Goal: Contribute content: Contribute content

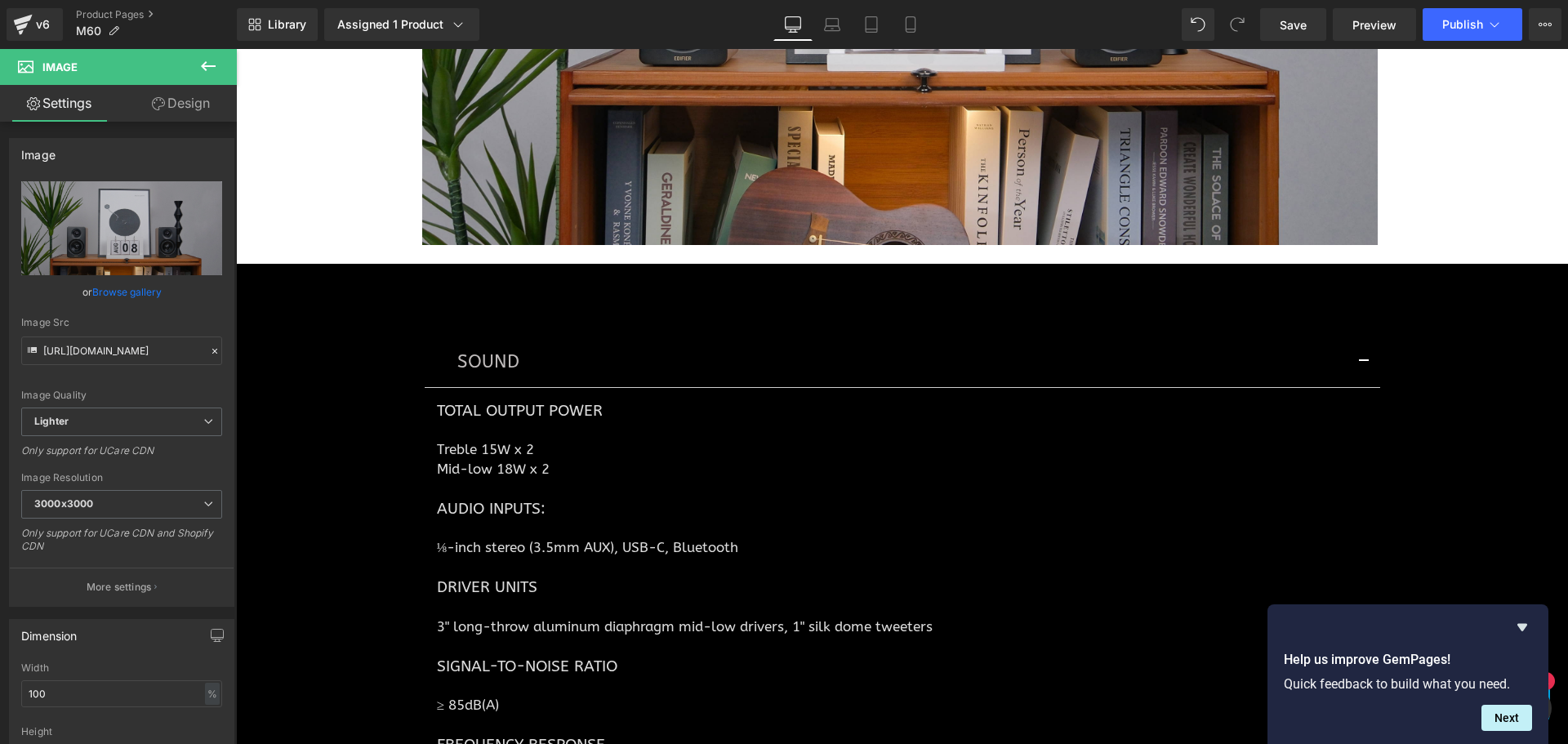
scroll to position [5550, 0]
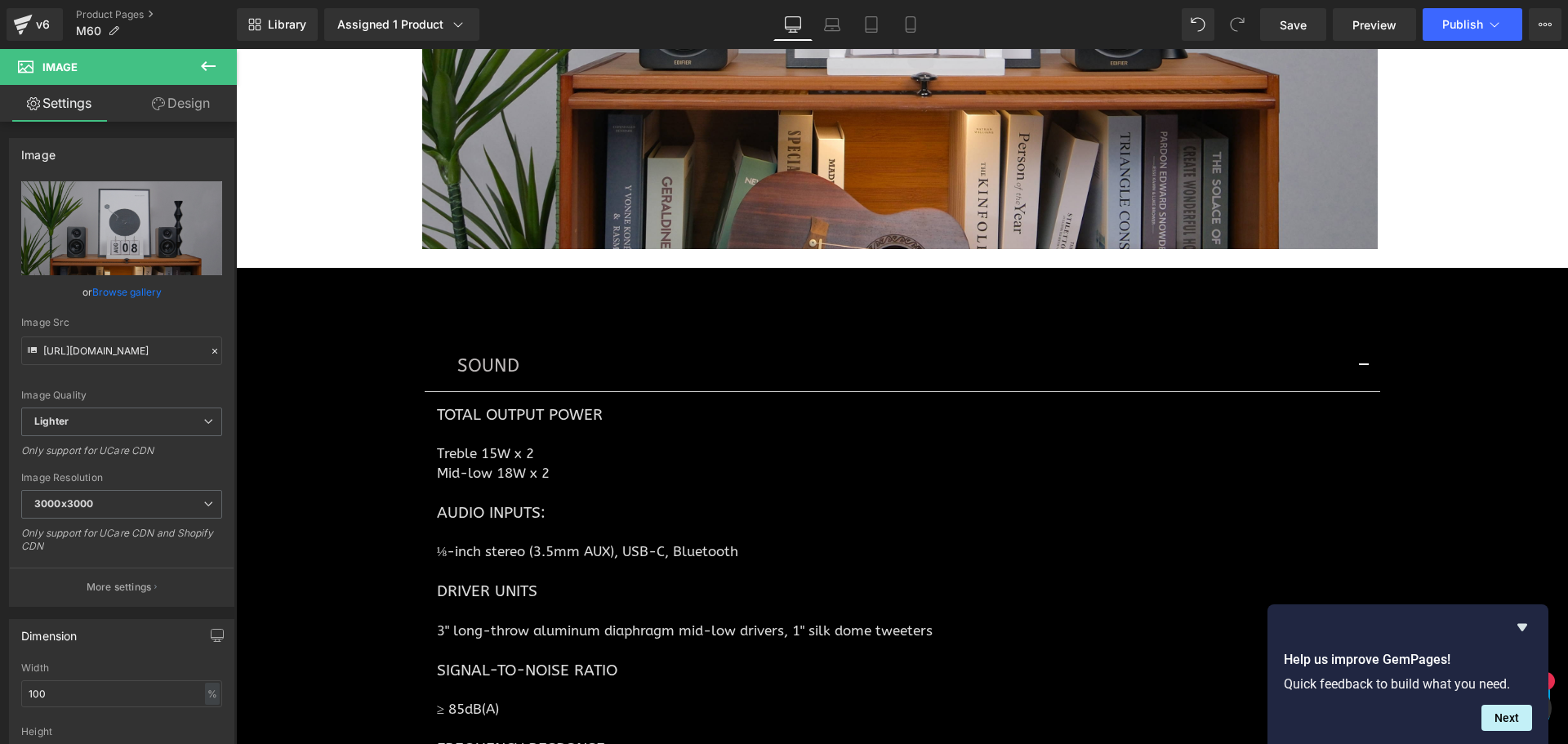
click at [1358, 362] on button "button" at bounding box center [1363, 365] width 32 height 49
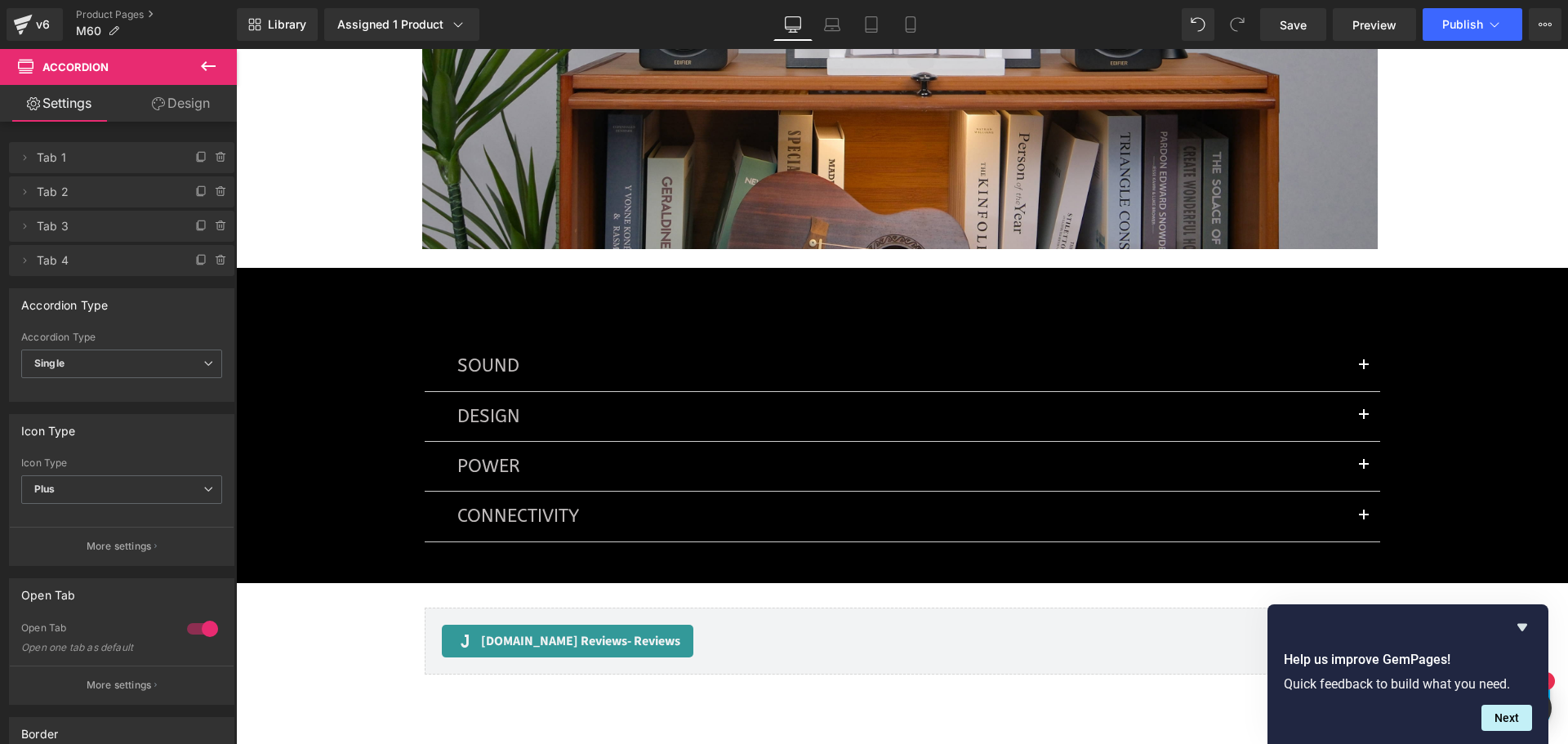
click at [209, 67] on icon at bounding box center [208, 66] width 15 height 9
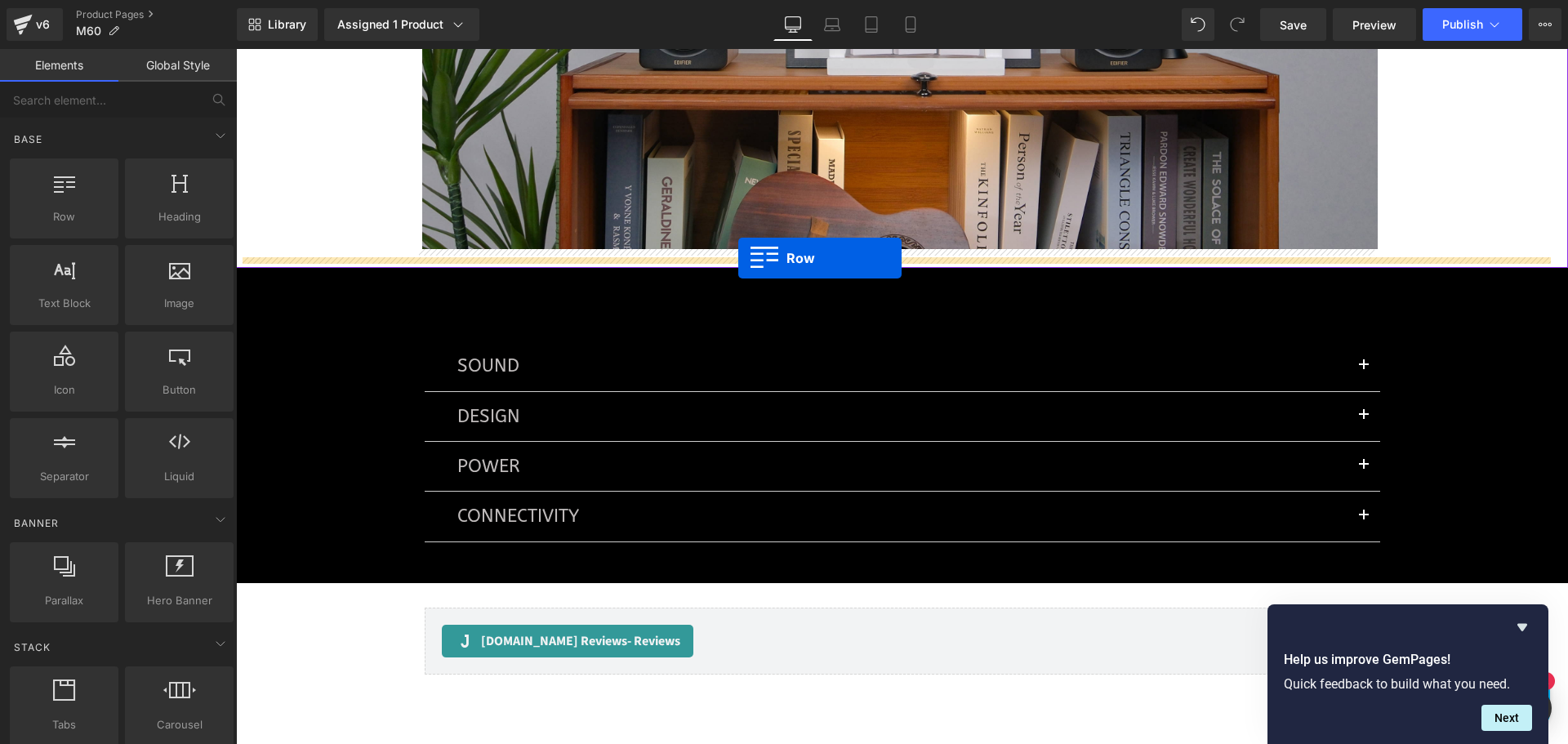
drag, startPoint x: 438, startPoint y: 273, endPoint x: 738, endPoint y: 254, distance: 300.6
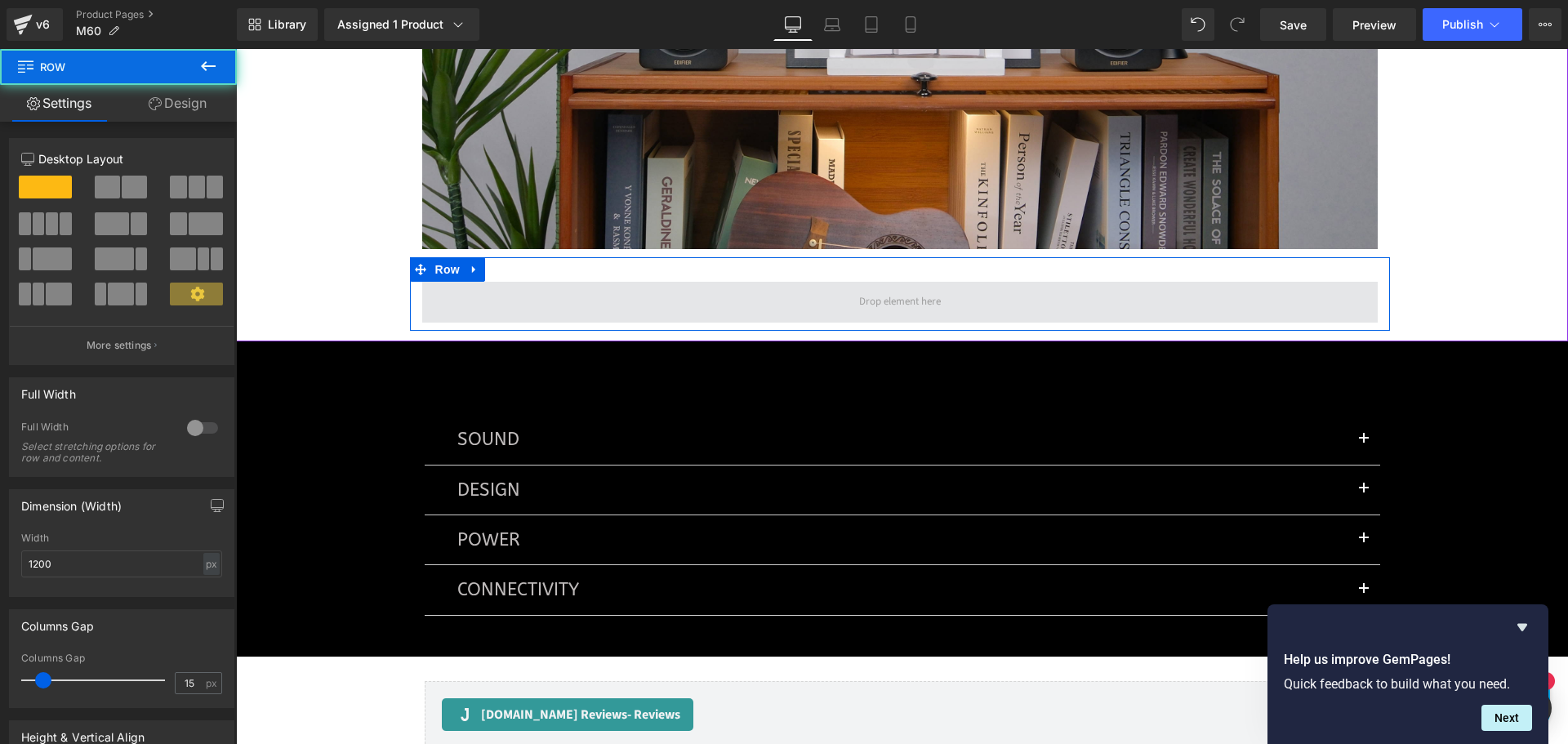
click at [718, 293] on span at bounding box center [900, 301] width 955 height 41
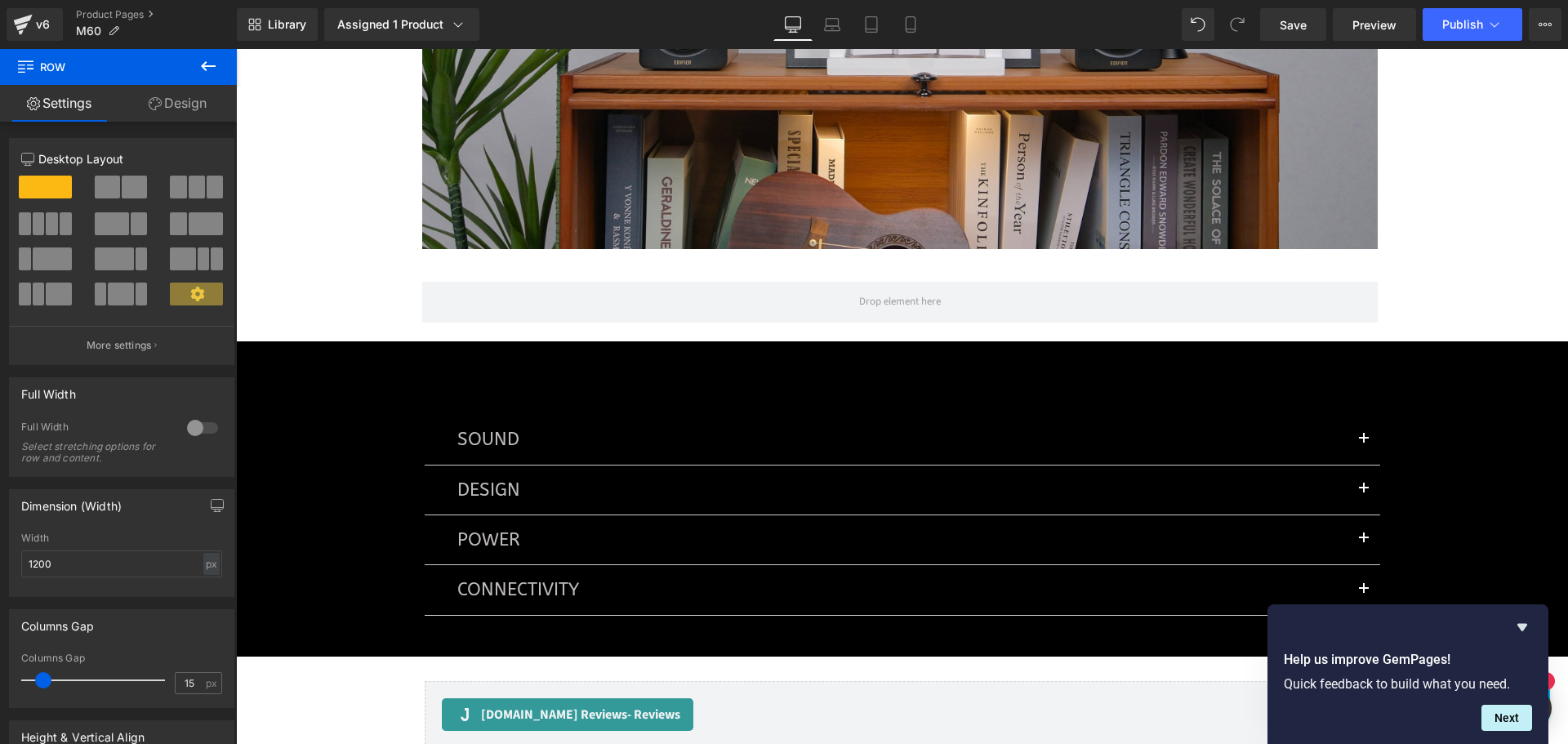
click at [205, 68] on icon at bounding box center [208, 65] width 20 height 20
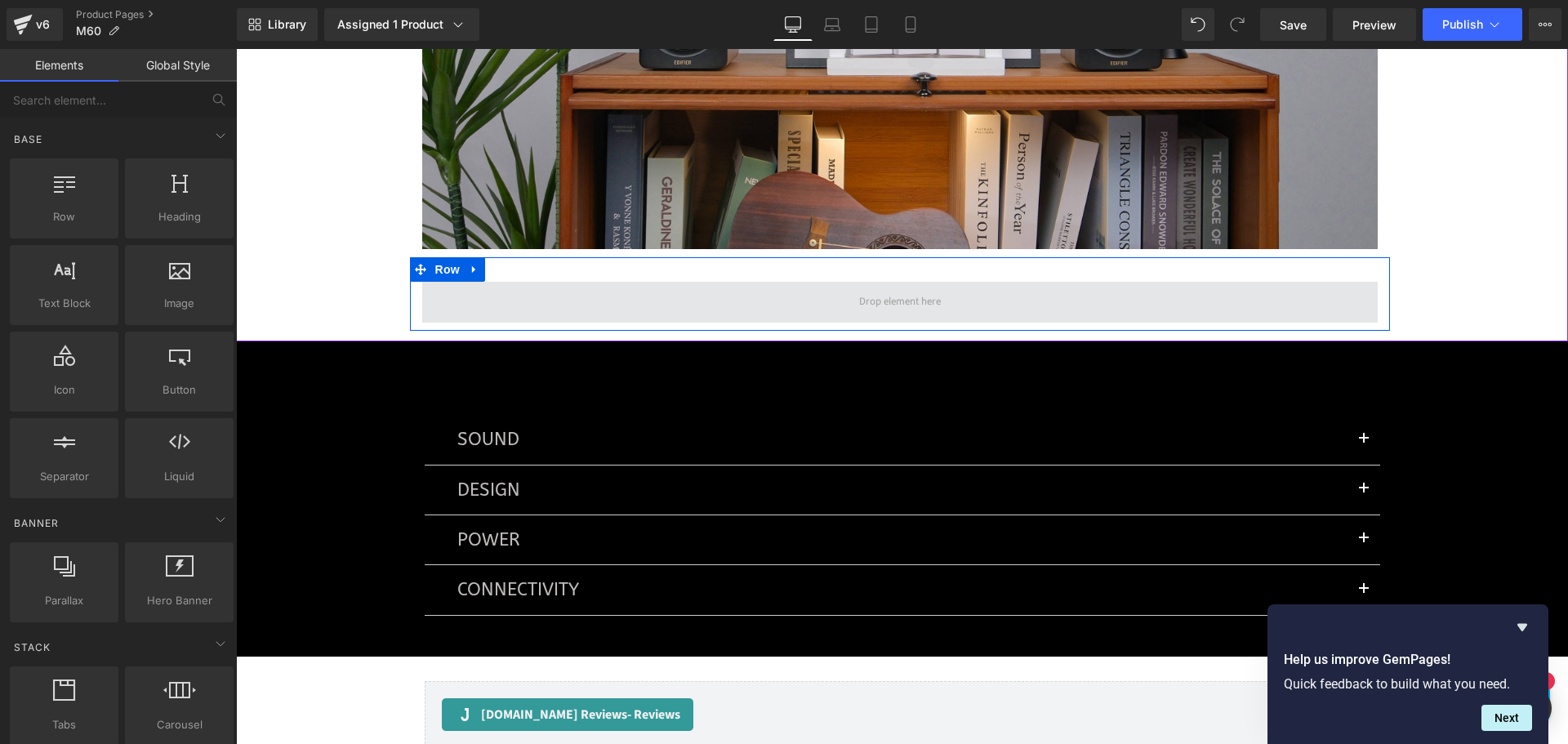
click at [904, 310] on span at bounding box center [900, 302] width 93 height 23
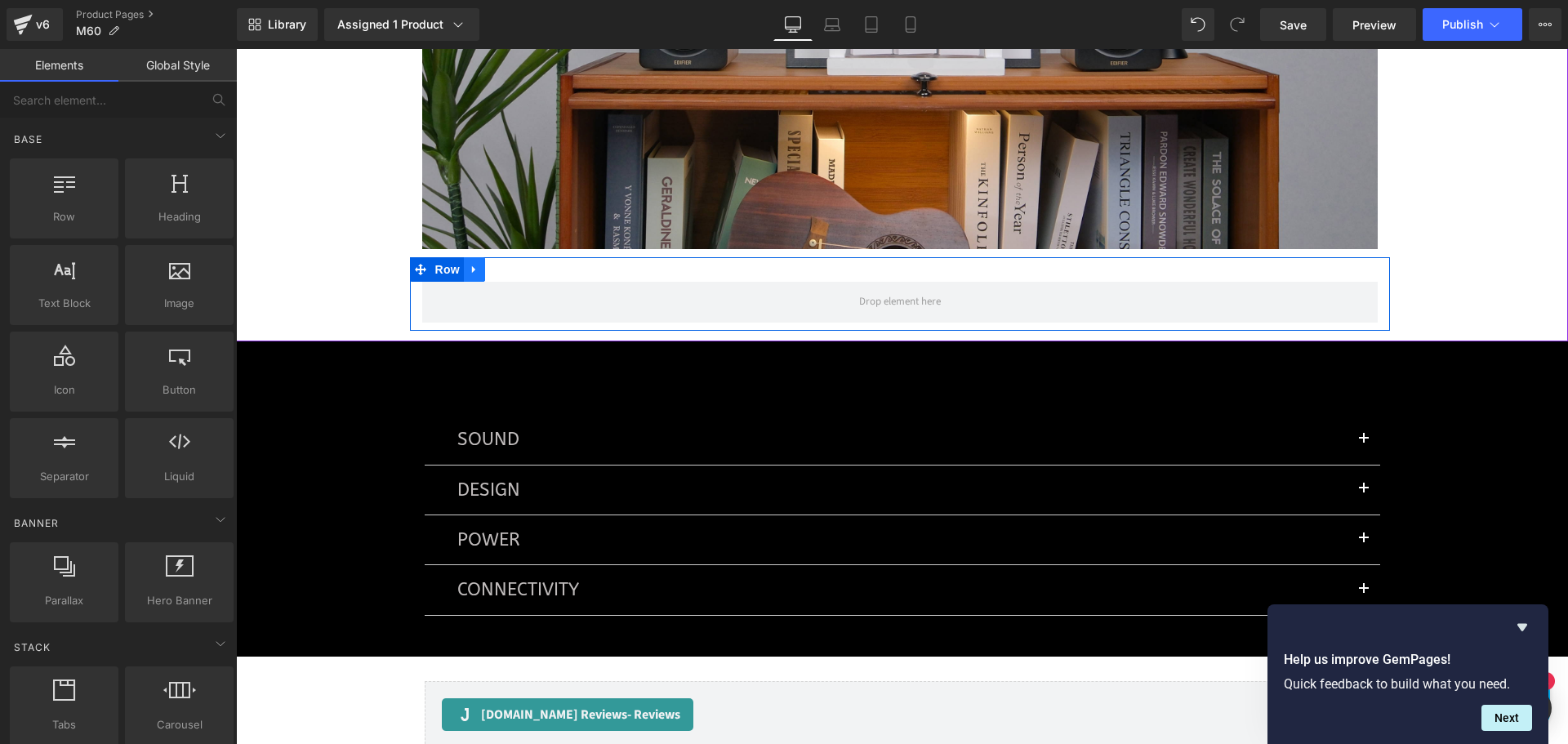
click at [469, 270] on icon at bounding box center [474, 270] width 11 height 12
click at [511, 270] on icon at bounding box center [517, 270] width 11 height 11
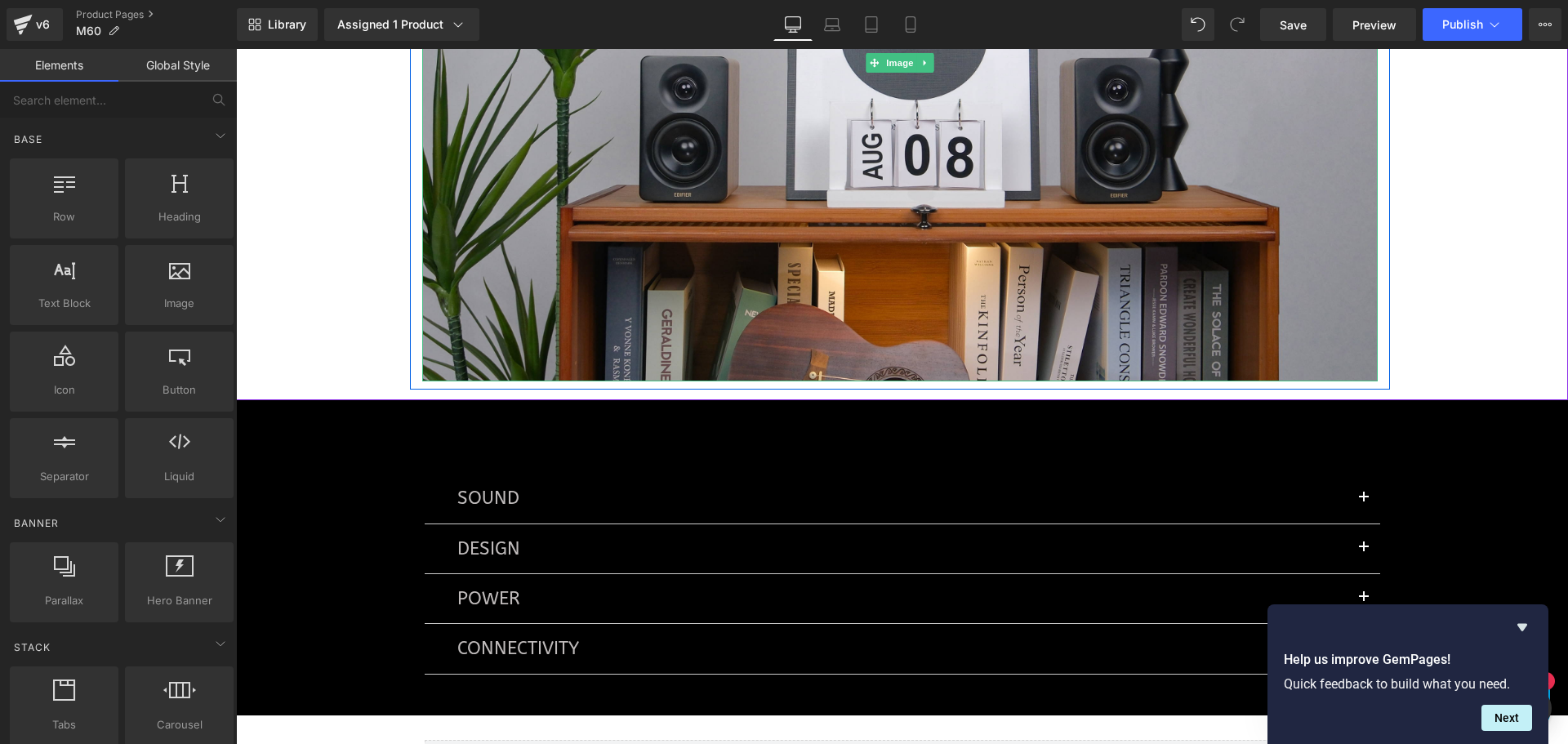
scroll to position [5387, 0]
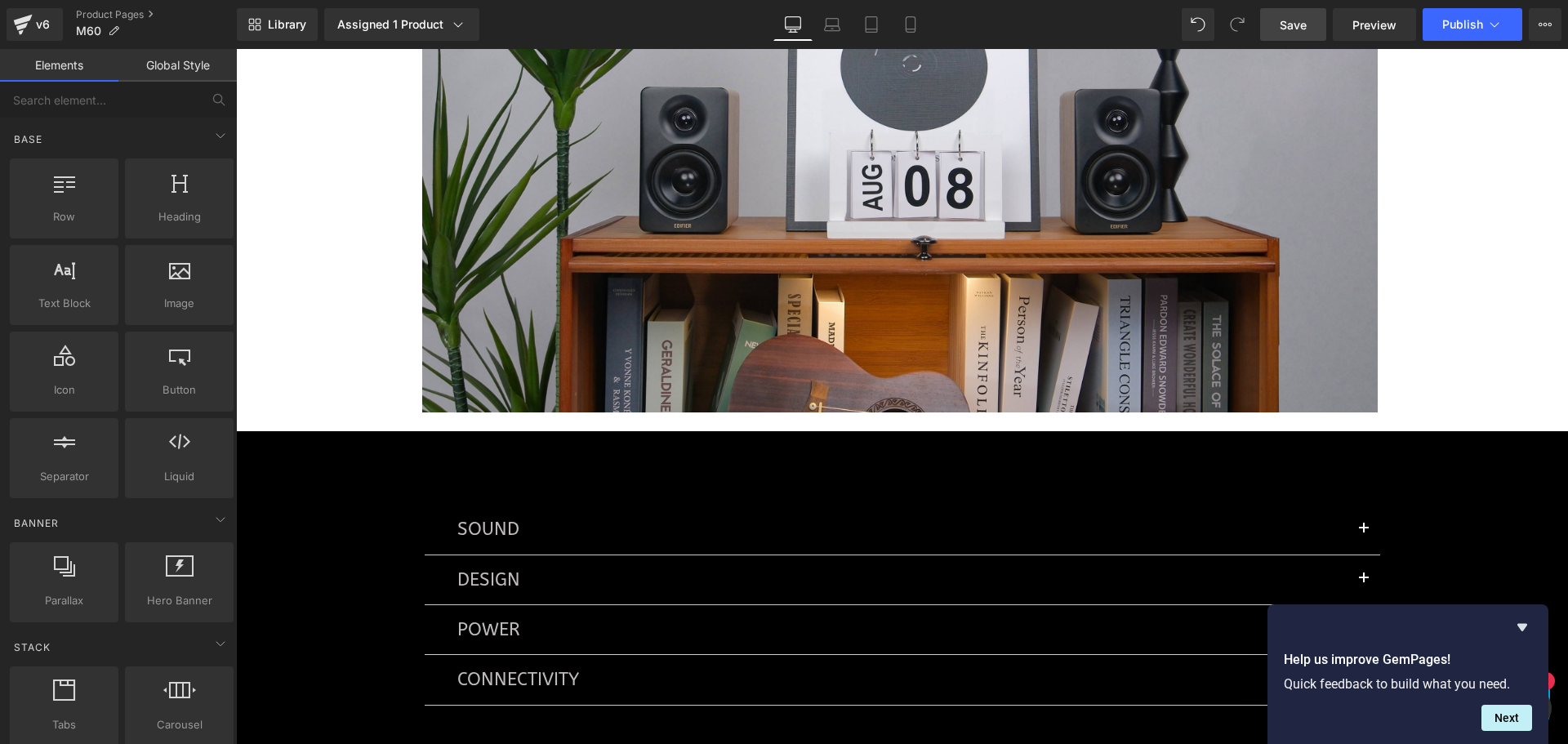
click at [1296, 17] on span "Save" at bounding box center [1292, 25] width 27 height 17
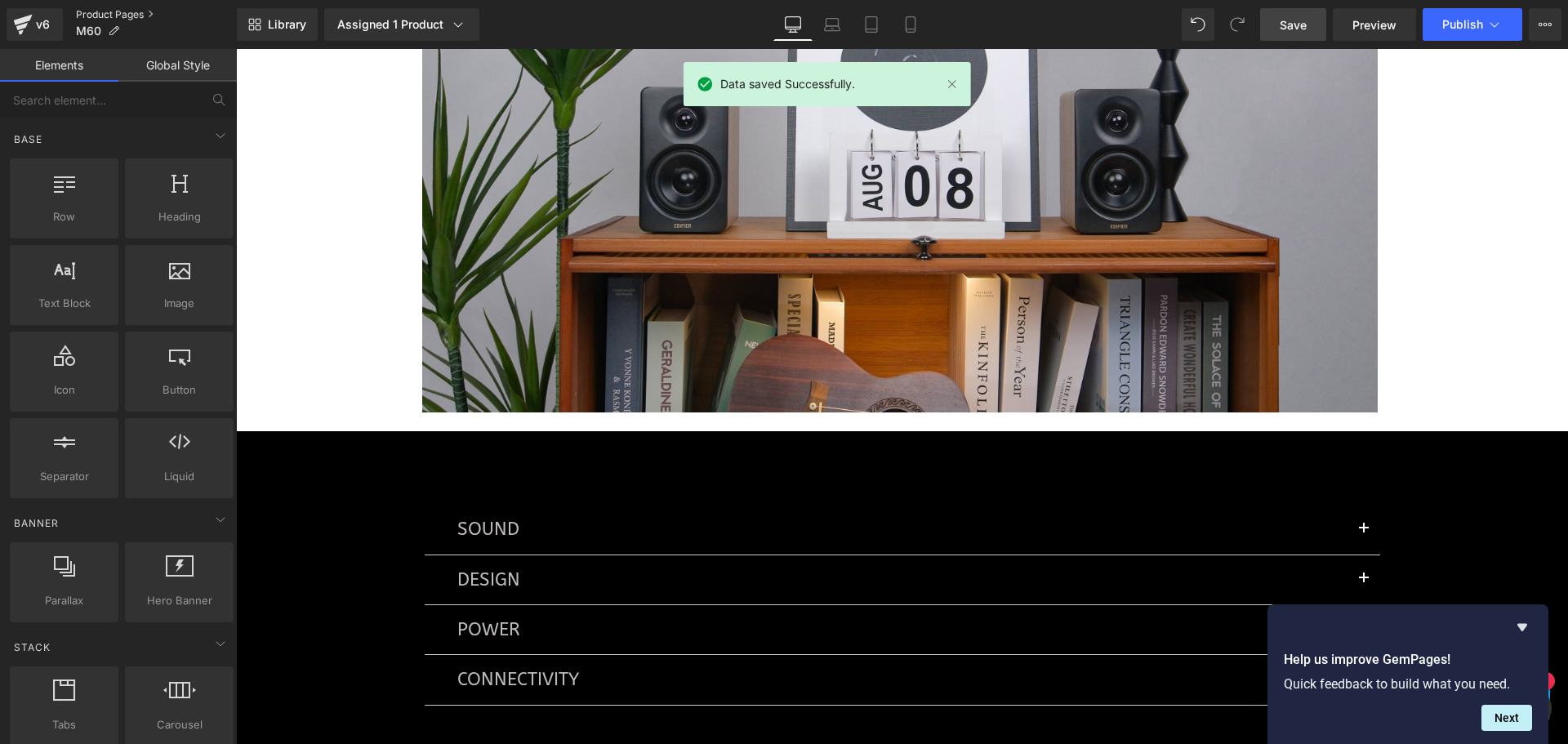
click at [97, 15] on link "Product Pages" at bounding box center [156, 15] width 161 height 13
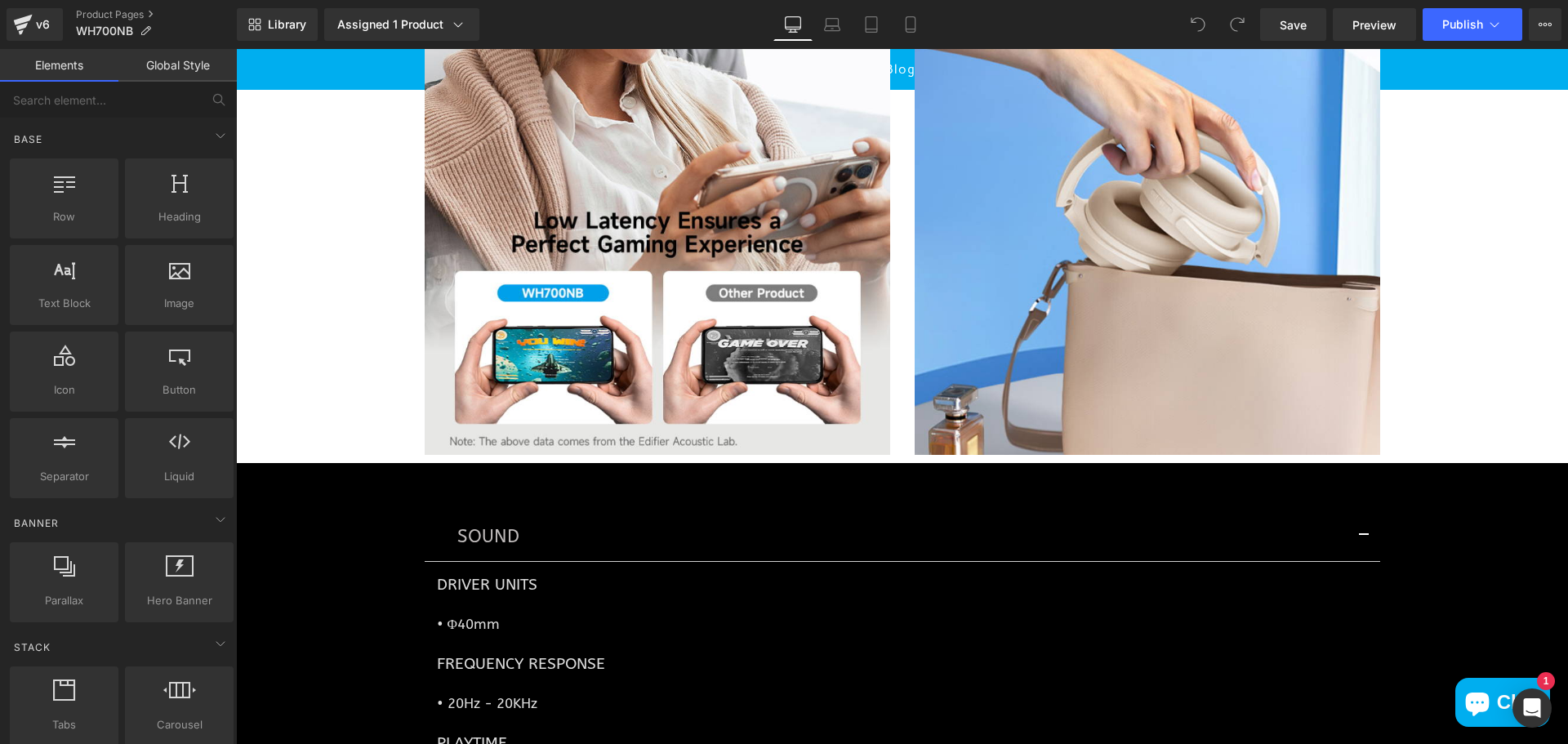
scroll to position [3992, 0]
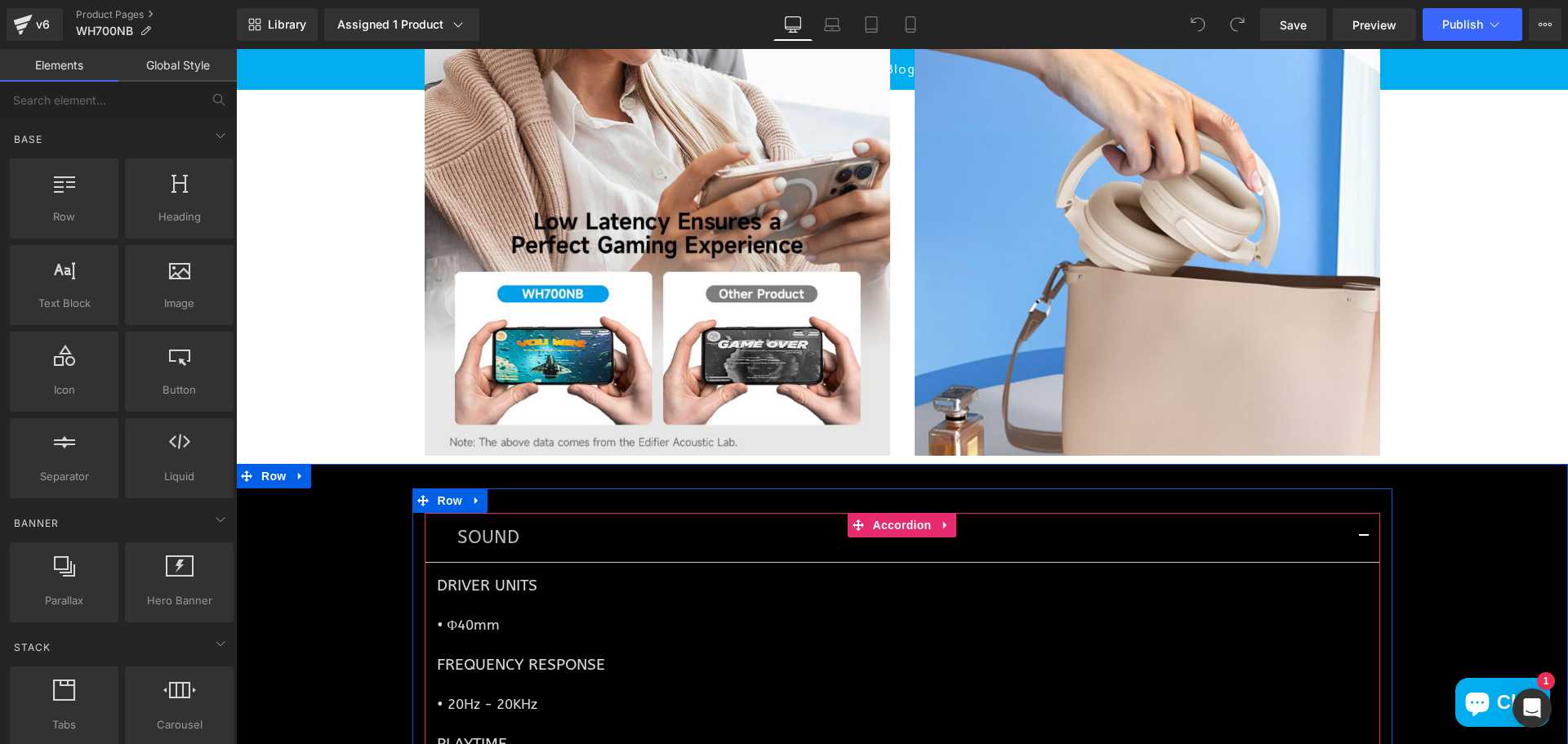
click at [1363, 531] on button "button" at bounding box center [1363, 538] width 32 height 49
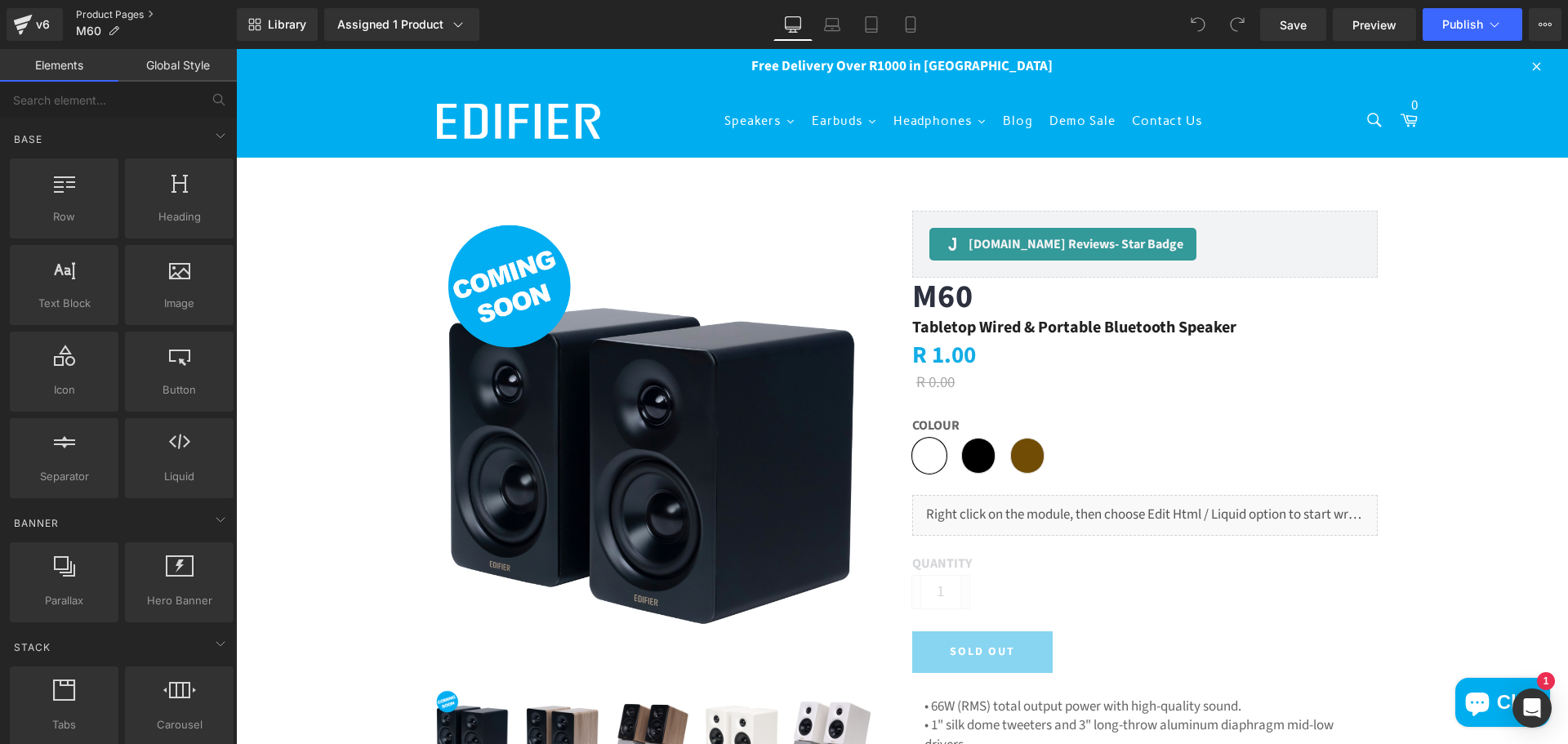
click at [117, 10] on link "Product Pages" at bounding box center [156, 15] width 161 height 13
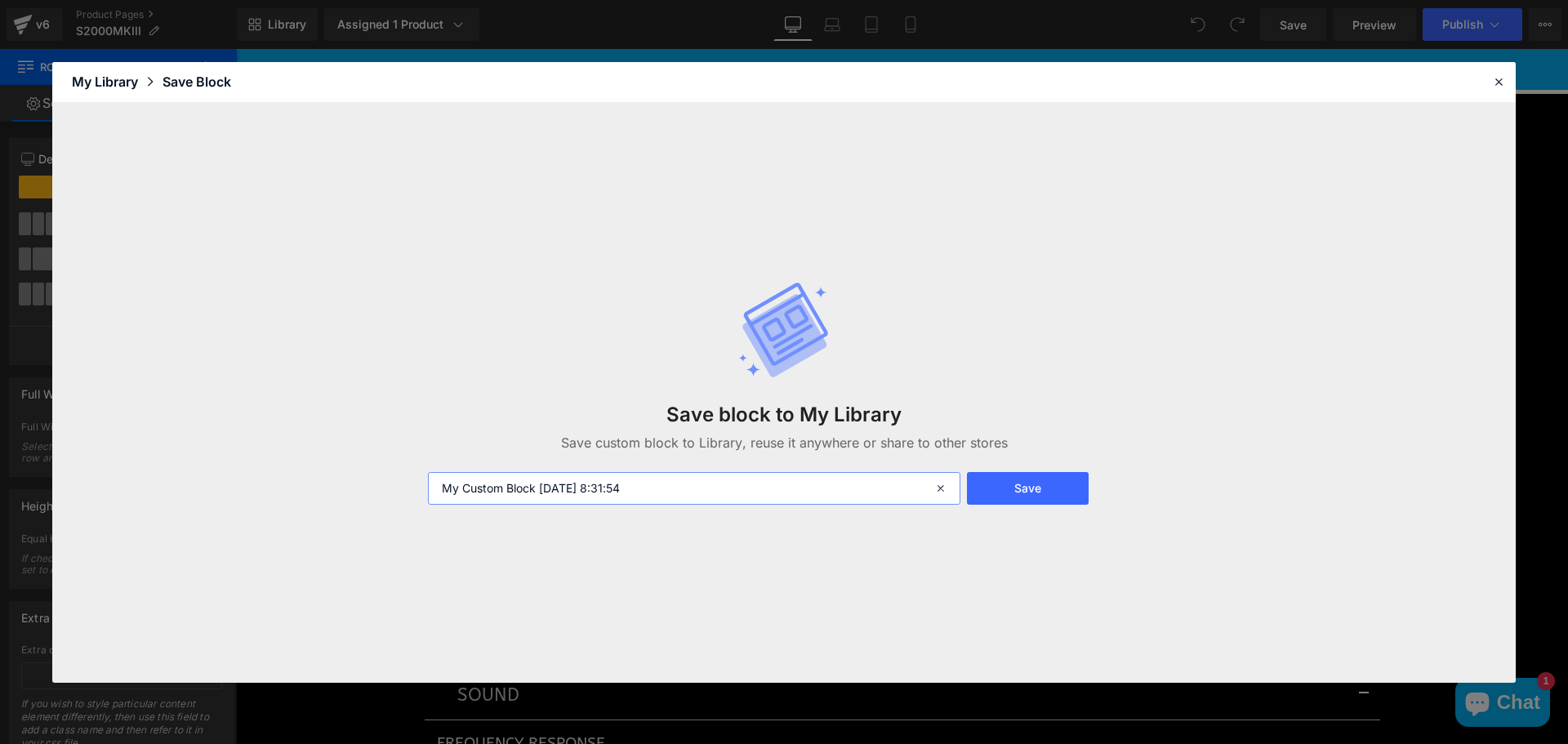
drag, startPoint x: 499, startPoint y: 471, endPoint x: 365, endPoint y: 483, distance: 134.5
click at [365, 483] on div "Save block to My Library Save custom block to Library, reuse it anywhere or sha…" at bounding box center [783, 393] width 1463 height 579
type input "Whats In The Box"
click at [1016, 489] on button "Save" at bounding box center [1027, 487] width 121 height 32
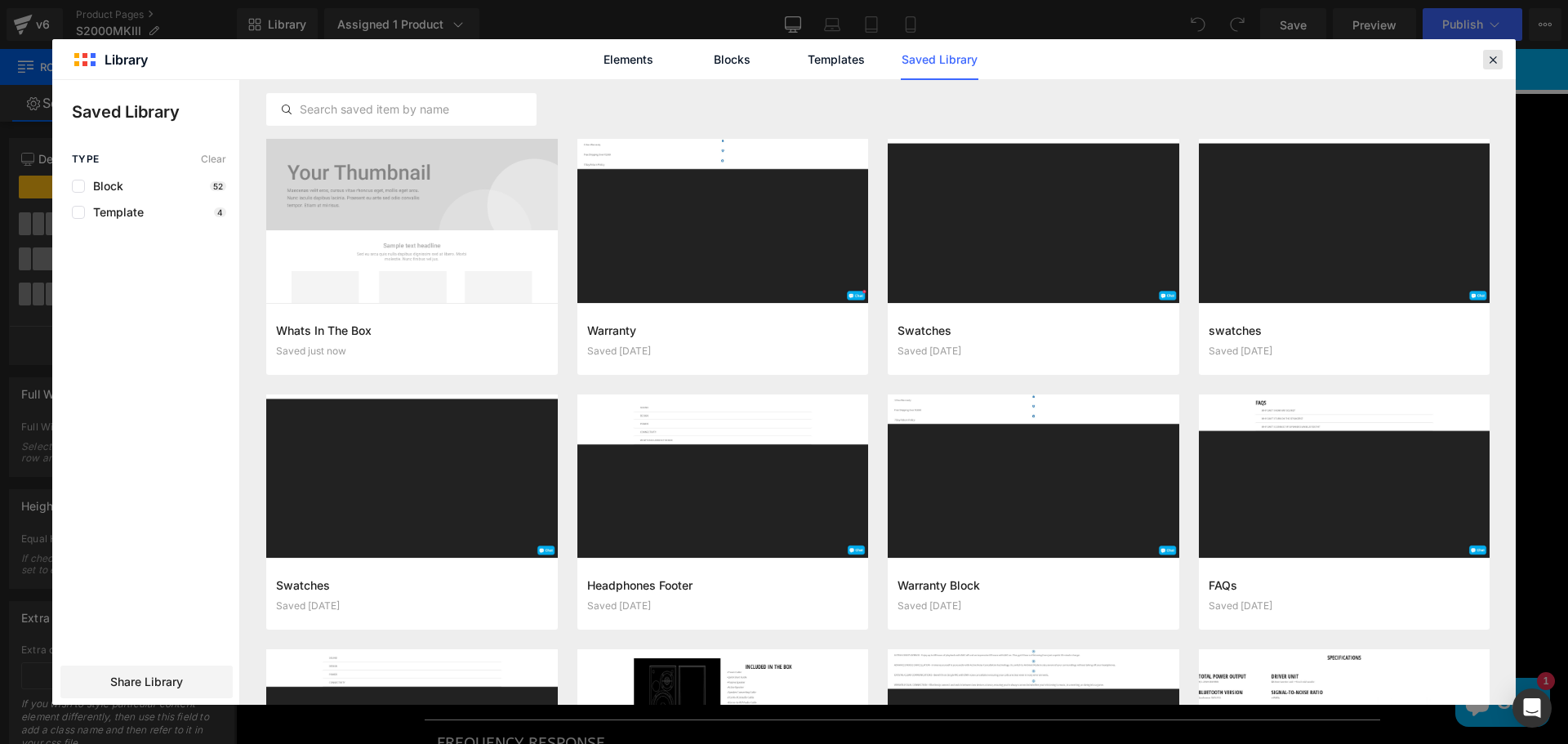
click at [1492, 63] on icon at bounding box center [1492, 60] width 15 height 15
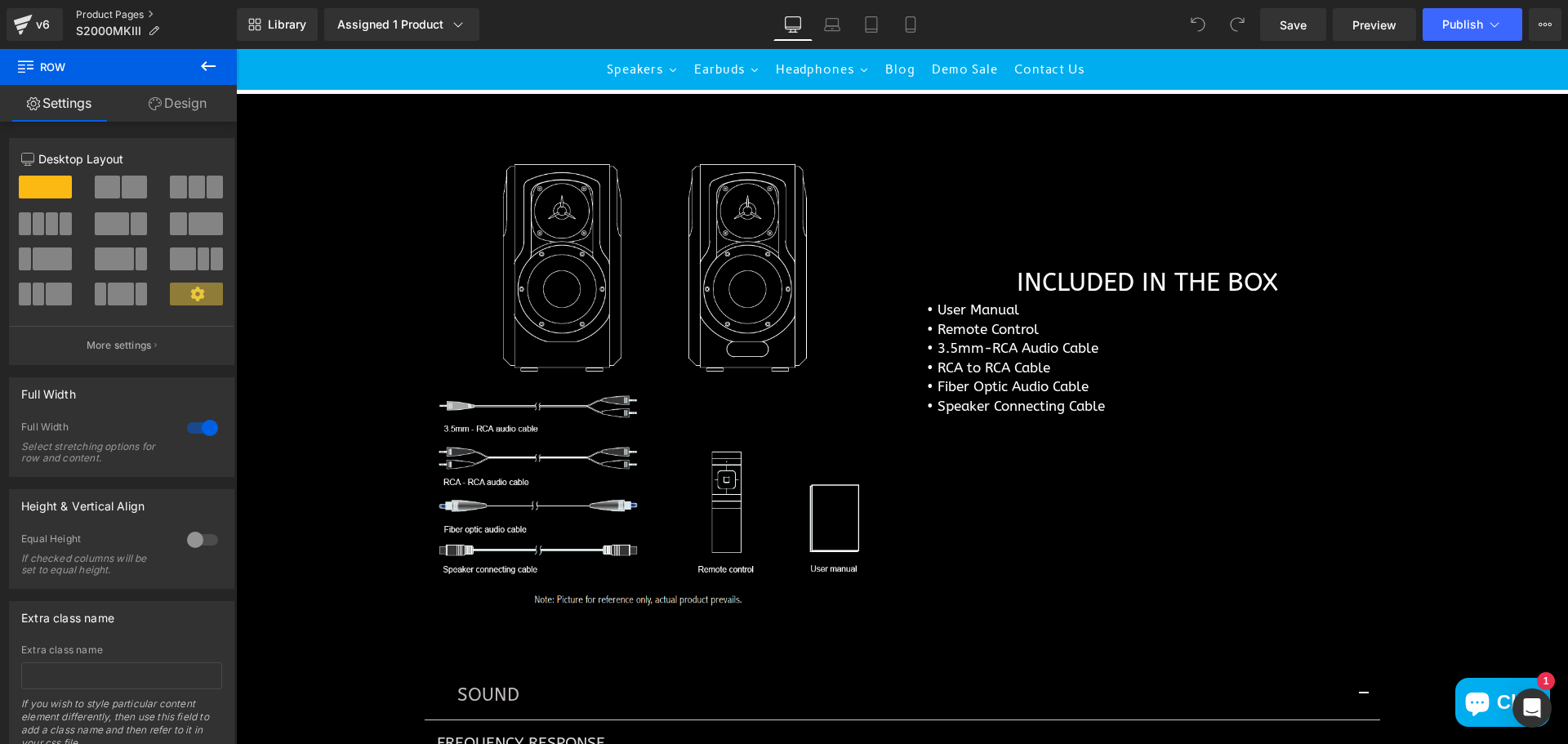
click at [87, 14] on link "Product Pages" at bounding box center [156, 15] width 161 height 13
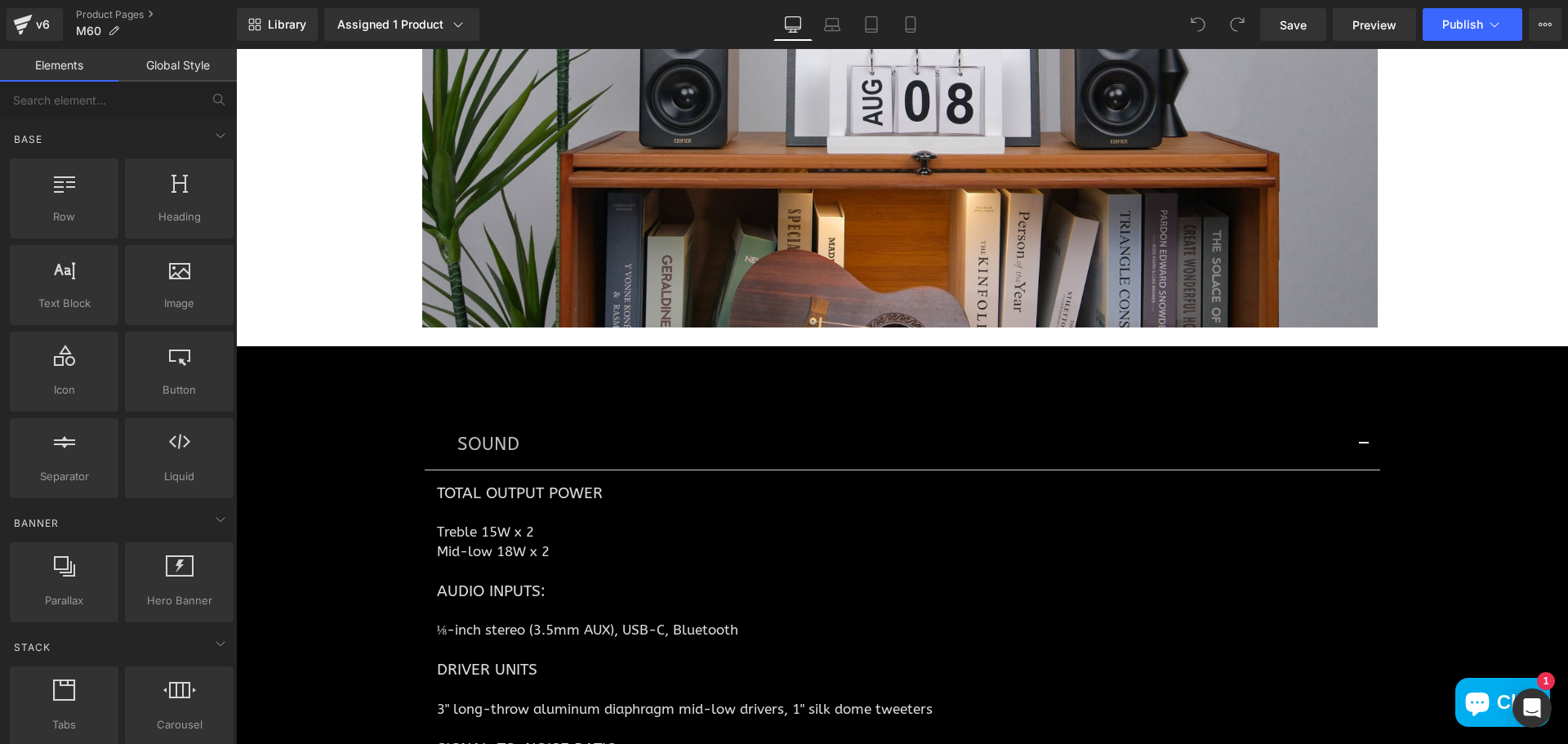
scroll to position [5468, 0]
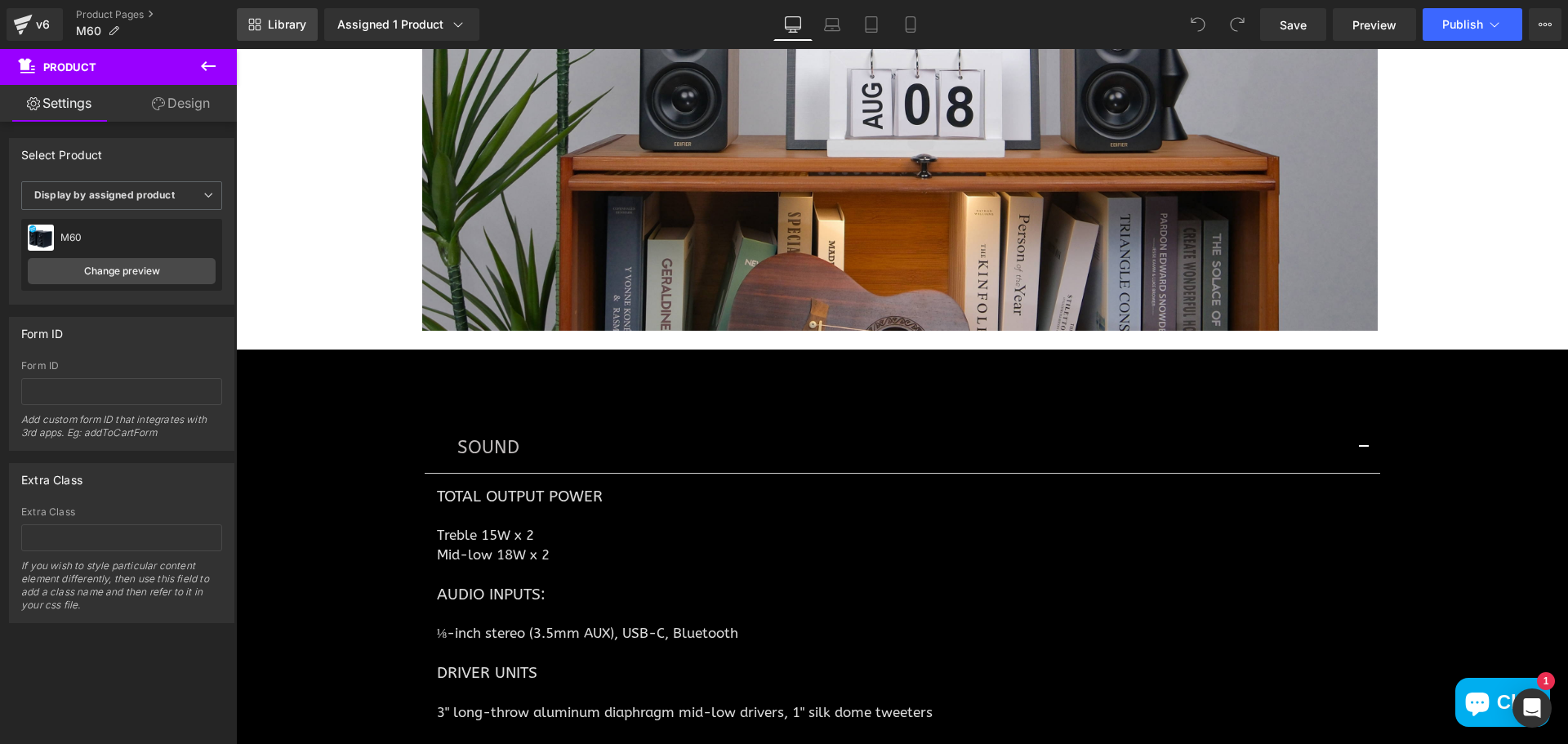
click at [287, 19] on span "Library" at bounding box center [287, 25] width 39 height 15
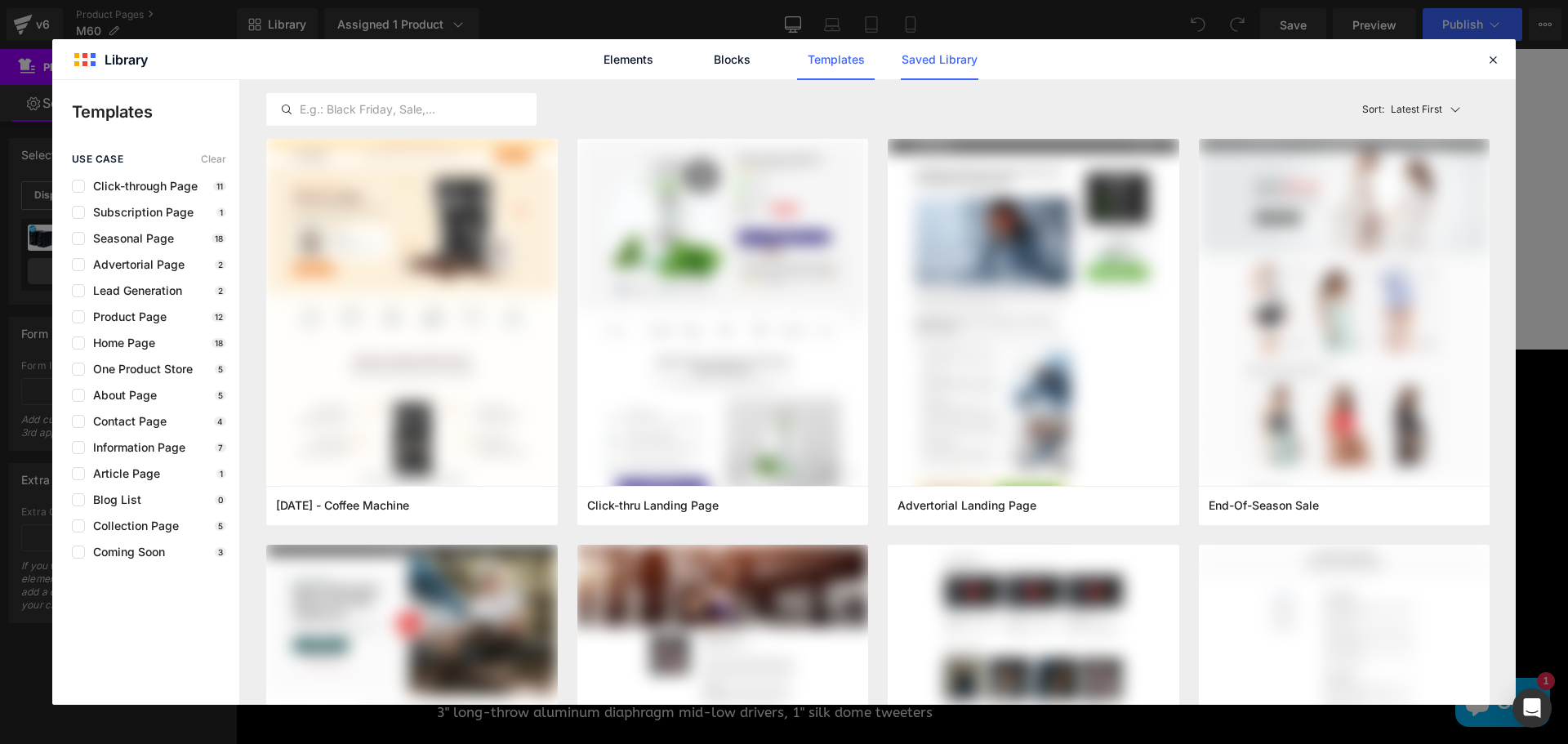
click at [950, 62] on link "Saved Library" at bounding box center [939, 59] width 78 height 41
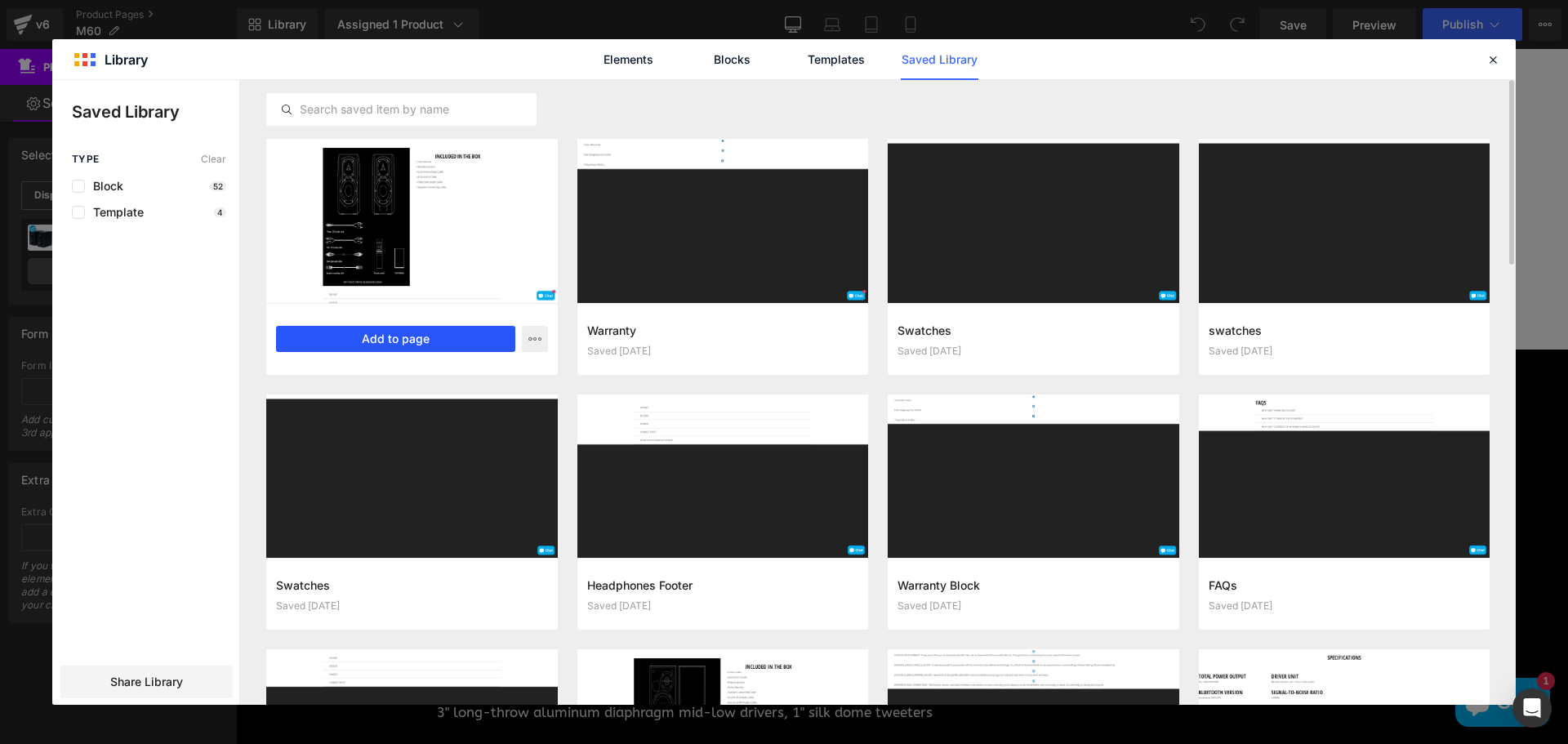
click at [437, 335] on button "Add to page" at bounding box center [395, 339] width 240 height 27
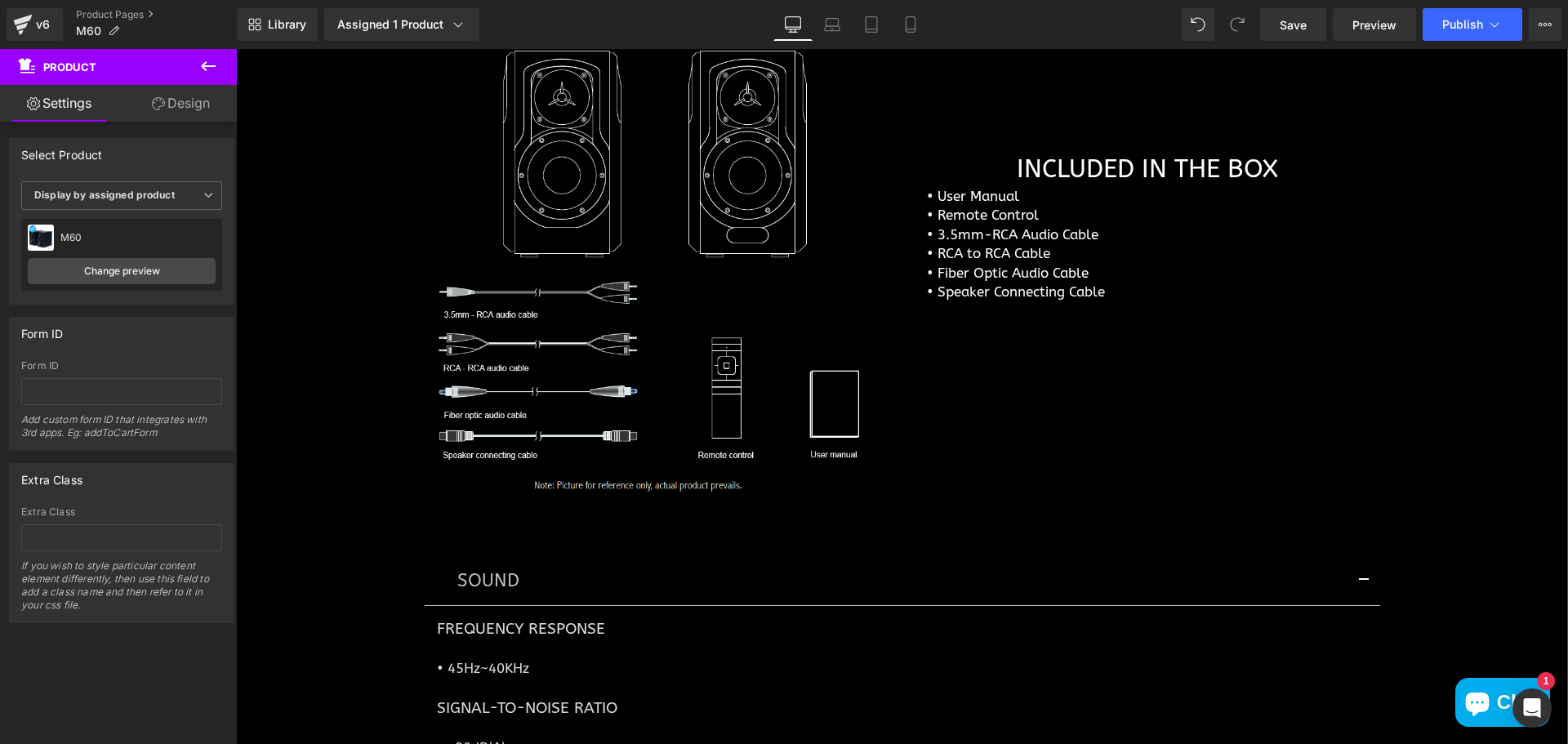
scroll to position [6949, 0]
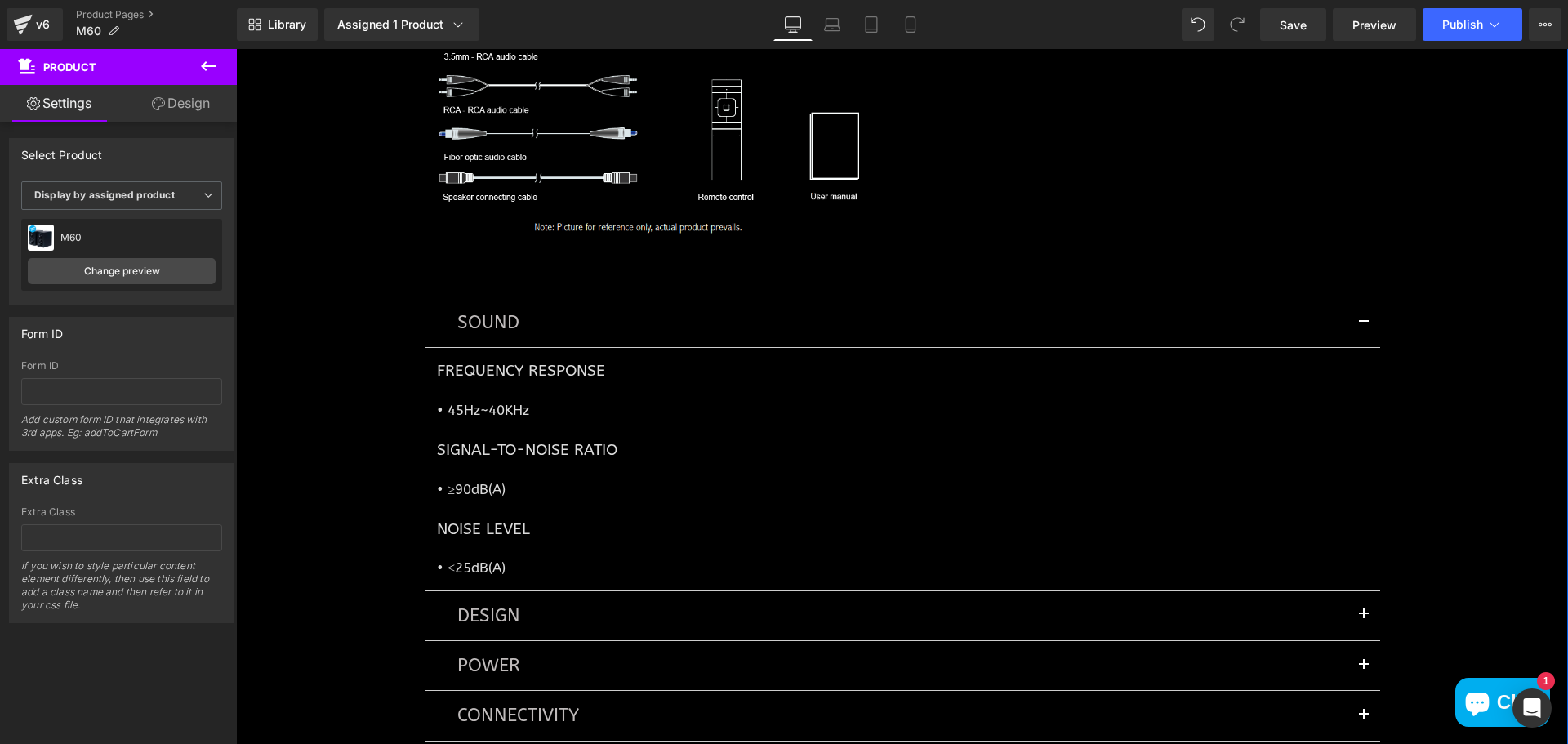
click at [236, 49] on div at bounding box center [236, 49] width 0 height 0
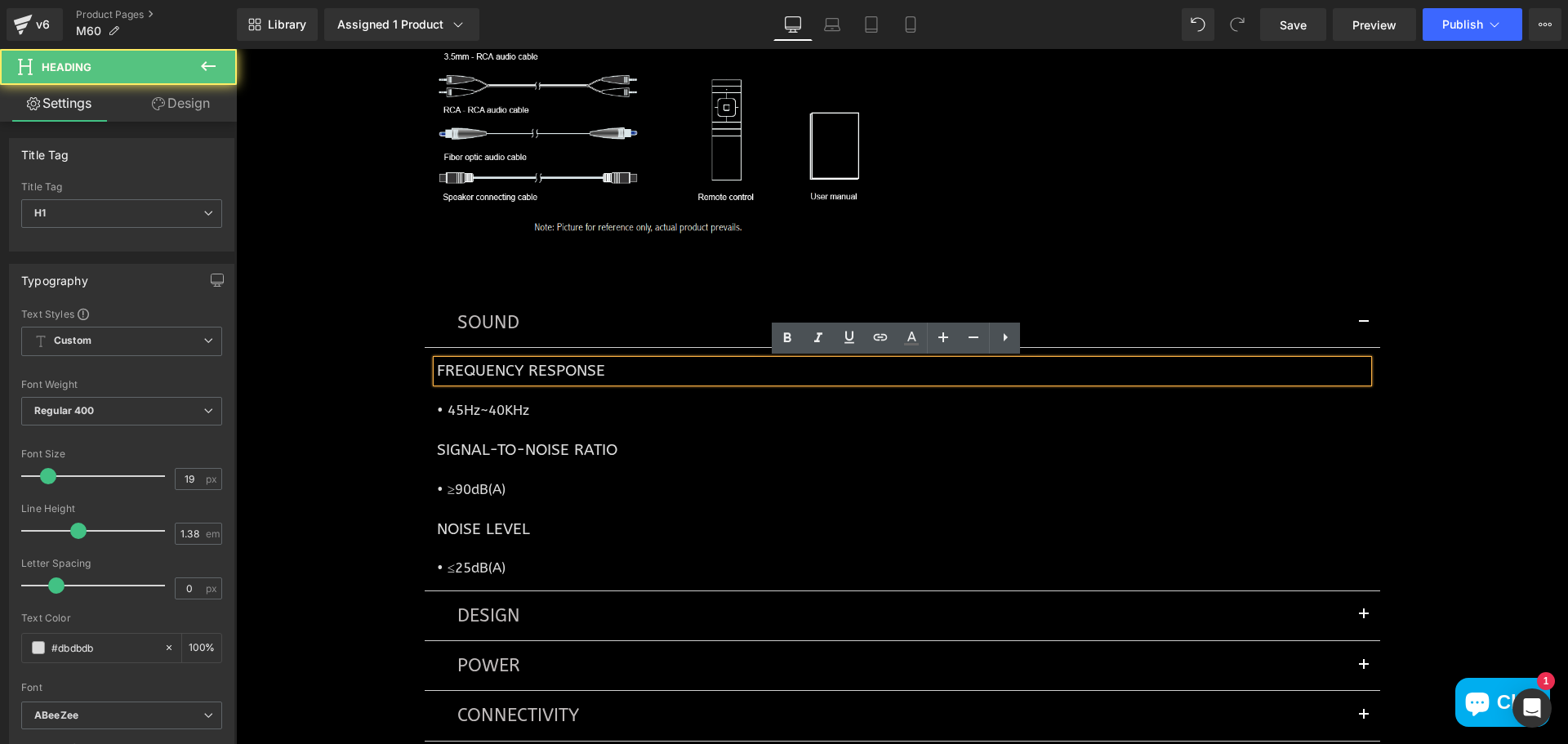
click at [849, 267] on div "SOUND Text Block FREQUENCY RESPONSE Heading • 45Hz~40KHz Text Block SIGNAL-TO-N…" at bounding box center [901, 511] width 980 height 524
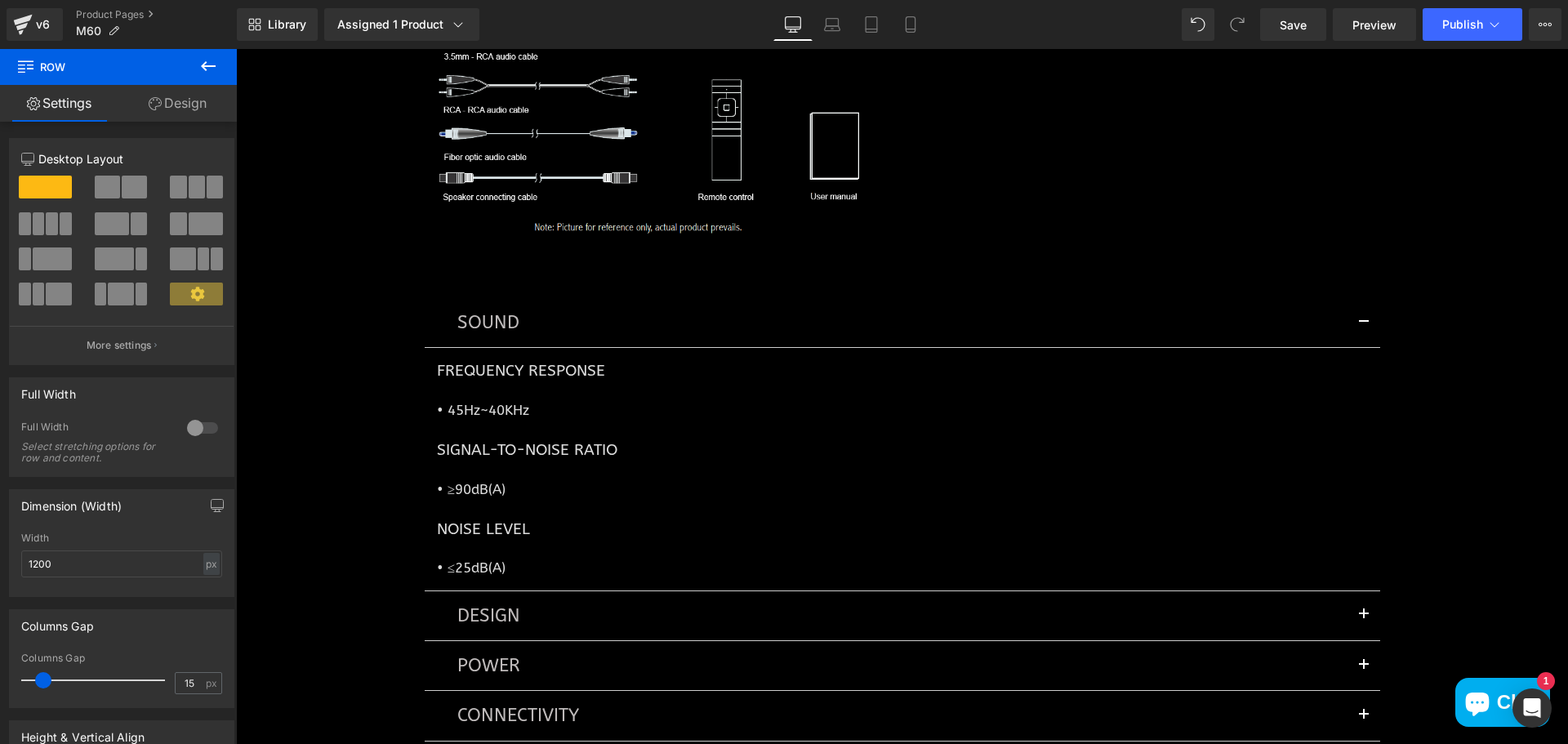
click at [538, 307] on div "SOUND Text Block" at bounding box center [901, 323] width 955 height 50
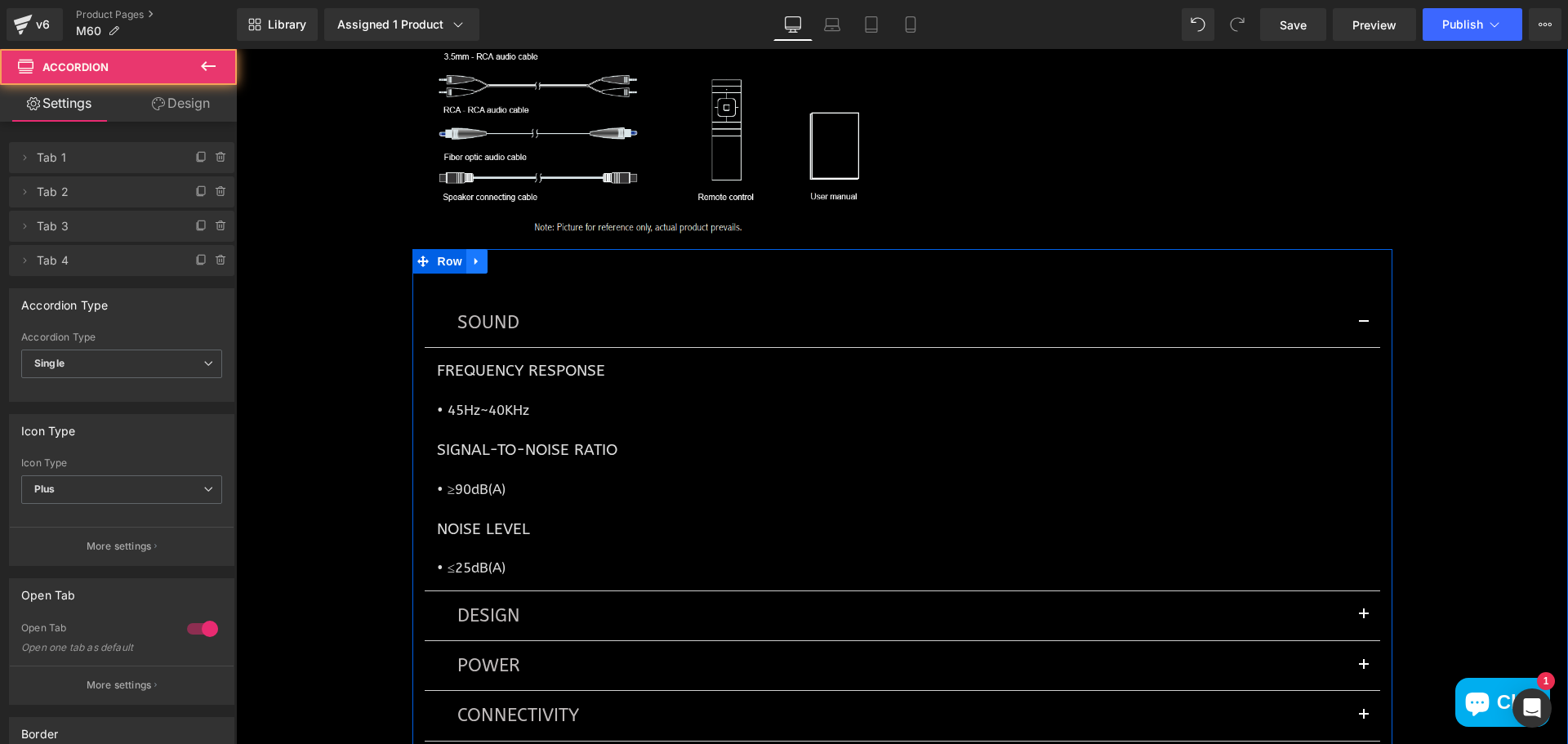
click at [472, 264] on icon at bounding box center [477, 261] width 11 height 12
click at [513, 263] on icon at bounding box center [519, 261] width 11 height 11
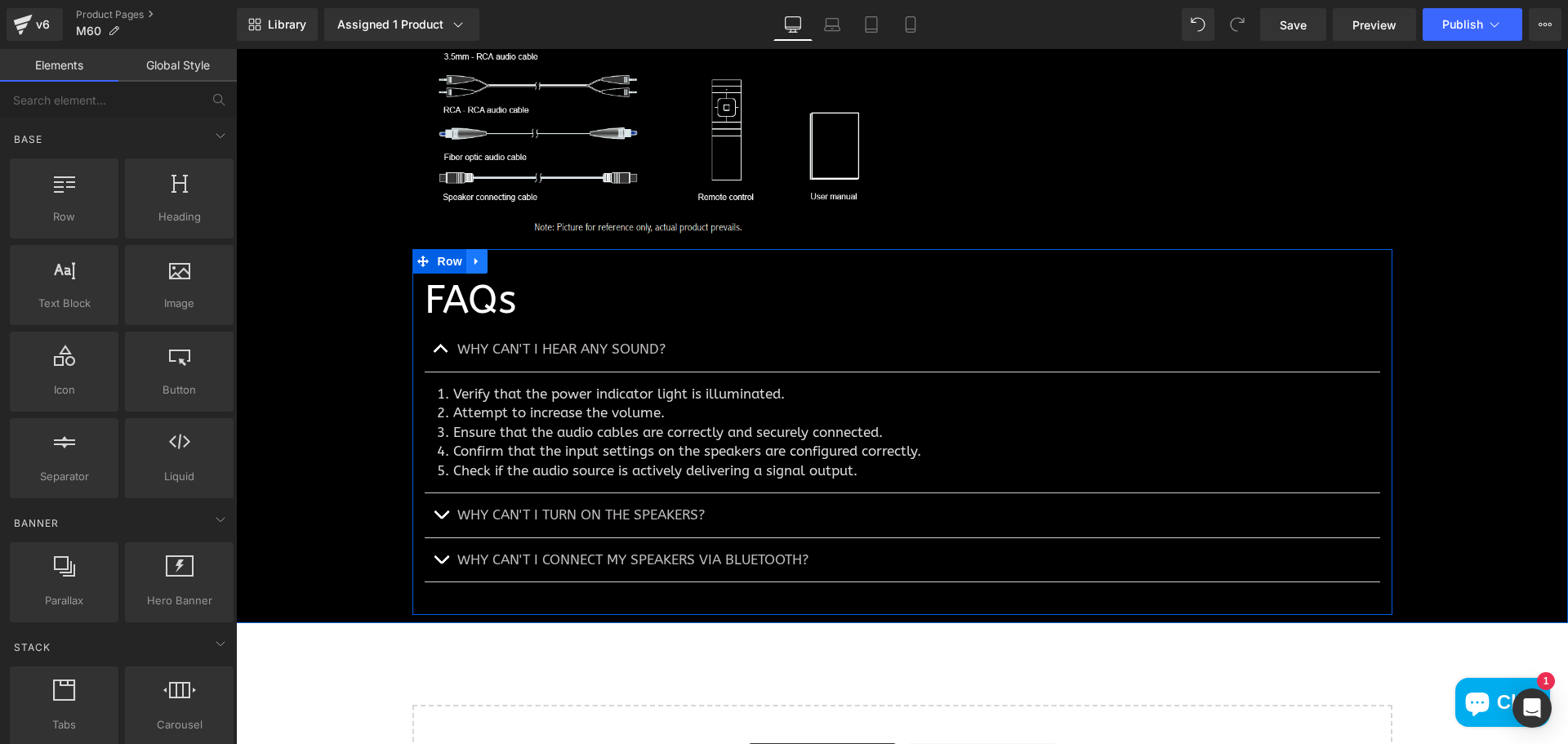
click at [472, 264] on icon at bounding box center [477, 261] width 11 height 12
click at [513, 262] on icon at bounding box center [519, 261] width 11 height 12
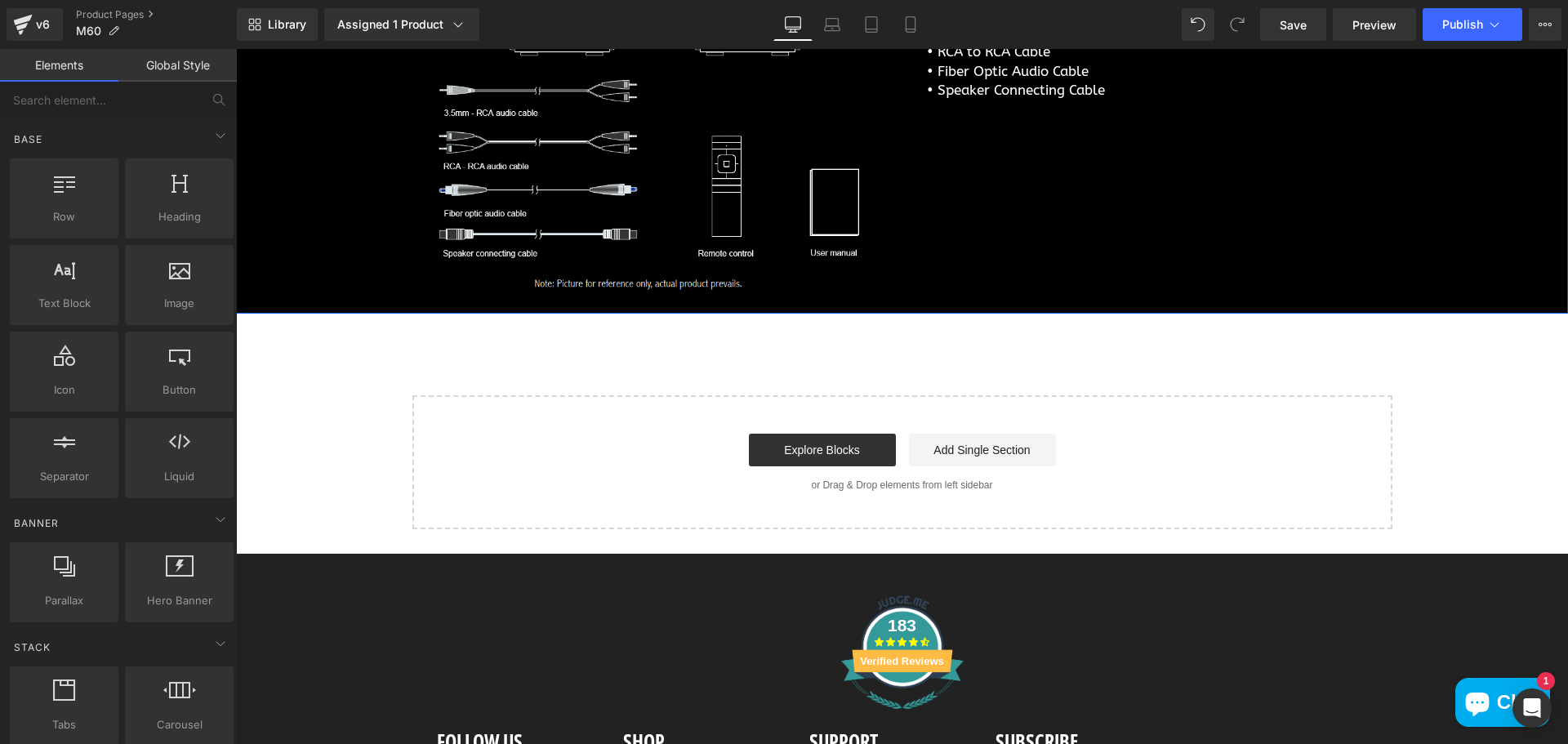
scroll to position [6622, 0]
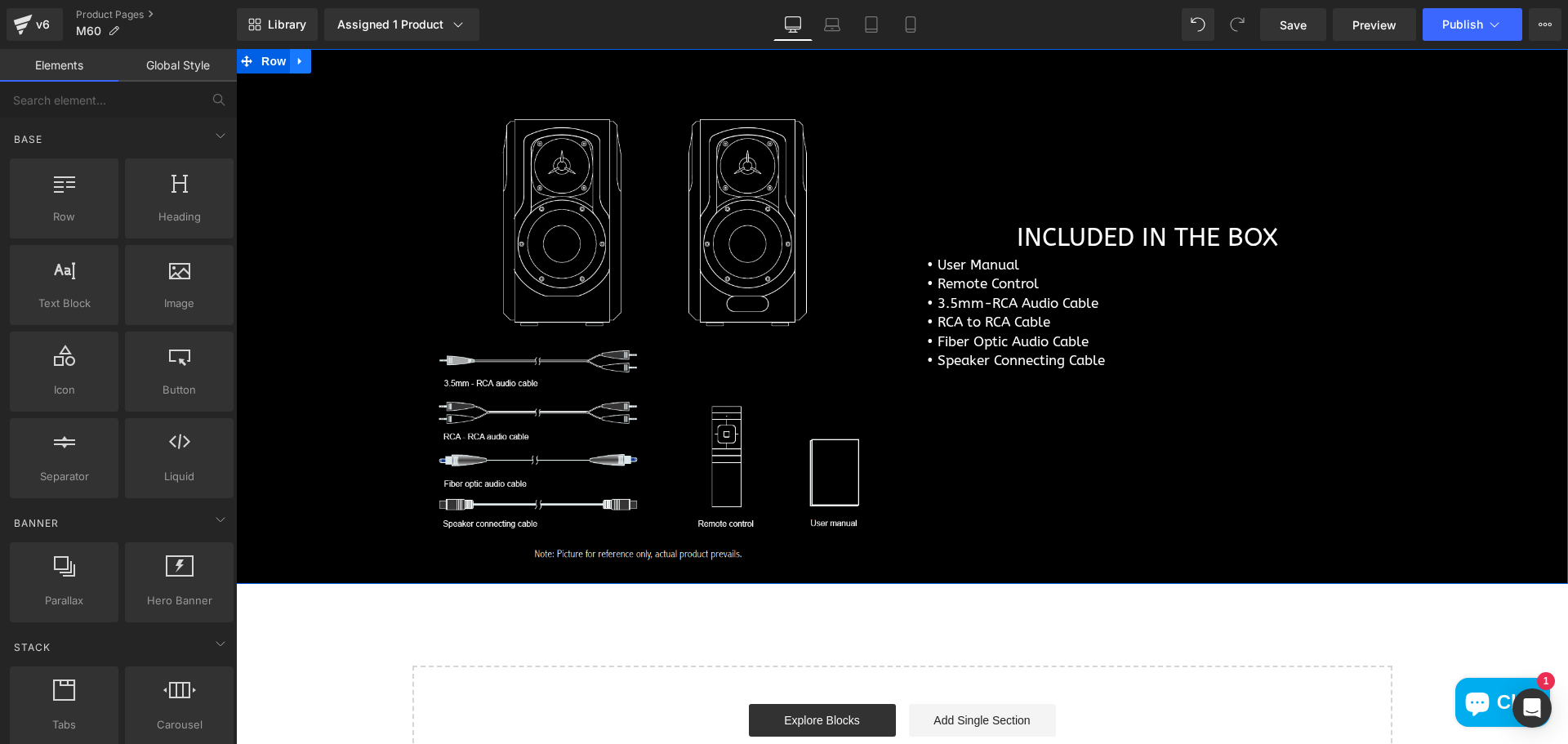
click at [295, 62] on icon at bounding box center [300, 62] width 11 height 12
click at [294, 66] on icon at bounding box center [300, 62] width 11 height 11
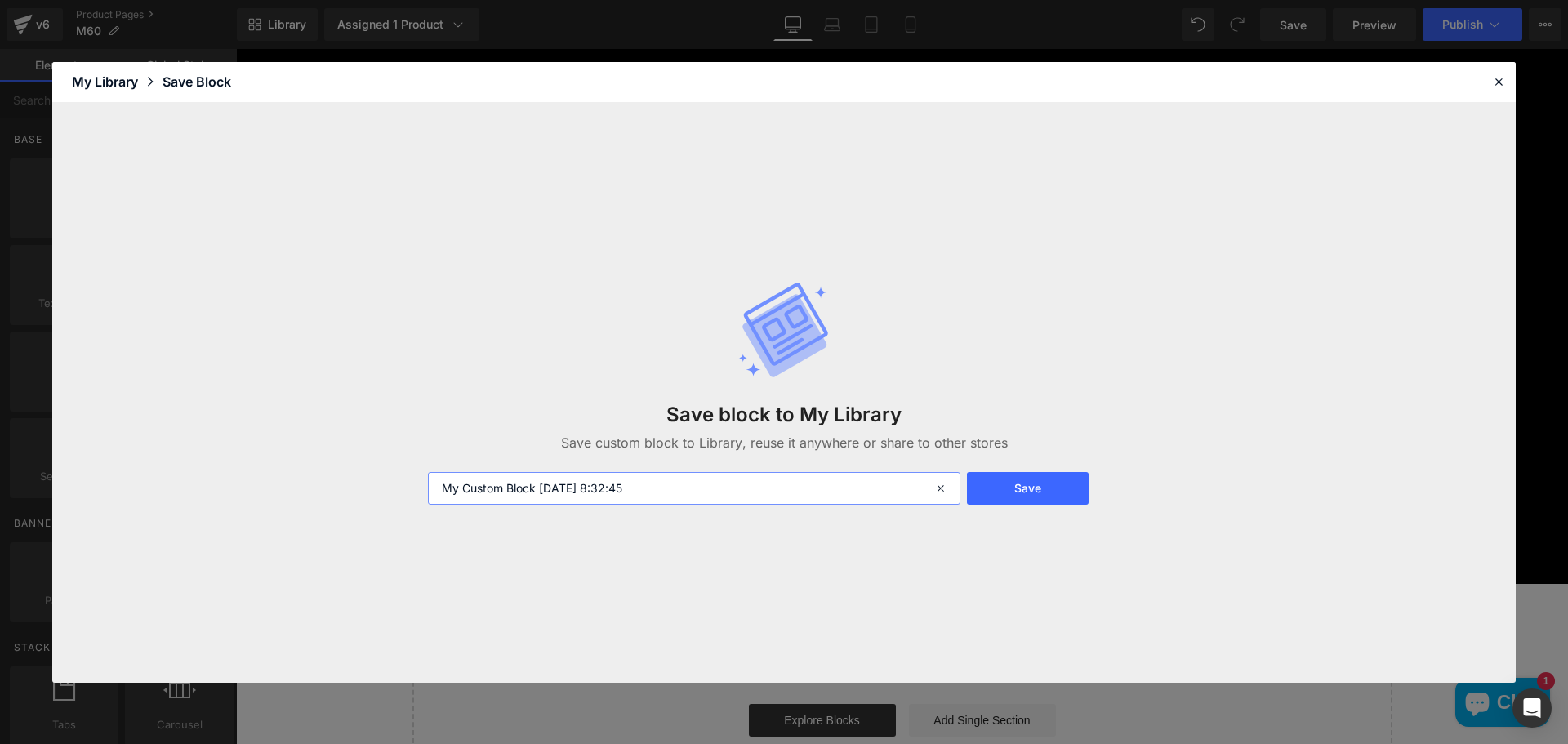
click at [655, 493] on input "My Custom Block 2025-09-30 8:32:45" at bounding box center [694, 487] width 532 height 32
drag, startPoint x: 666, startPoint y: 491, endPoint x: 217, endPoint y: 506, distance: 449.3
click at [217, 506] on div "Save block to My Library Save custom block to Library, reuse it anywhere or sha…" at bounding box center [783, 393] width 1463 height 579
type input "Whats In The Box - Updated"
click at [1009, 477] on button "Save" at bounding box center [1027, 487] width 121 height 32
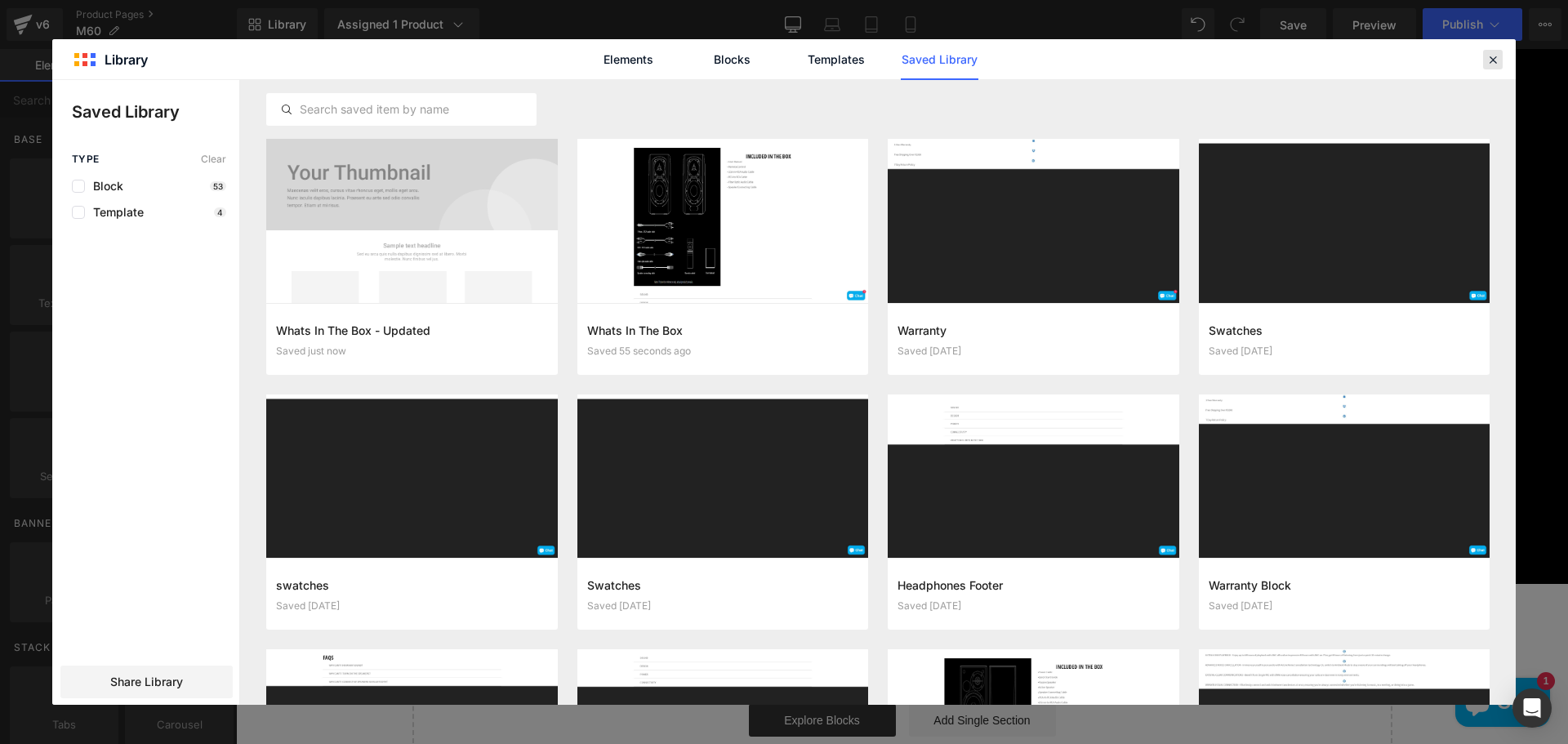
click at [1498, 61] on icon at bounding box center [1492, 60] width 15 height 15
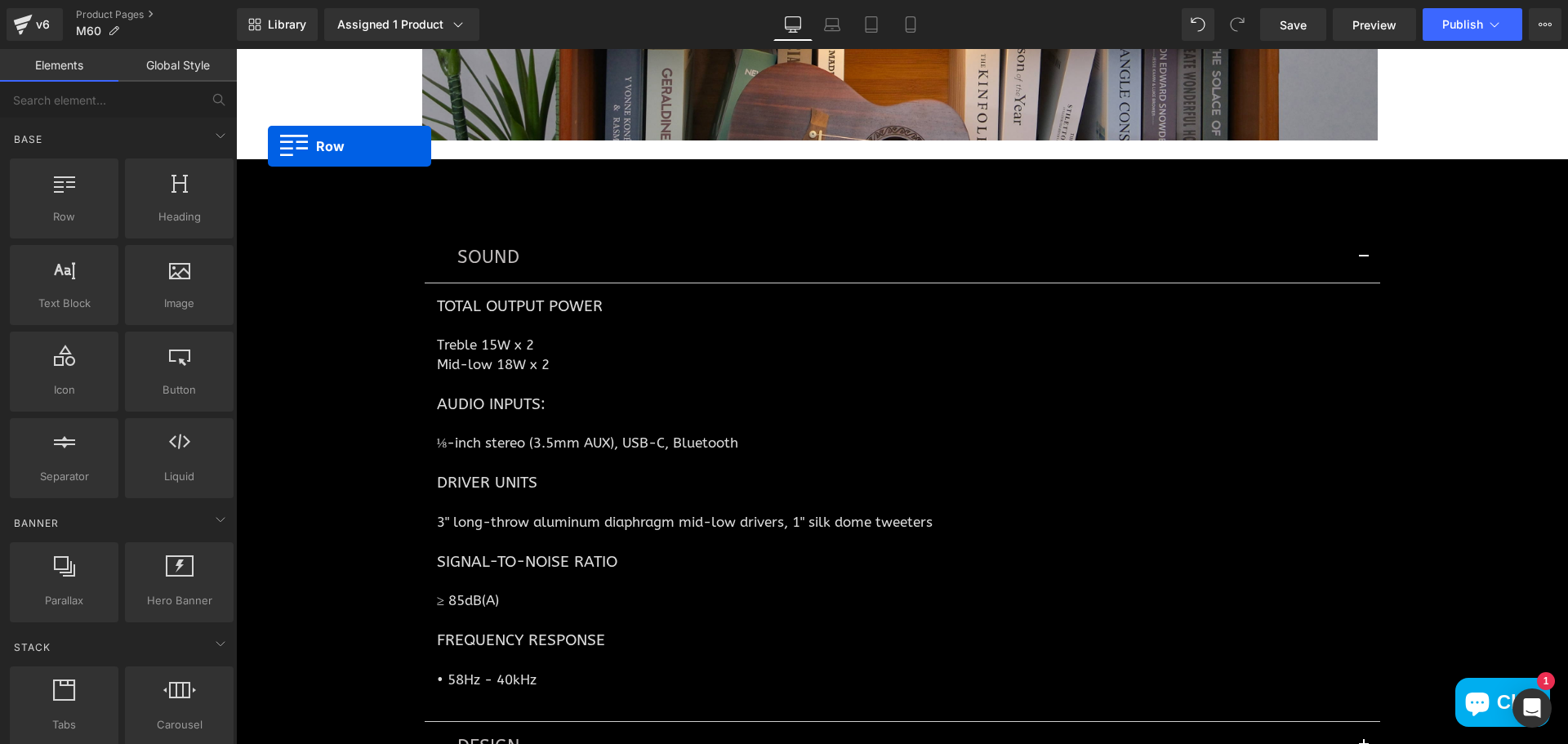
scroll to position [5447, 0]
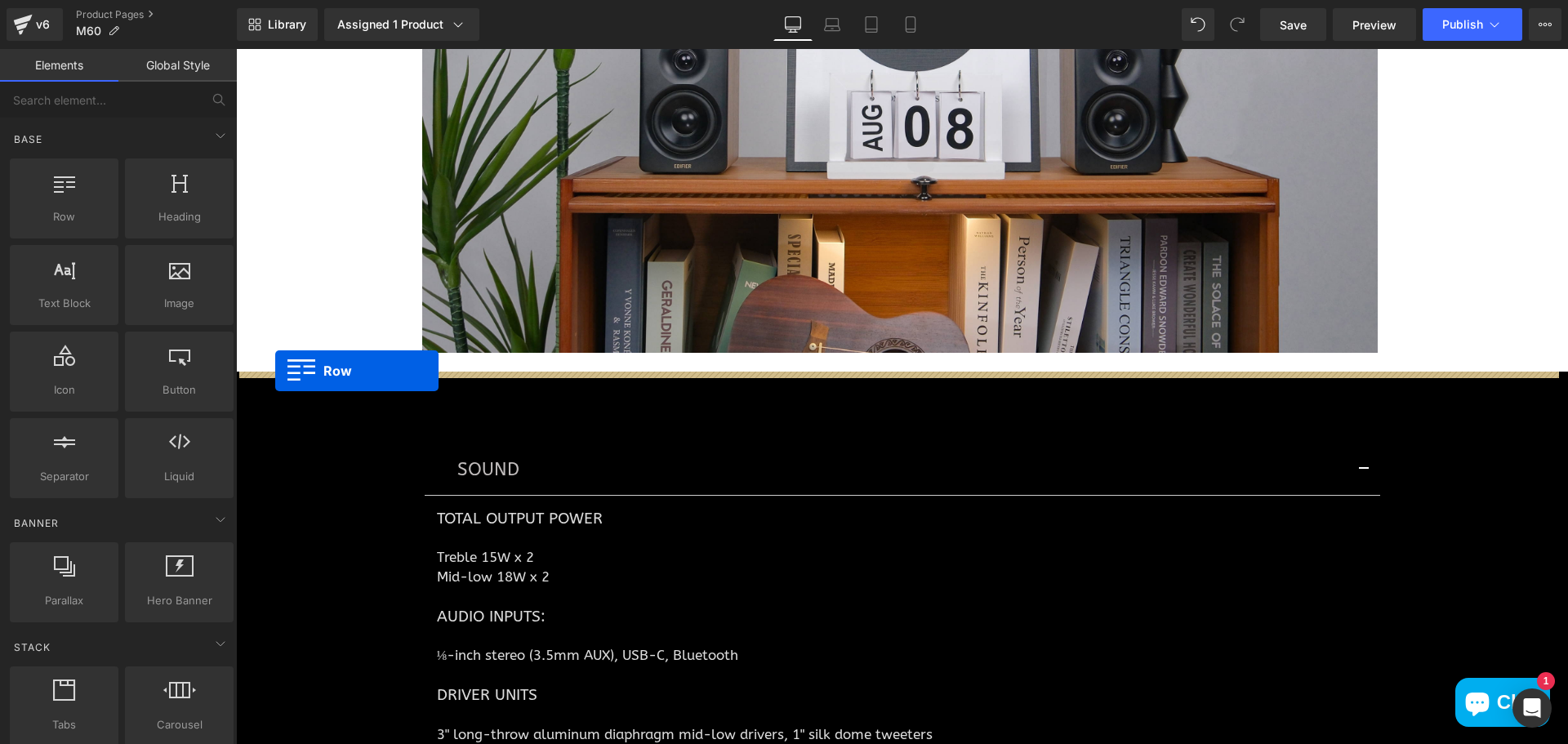
drag, startPoint x: 242, startPoint y: 387, endPoint x: 276, endPoint y: 370, distance: 38.0
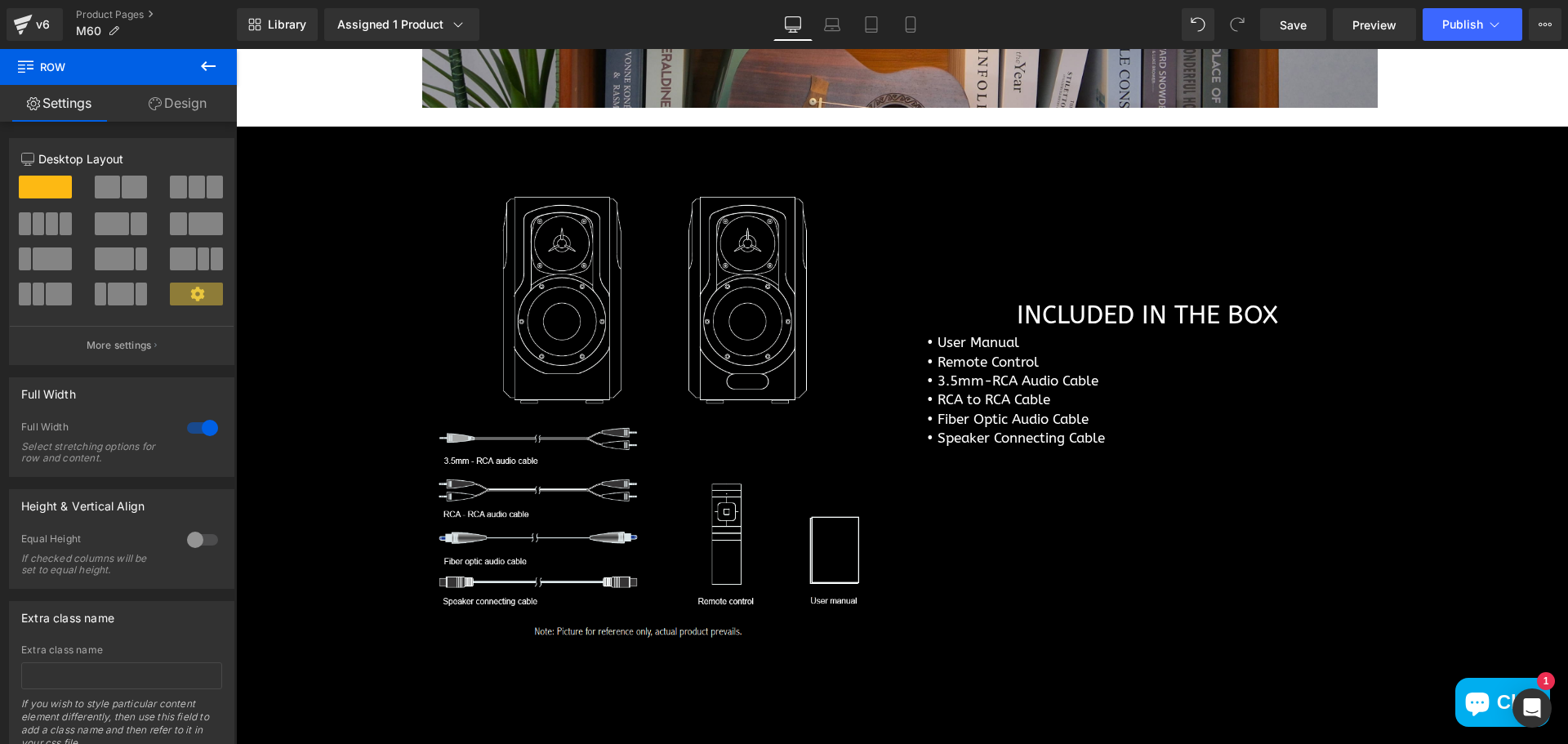
scroll to position [6018, 0]
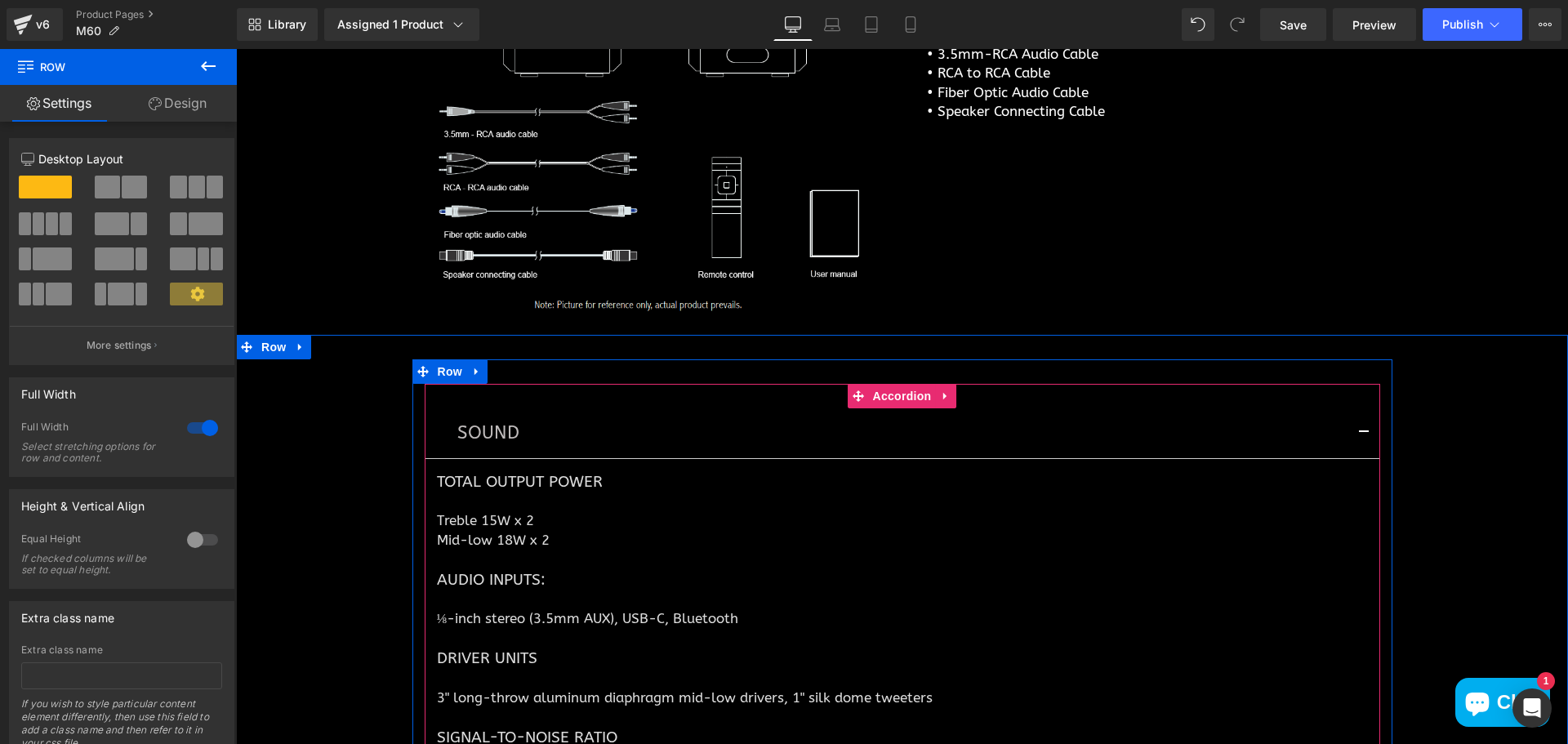
click at [1353, 427] on button "button" at bounding box center [1363, 433] width 32 height 49
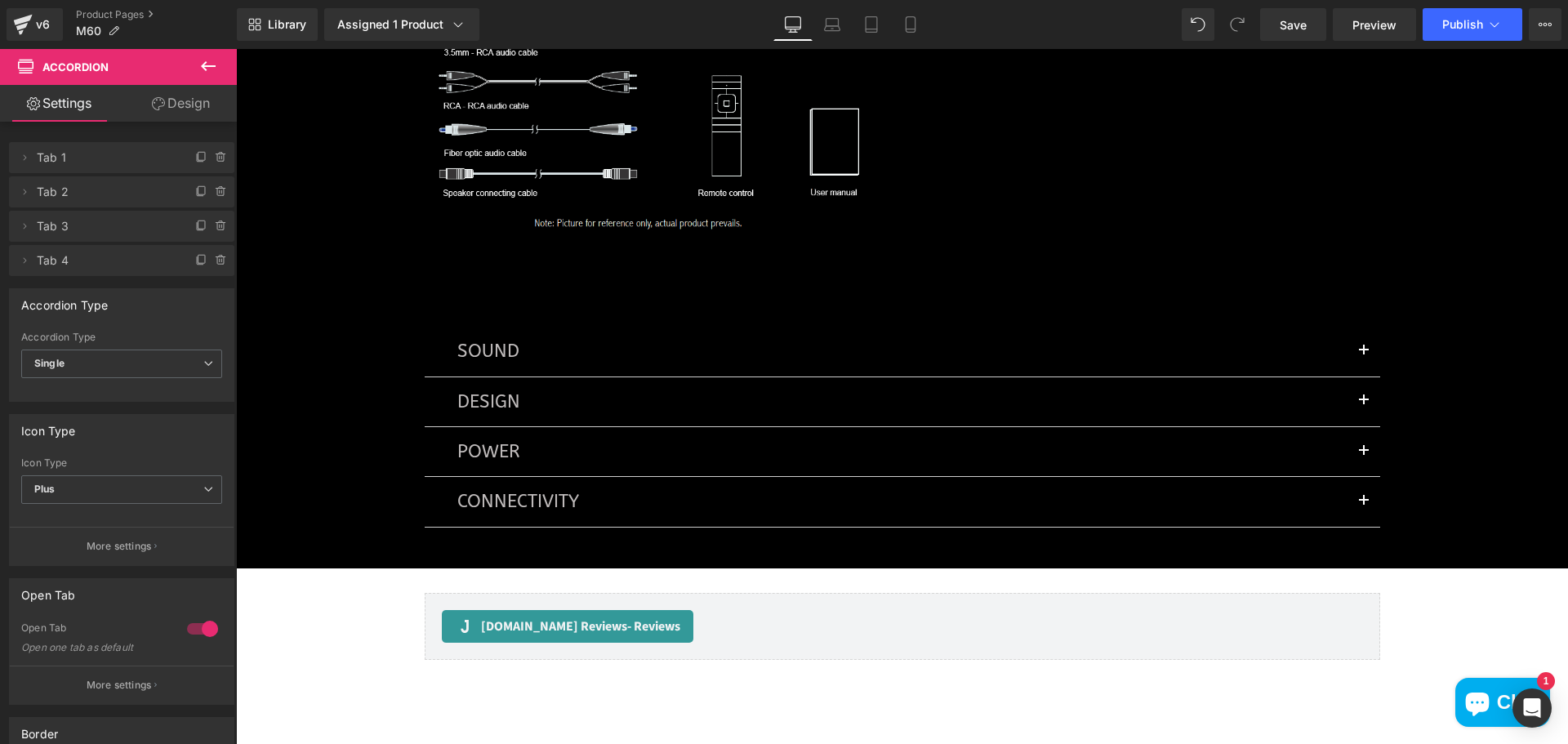
scroll to position [5773, 0]
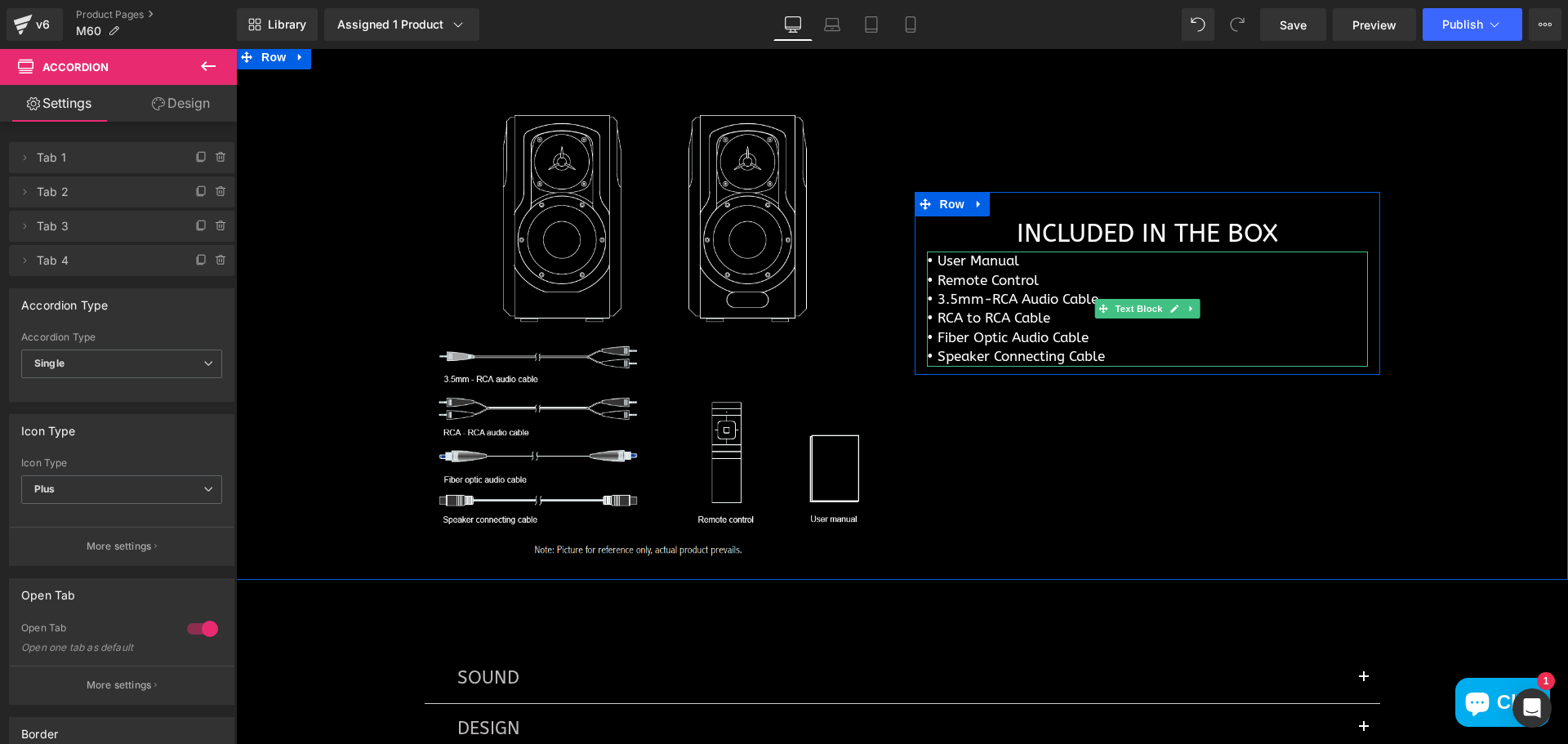
click at [1039, 313] on p "• RCA to RCA Cable" at bounding box center [1148, 318] width 441 height 19
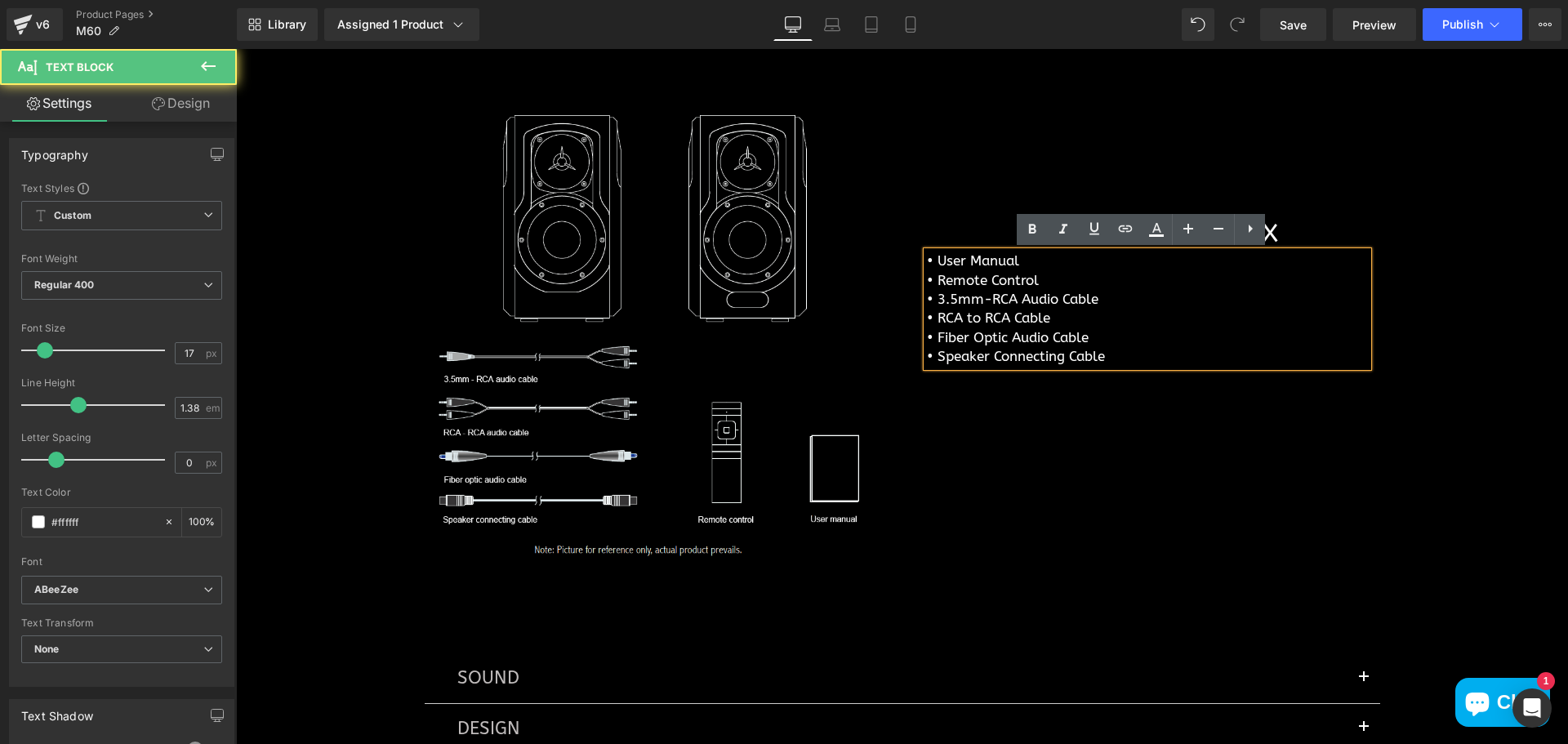
click at [1079, 364] on p "• Speaker Connecting Cable" at bounding box center [1148, 356] width 441 height 19
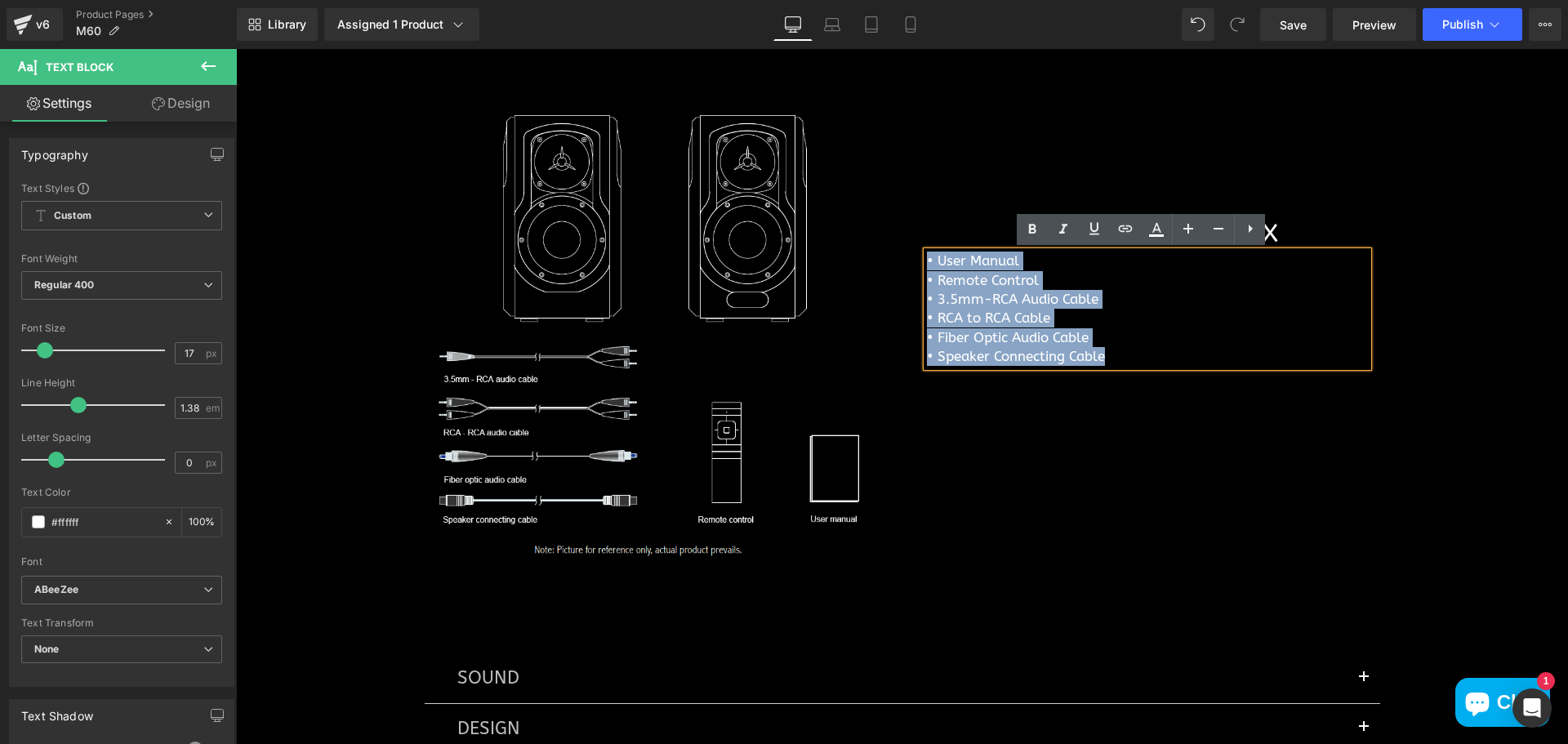
drag, startPoint x: 1121, startPoint y: 363, endPoint x: 898, endPoint y: 263, distance: 244.4
click at [902, 263] on div "INCLUDED IN THE BOX Heading • User Manual • Remote Control • 3.5mm-RCA Audio Ca…" at bounding box center [1147, 234] width 490 height 281
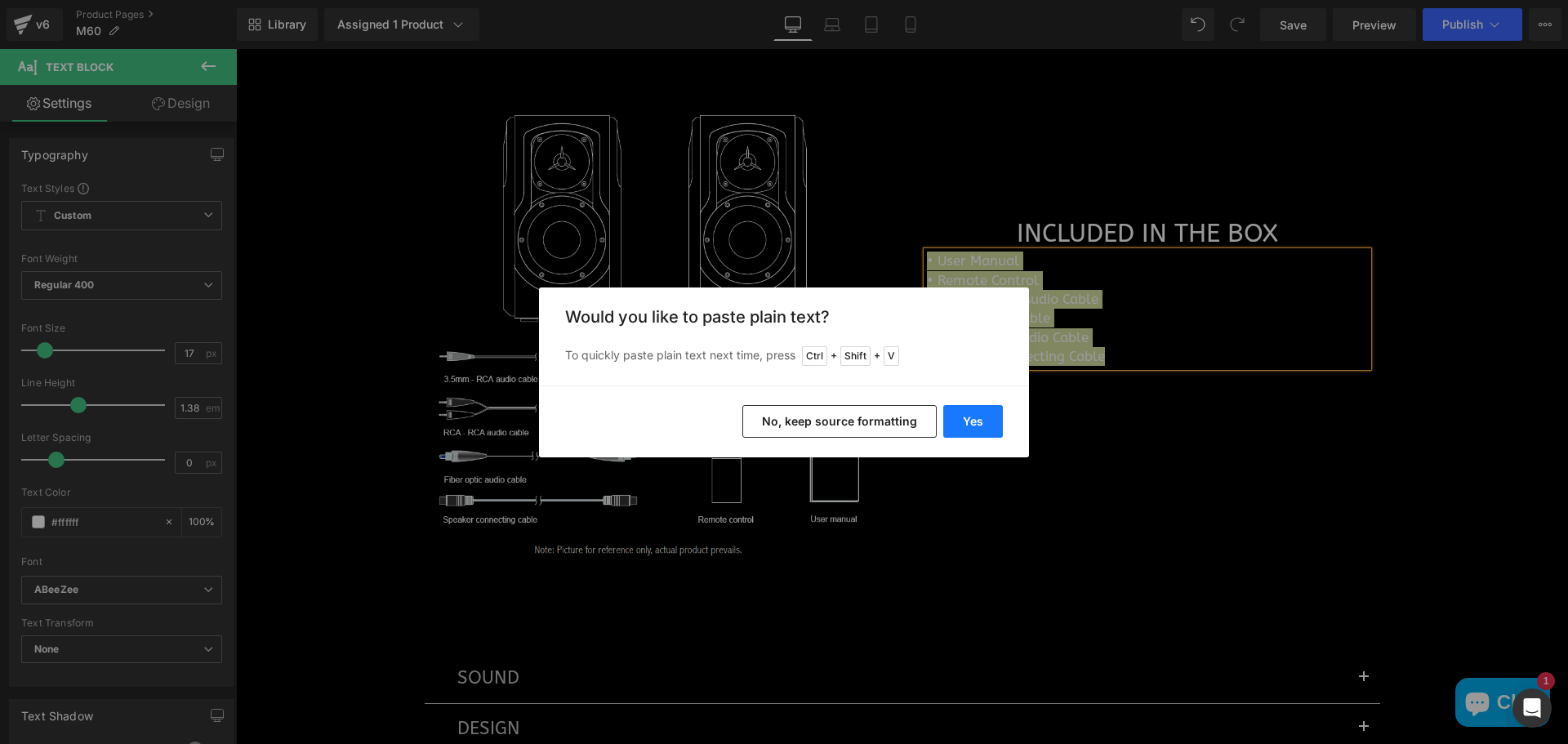
click at [986, 424] on button "Yes" at bounding box center [972, 421] width 60 height 32
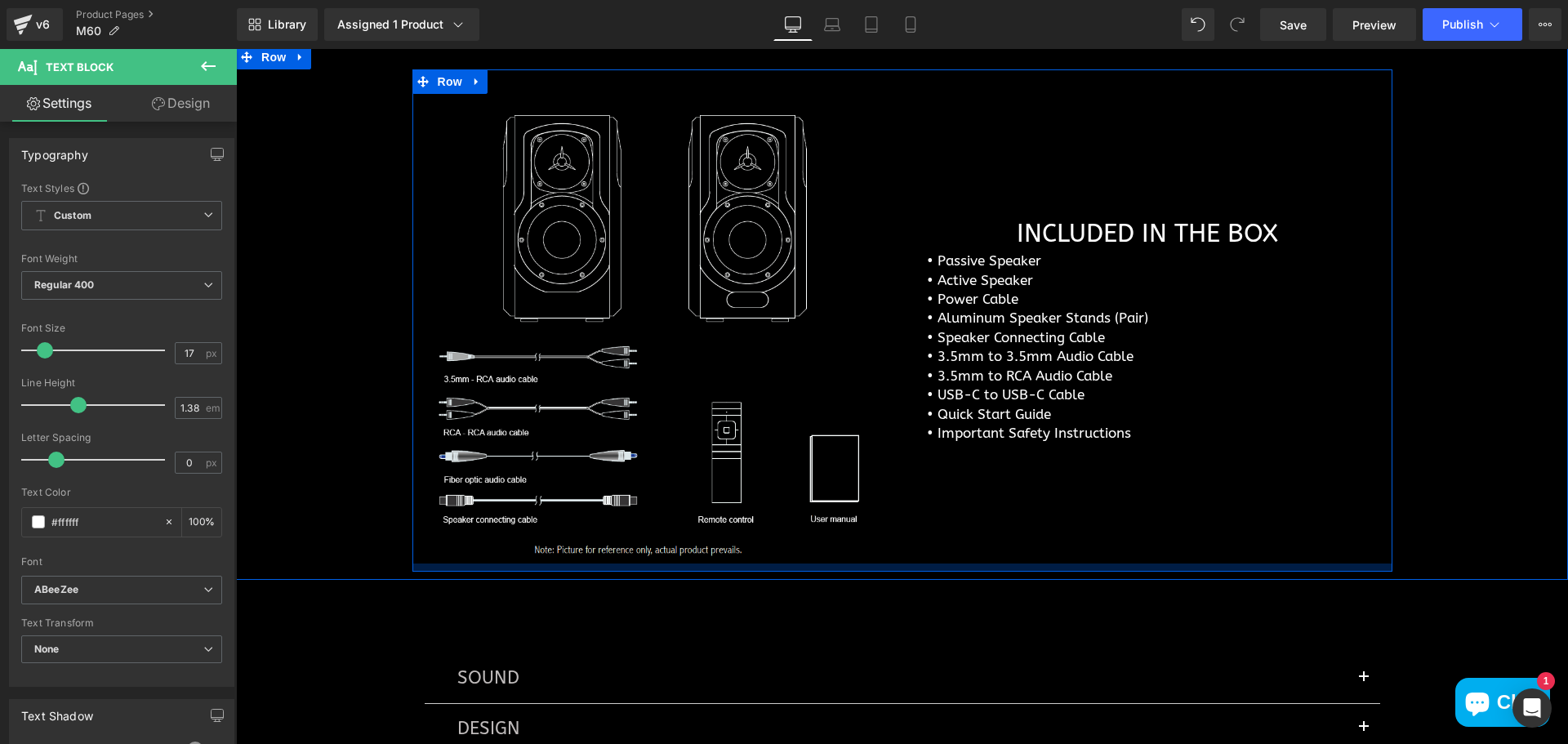
click at [1041, 564] on div at bounding box center [901, 567] width 980 height 9
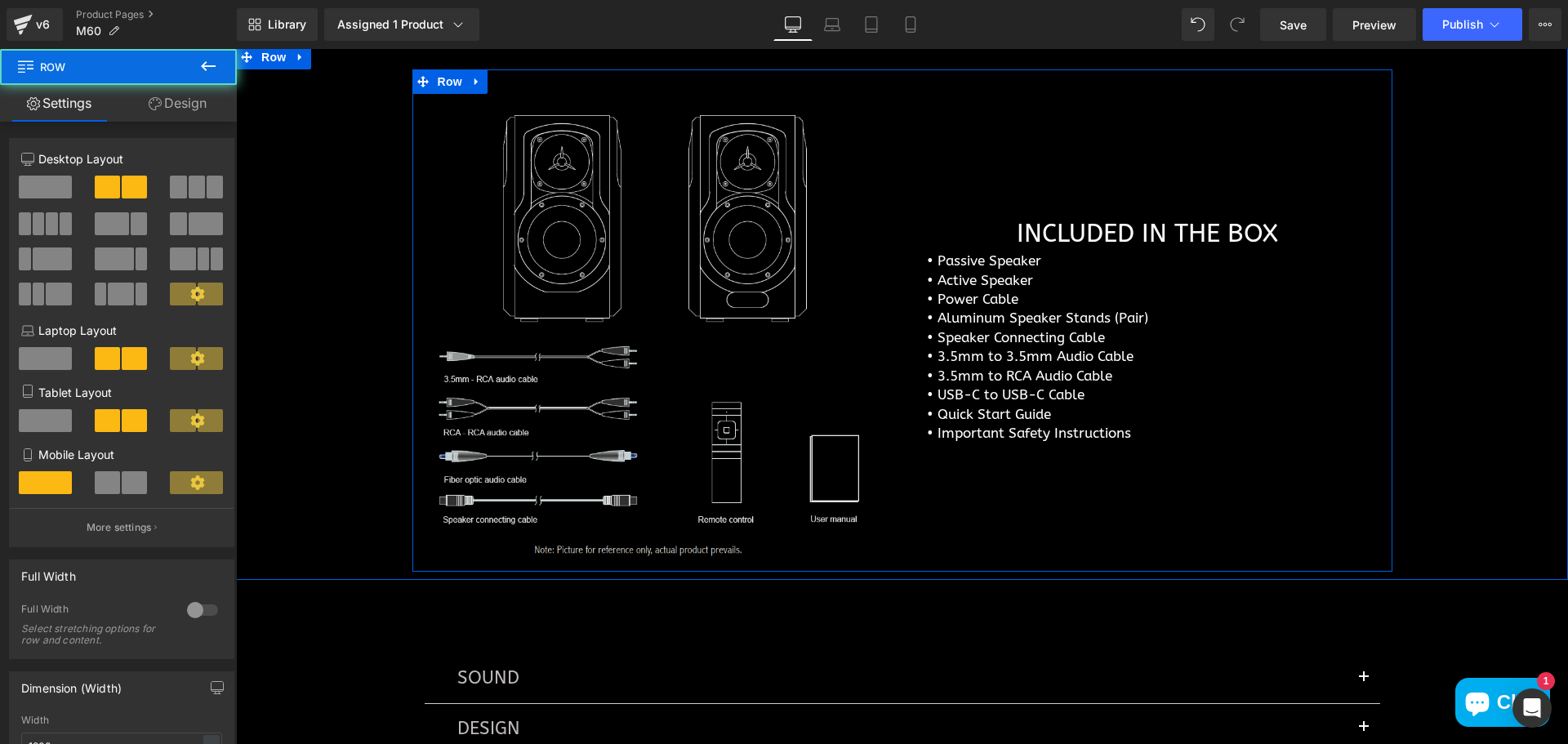
click at [551, 394] on img at bounding box center [656, 328] width 465 height 469
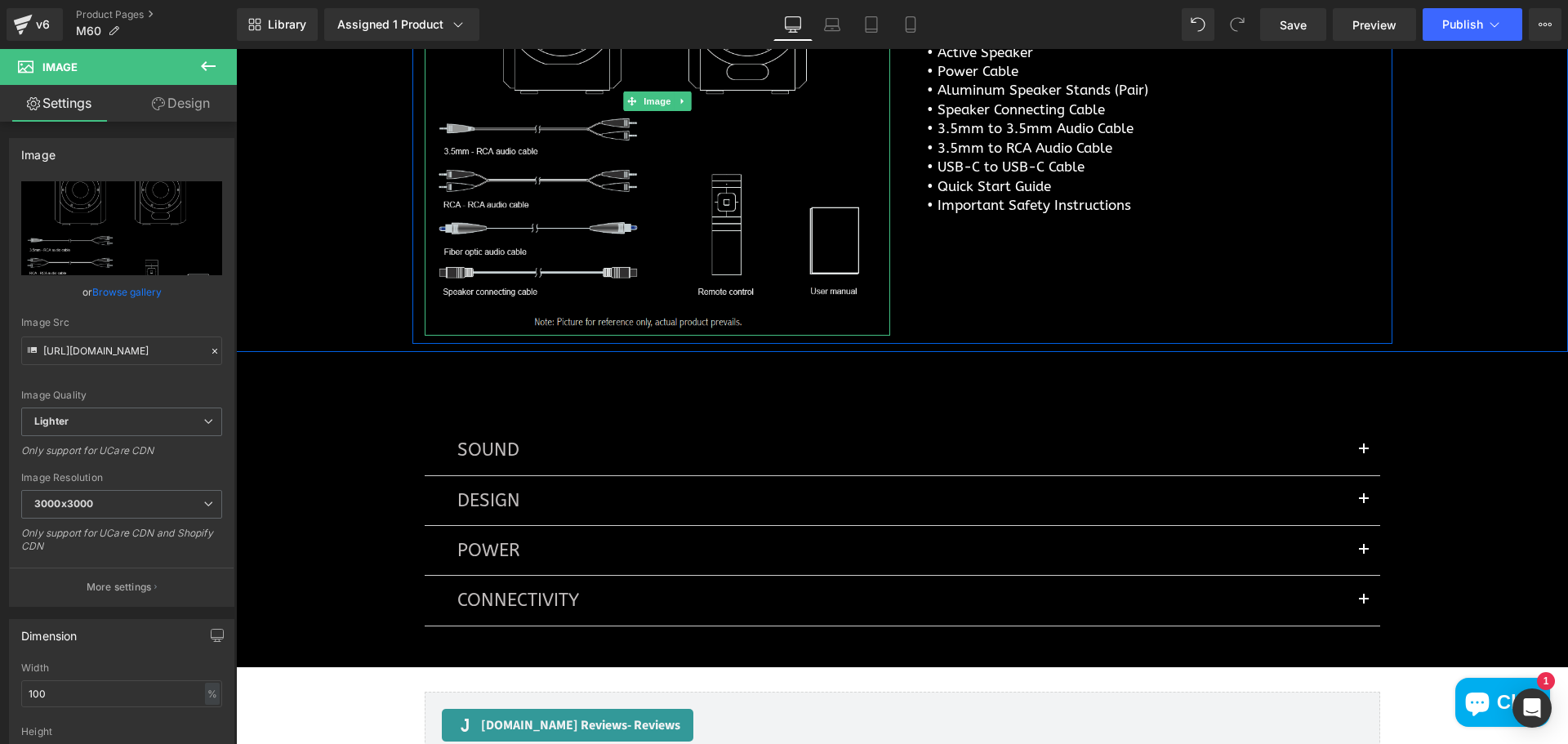
scroll to position [6018, 0]
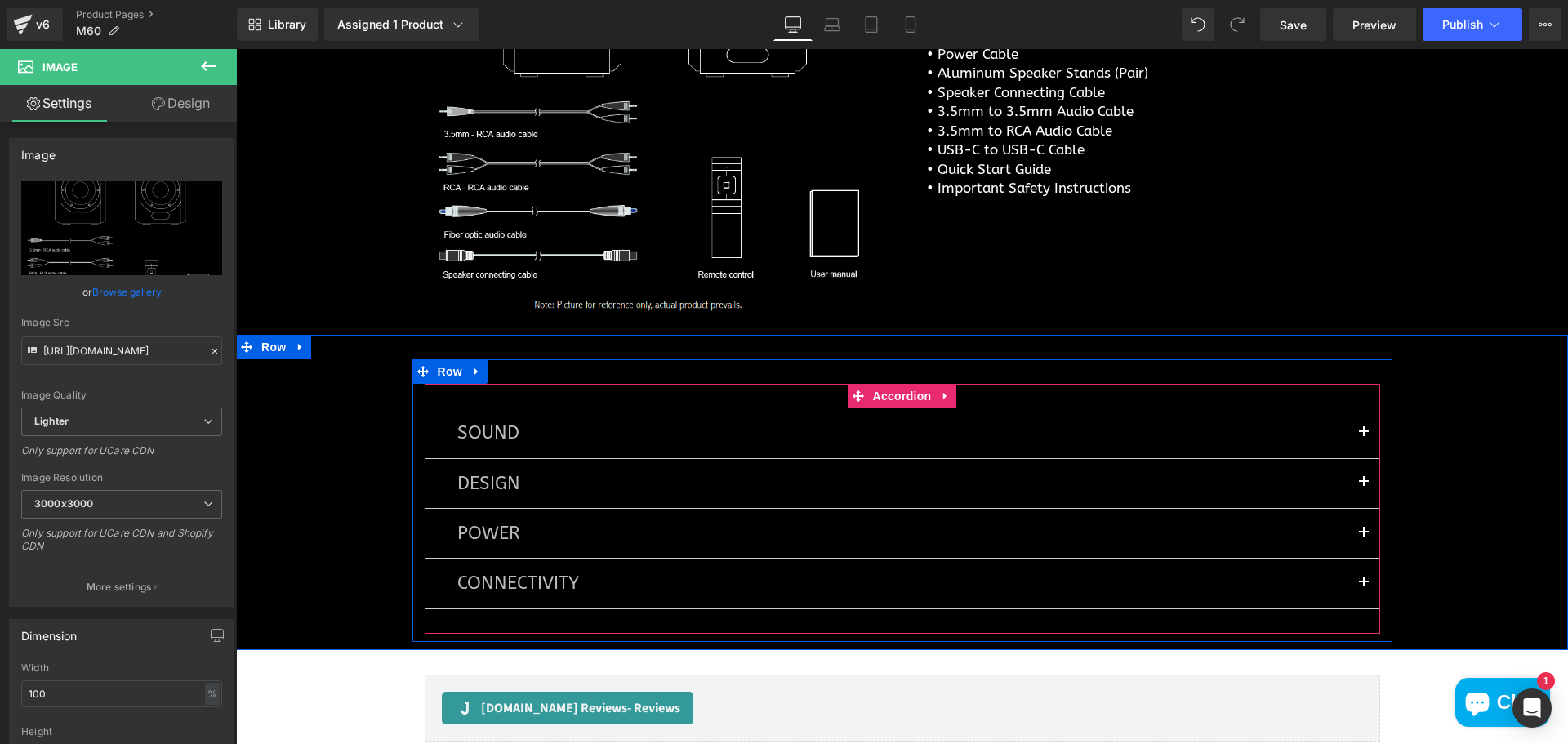
click at [1359, 427] on button "button" at bounding box center [1363, 433] width 32 height 49
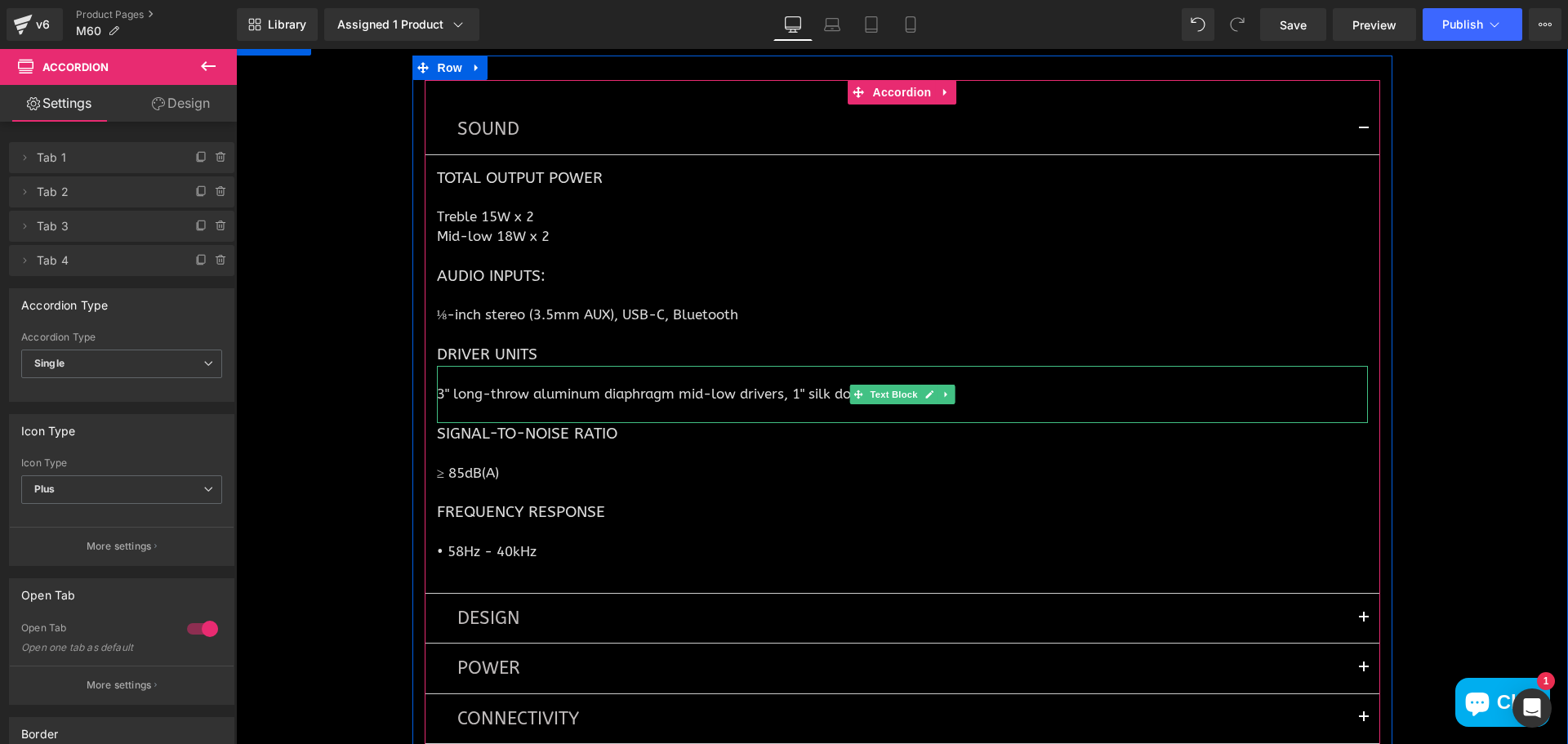
scroll to position [6344, 0]
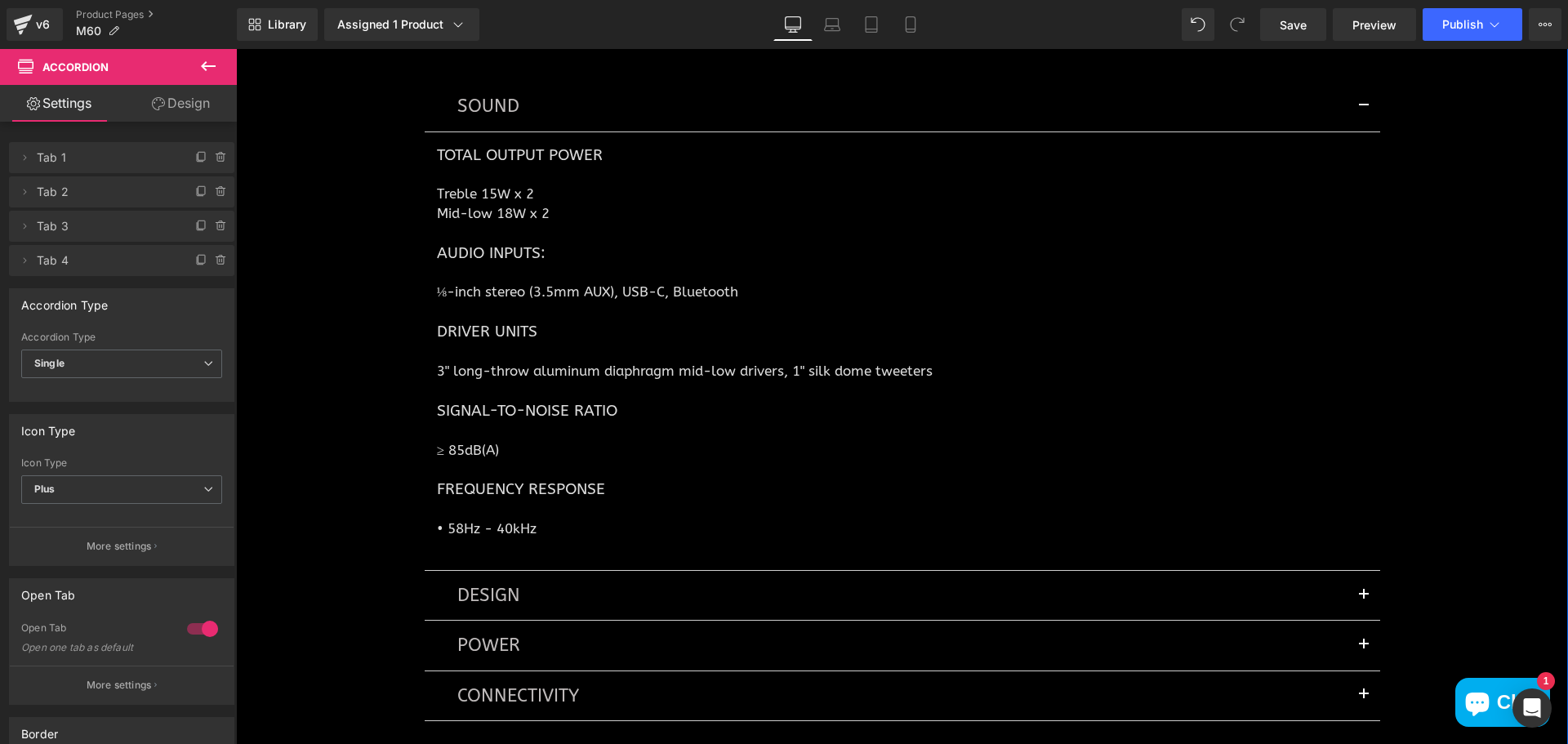
drag, startPoint x: 1126, startPoint y: 359, endPoint x: 459, endPoint y: 324, distance: 667.9
click at [459, 324] on div "Driver Units Heading" at bounding box center [901, 331] width 931 height 21
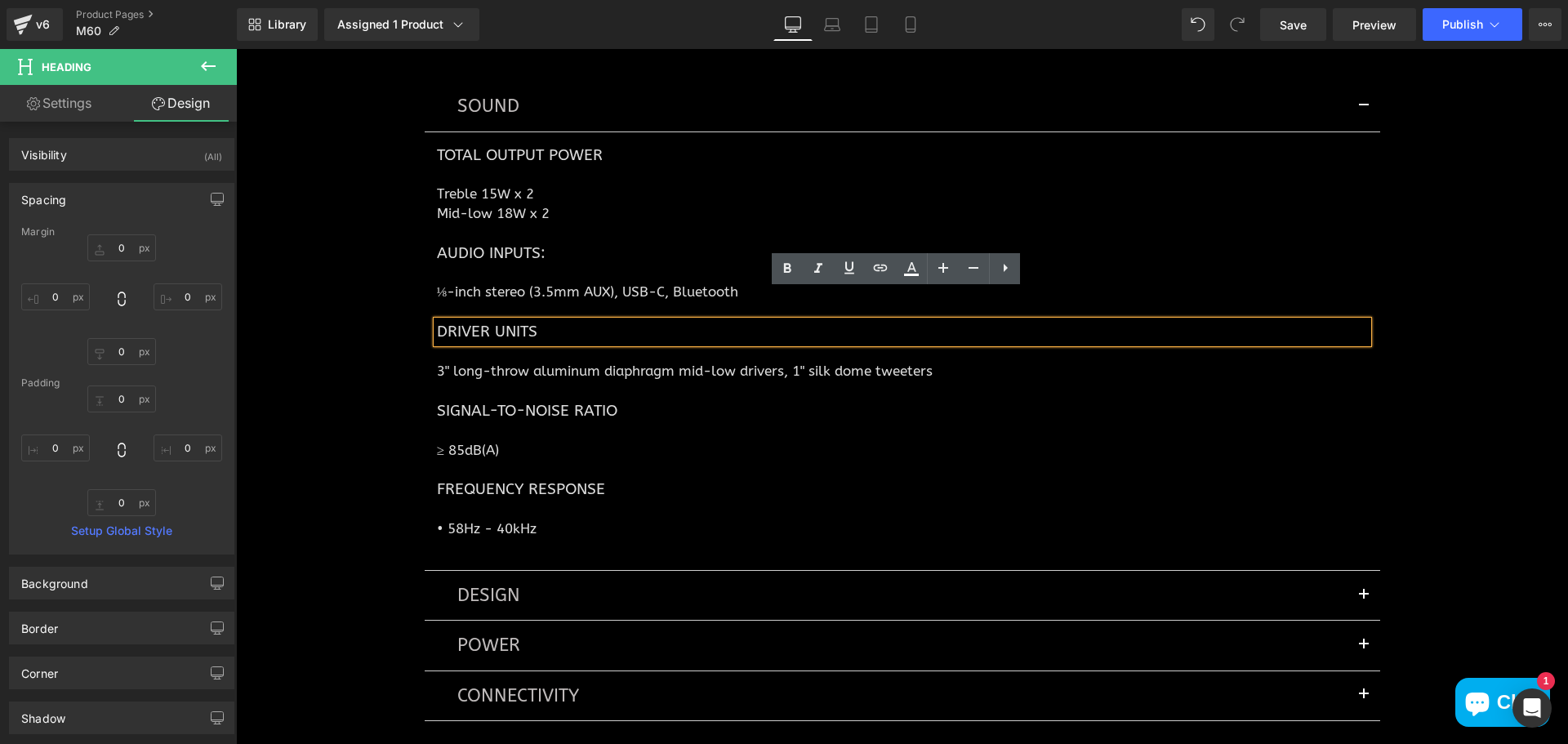
scroll to position [6426, 0]
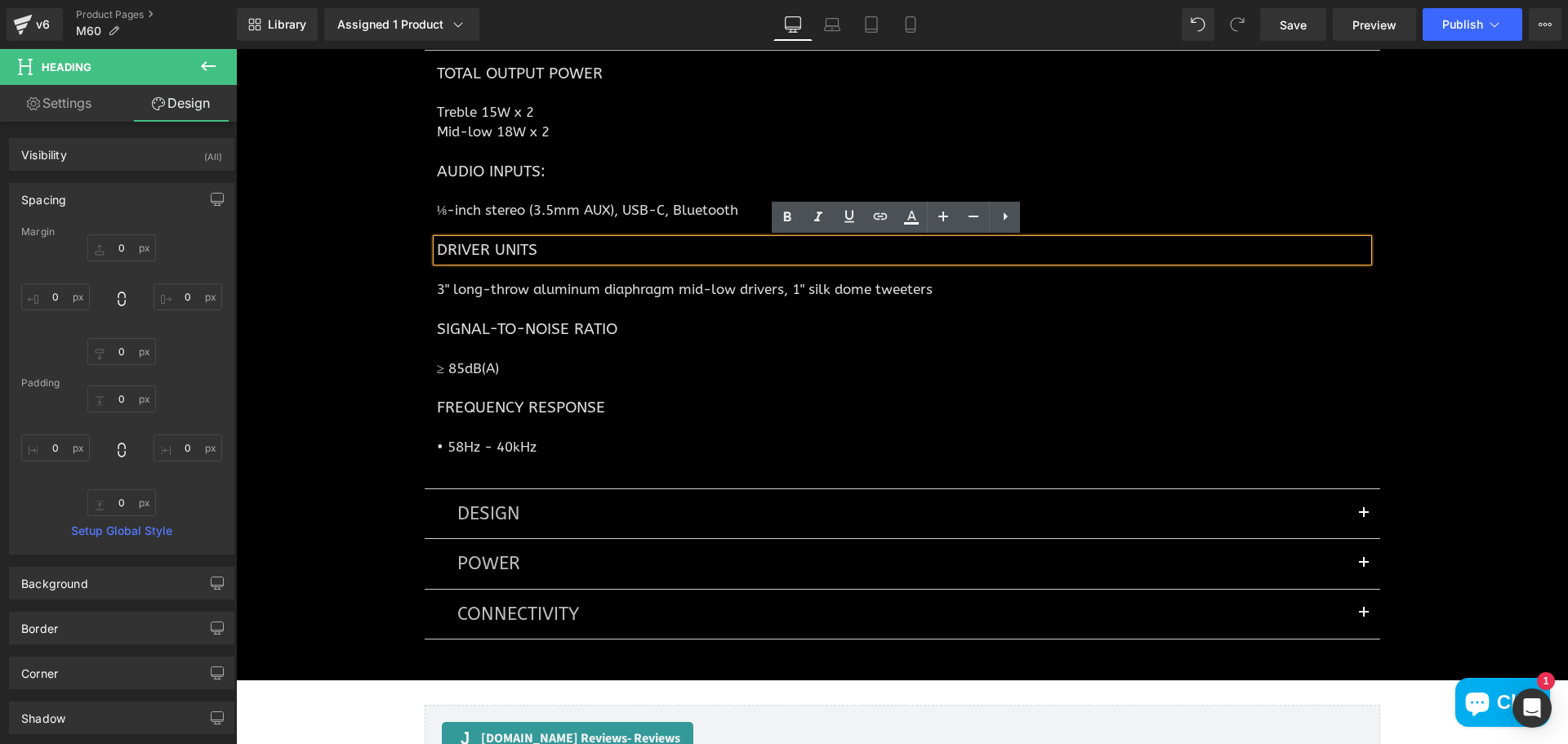
click at [1355, 515] on button "button" at bounding box center [1363, 514] width 32 height 49
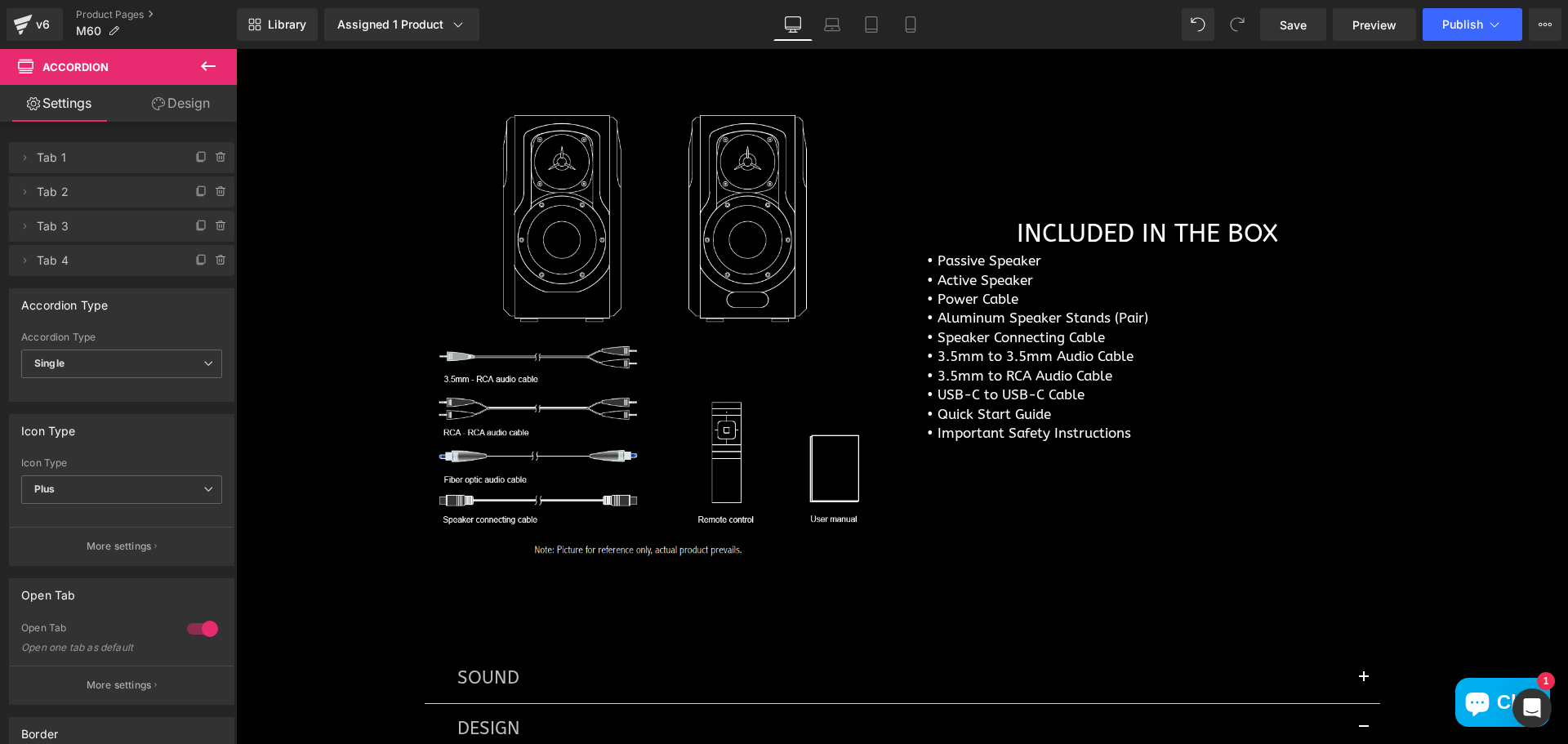
scroll to position [5743, 0]
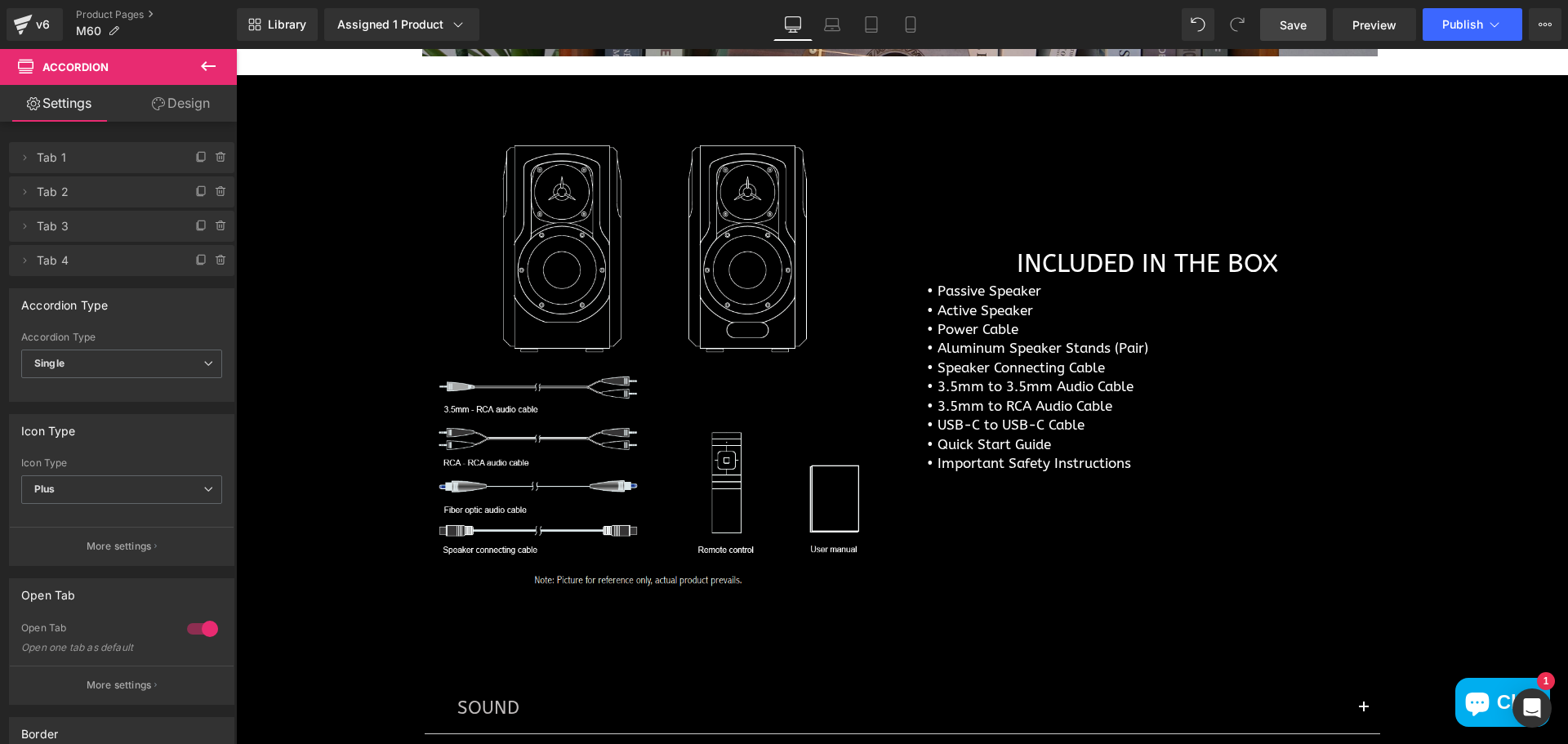
click at [1311, 21] on link "Save" at bounding box center [1292, 25] width 66 height 32
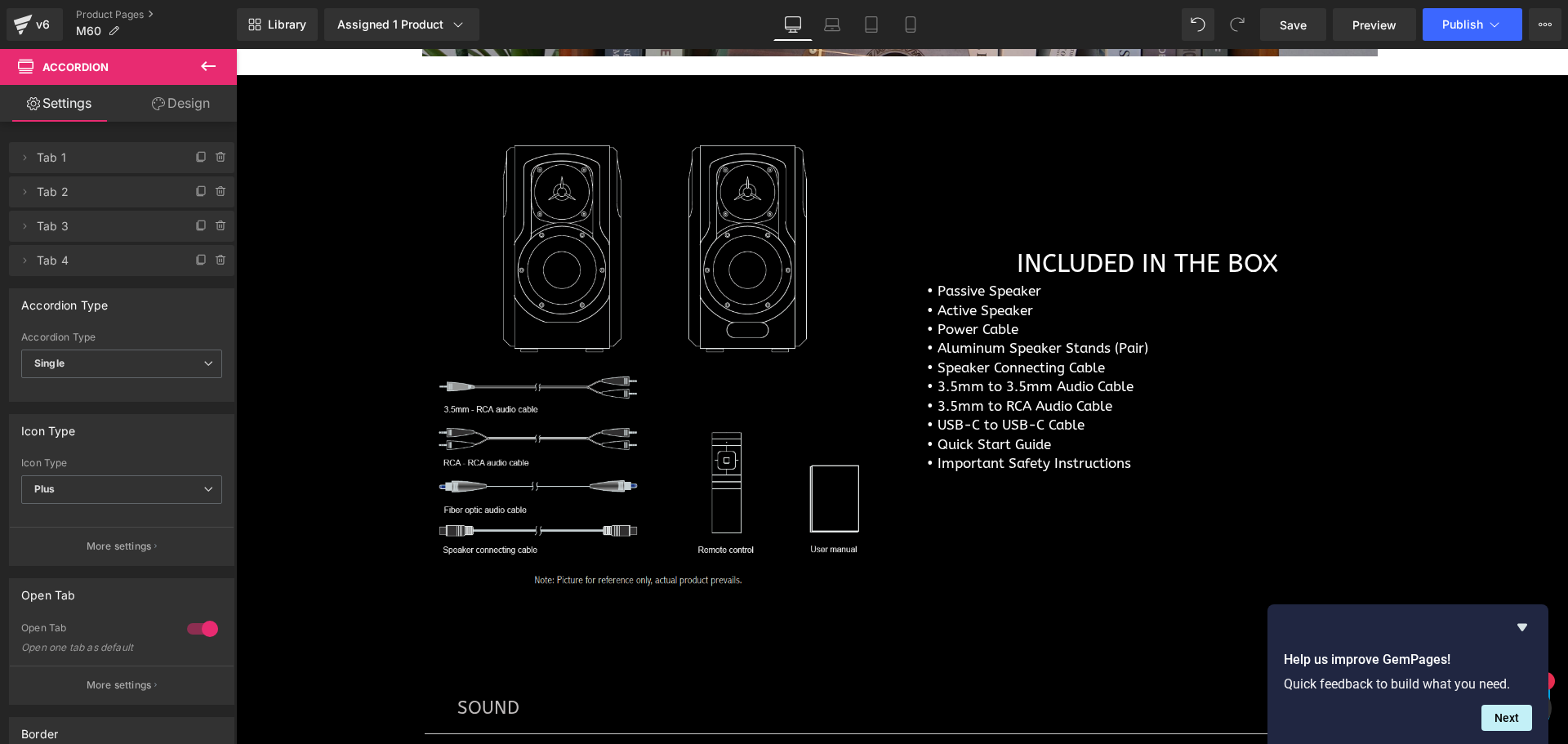
click at [634, 305] on img at bounding box center [656, 359] width 465 height 469
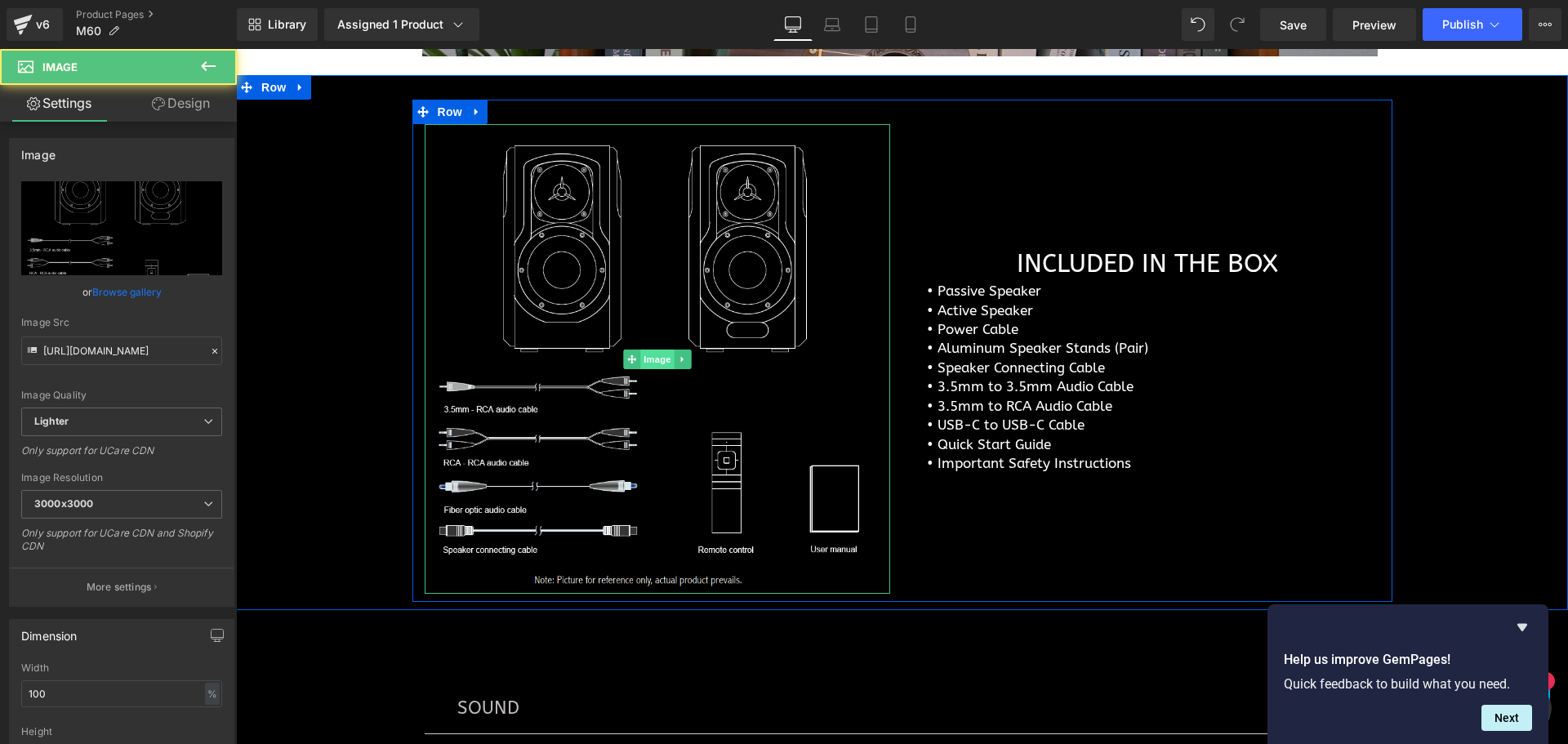
click at [650, 361] on span "Image" at bounding box center [657, 359] width 34 height 20
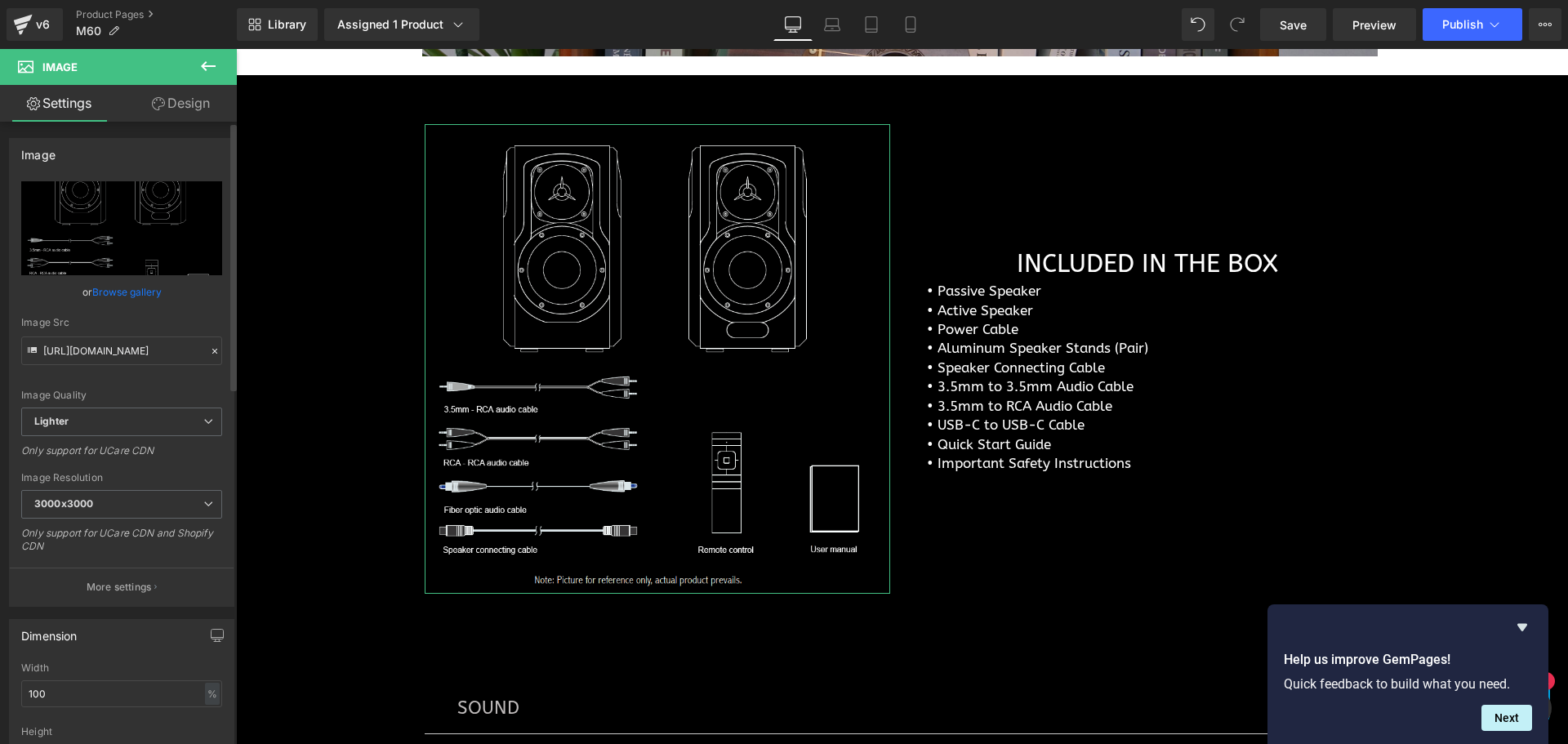
click at [129, 286] on link "Browse gallery" at bounding box center [126, 292] width 69 height 28
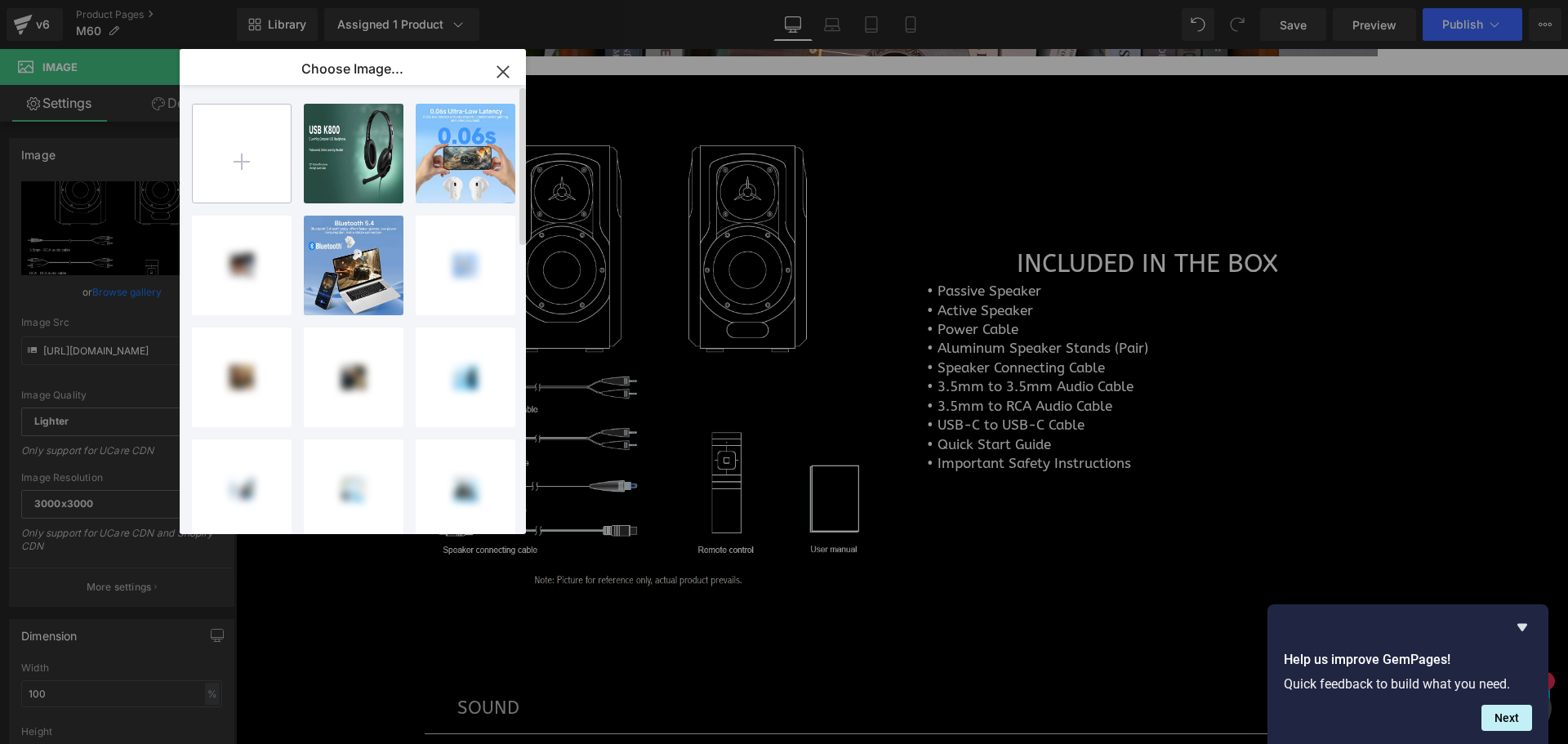
click at [258, 181] on input "file" at bounding box center [241, 152] width 98 height 97
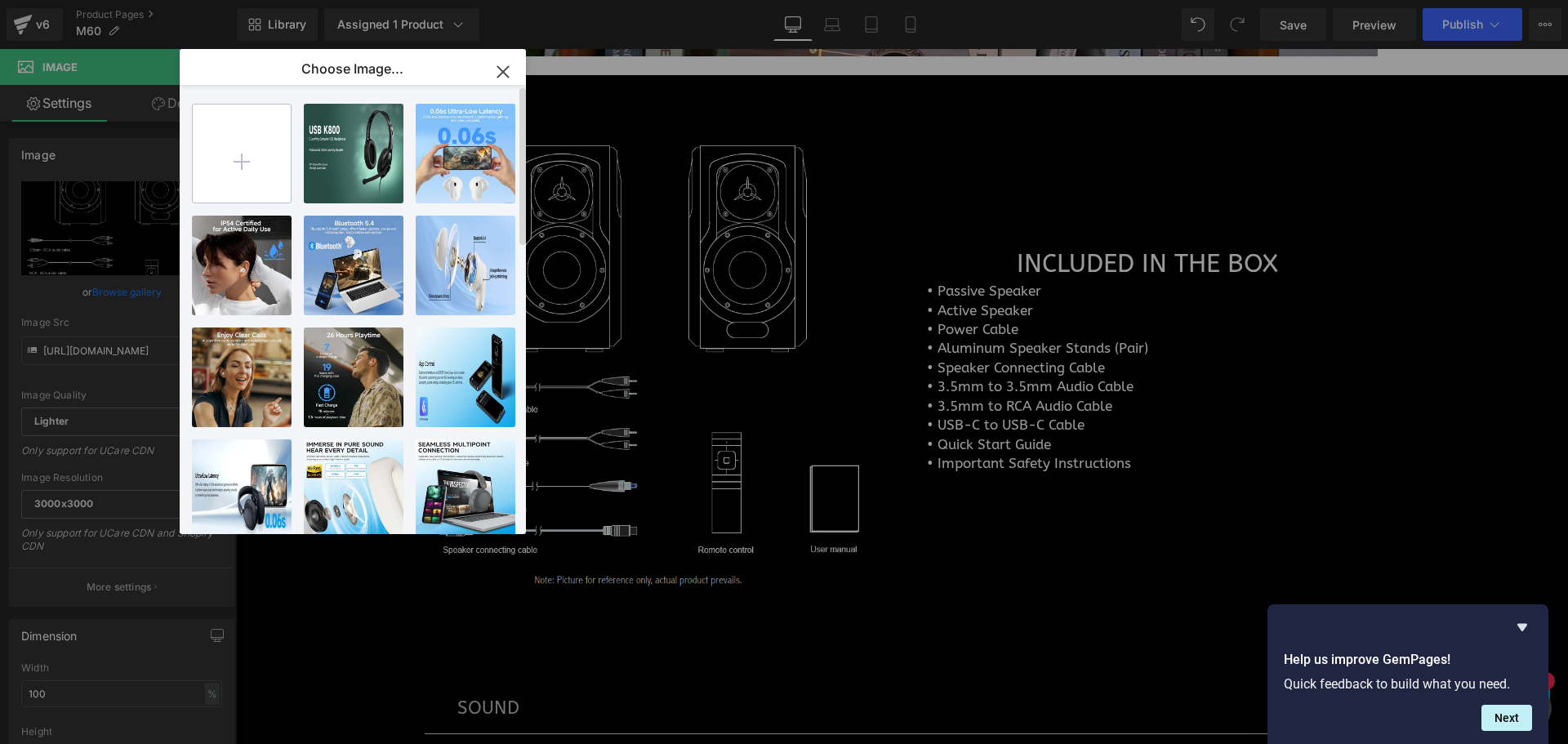
type input "C:\fakepath\Line Drawing .jpg"
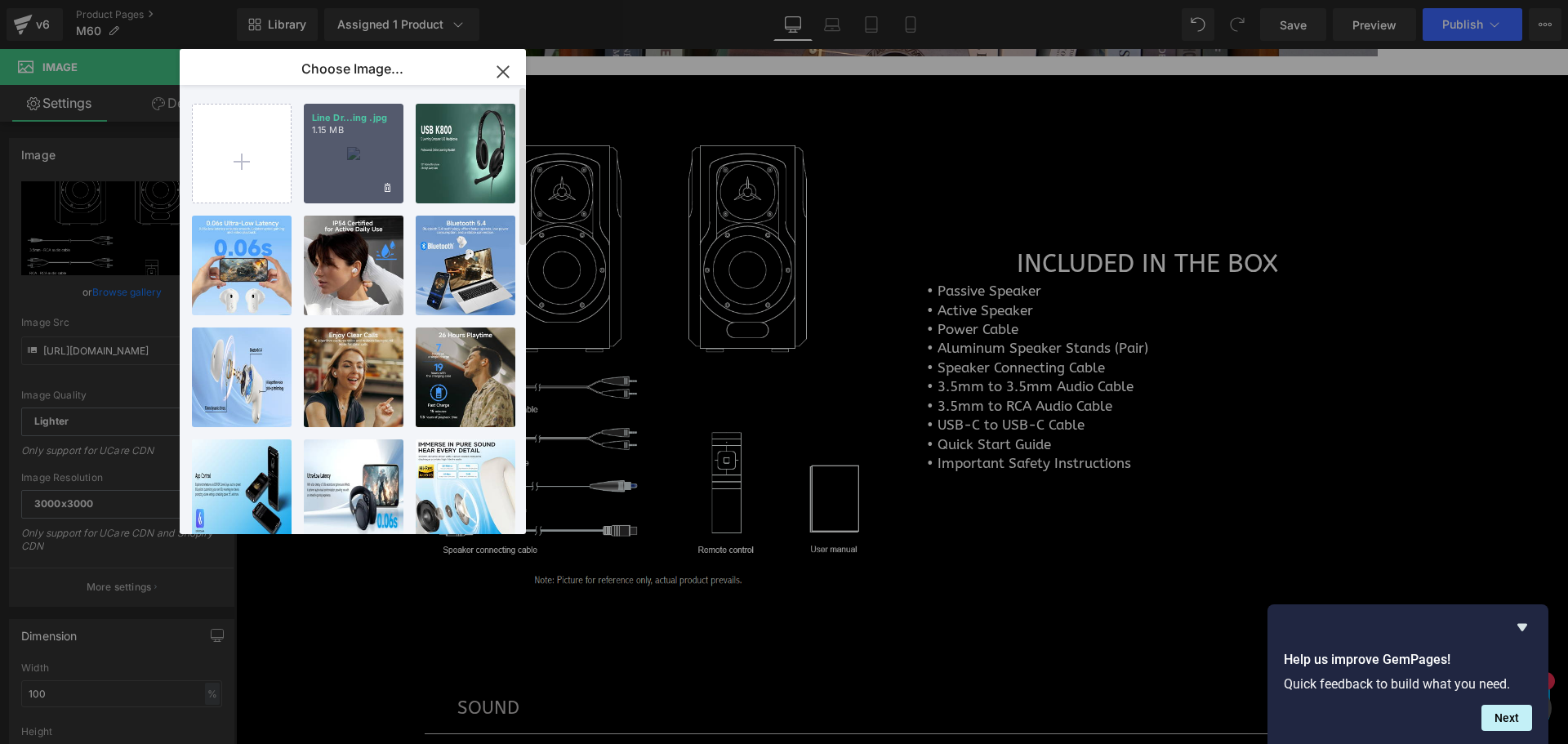
click at [328, 172] on div "Line Dr...ing .jpg 1.15 MB" at bounding box center [353, 153] width 99 height 99
type input "https://ucarecdn.com/e2080396-286c-4369-b6bd-18fa74315793/-/format/auto/-/previ…"
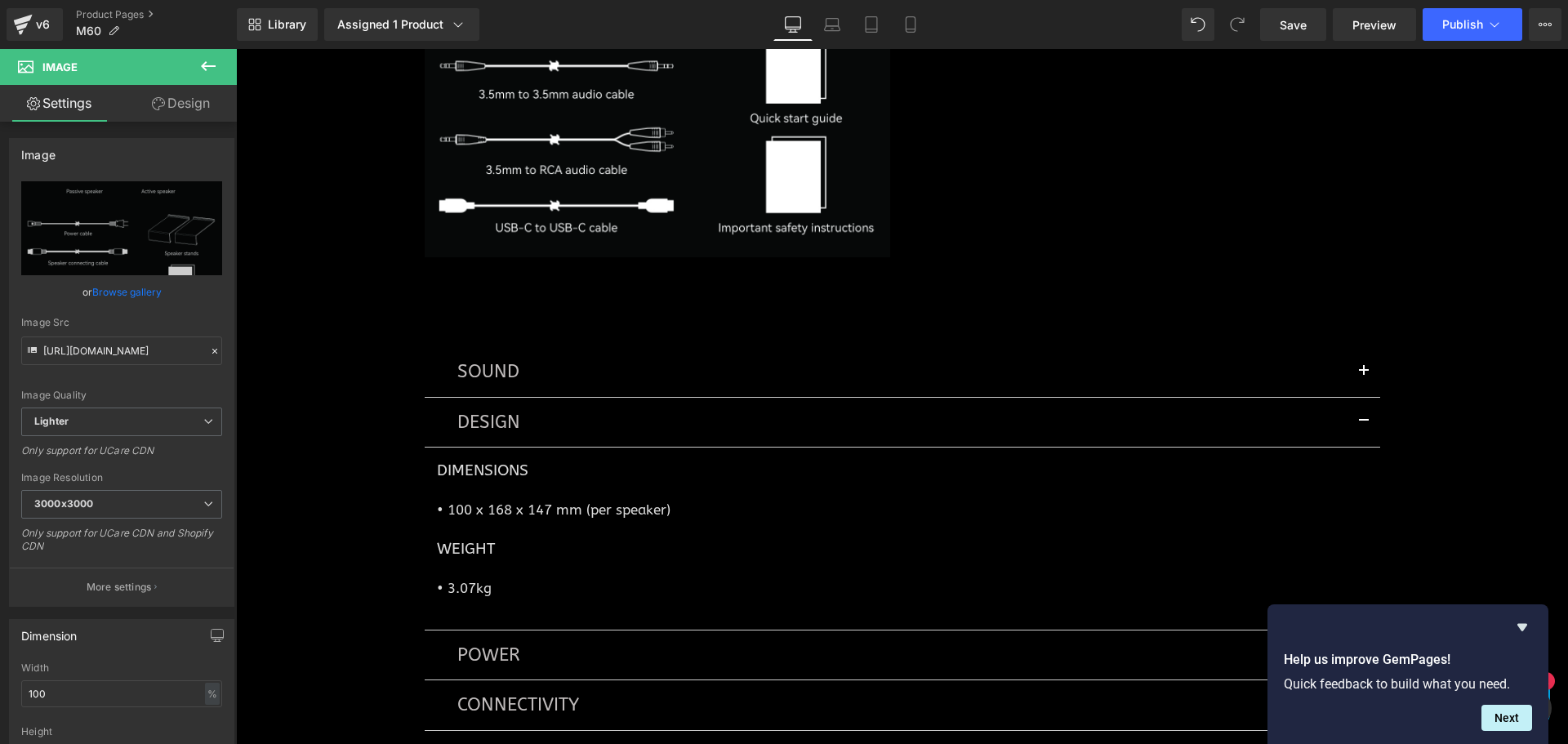
scroll to position [6232, 0]
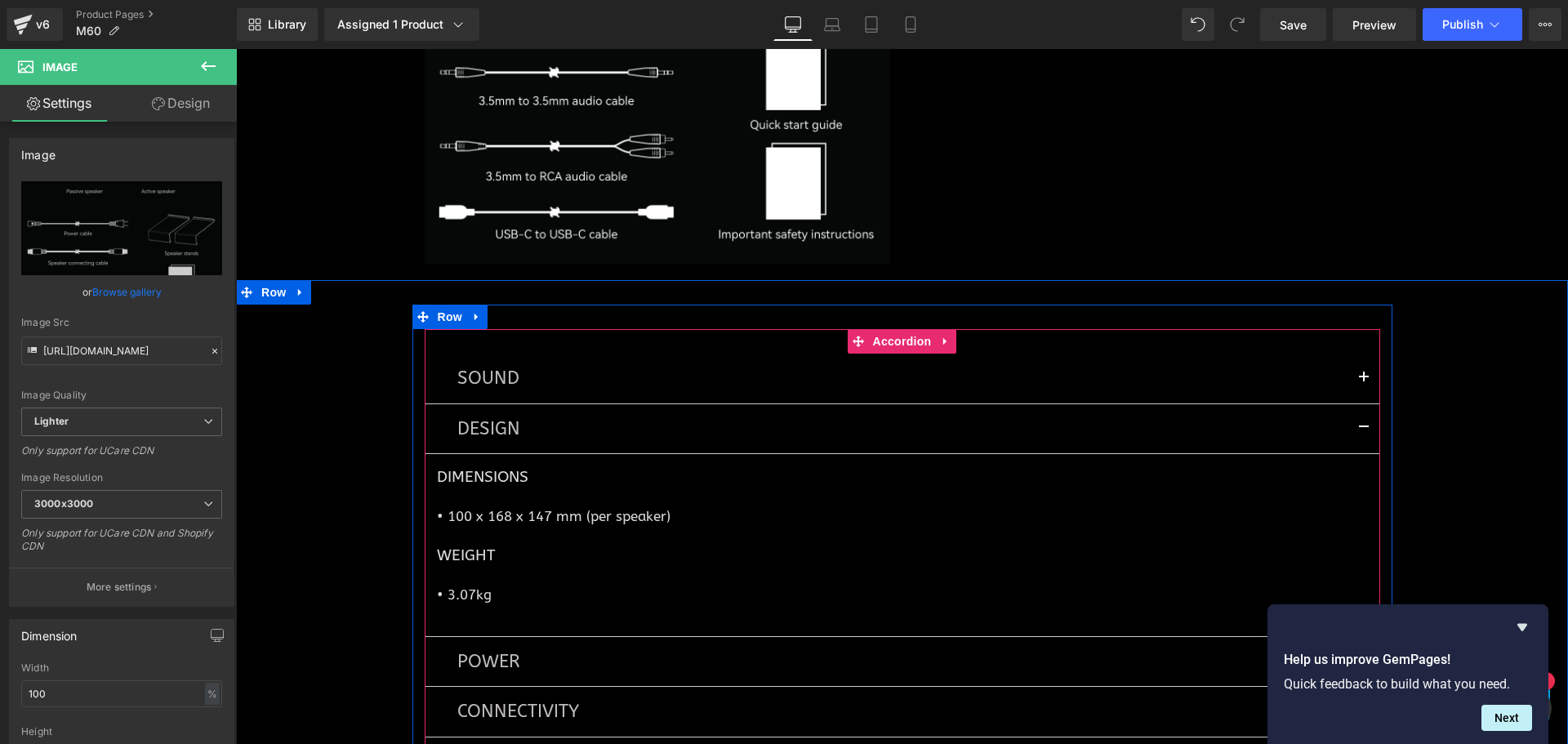
click at [1359, 427] on button "button" at bounding box center [1363, 429] width 32 height 49
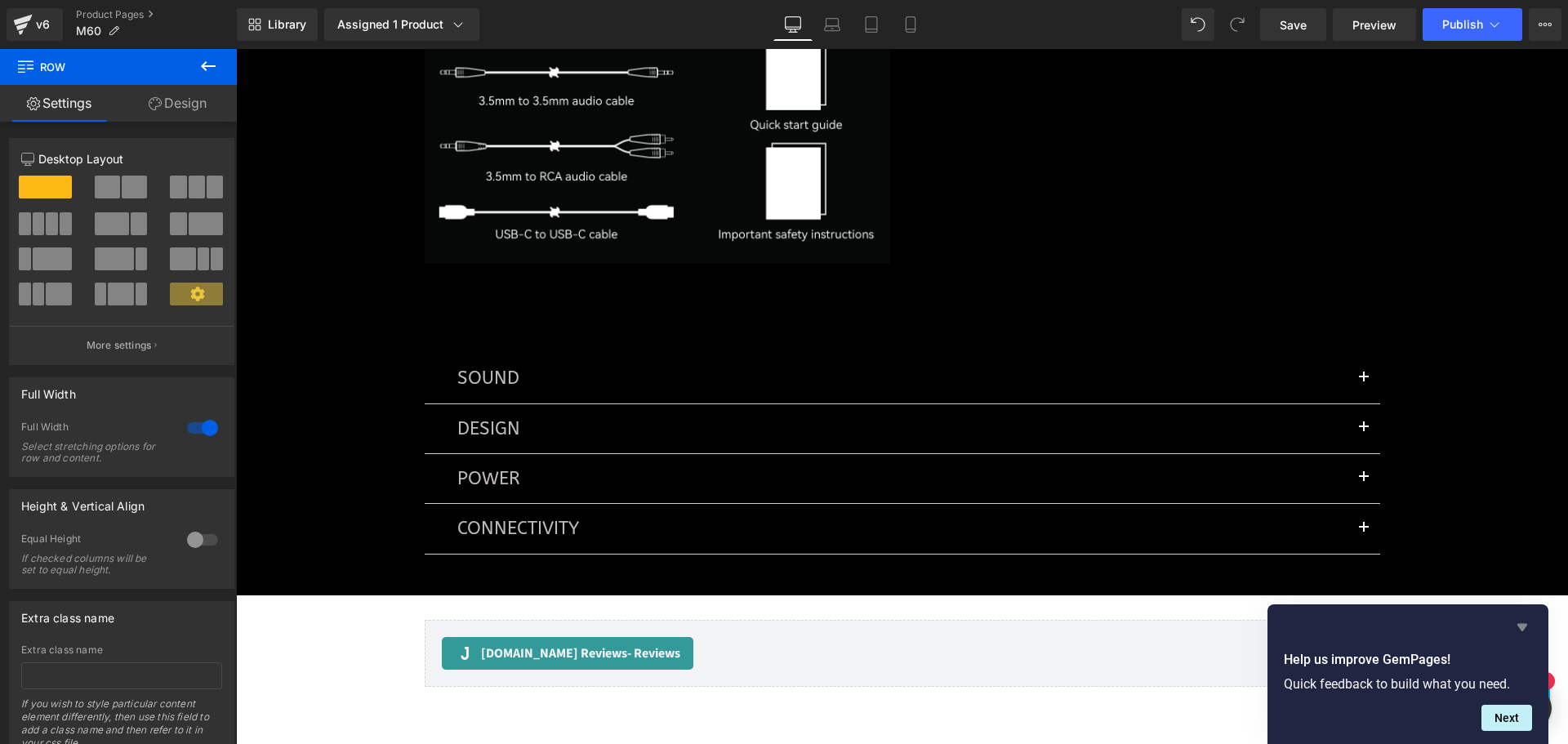
click at [1521, 626] on icon "Hide survey" at bounding box center [1522, 628] width 9 height 8
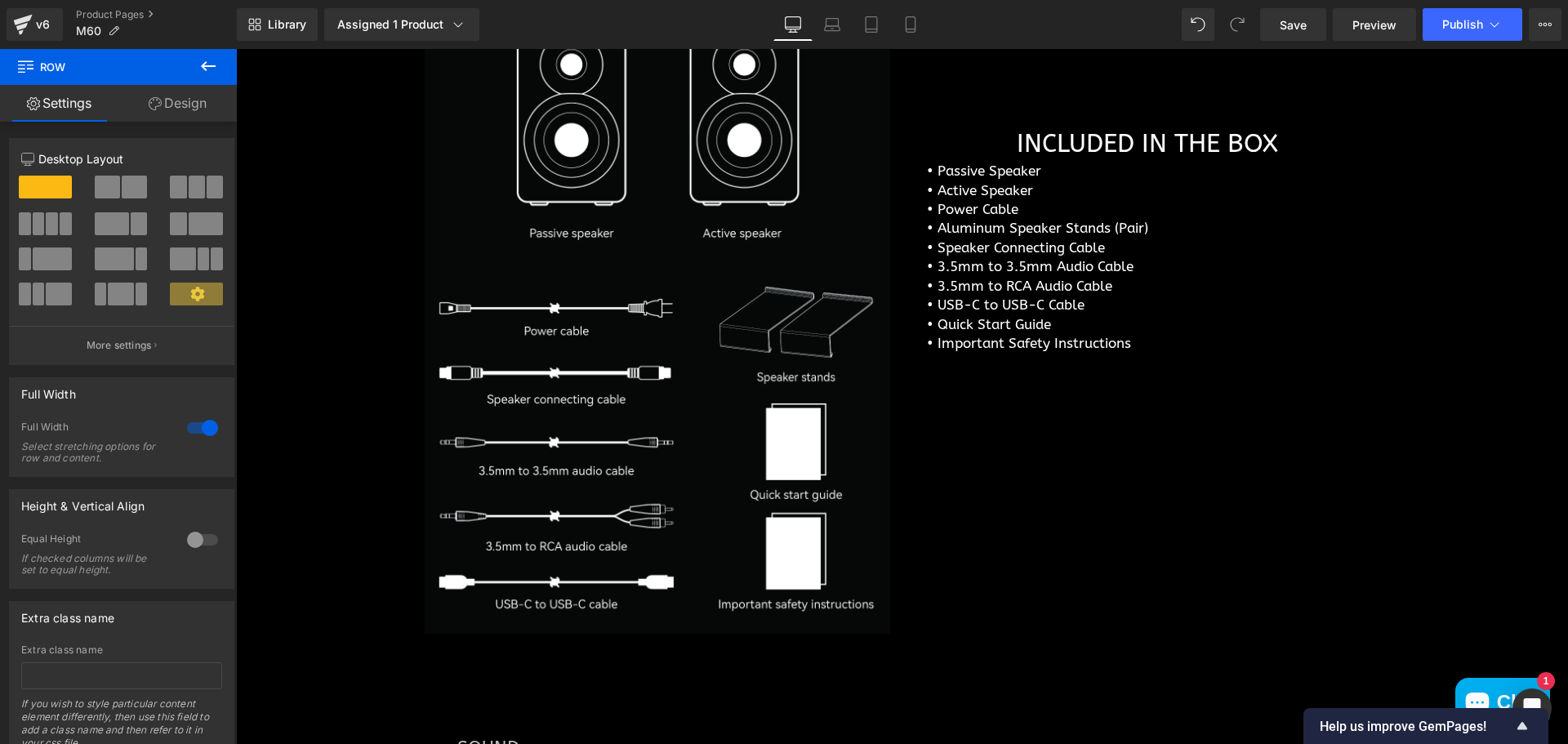
scroll to position [5824, 0]
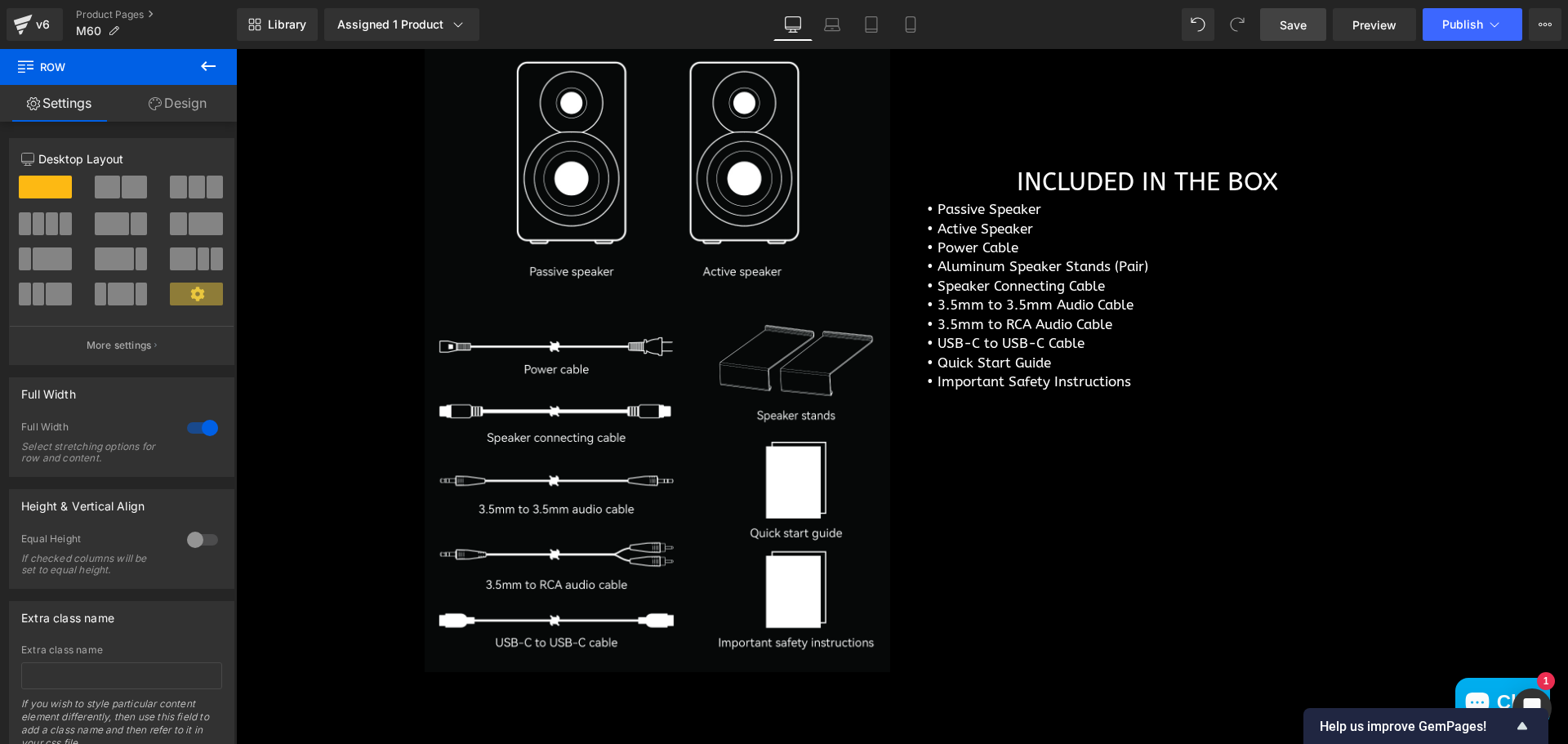
click at [1272, 32] on link "Save" at bounding box center [1292, 25] width 66 height 32
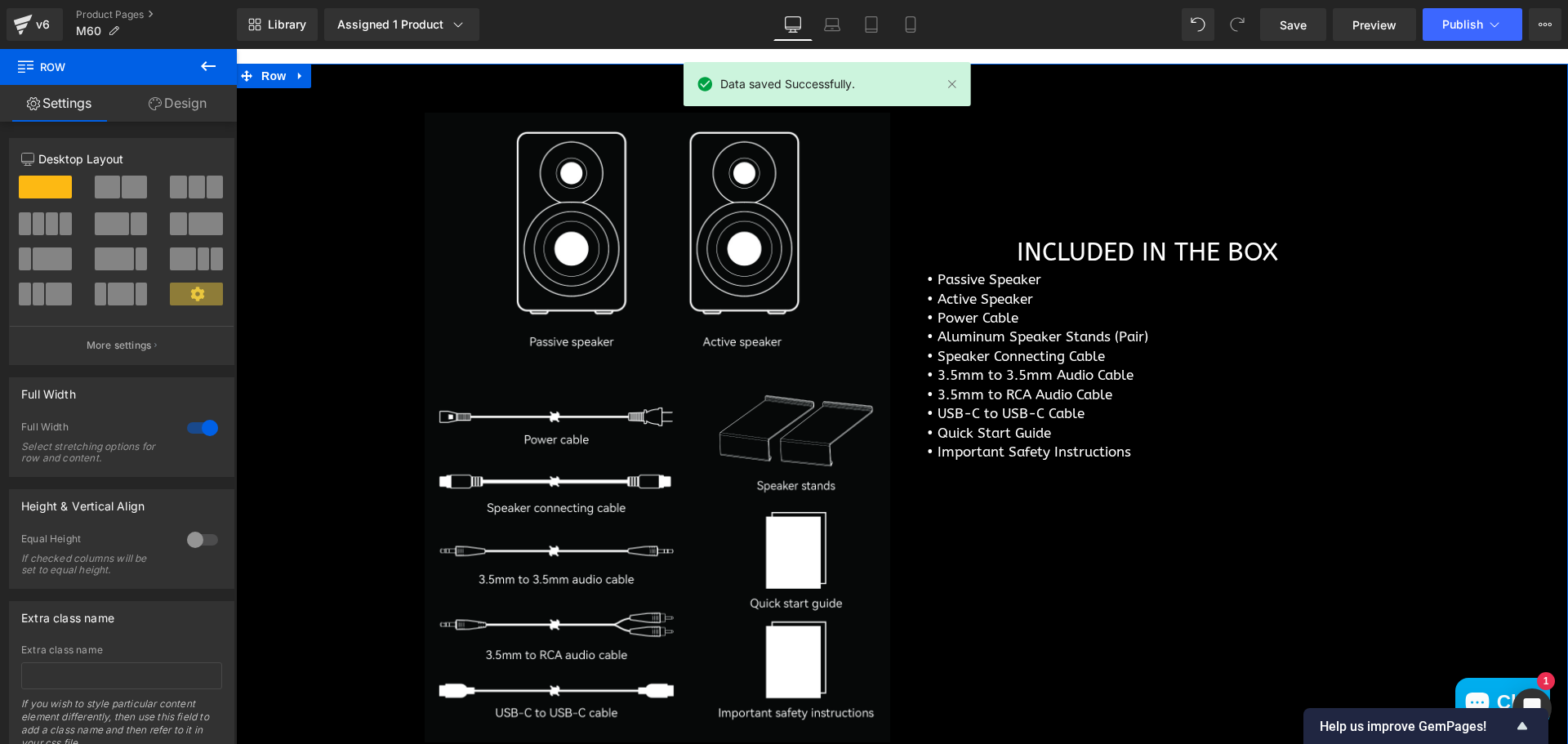
scroll to position [5743, 0]
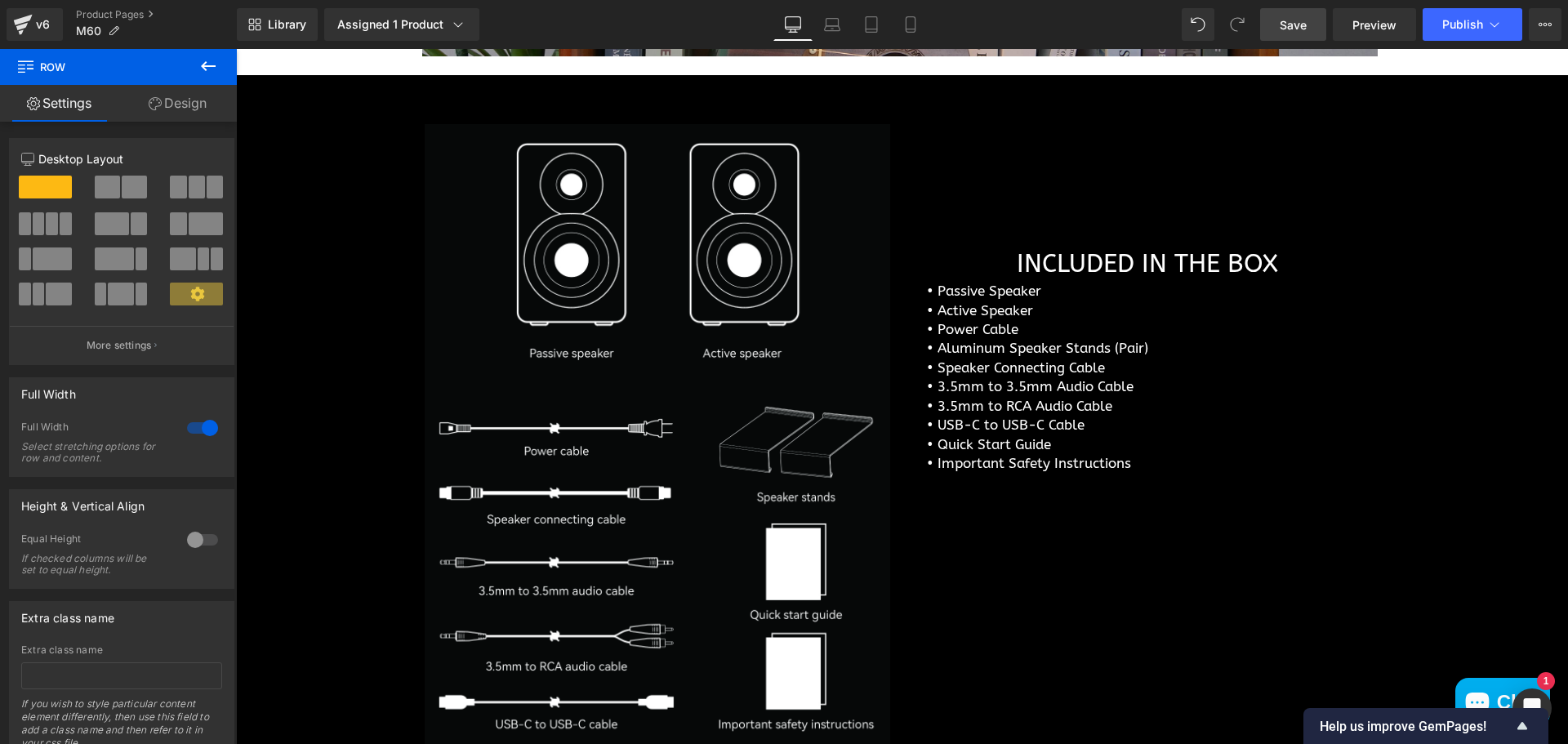
click at [1279, 32] on link "Save" at bounding box center [1292, 25] width 66 height 32
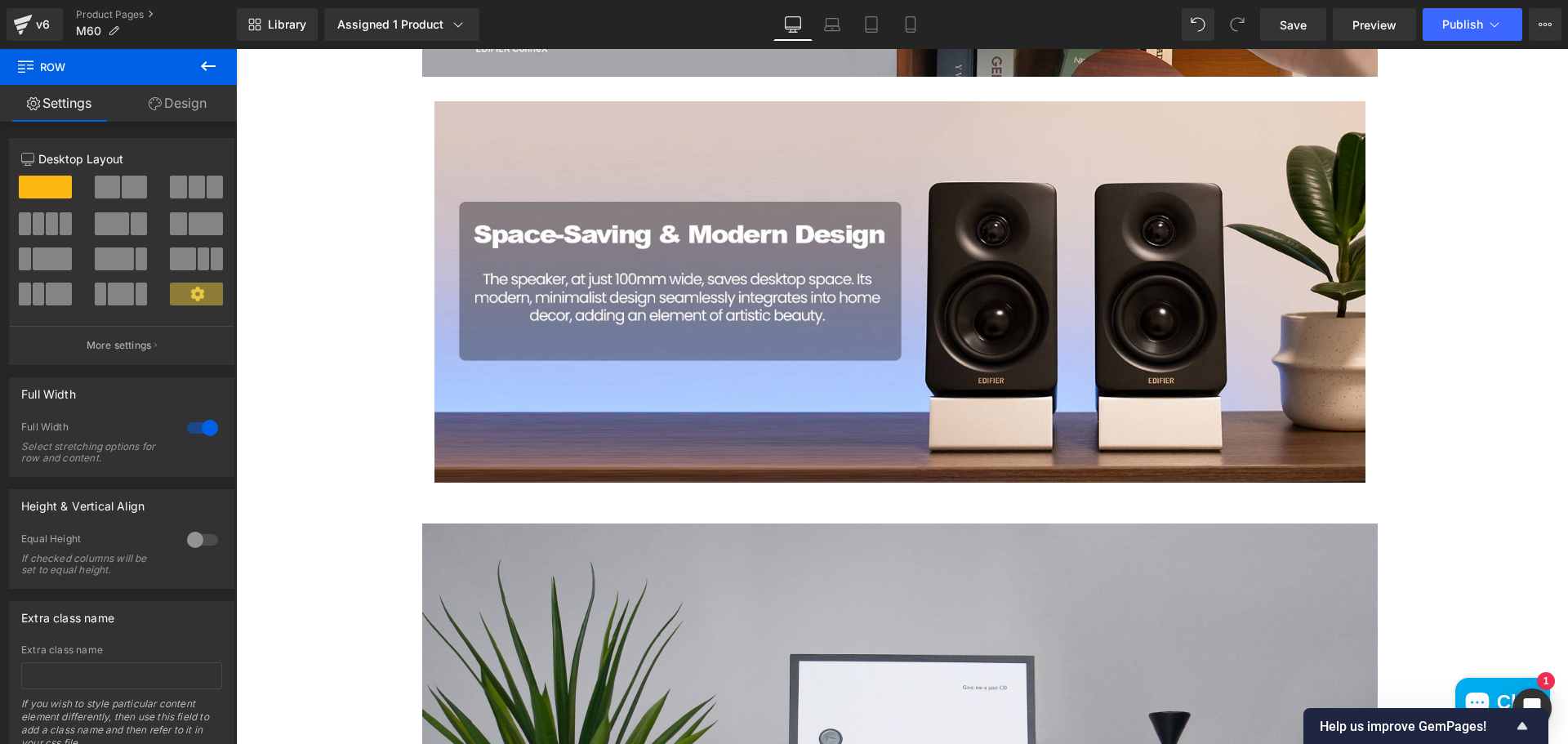
scroll to position [4355, 0]
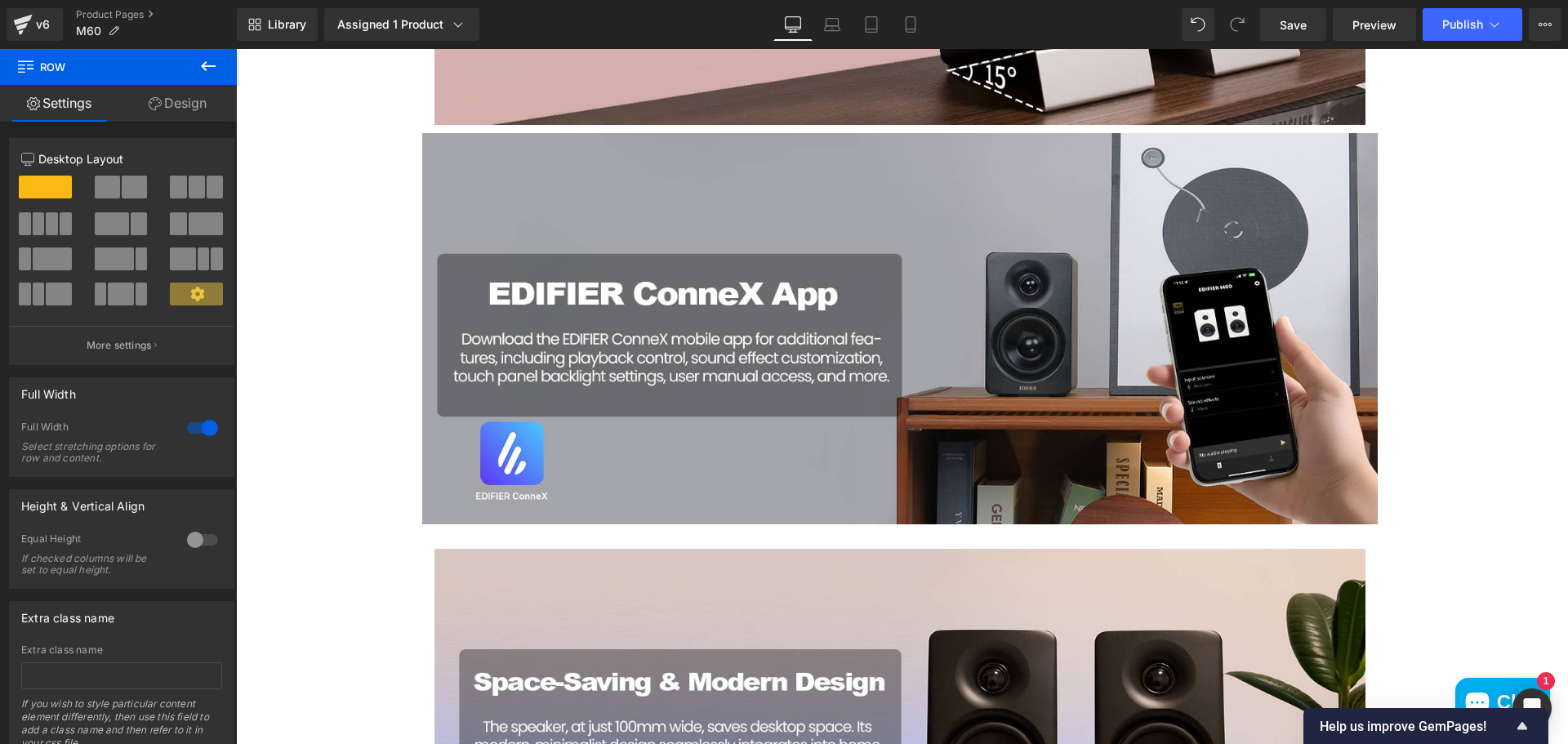
drag, startPoint x: 1470, startPoint y: 297, endPoint x: 1457, endPoint y: 308, distance: 17.0
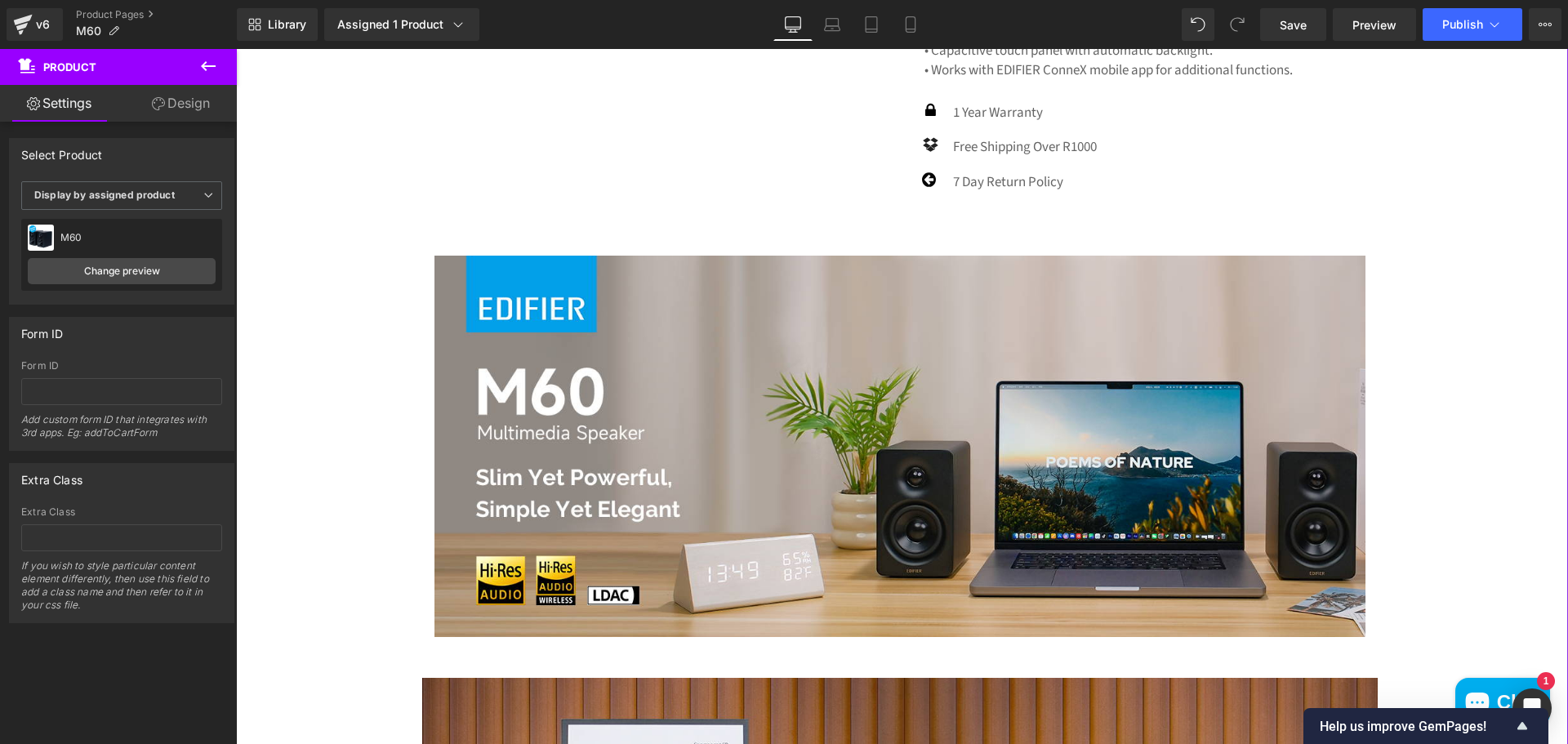
scroll to position [1009, 0]
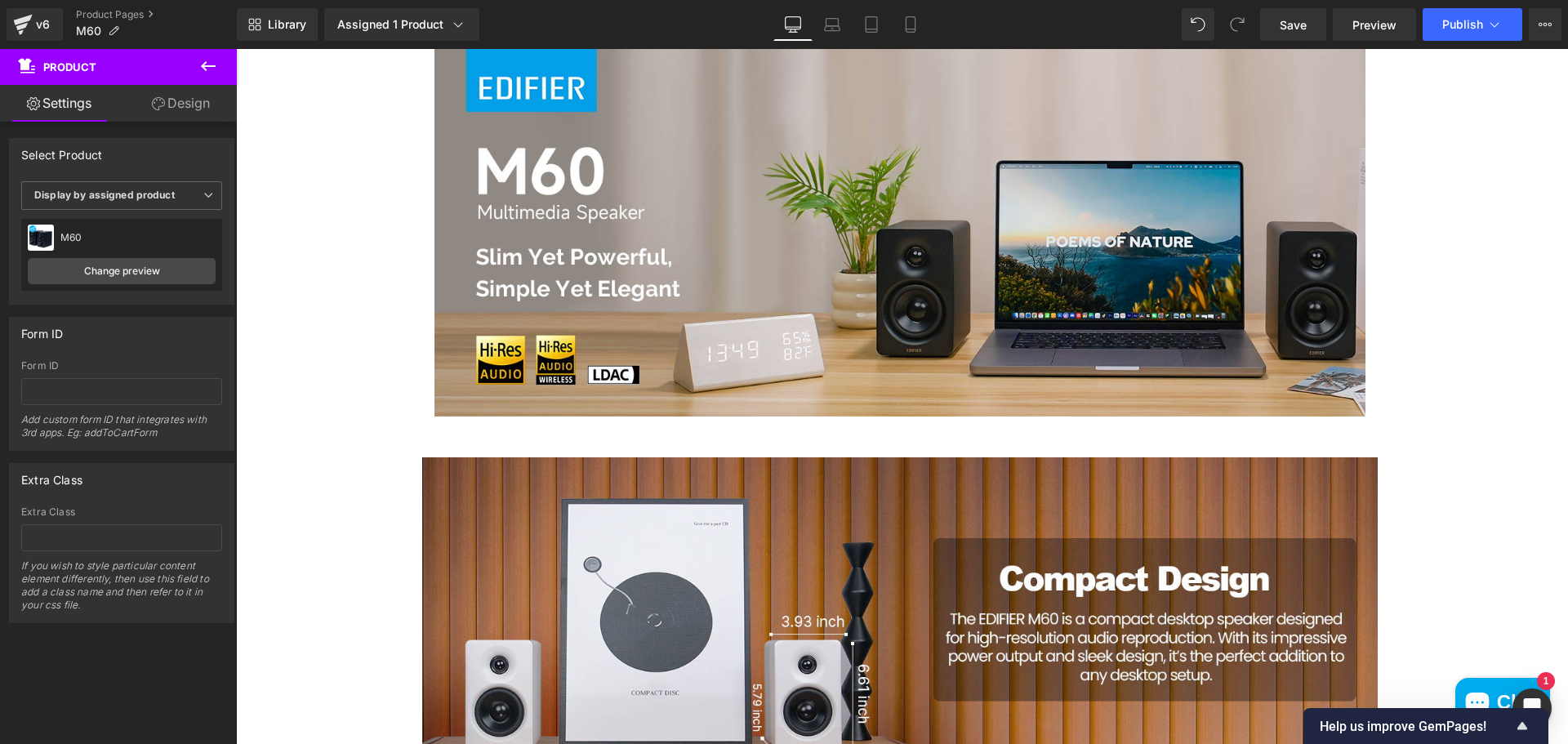
click at [205, 66] on icon at bounding box center [208, 66] width 15 height 9
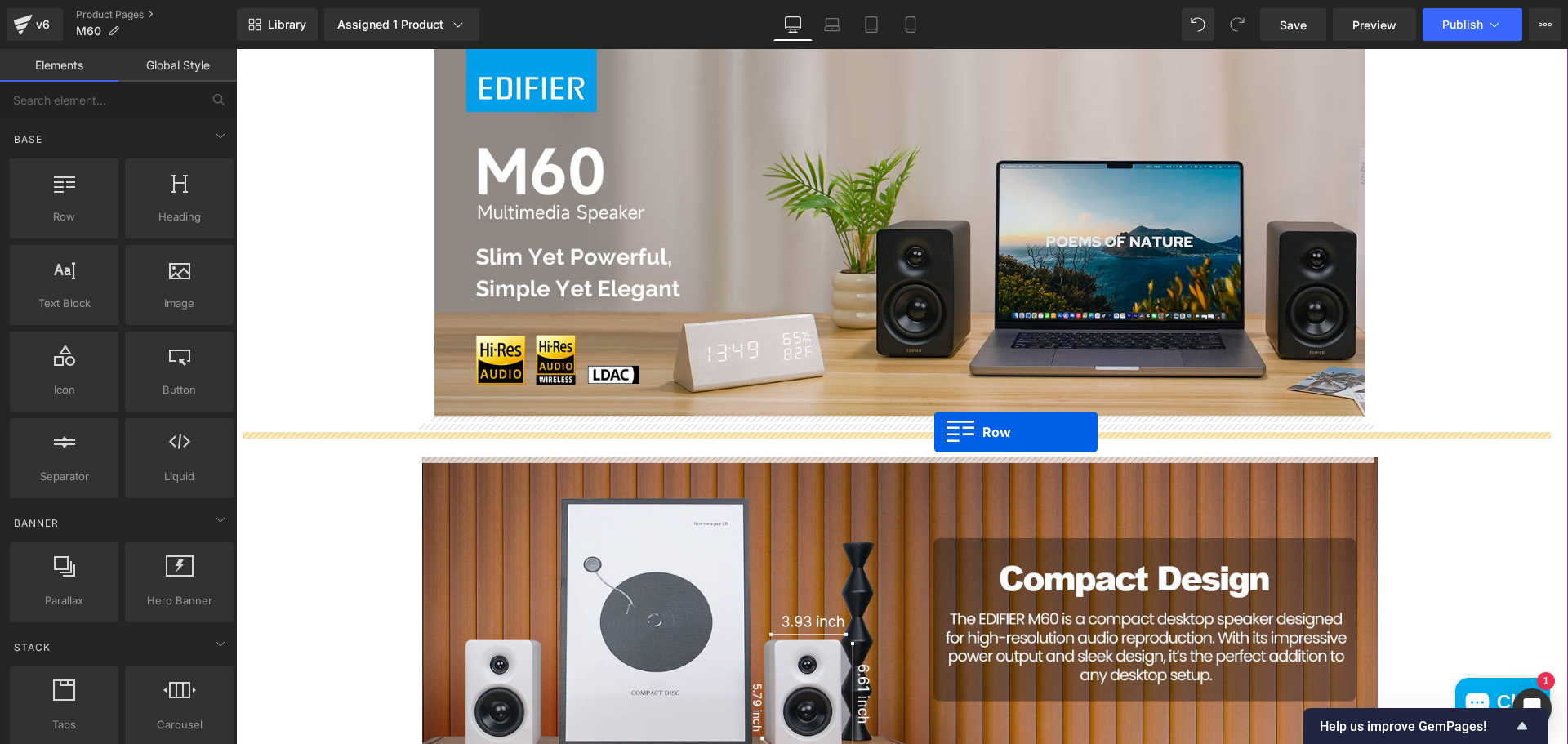
drag, startPoint x: 305, startPoint y: 253, endPoint x: 934, endPoint y: 432, distance: 654.0
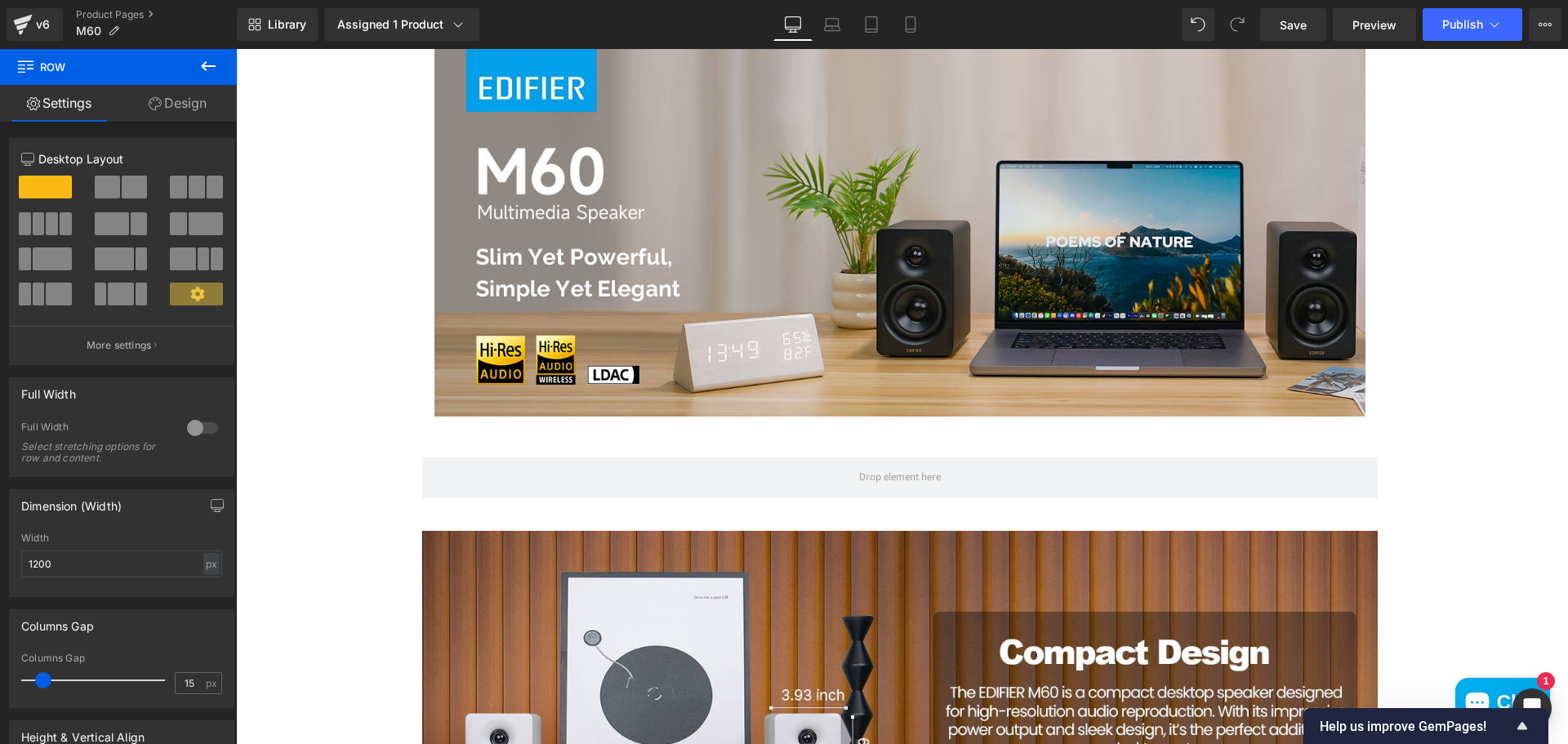
click at [220, 61] on button at bounding box center [208, 67] width 57 height 36
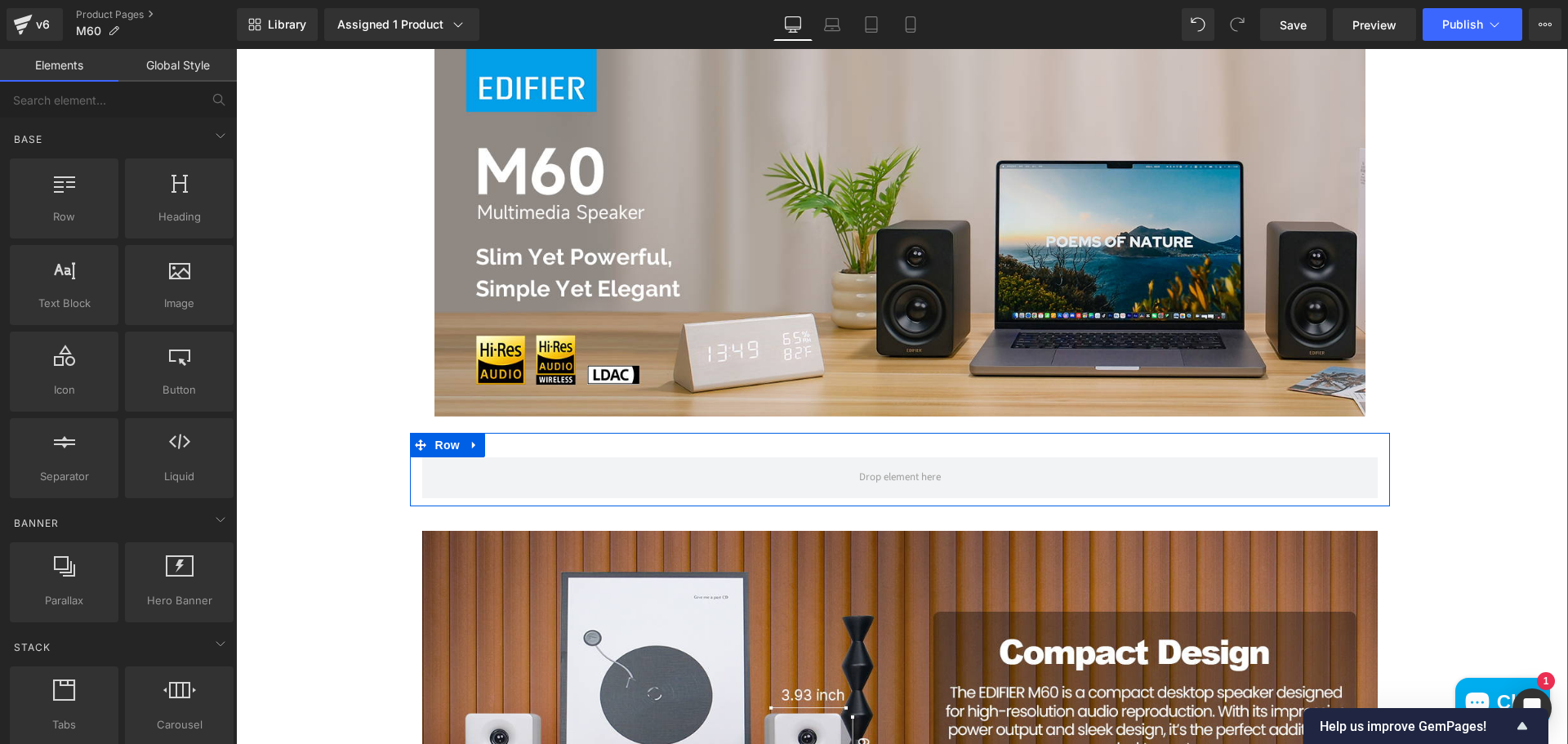
click at [672, 448] on div "Row" at bounding box center [900, 469] width 980 height 74
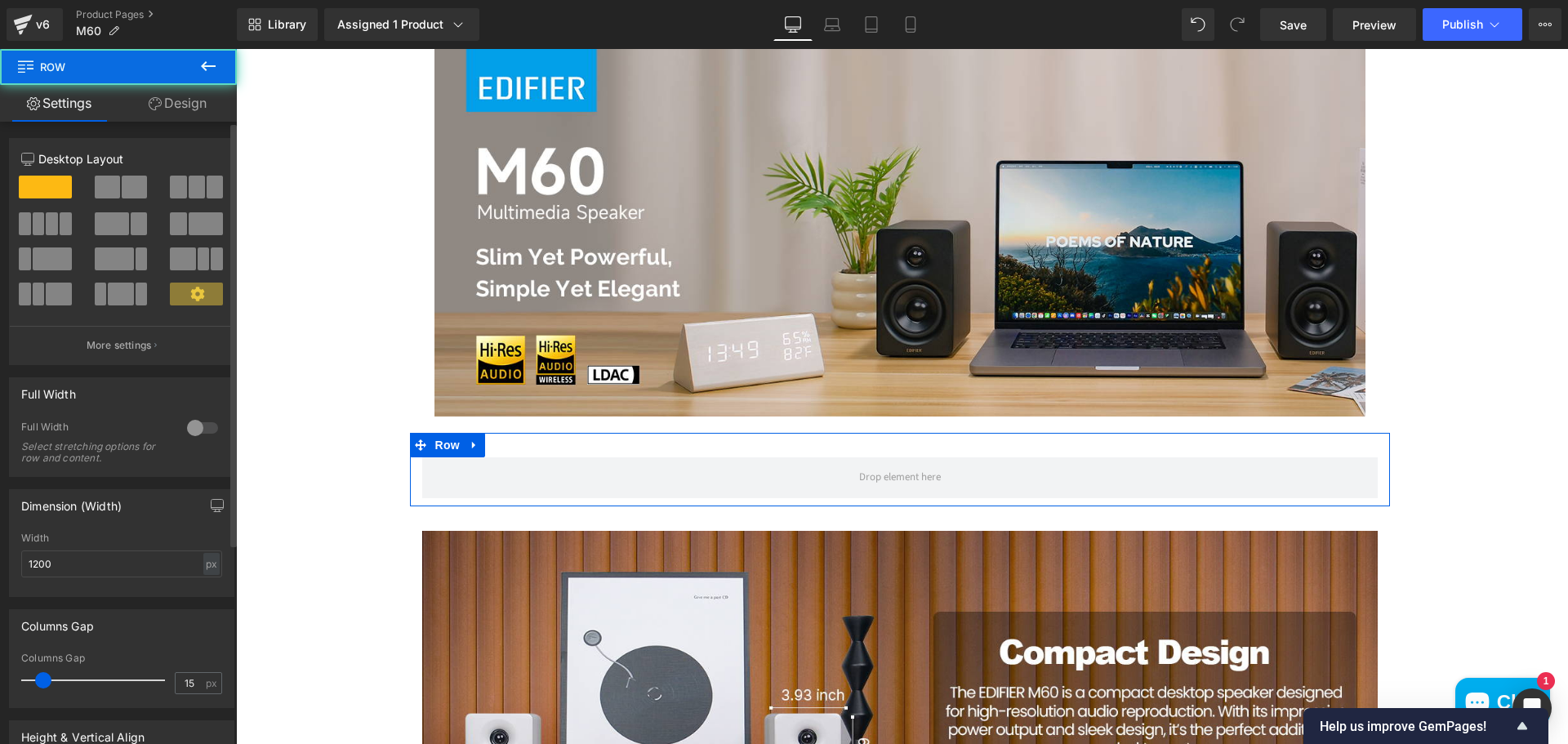
click at [128, 190] on span at bounding box center [134, 186] width 26 height 23
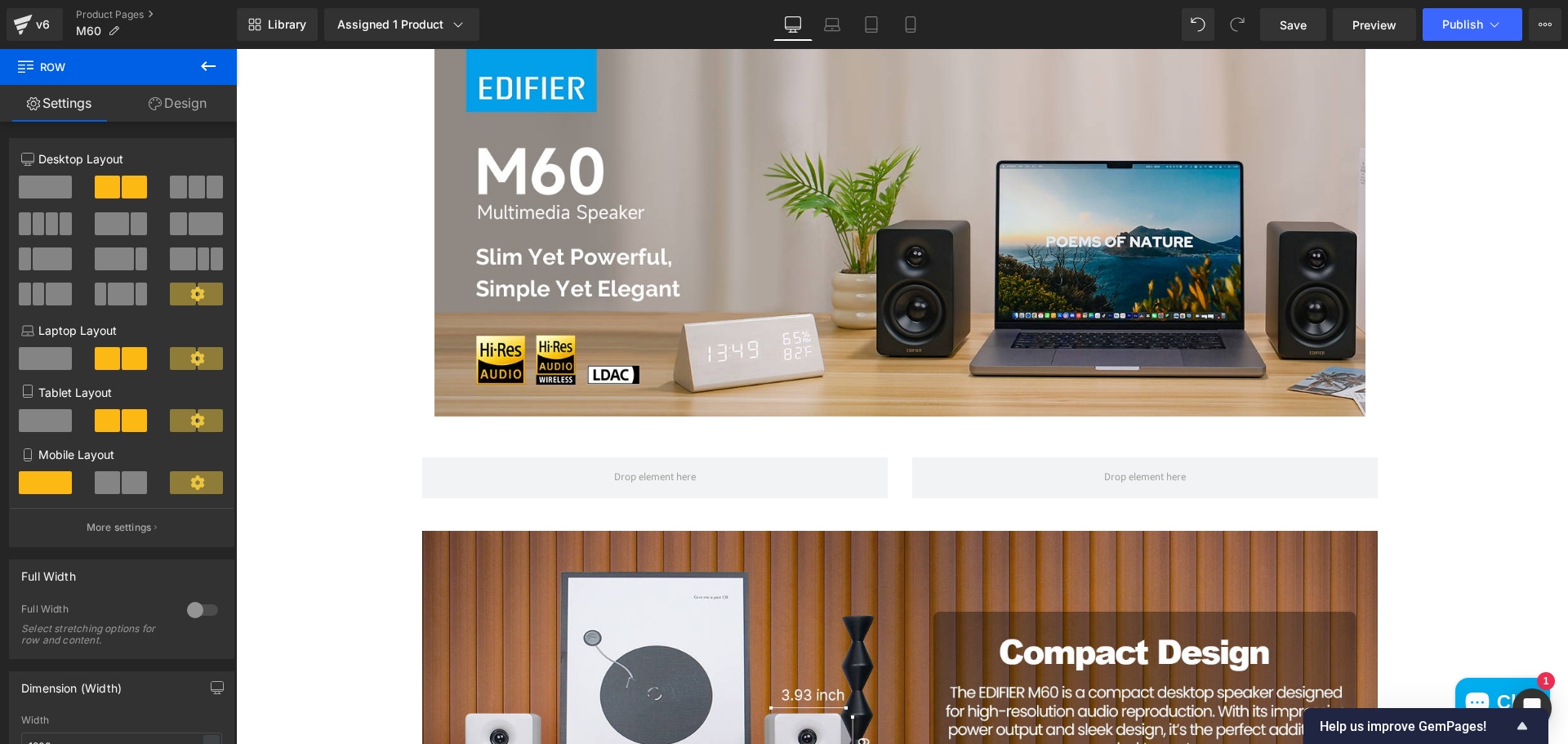
click at [205, 63] on icon at bounding box center [208, 65] width 20 height 20
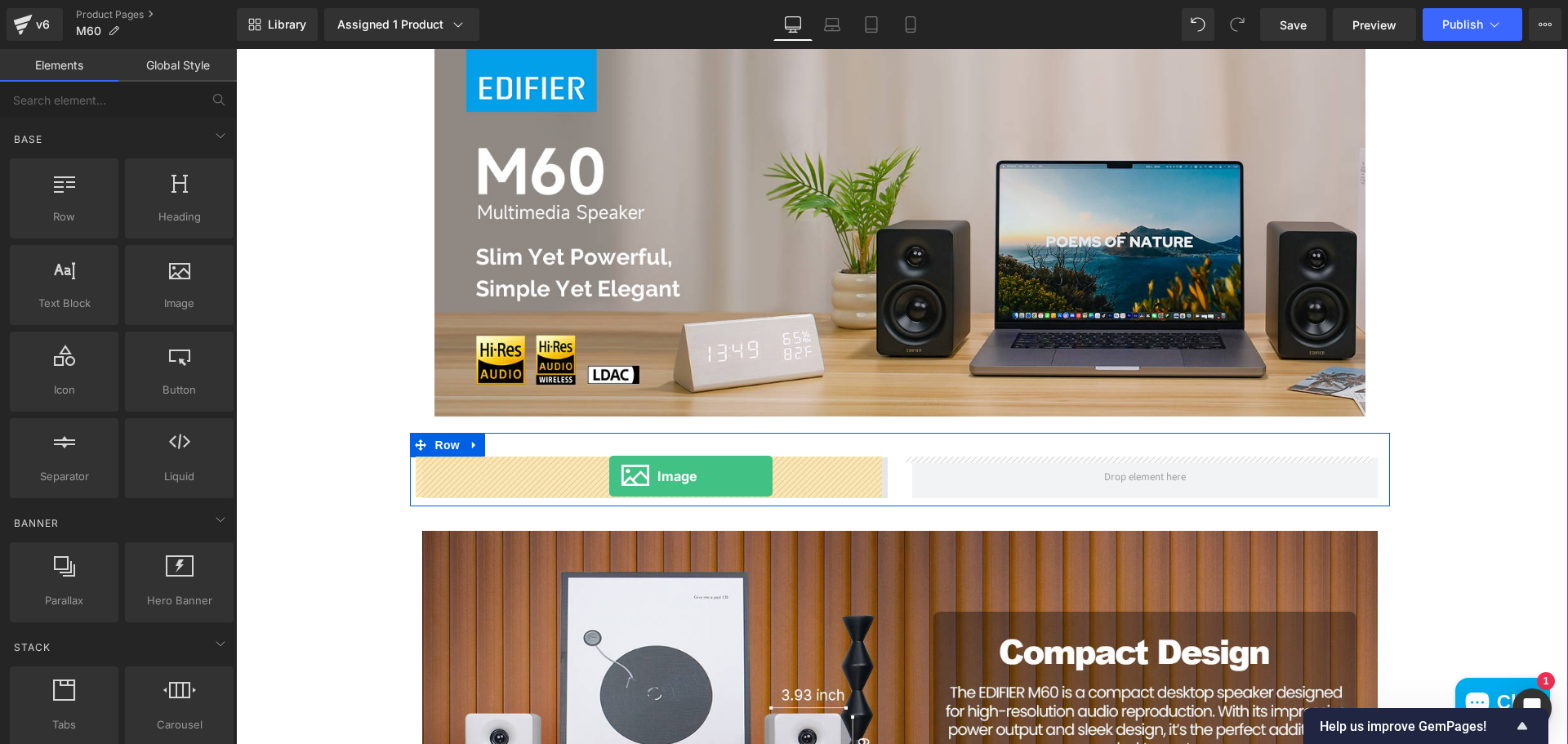
drag, startPoint x: 459, startPoint y: 370, endPoint x: 609, endPoint y: 476, distance: 183.7
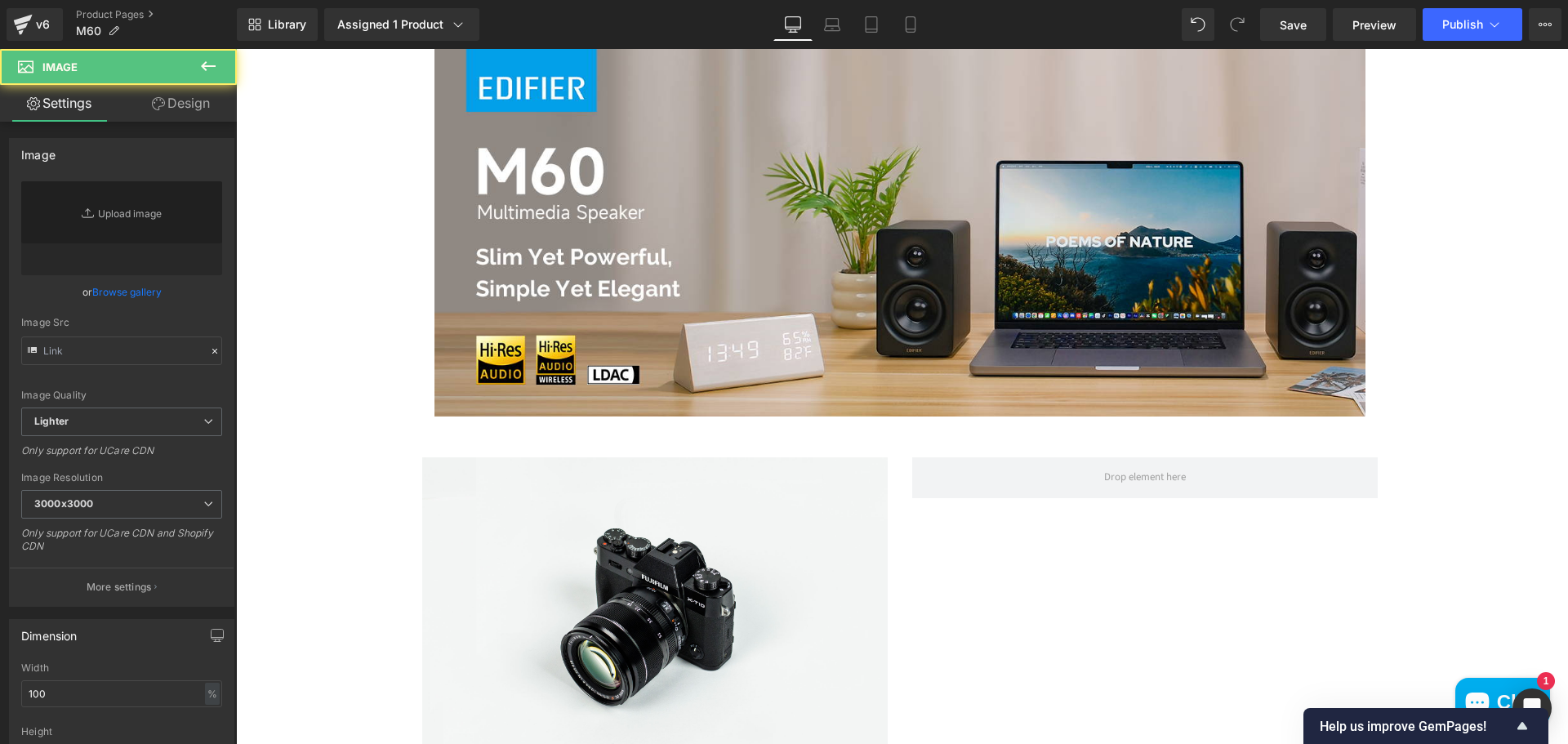
type input "//d1um8515vdn9kb.cloudfront.net/images/parallax.jpg"
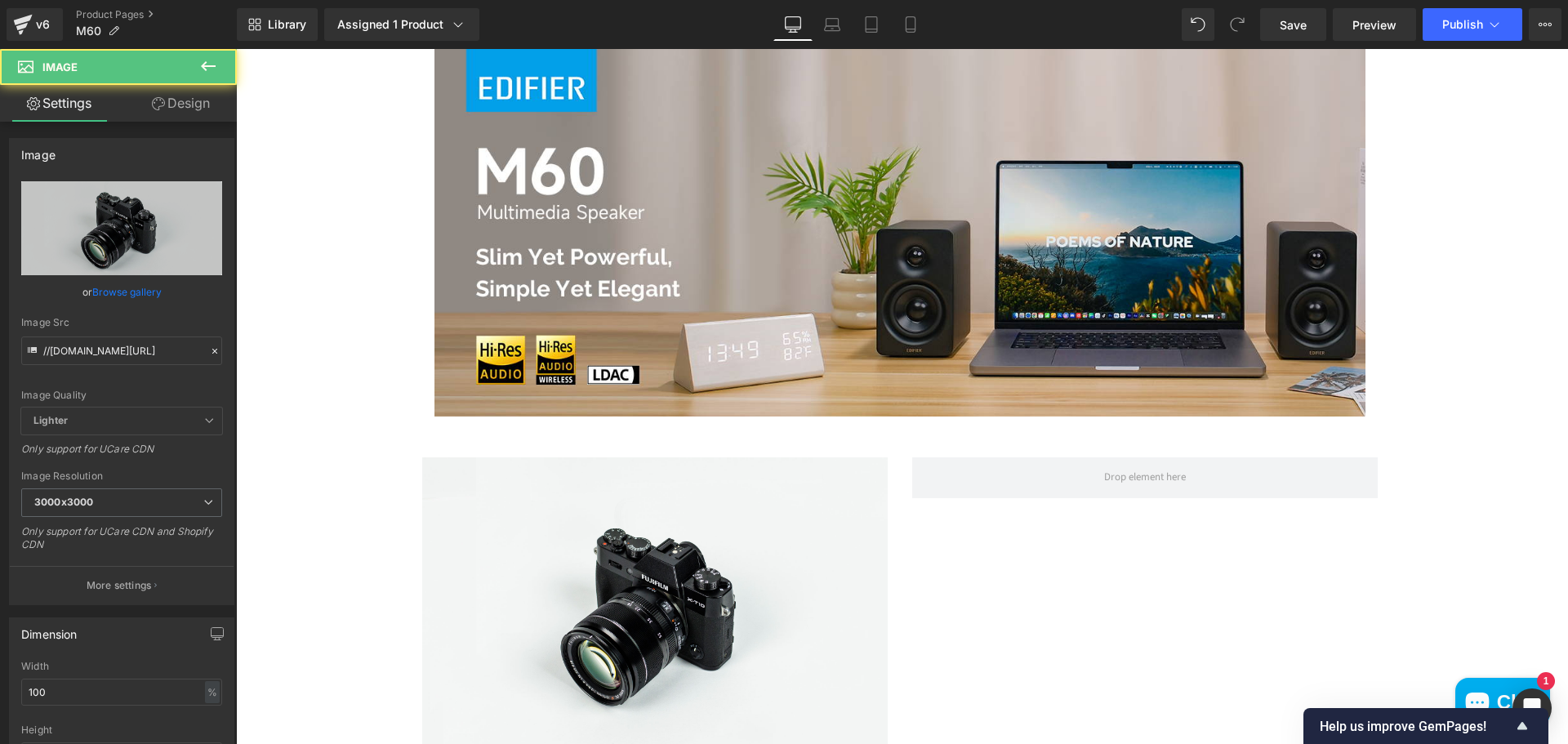
click at [215, 68] on icon at bounding box center [208, 65] width 20 height 20
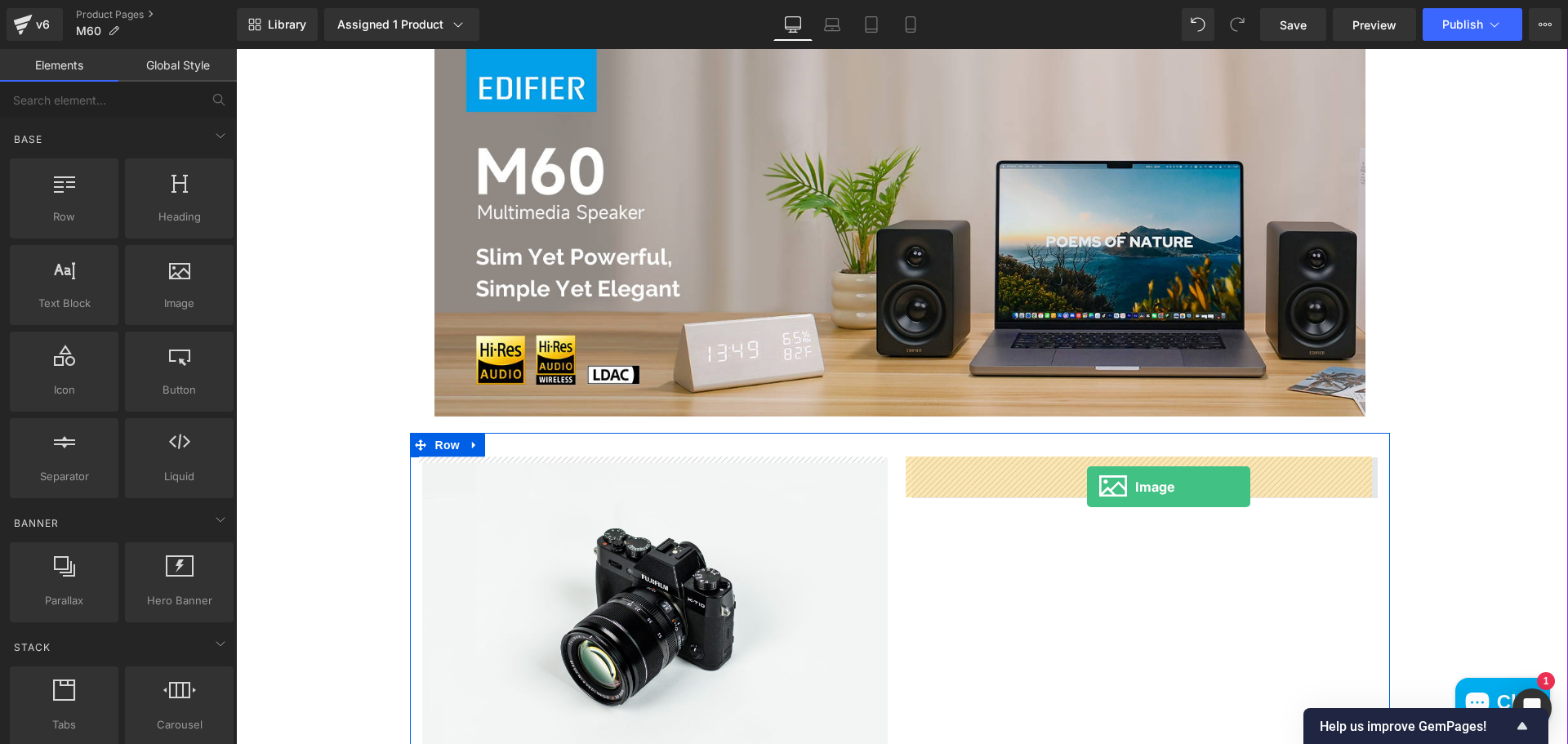
drag, startPoint x: 395, startPoint y: 361, endPoint x: 1086, endPoint y: 485, distance: 702.0
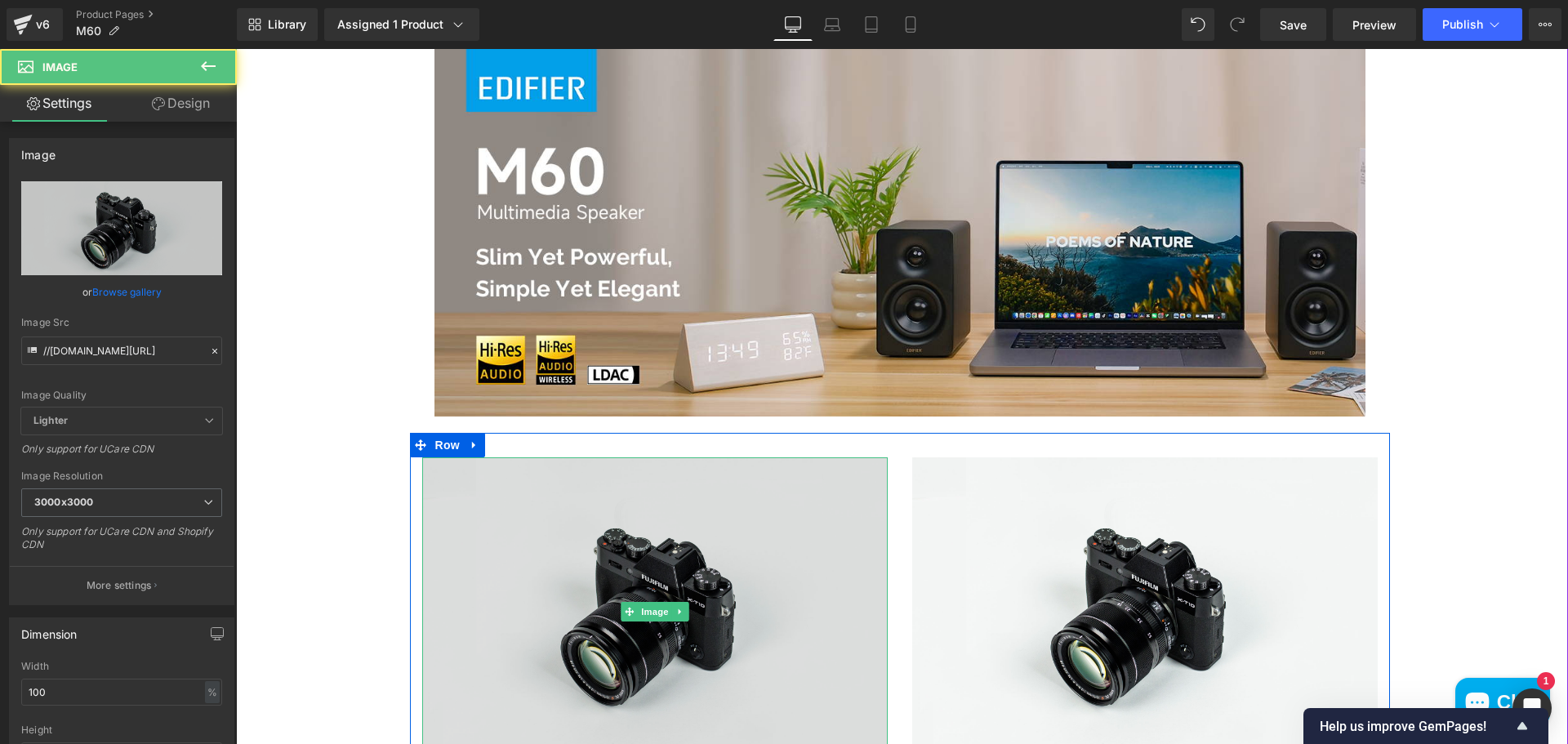
click at [637, 628] on img at bounding box center [654, 611] width 465 height 309
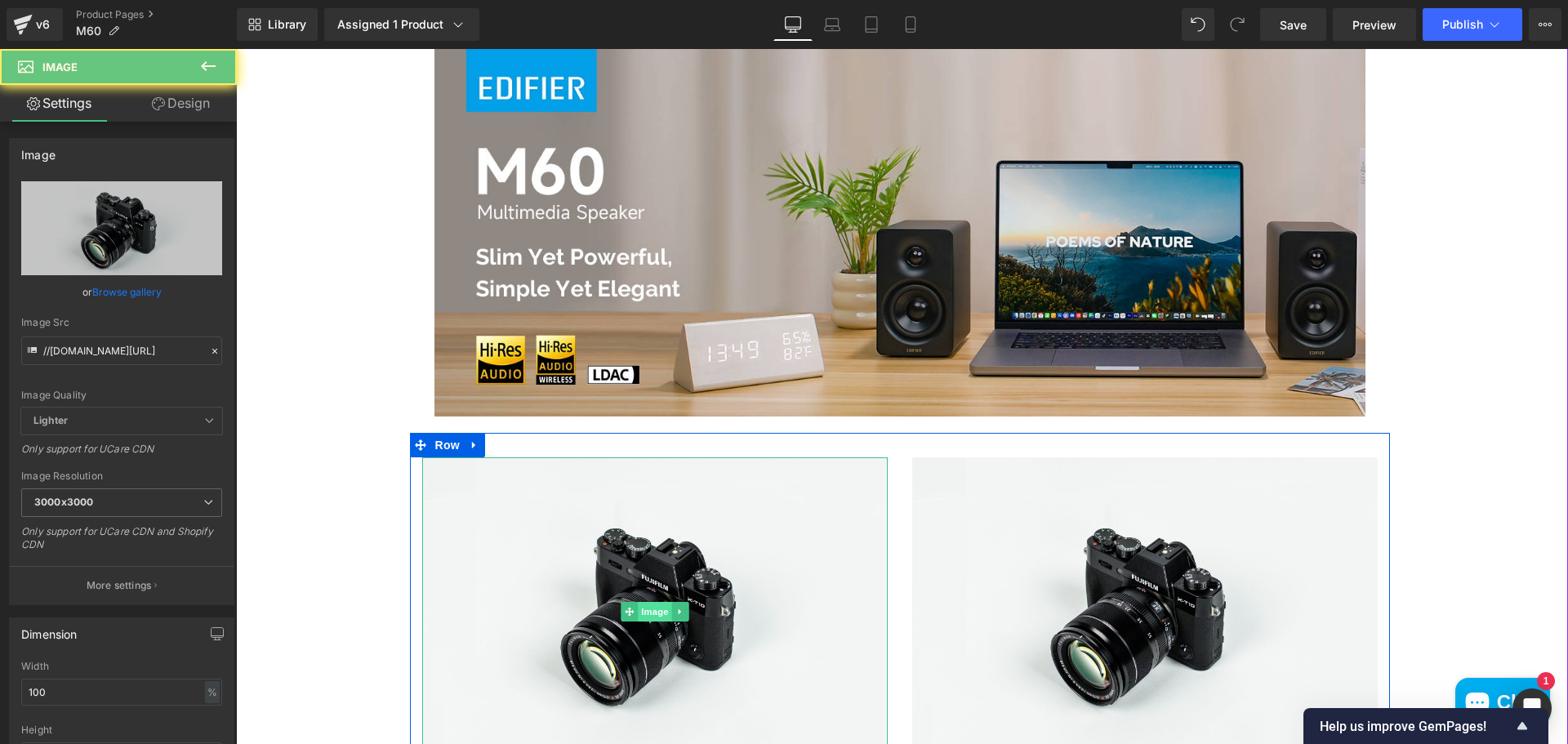
click at [637, 611] on span "Image" at bounding box center [654, 611] width 34 height 20
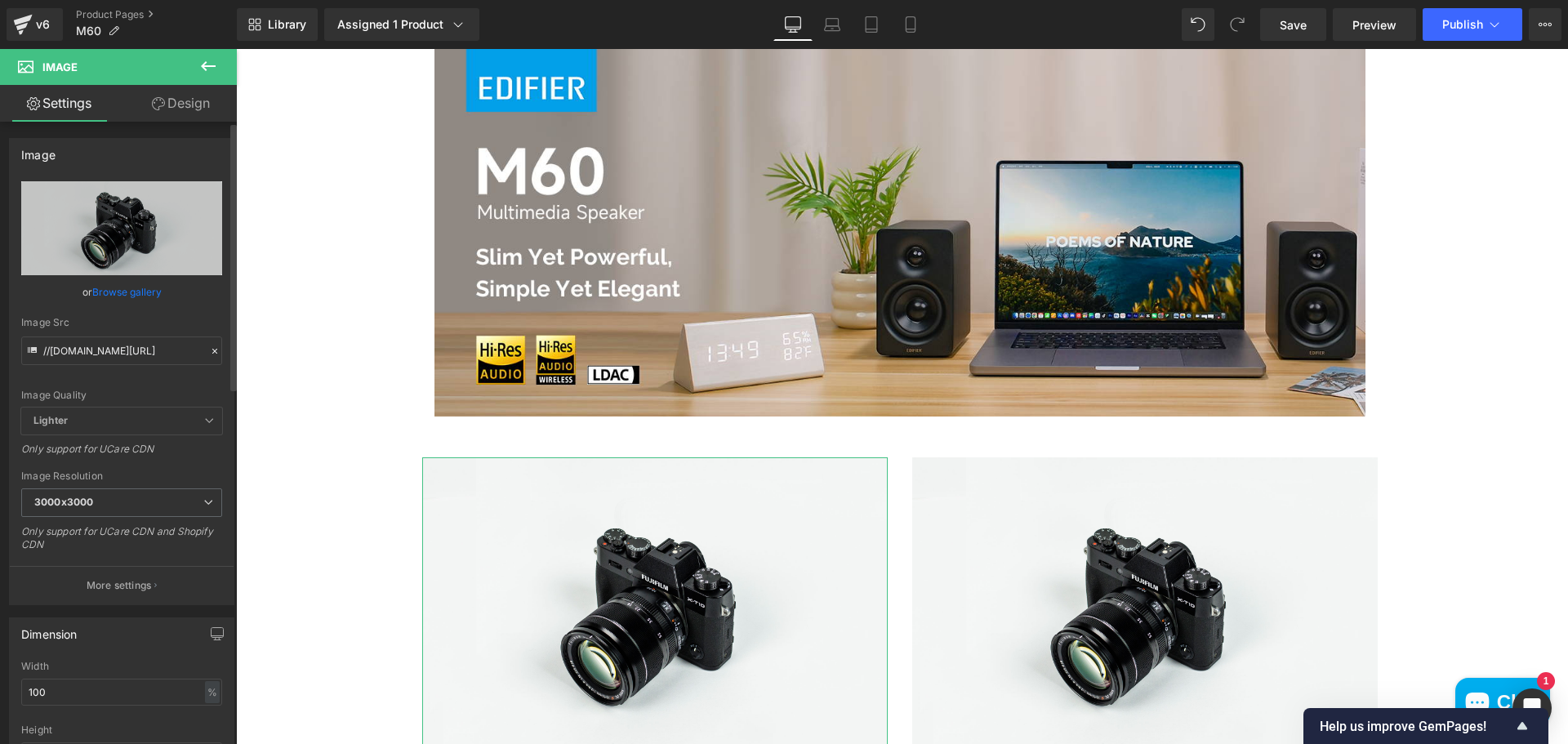
click at [139, 293] on link "Browse gallery" at bounding box center [126, 292] width 69 height 28
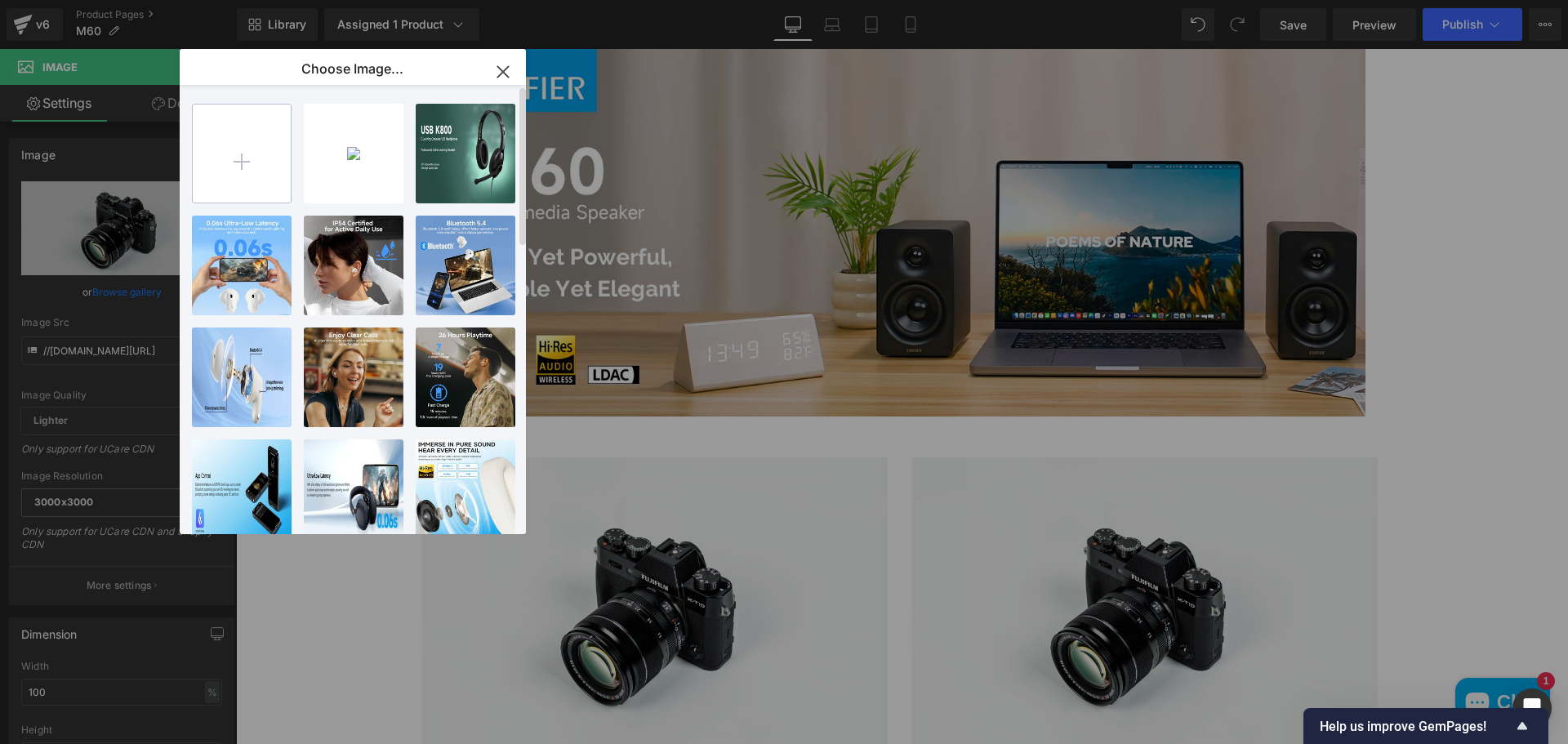
click at [254, 140] on input "file" at bounding box center [241, 152] width 98 height 97
type input "C:\fakepath\71uv3W9-24L._AC_SL1500_.jpg"
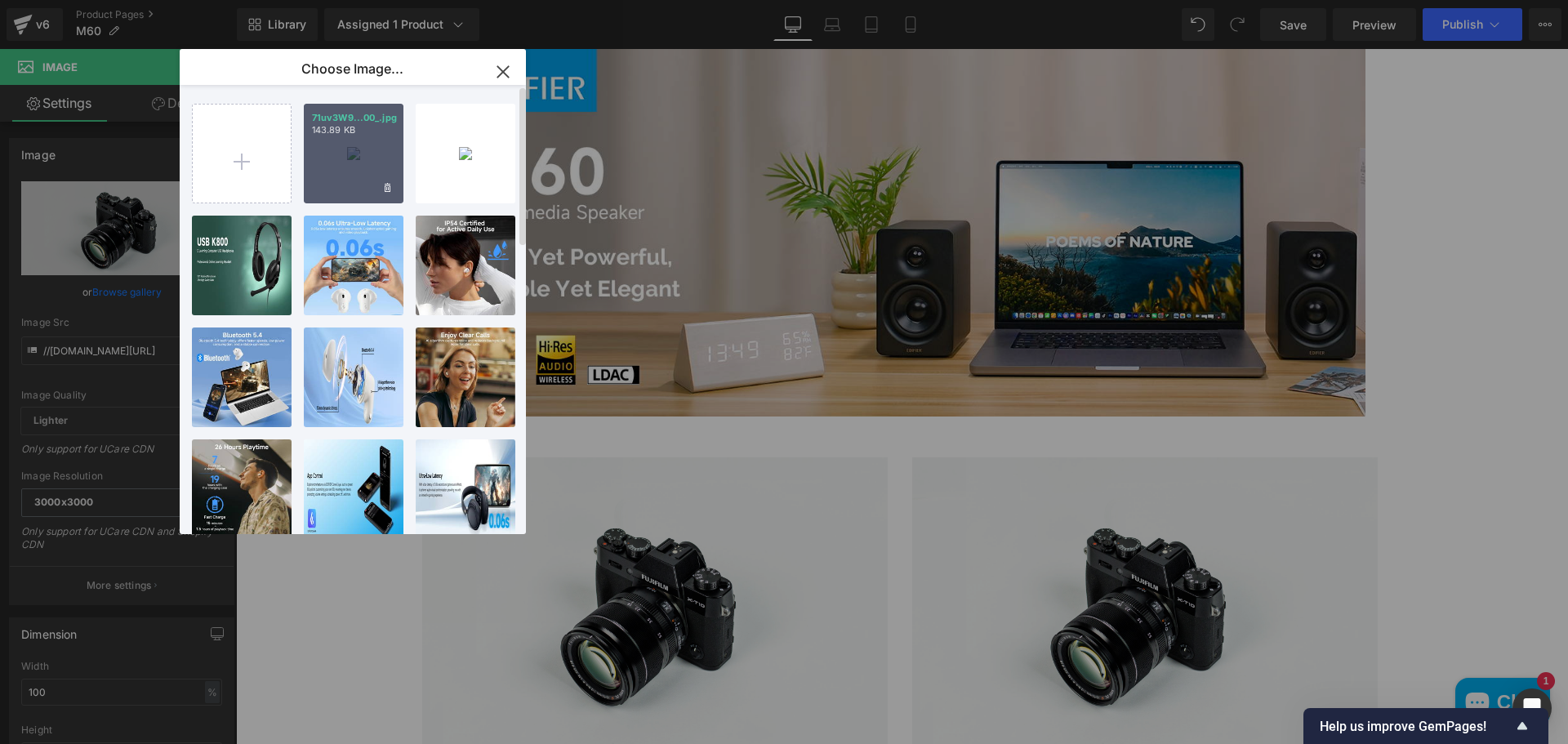
click at [379, 164] on div "71uv3W9...00_.jpg 143.89 KB" at bounding box center [353, 153] width 99 height 99
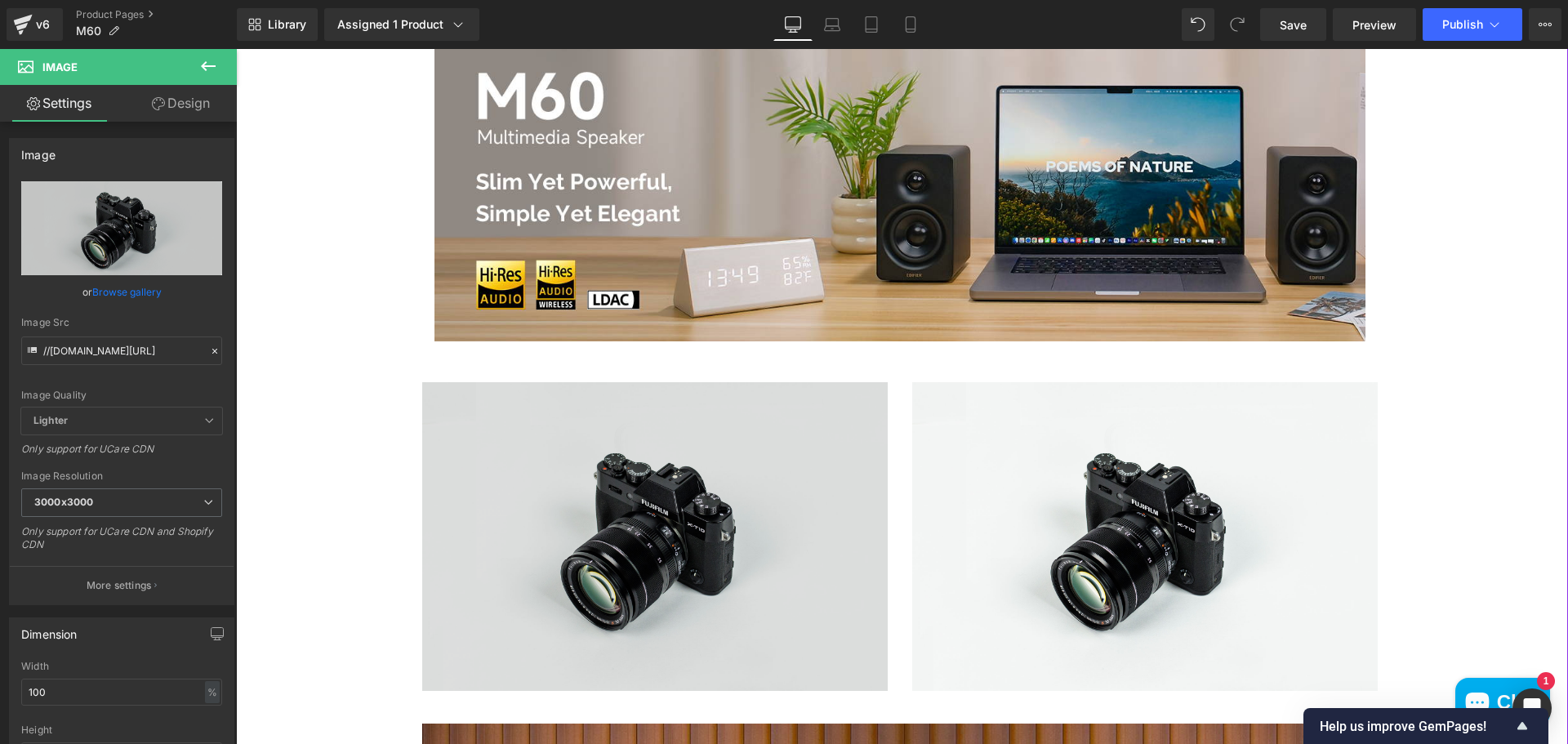
scroll to position [1090, 0]
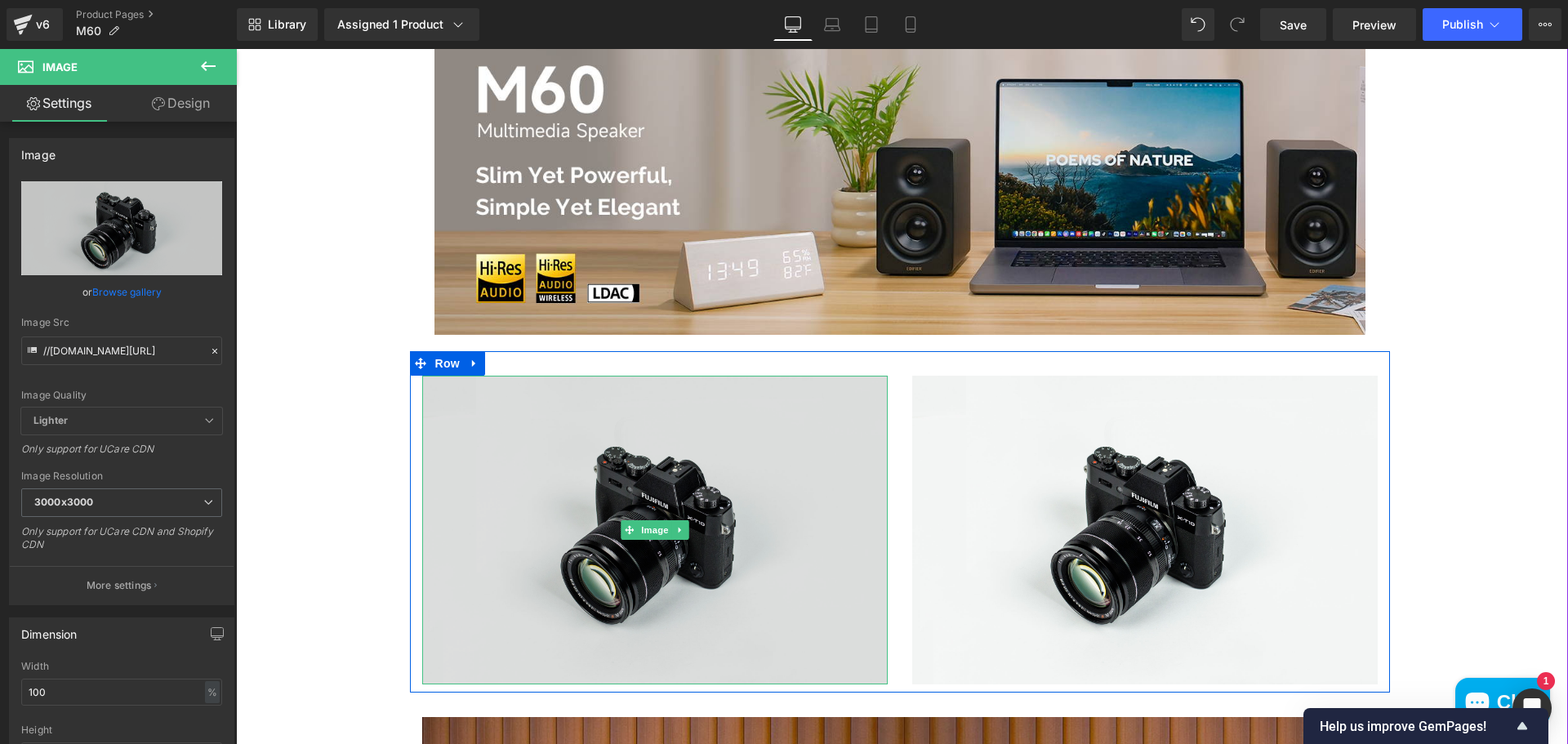
click at [721, 493] on img at bounding box center [654, 530] width 465 height 309
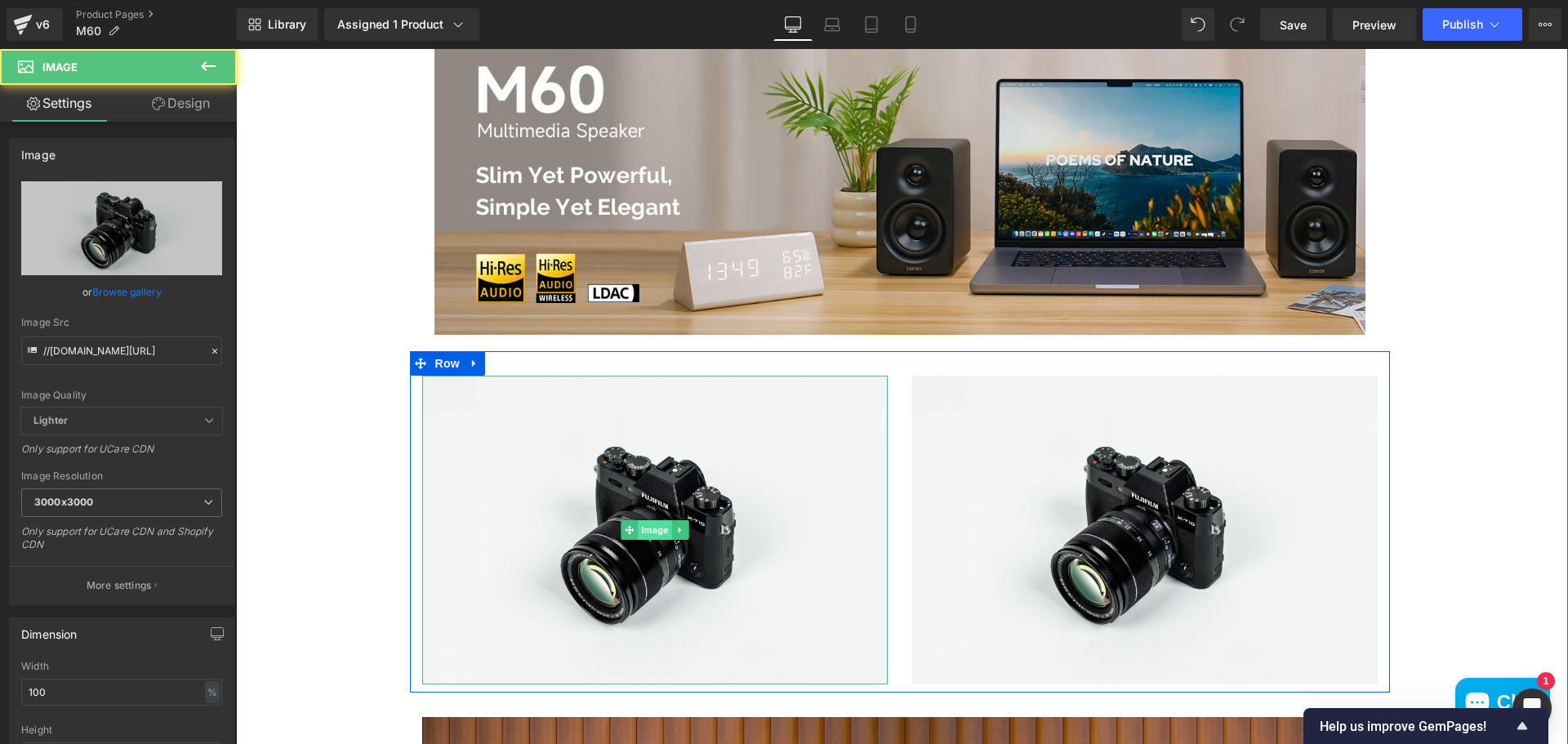
click at [649, 537] on span "Image" at bounding box center [654, 529] width 34 height 20
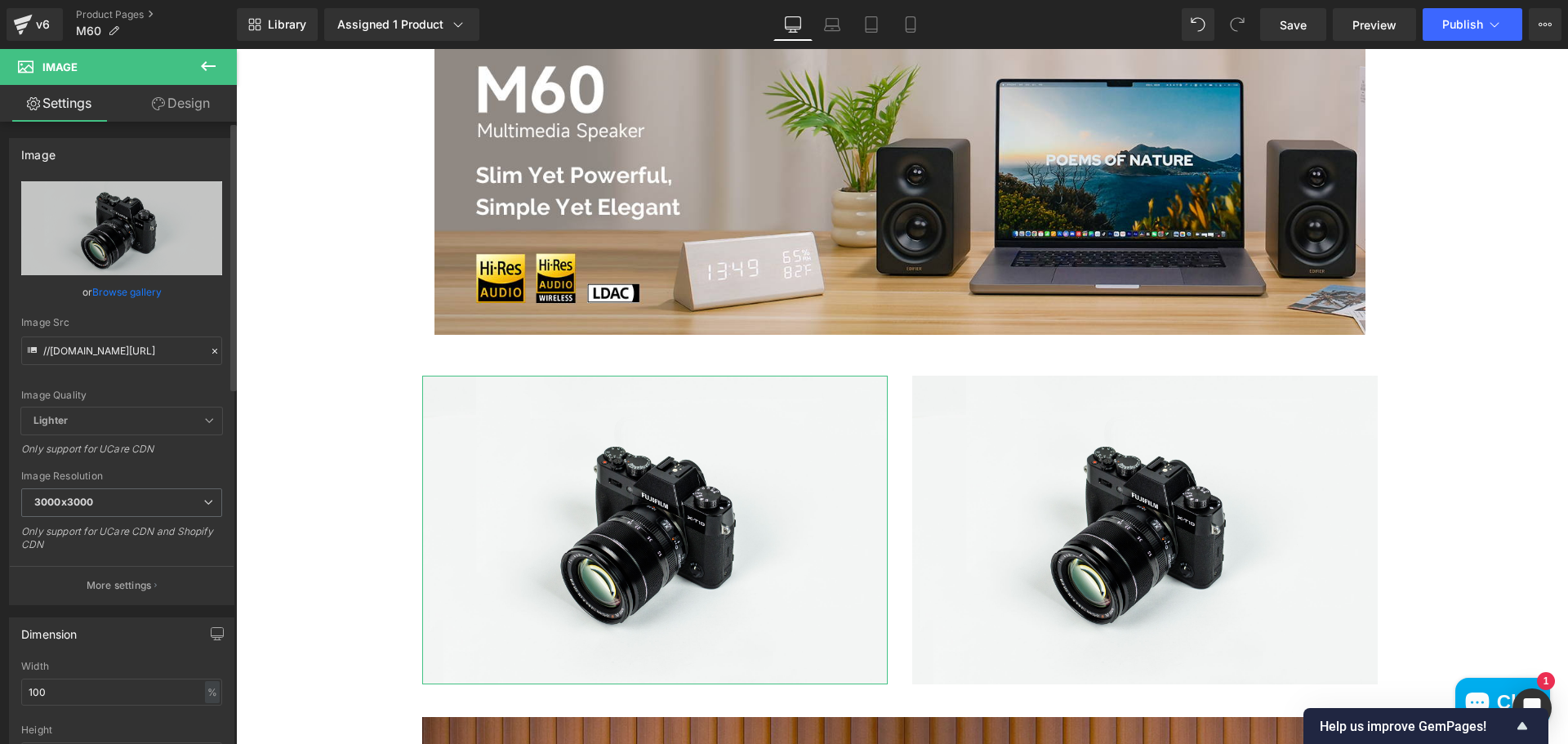
click at [145, 288] on link "Browse gallery" at bounding box center [126, 292] width 69 height 28
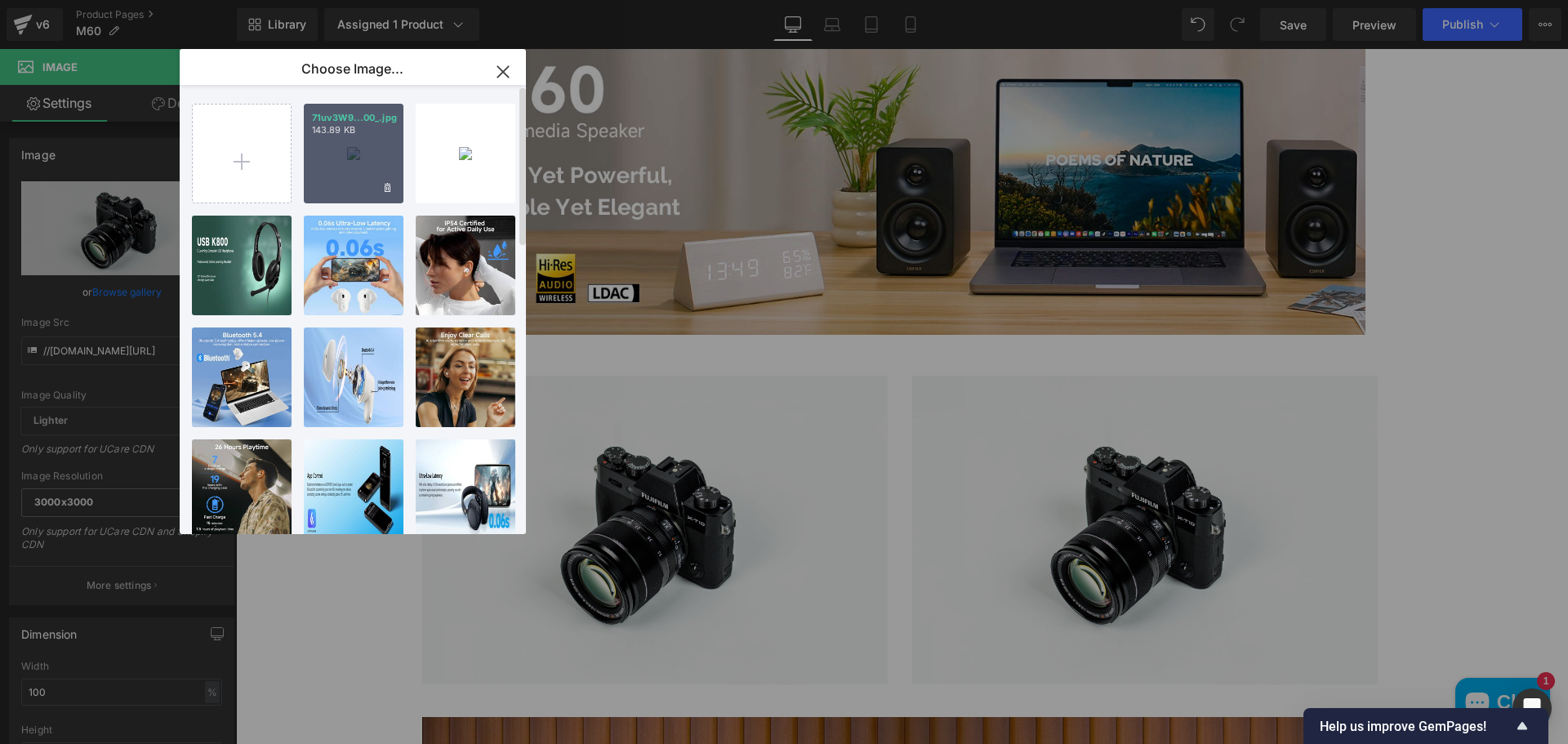
click at [330, 180] on div "71uv3W9...00_.jpg 143.89 KB" at bounding box center [353, 153] width 99 height 99
type input "https://ucarecdn.com/9d519359-5791-4848-b8b1-633af6460ce6/-/format/auto/-/previ…"
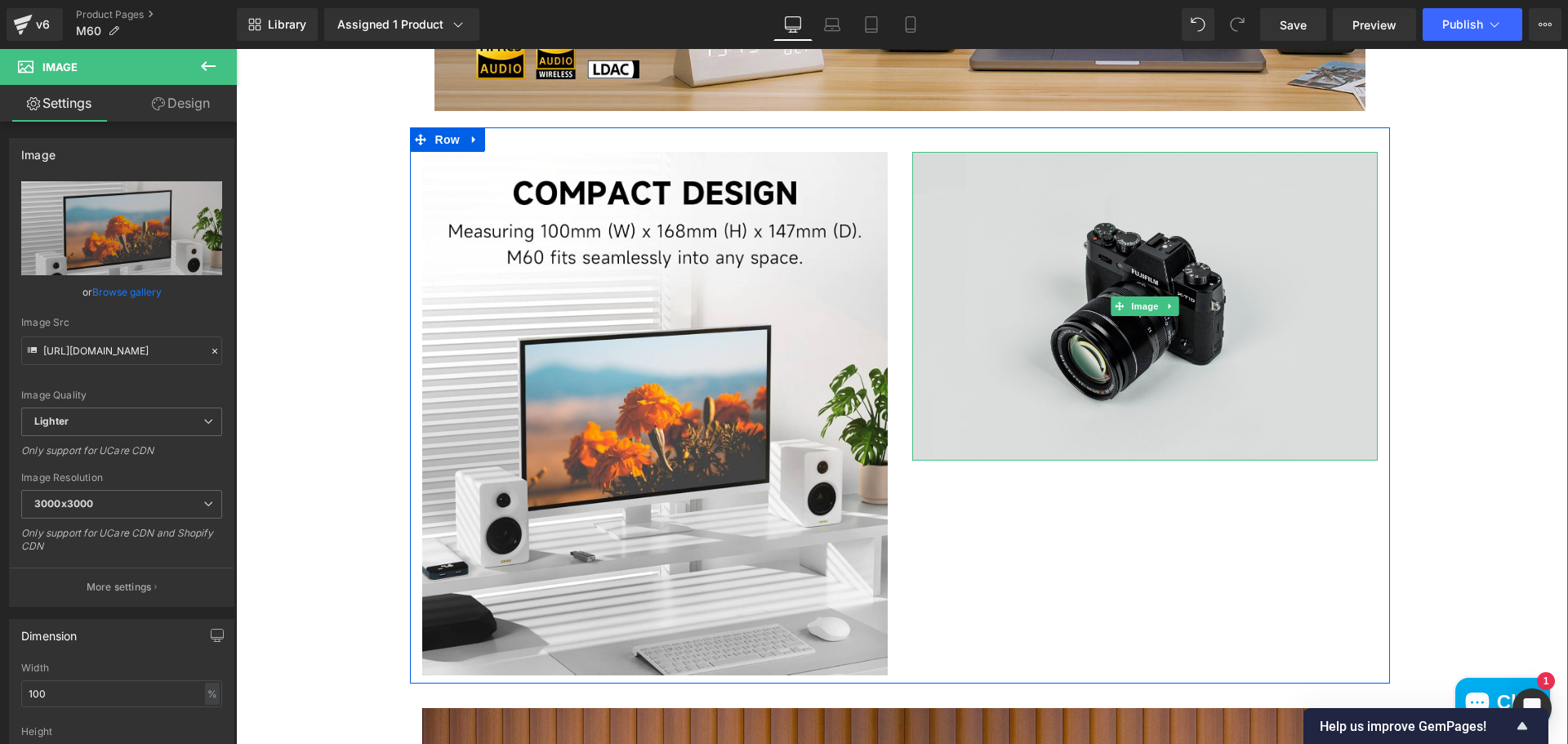
scroll to position [1336, 0]
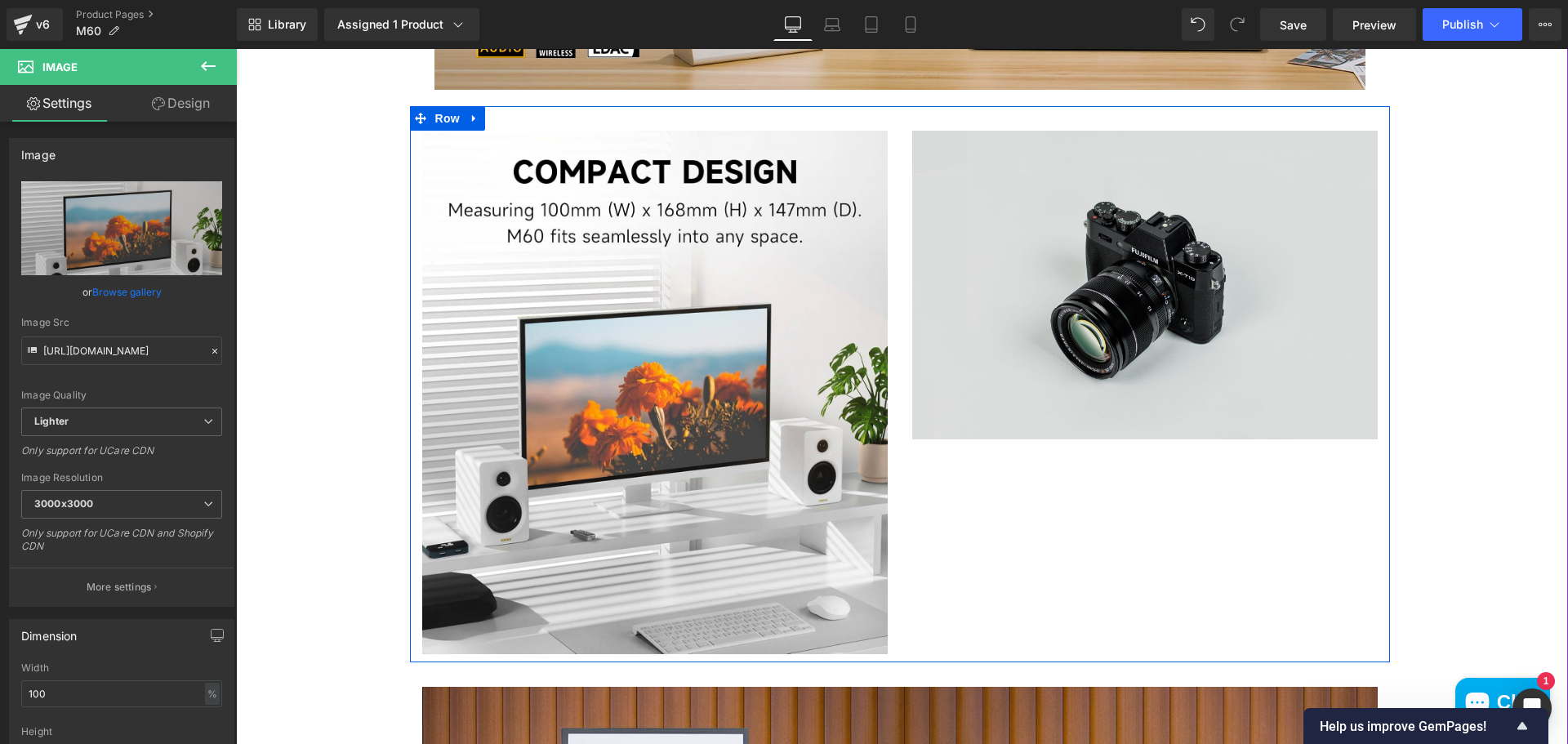
click at [1143, 286] on div "Image" at bounding box center [1144, 285] width 465 height 309
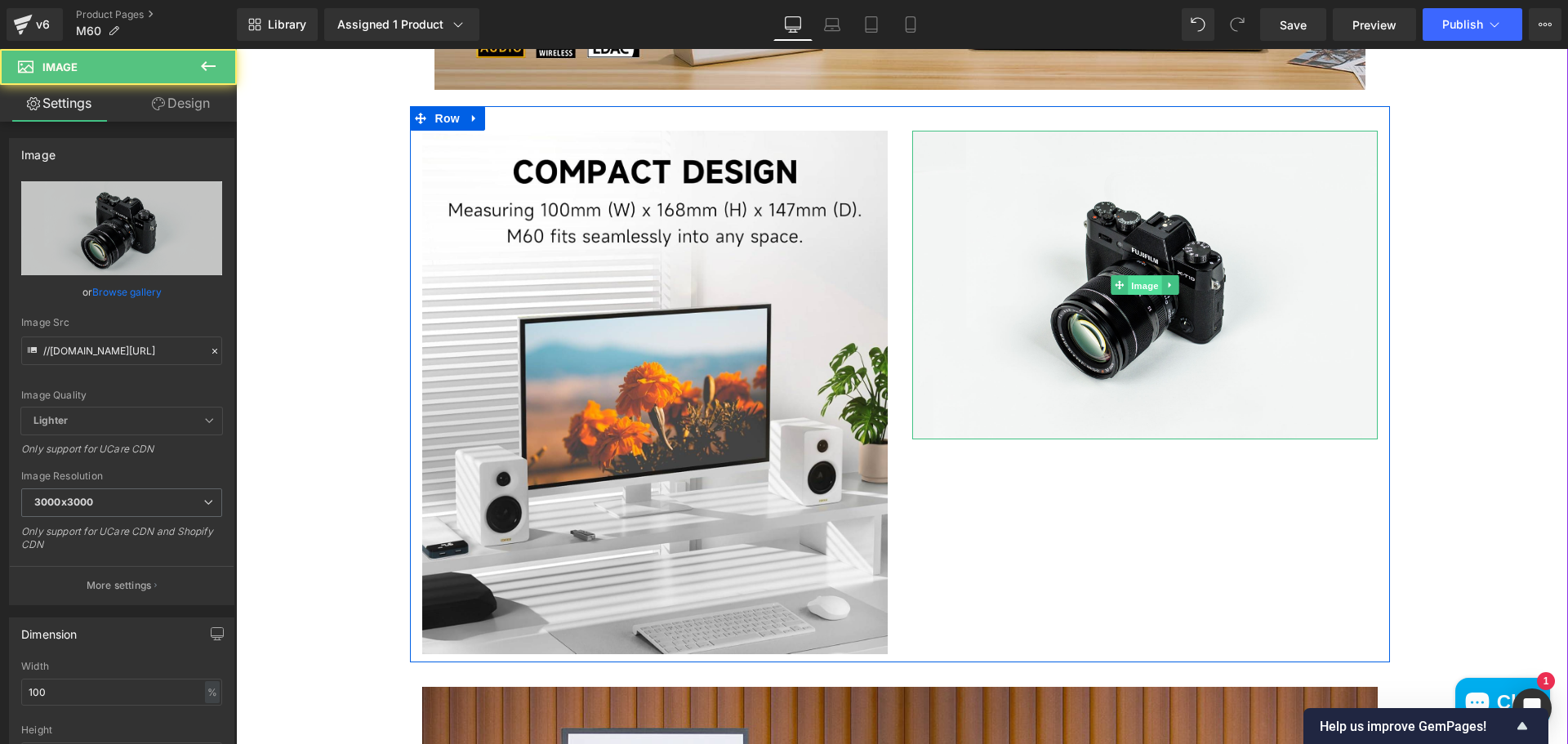
click at [1131, 281] on span "Image" at bounding box center [1145, 285] width 34 height 20
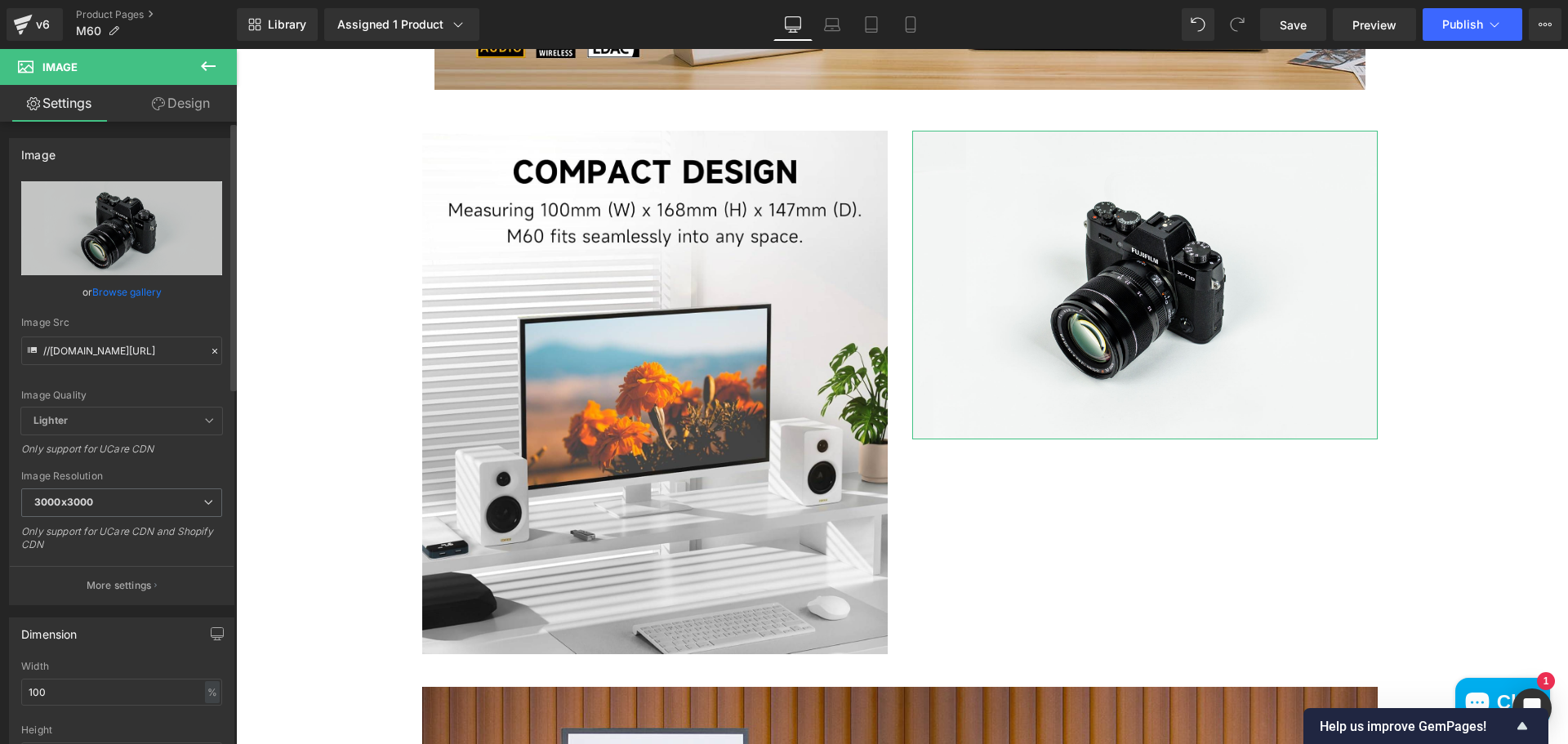
click at [98, 287] on link "Browse gallery" at bounding box center [126, 292] width 69 height 28
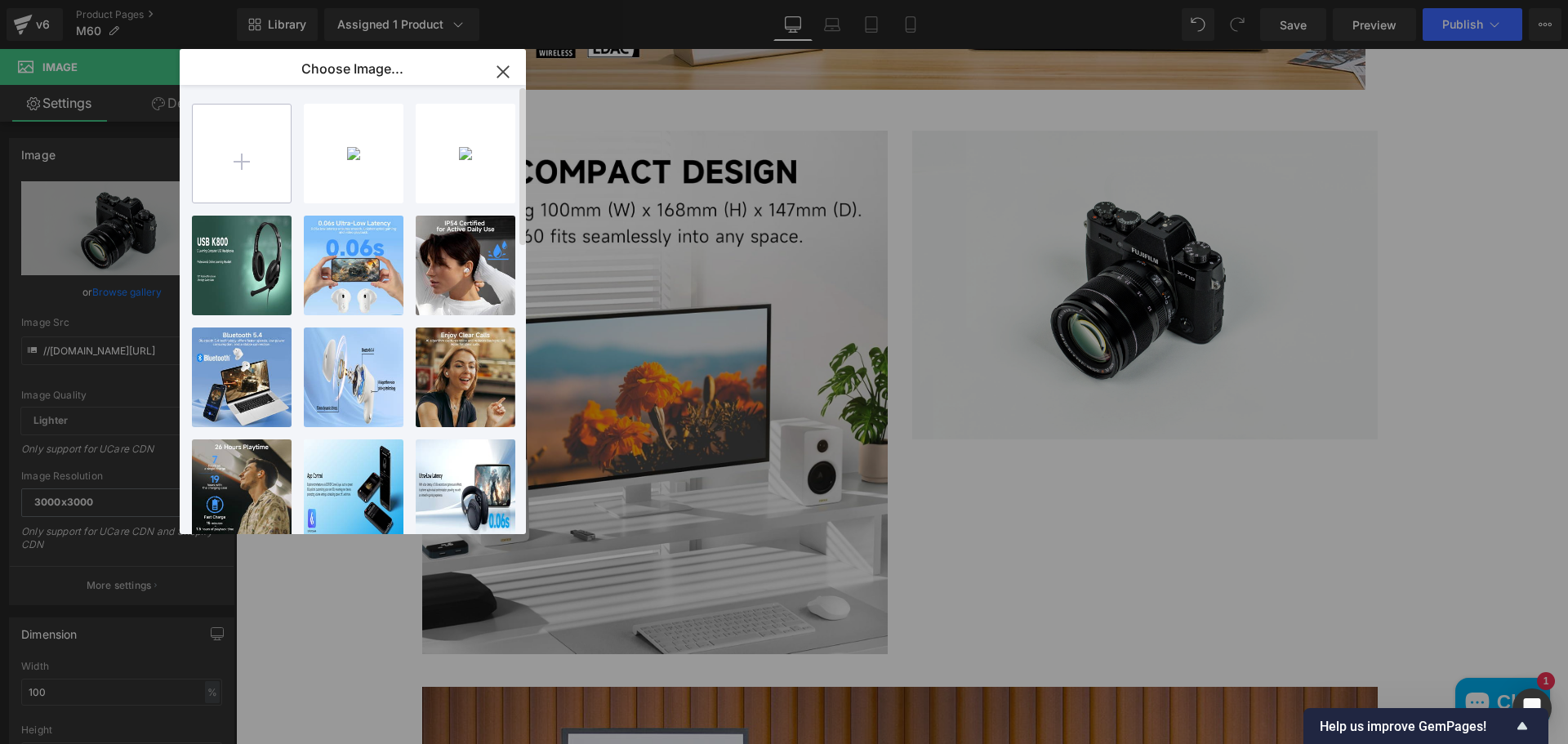
click at [261, 166] on input "file" at bounding box center [241, 152] width 98 height 97
type input "C:\fakepath\717iLLg195L._AC_SL1500_.jpg"
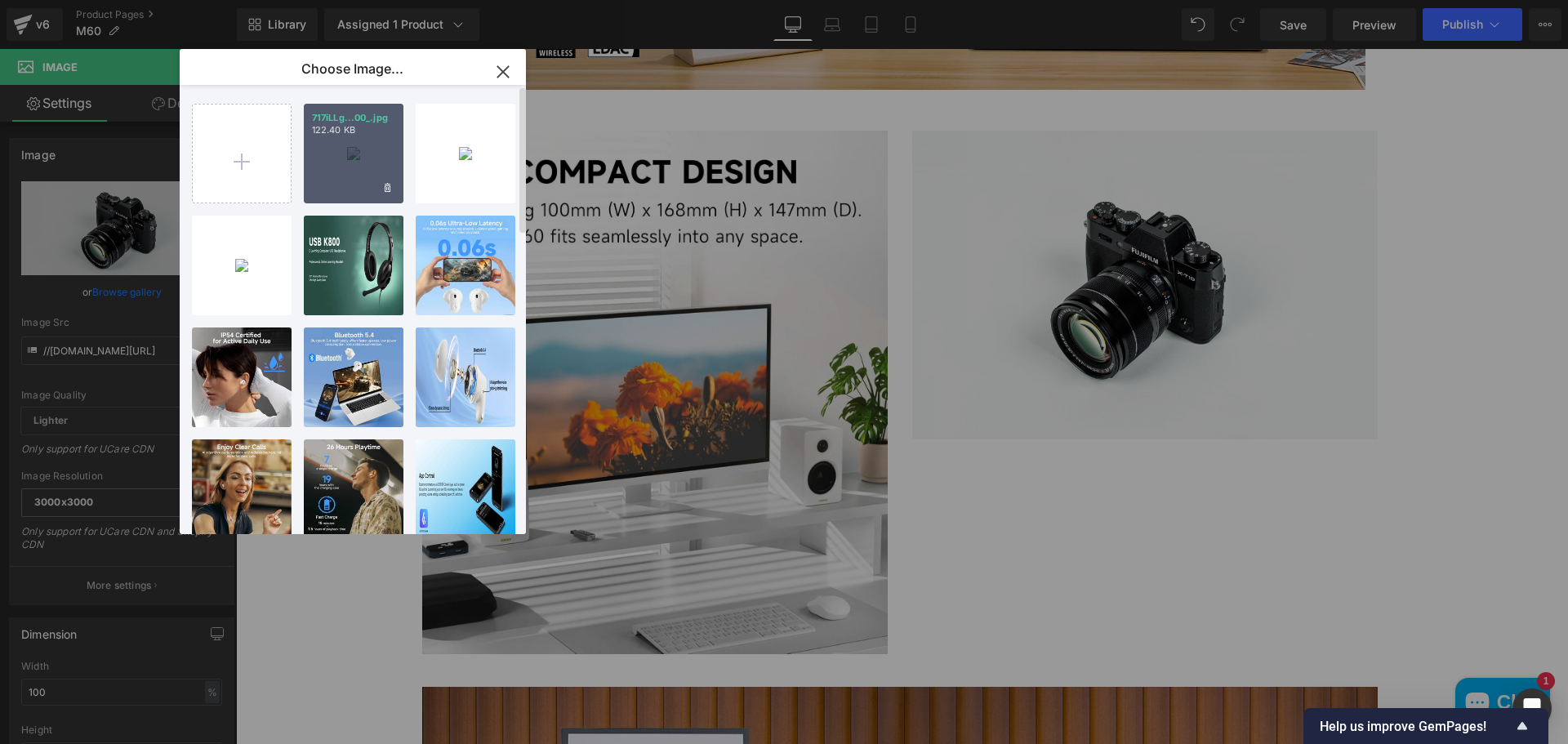
click at [339, 181] on div "717iLLg...00_.jpg 122.40 KB" at bounding box center [353, 153] width 99 height 99
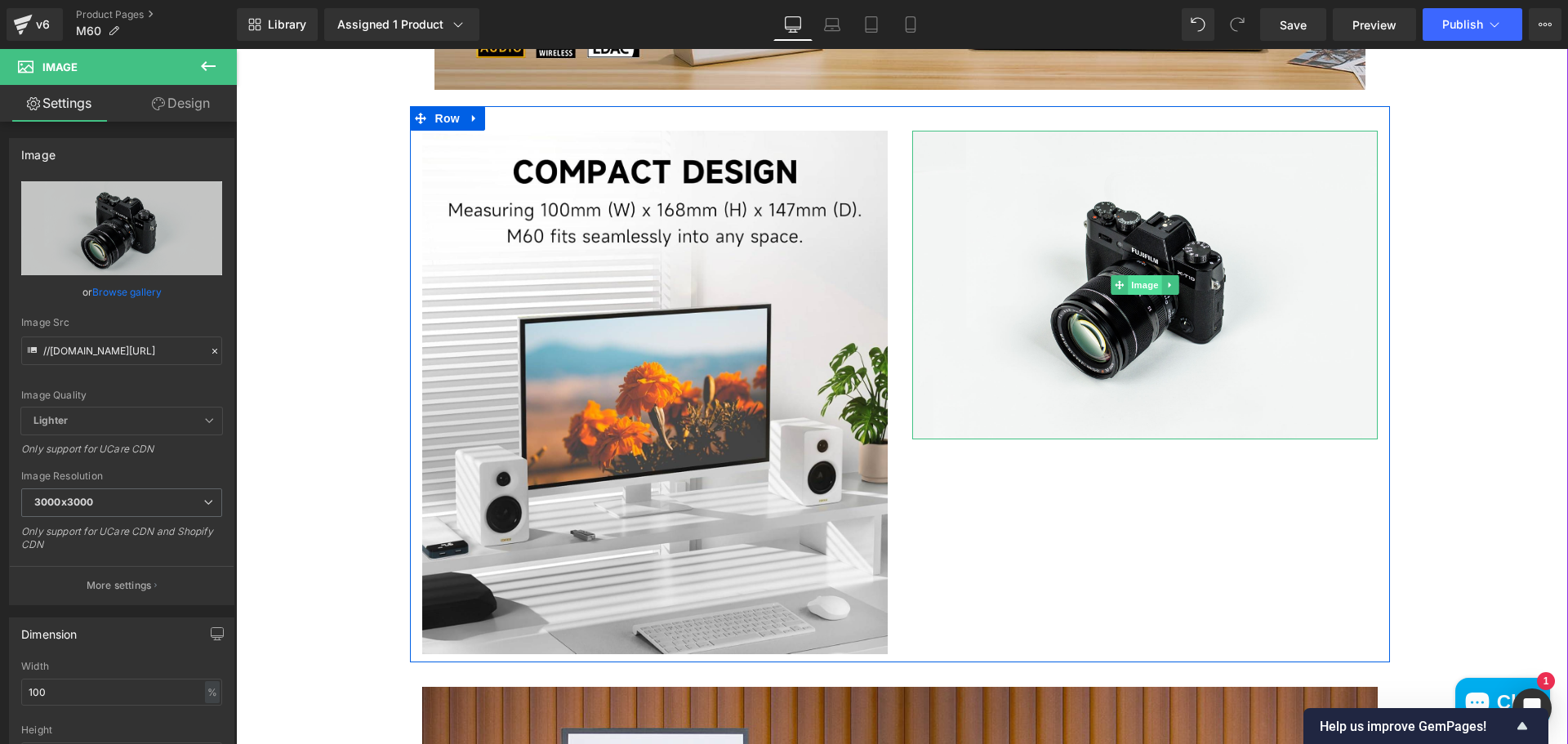
click at [1140, 287] on span "Image" at bounding box center [1145, 285] width 34 height 20
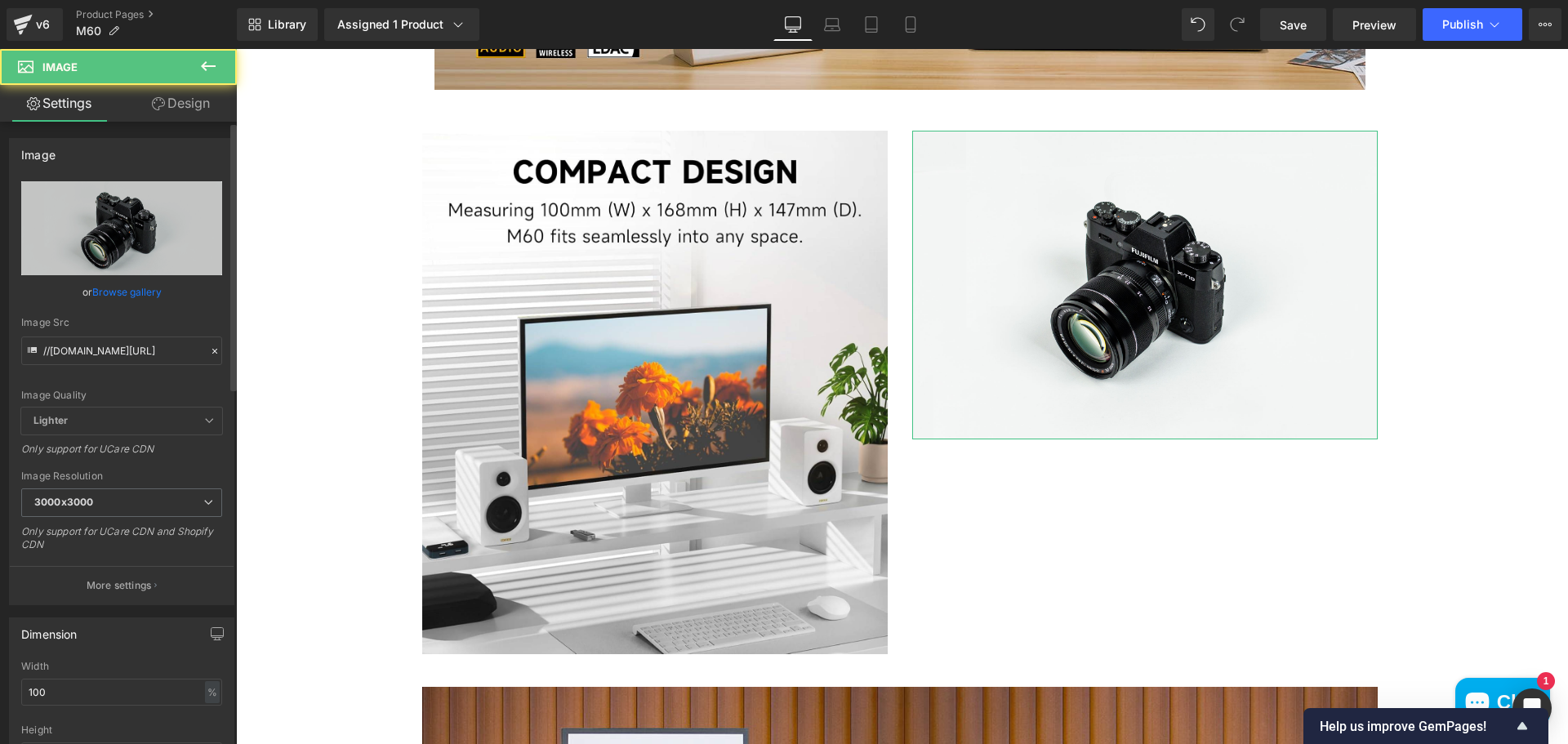
click at [144, 290] on link "Browse gallery" at bounding box center [126, 292] width 69 height 28
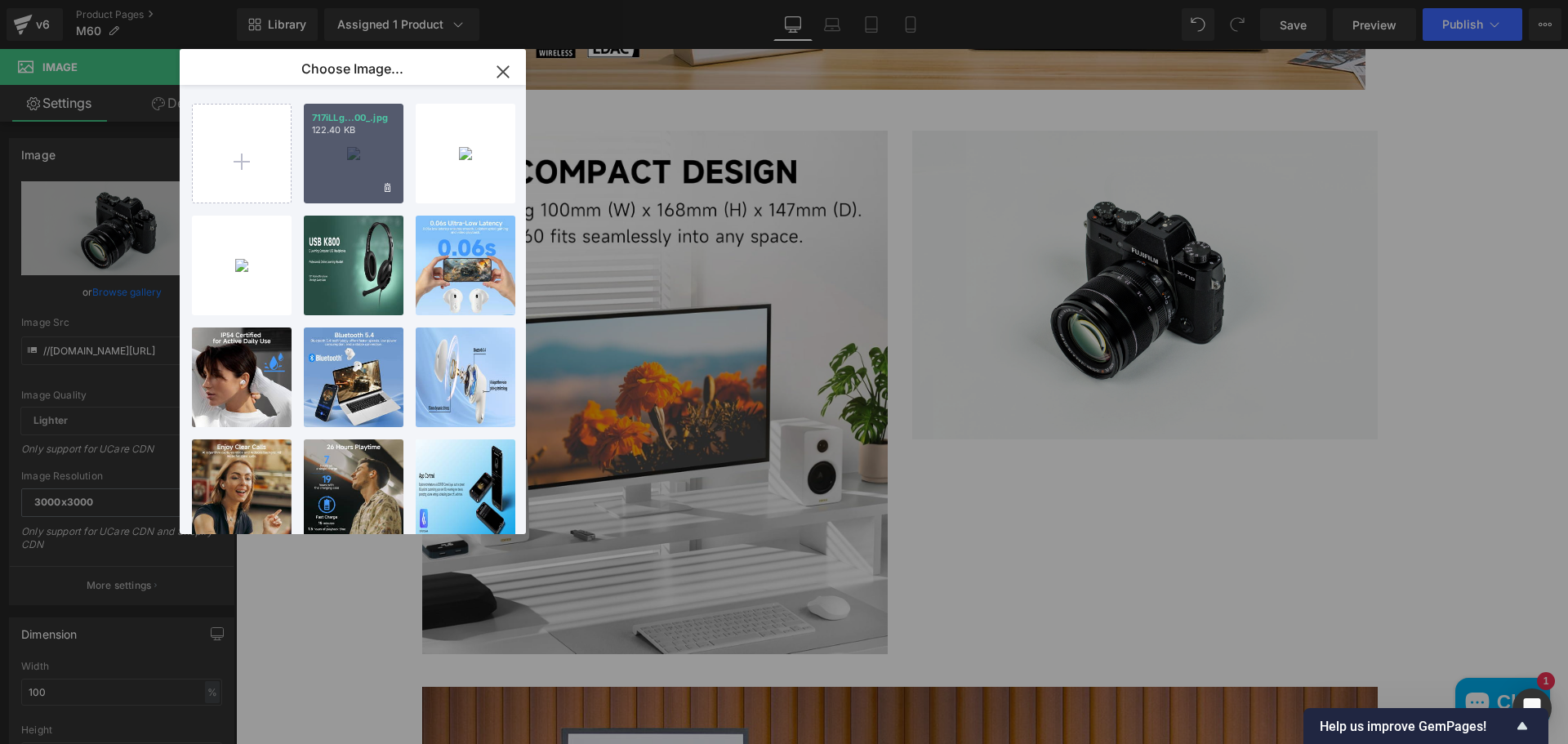
click at [341, 139] on div "717iLLg...00_.jpg 122.40 KB" at bounding box center [353, 153] width 99 height 99
type input "https://ucarecdn.com/85fc20b2-679d-460d-9a06-2ab71bc76766/-/format/auto/-/previ…"
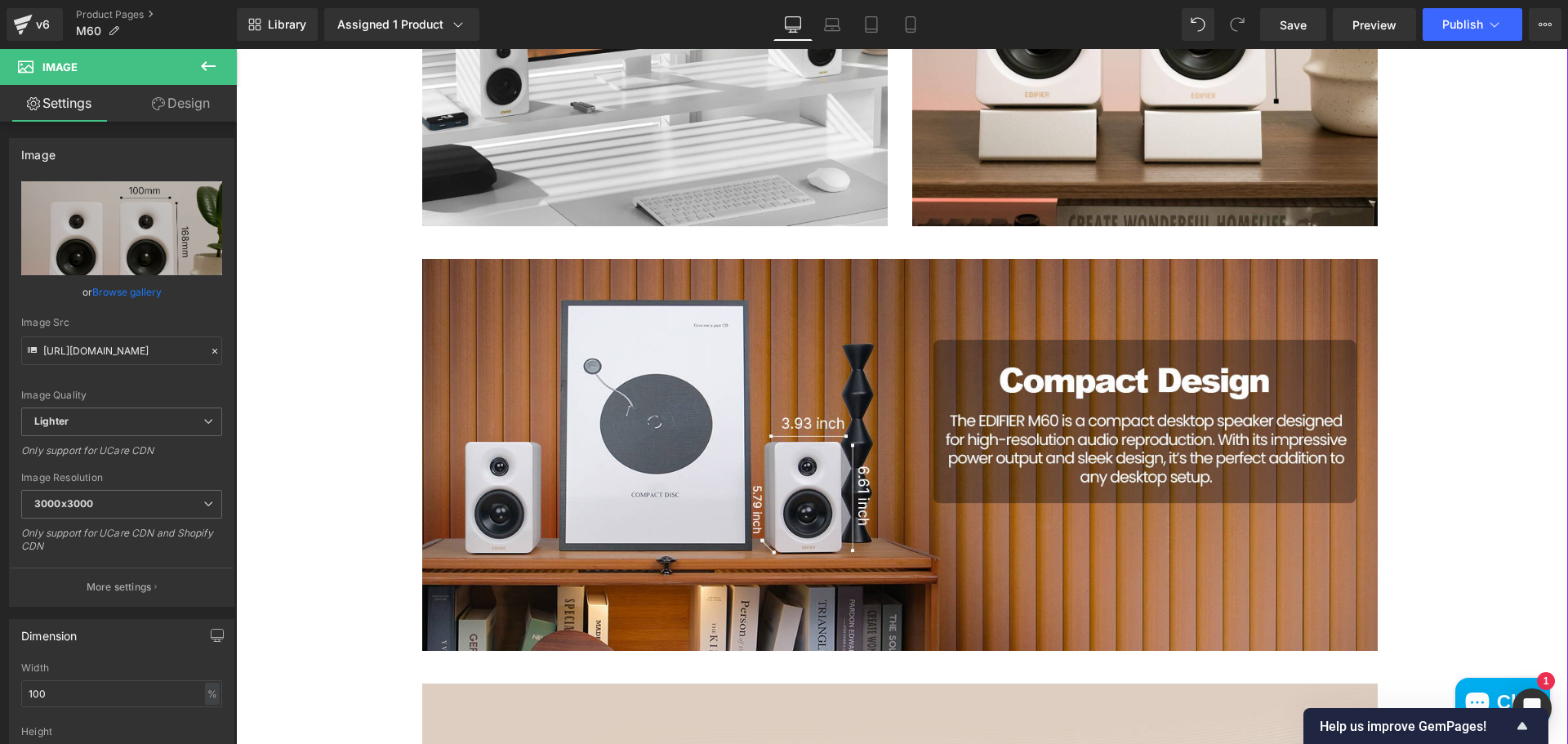
scroll to position [1744, 0]
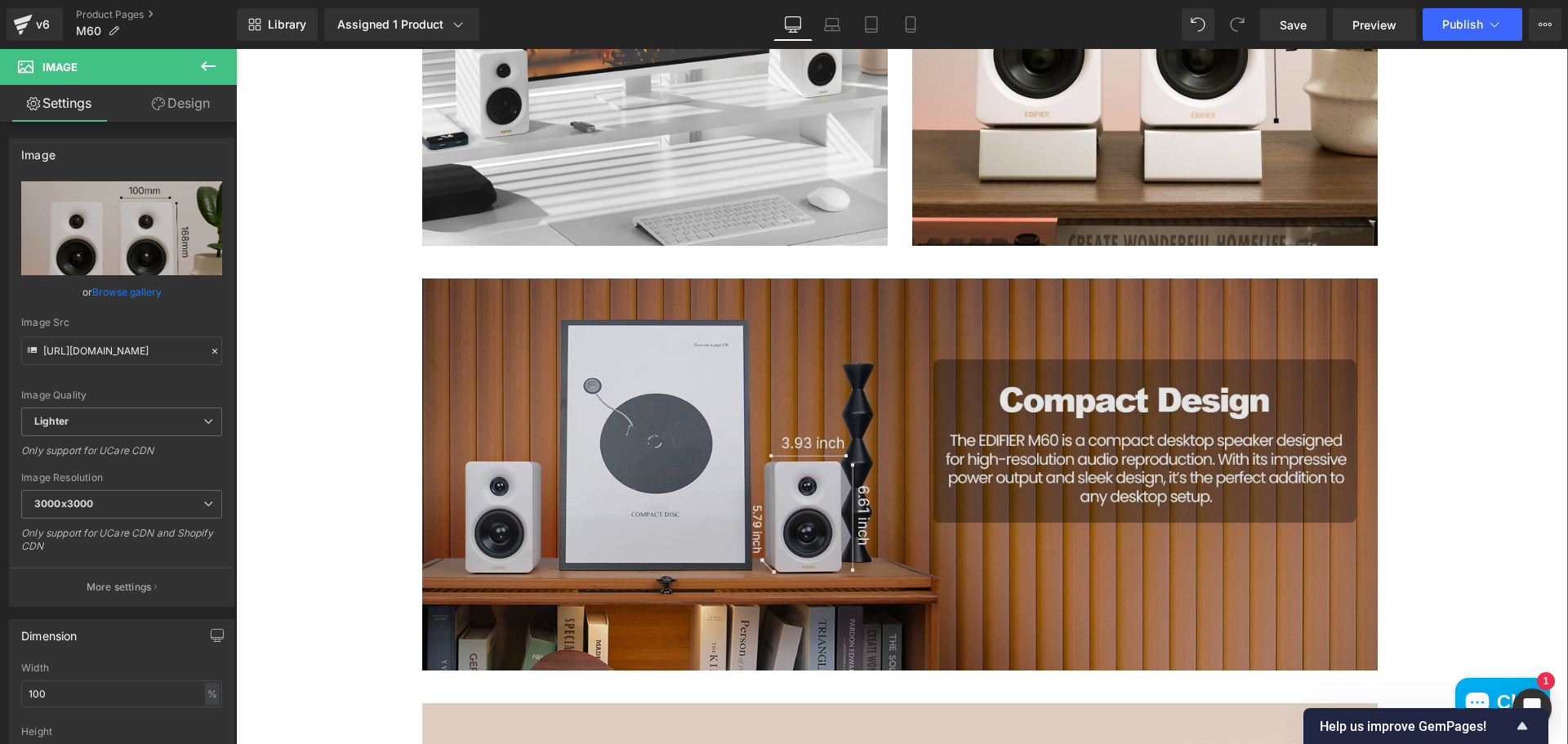
click at [1153, 317] on img at bounding box center [900, 474] width 955 height 392
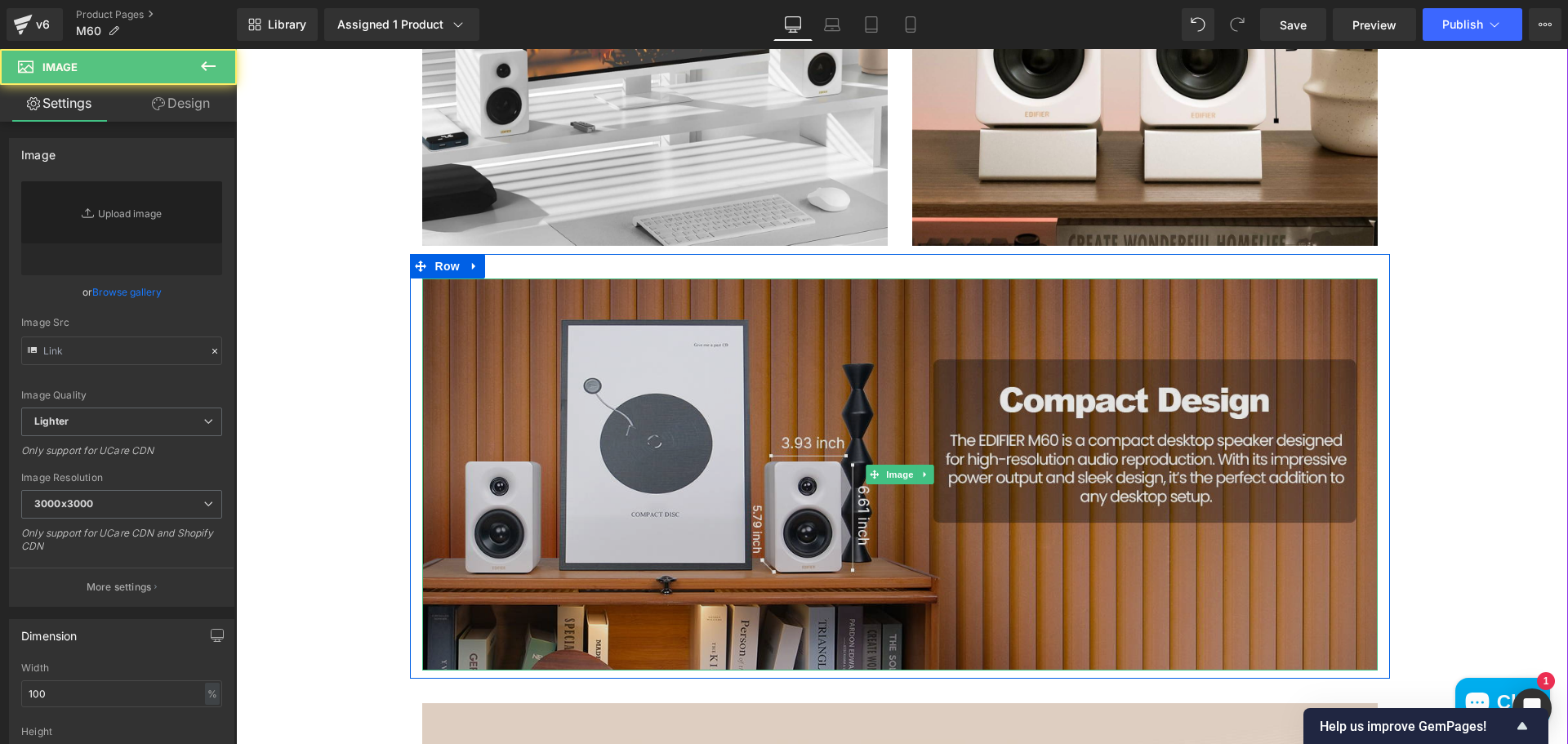
type input "https://ucarecdn.com/8c6e3ce1-033d-4680-90a6-5901d34158fe/-/format/auto/-/previ…"
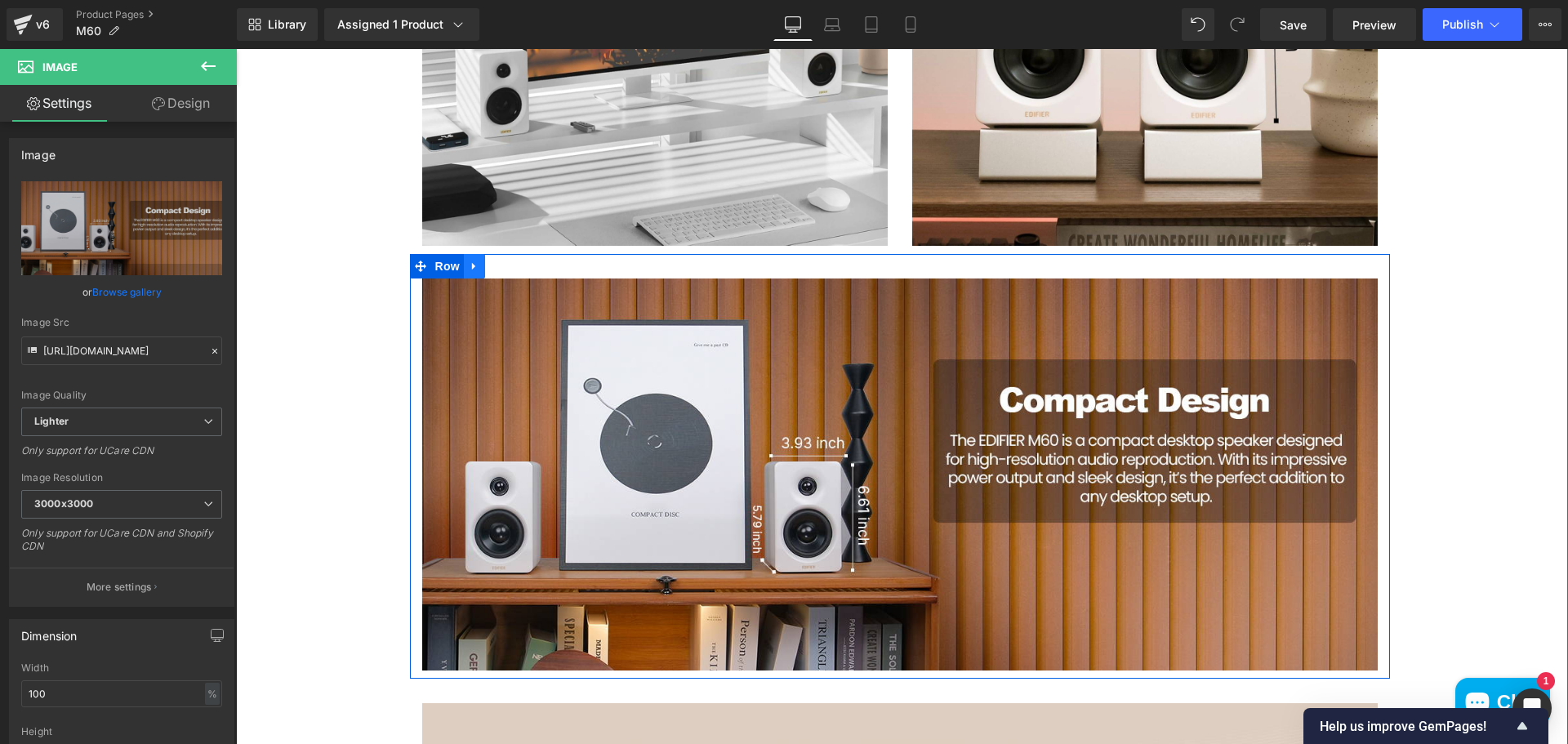
click at [472, 264] on icon at bounding box center [472, 267] width 3 height 8
click at [511, 265] on icon at bounding box center [517, 266] width 11 height 12
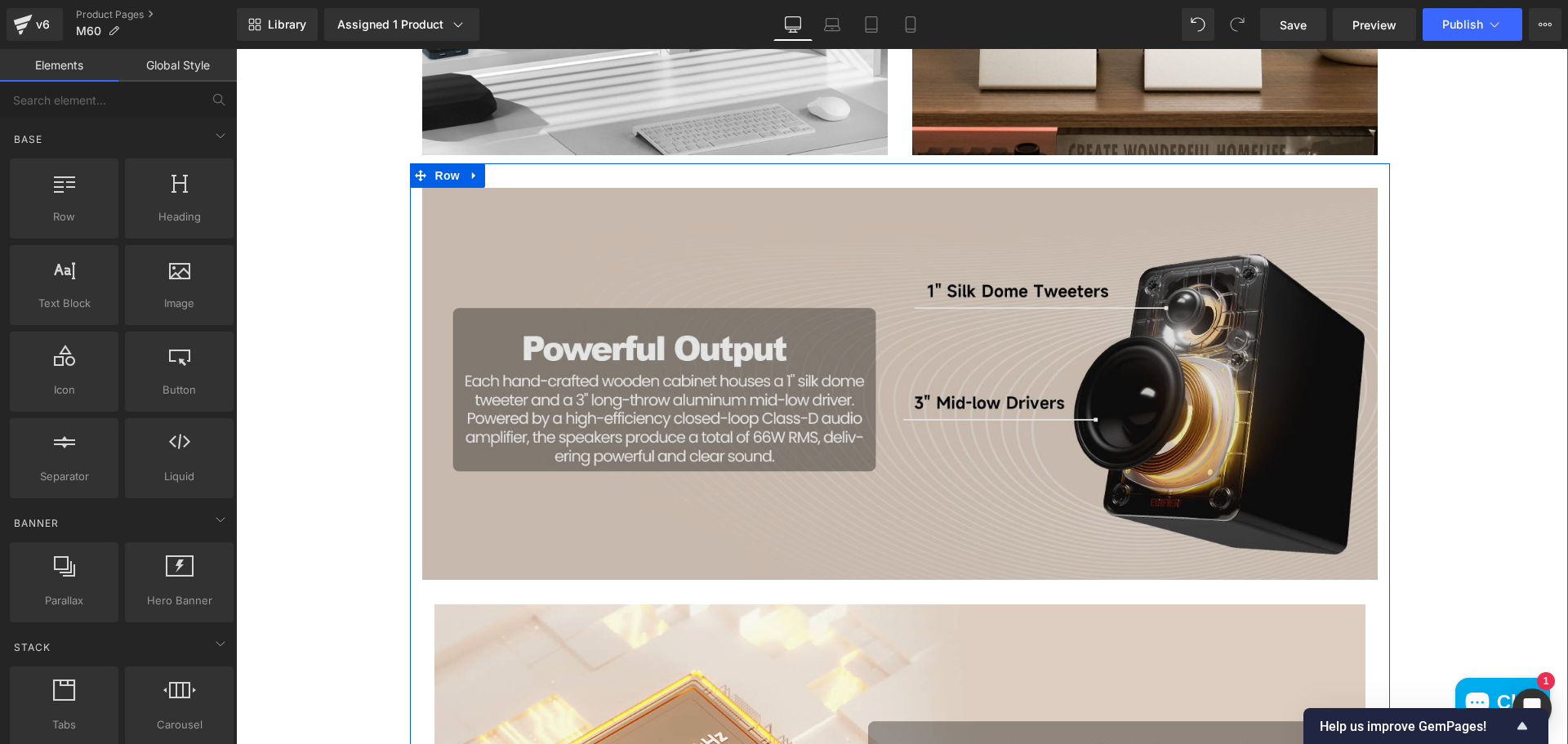
scroll to position [2070, 0]
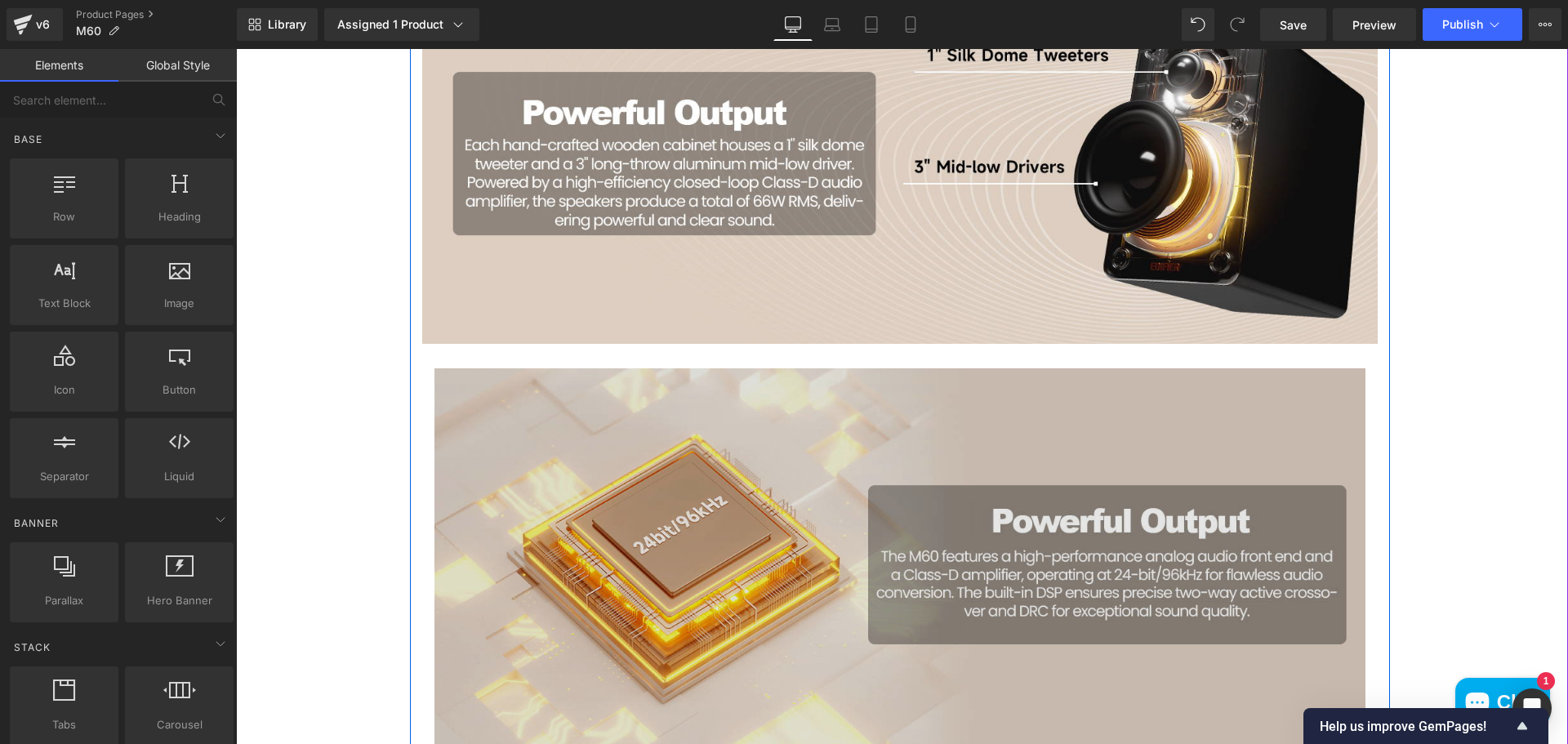
click at [880, 462] on img at bounding box center [900, 558] width 931 height 381
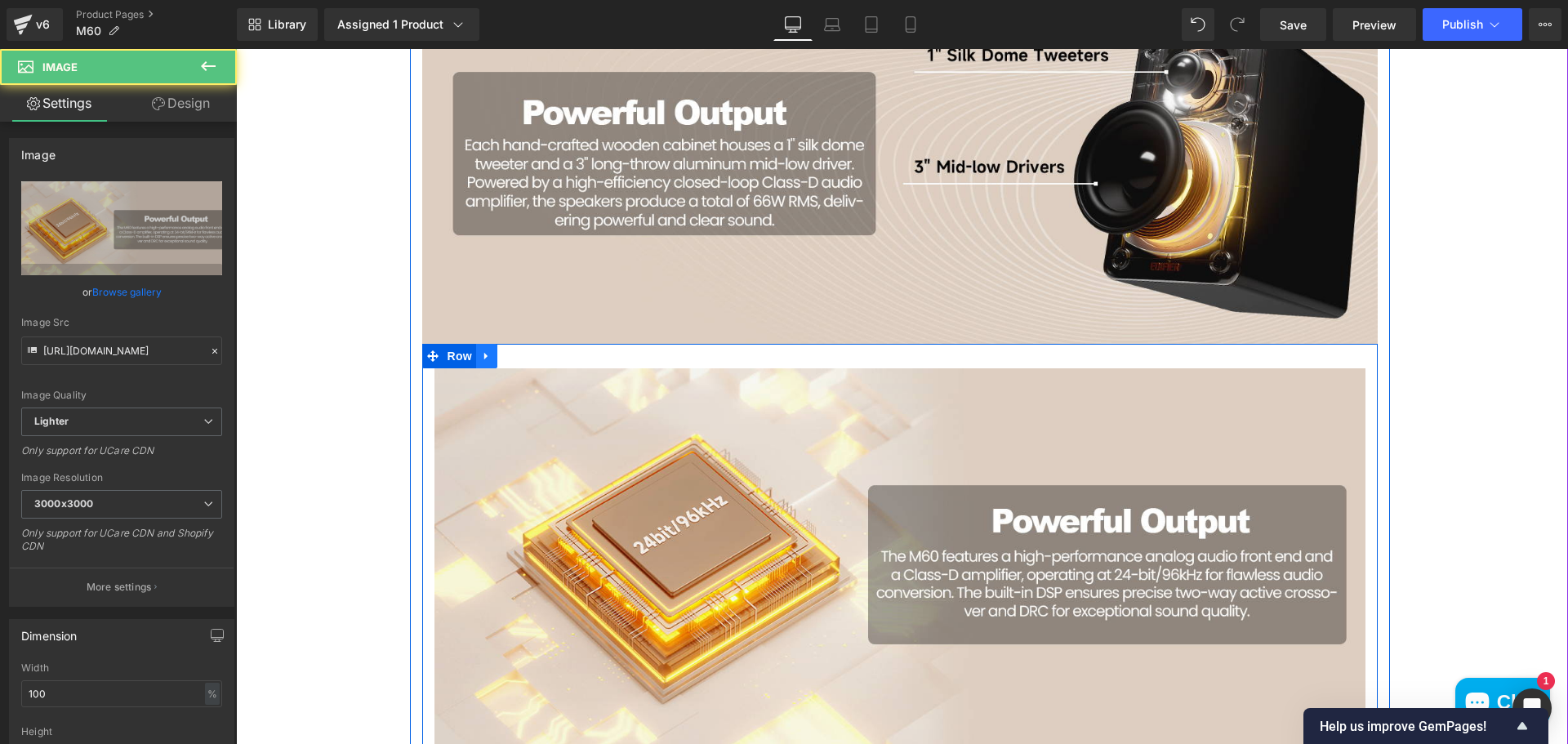
click at [481, 358] on icon at bounding box center [487, 355] width 11 height 12
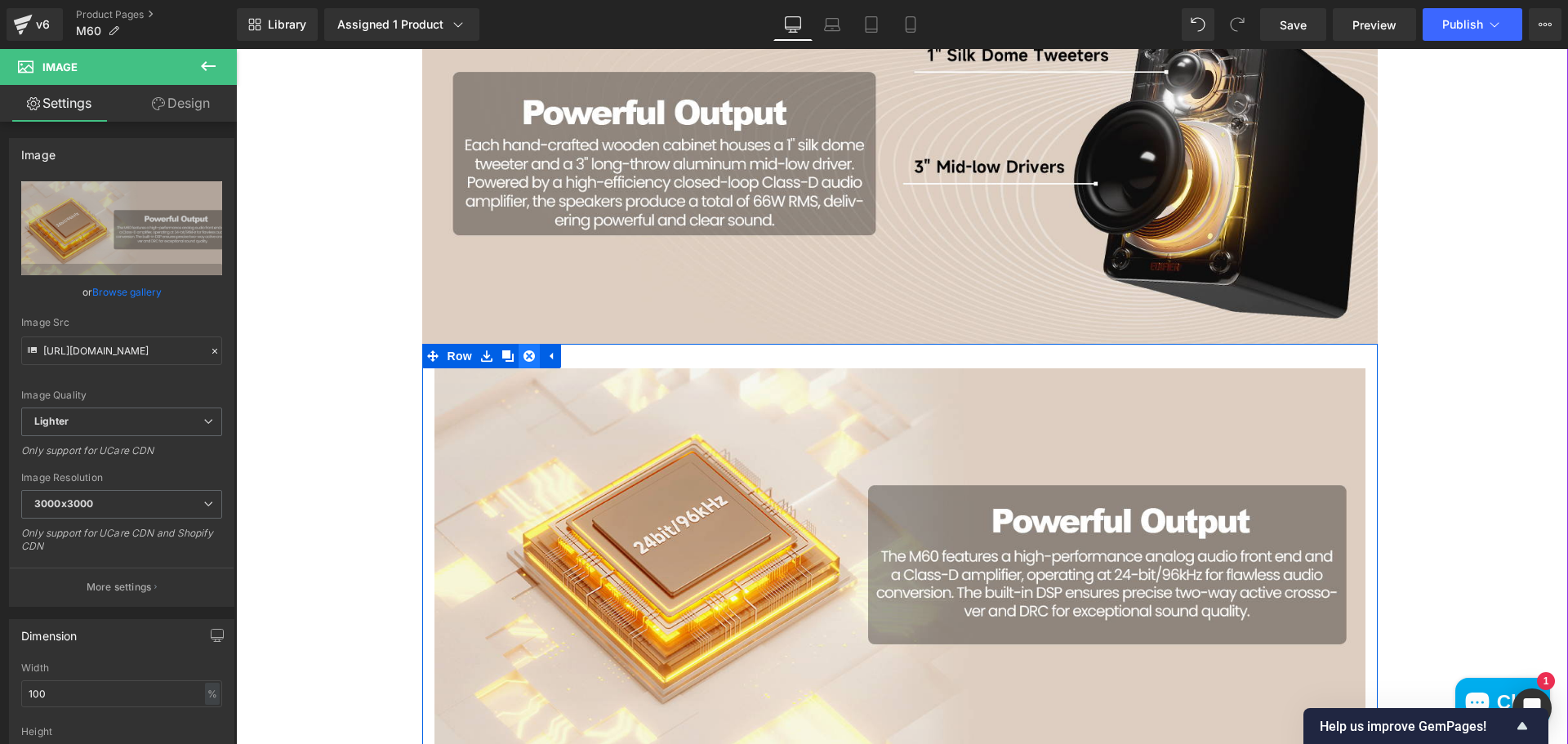
click at [524, 359] on icon at bounding box center [529, 355] width 11 height 12
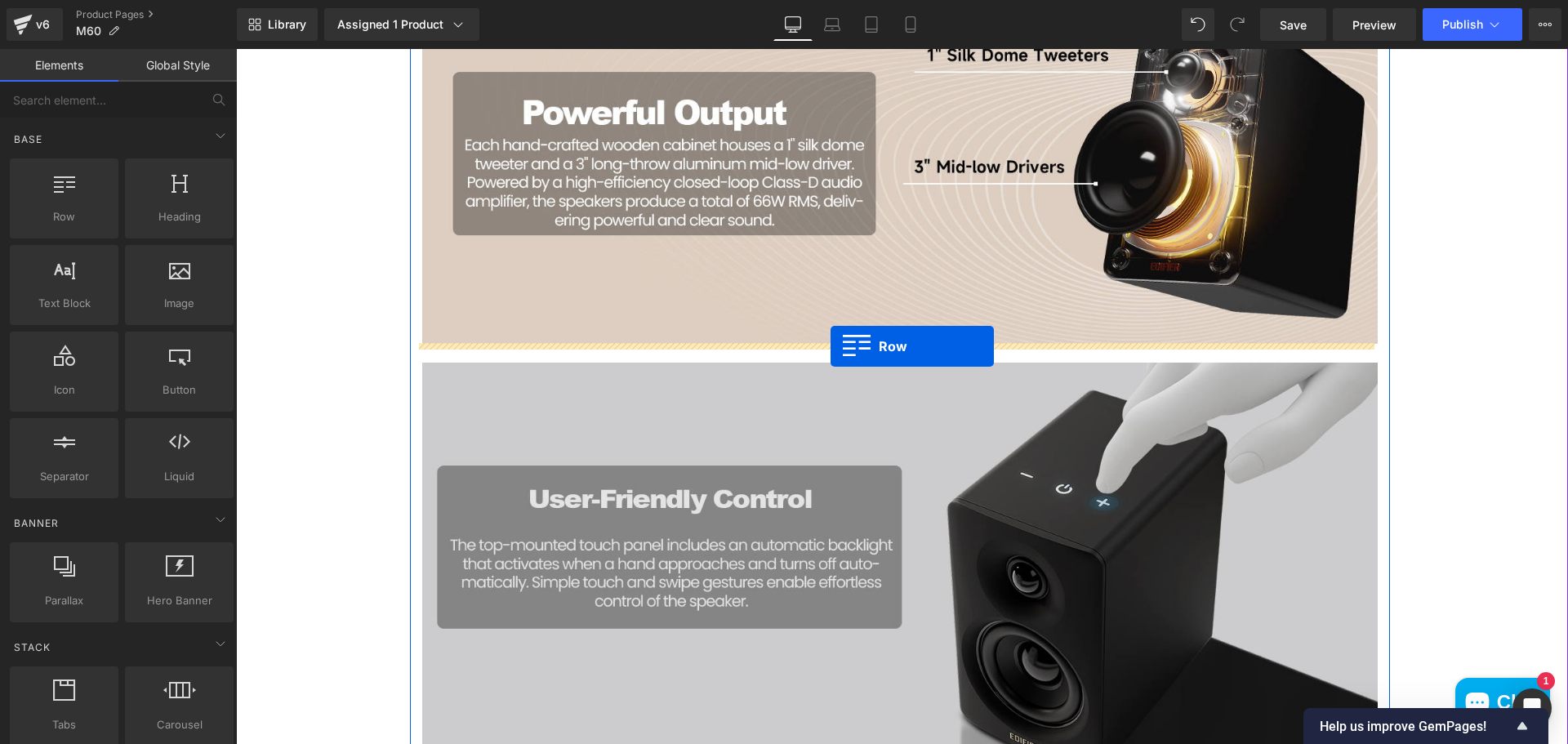
drag, startPoint x: 285, startPoint y: 253, endPoint x: 830, endPoint y: 346, distance: 552.9
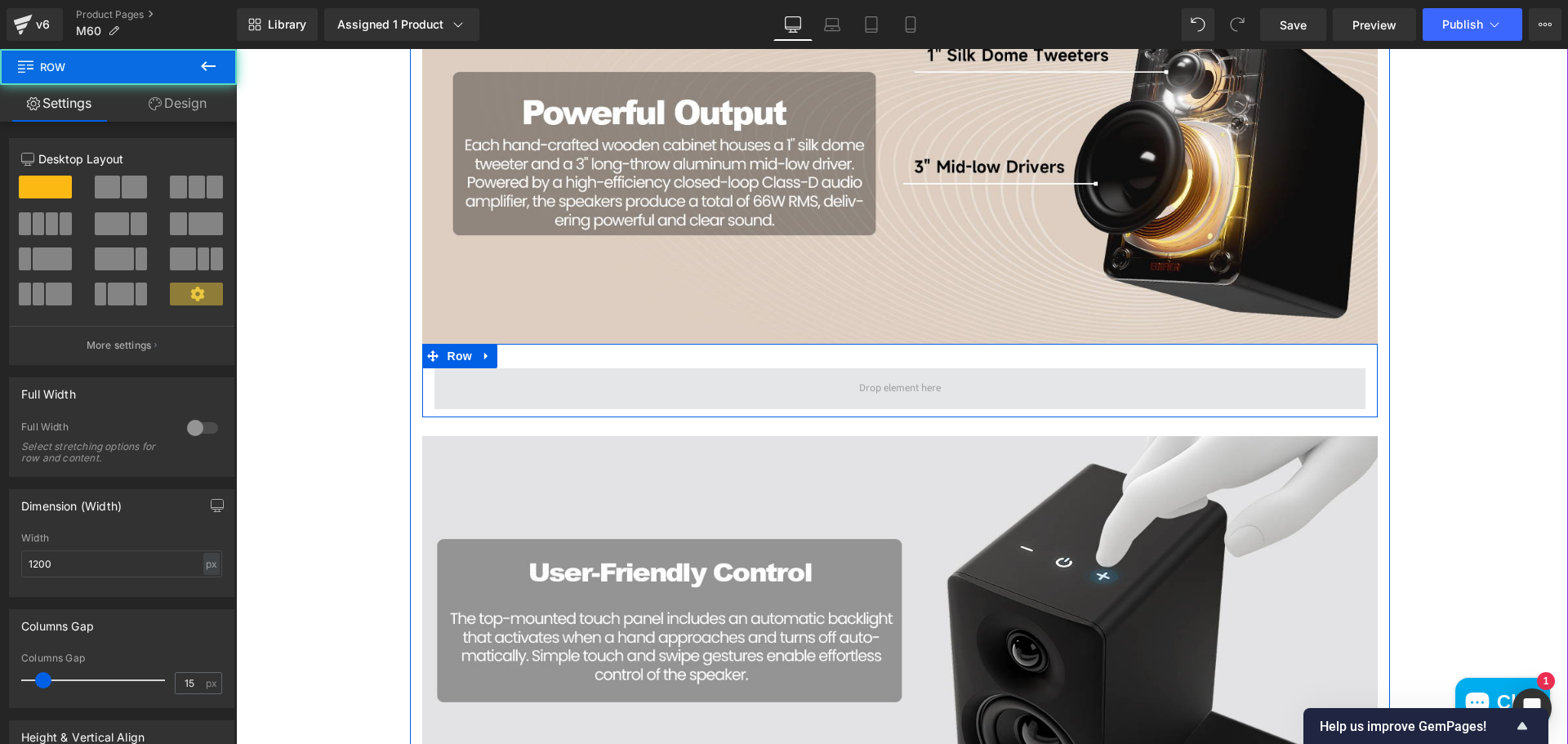
click at [705, 400] on span at bounding box center [900, 388] width 931 height 41
click at [571, 397] on span at bounding box center [900, 388] width 931 height 41
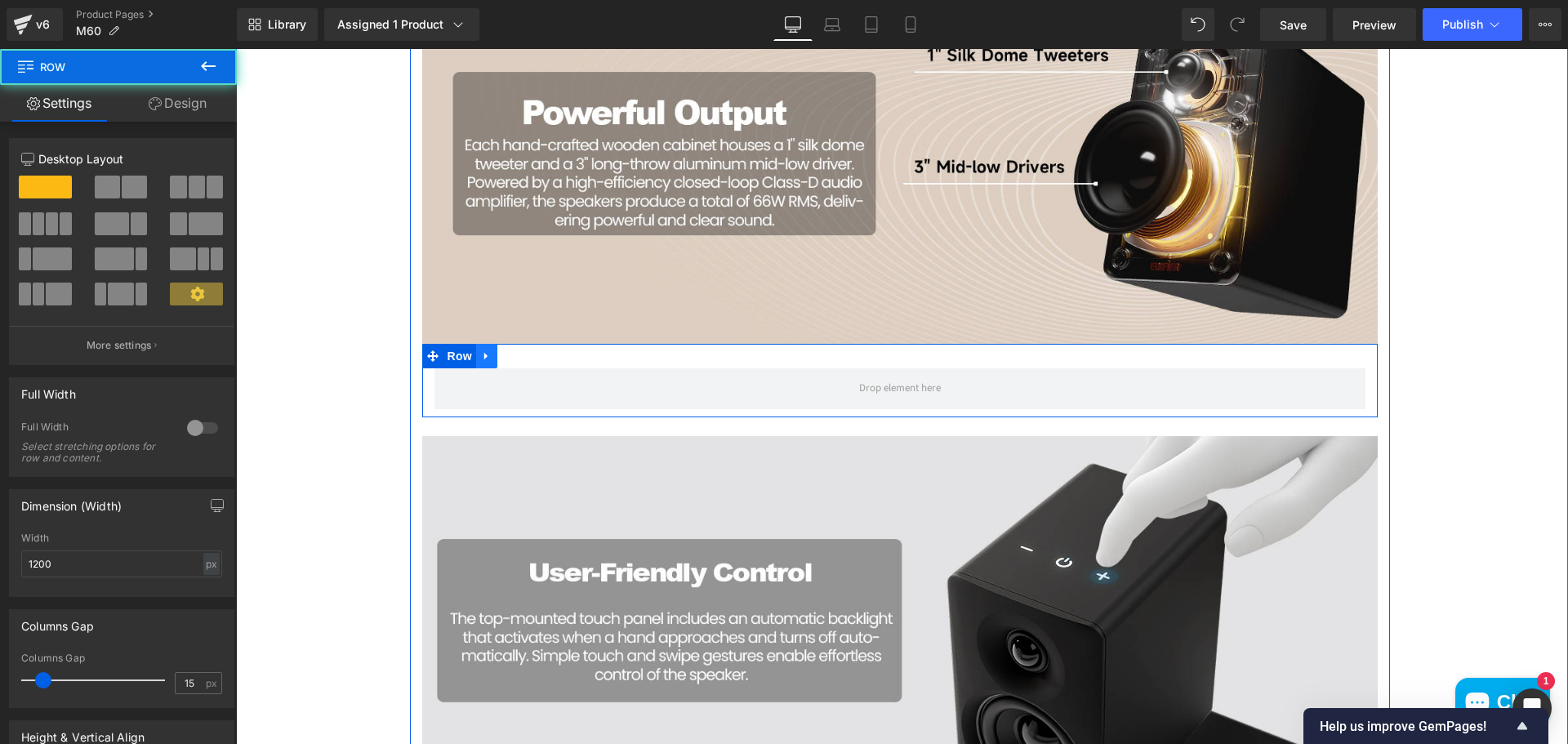
click at [483, 358] on icon at bounding box center [487, 355] width 11 height 12
click at [524, 361] on icon at bounding box center [529, 356] width 11 height 11
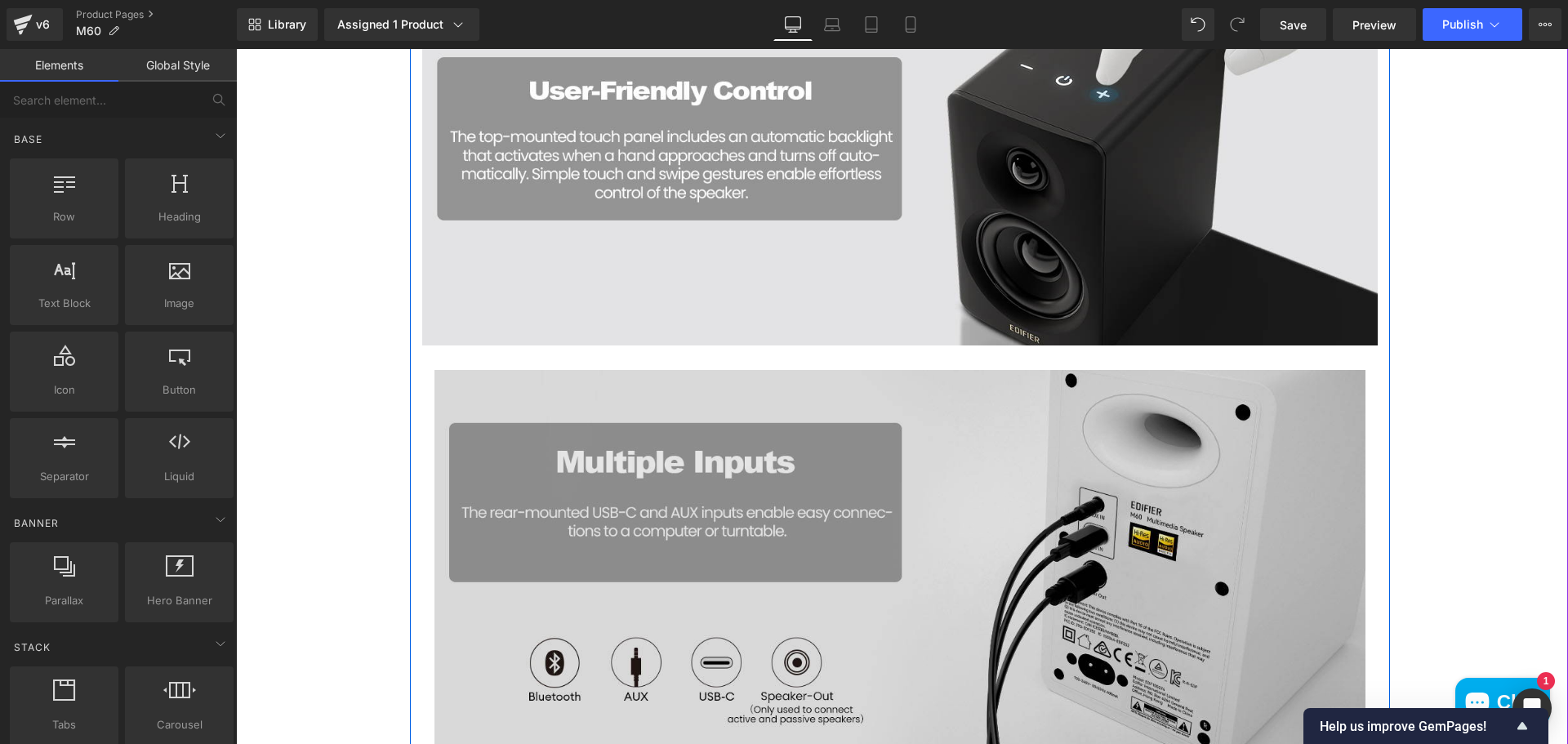
click at [529, 381] on img at bounding box center [900, 560] width 931 height 381
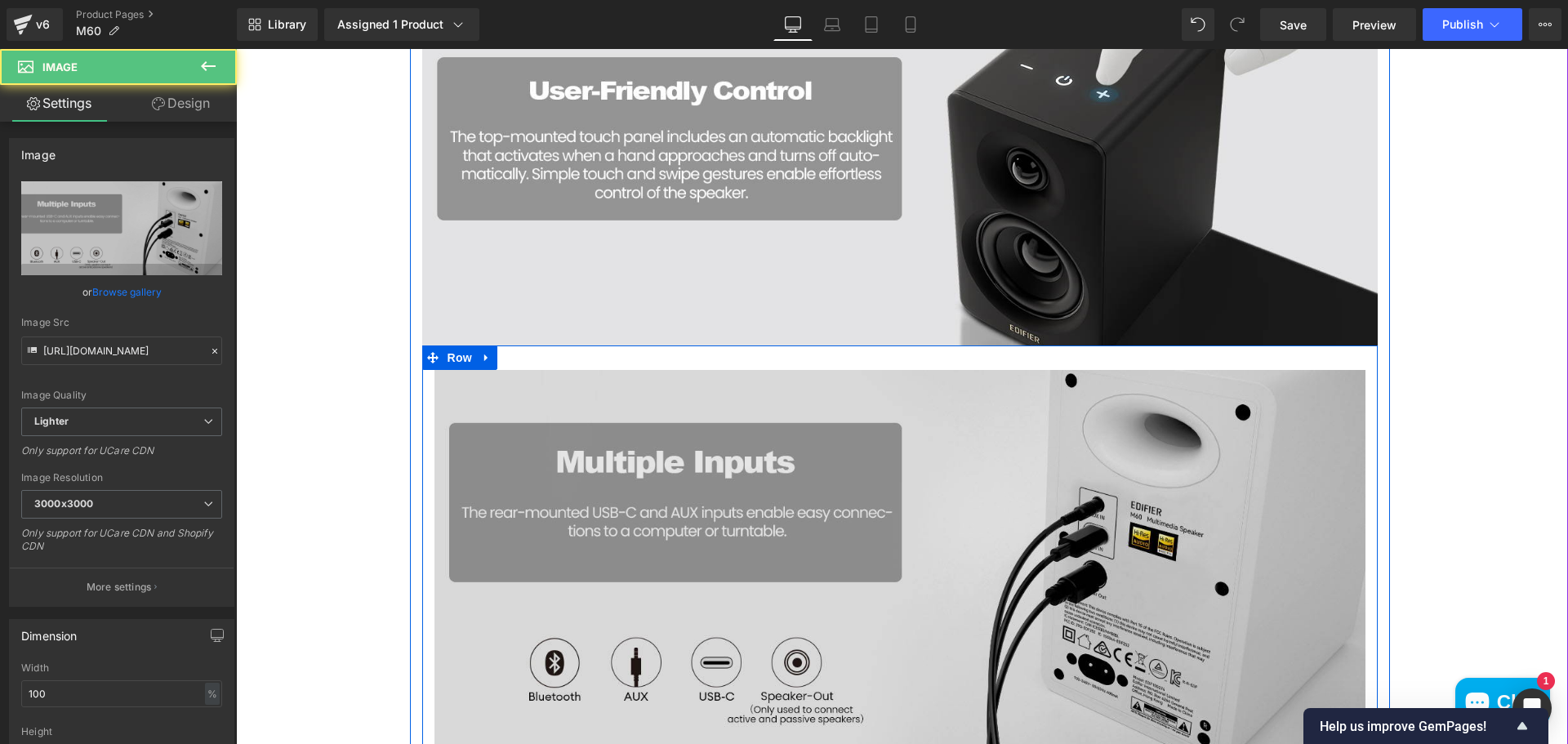
scroll to position [2886, 0]
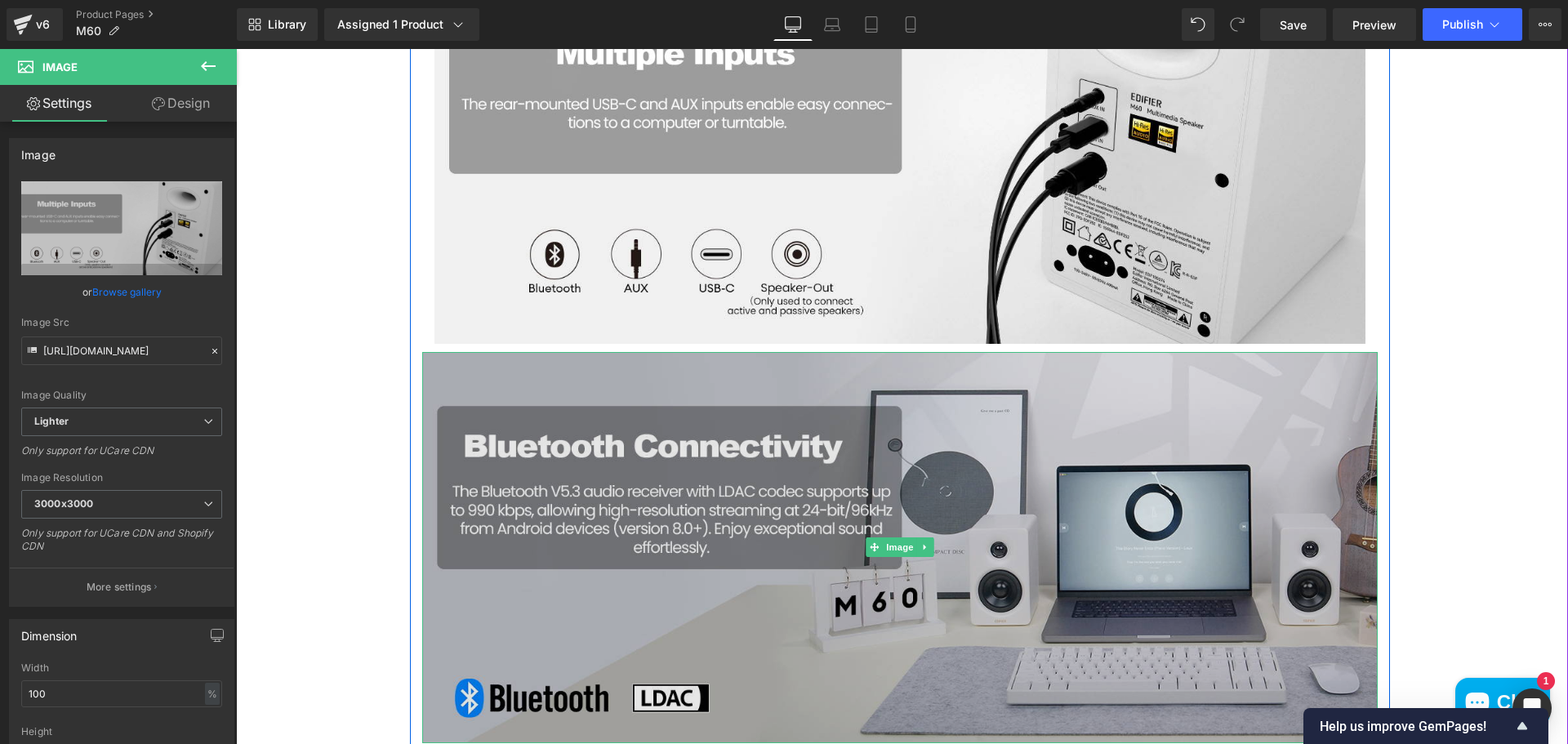
click at [530, 461] on img at bounding box center [900, 548] width 955 height 392
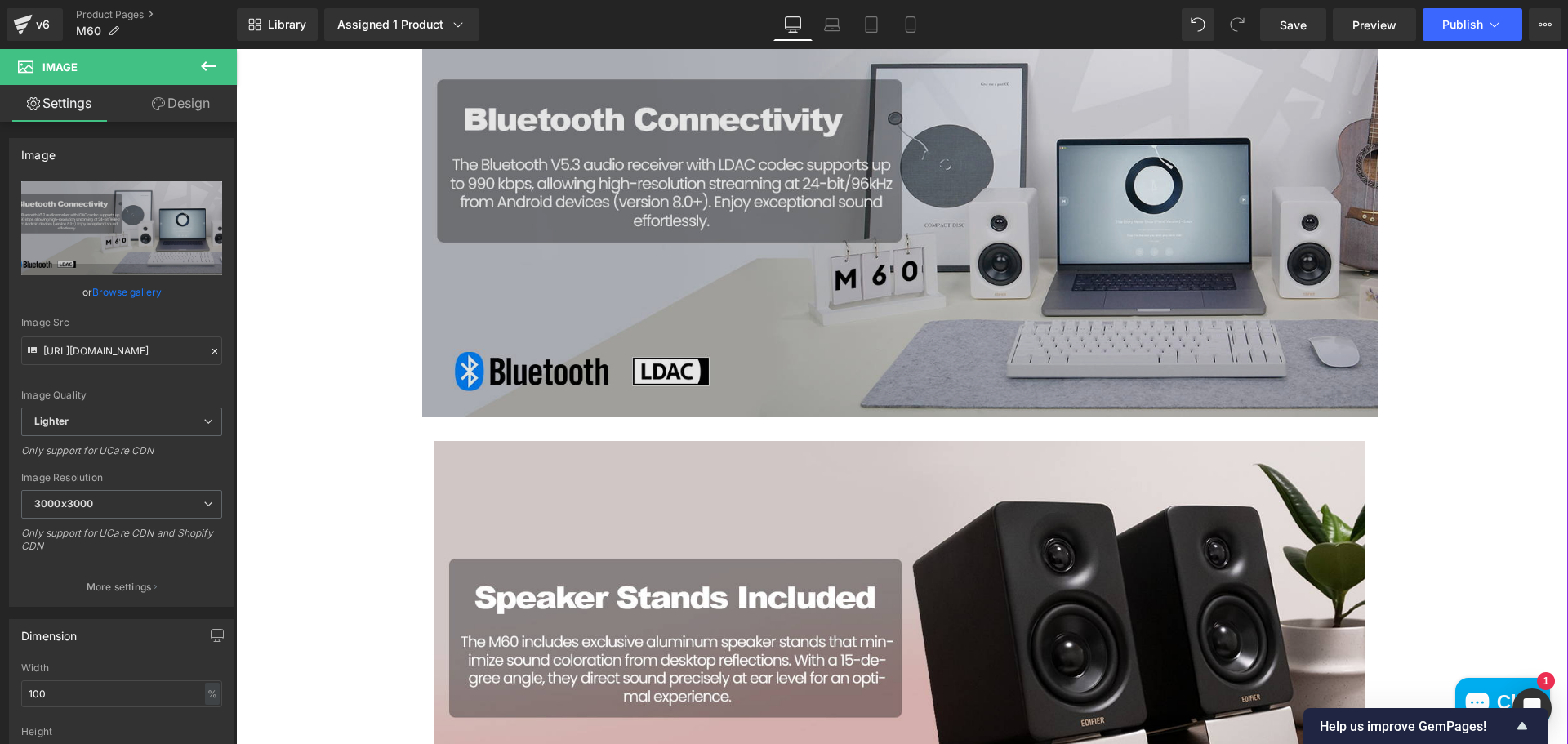
scroll to position [3621, 0]
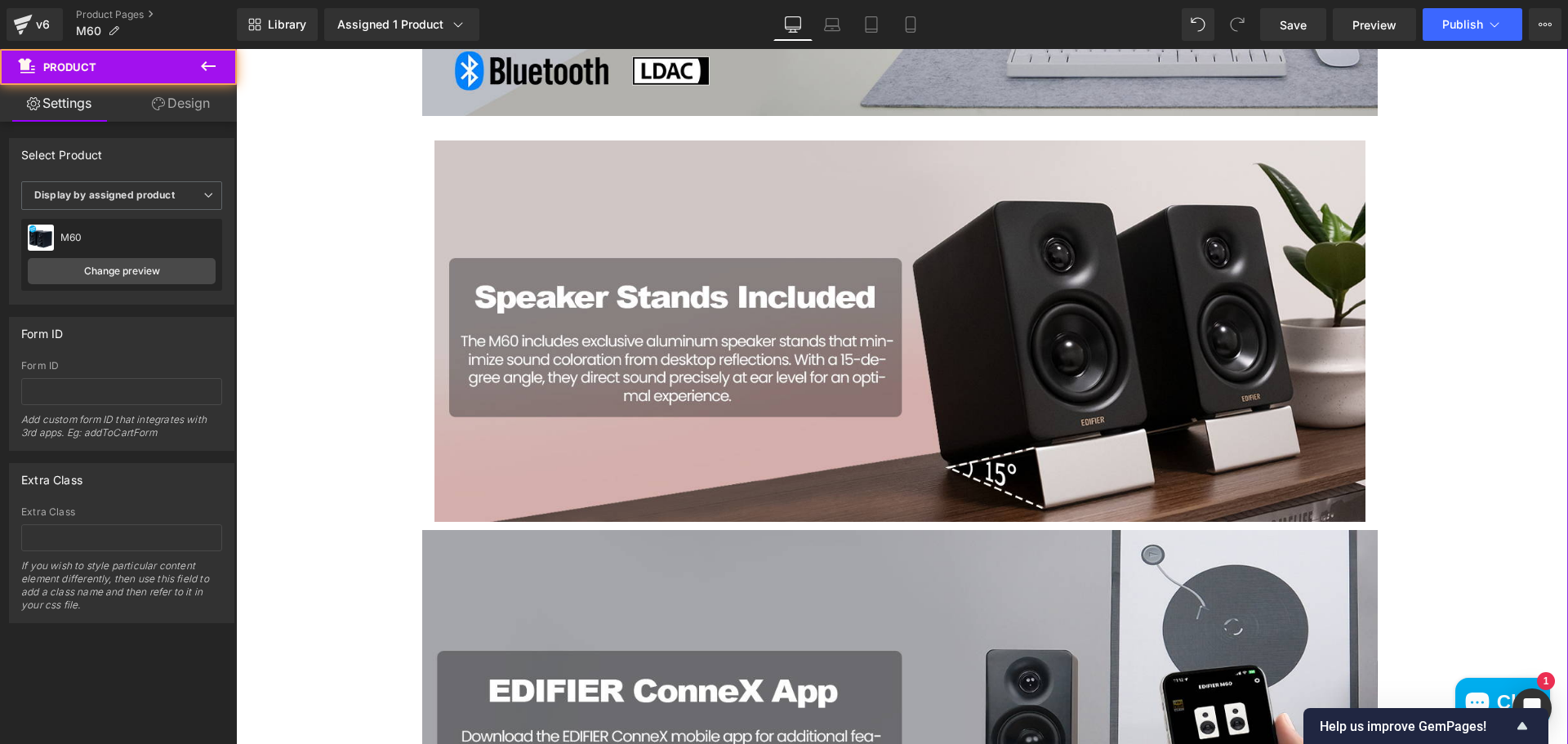
scroll to position [3458, 0]
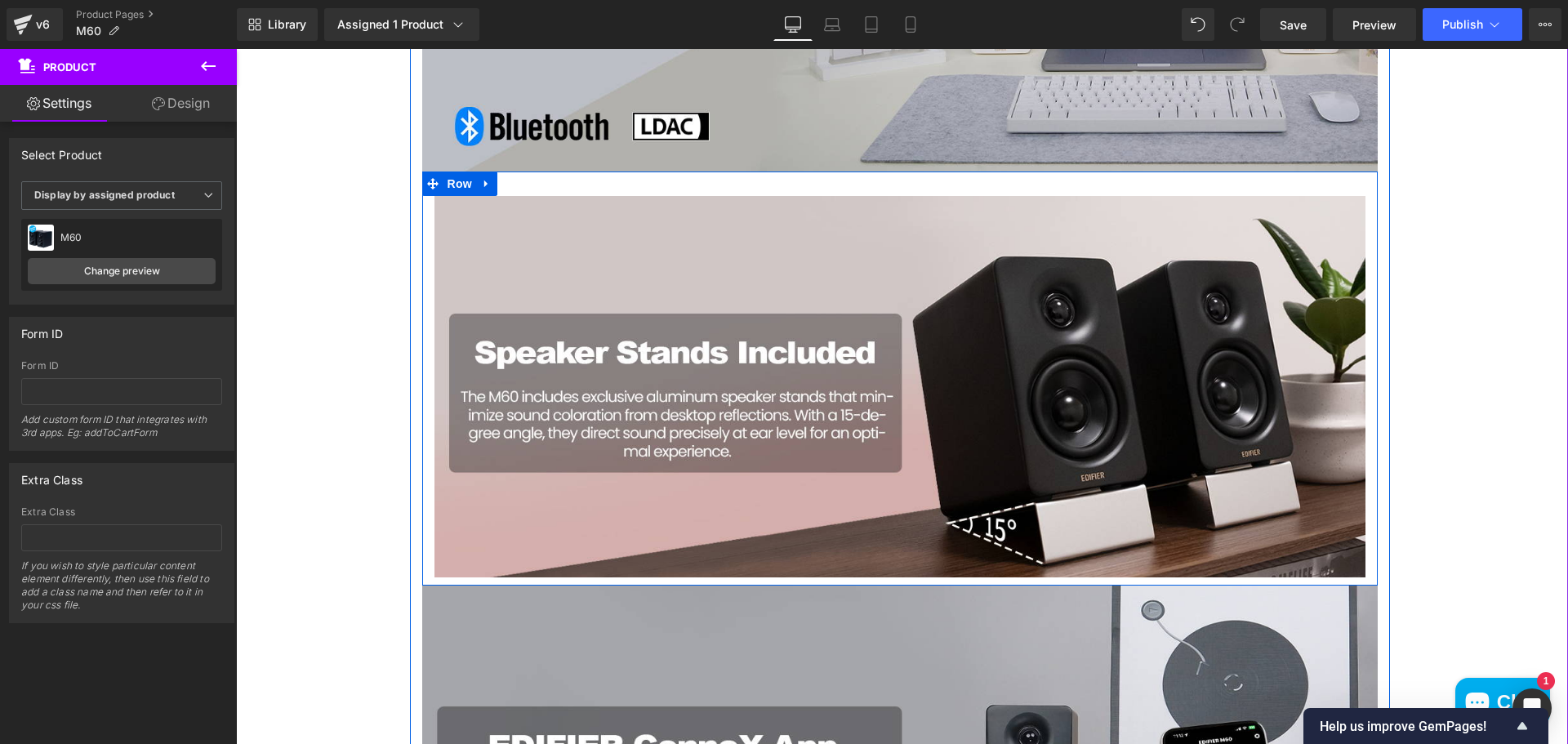
click at [828, 185] on div "Image Row" at bounding box center [900, 378] width 955 height 414
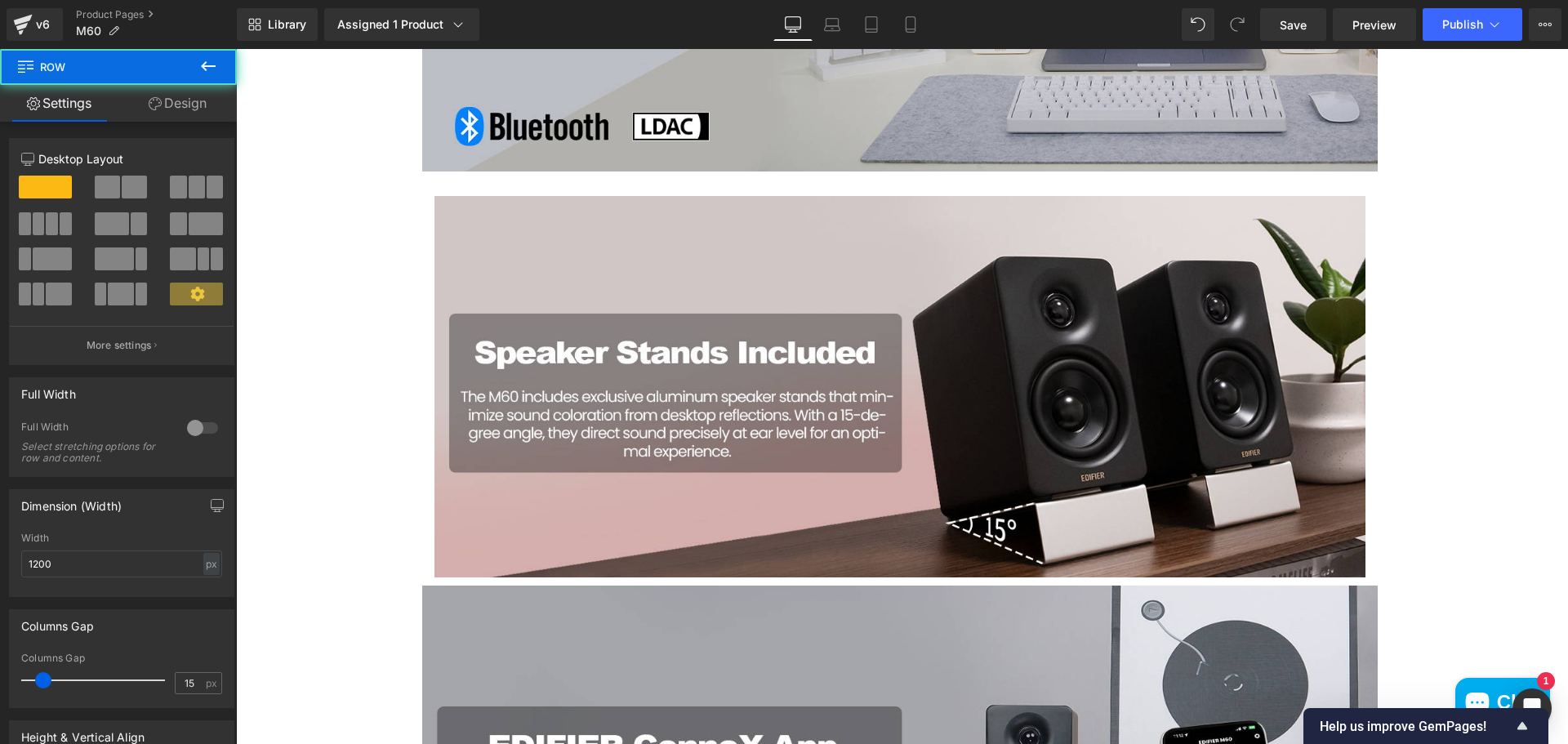
click at [202, 74] on icon at bounding box center [208, 65] width 20 height 20
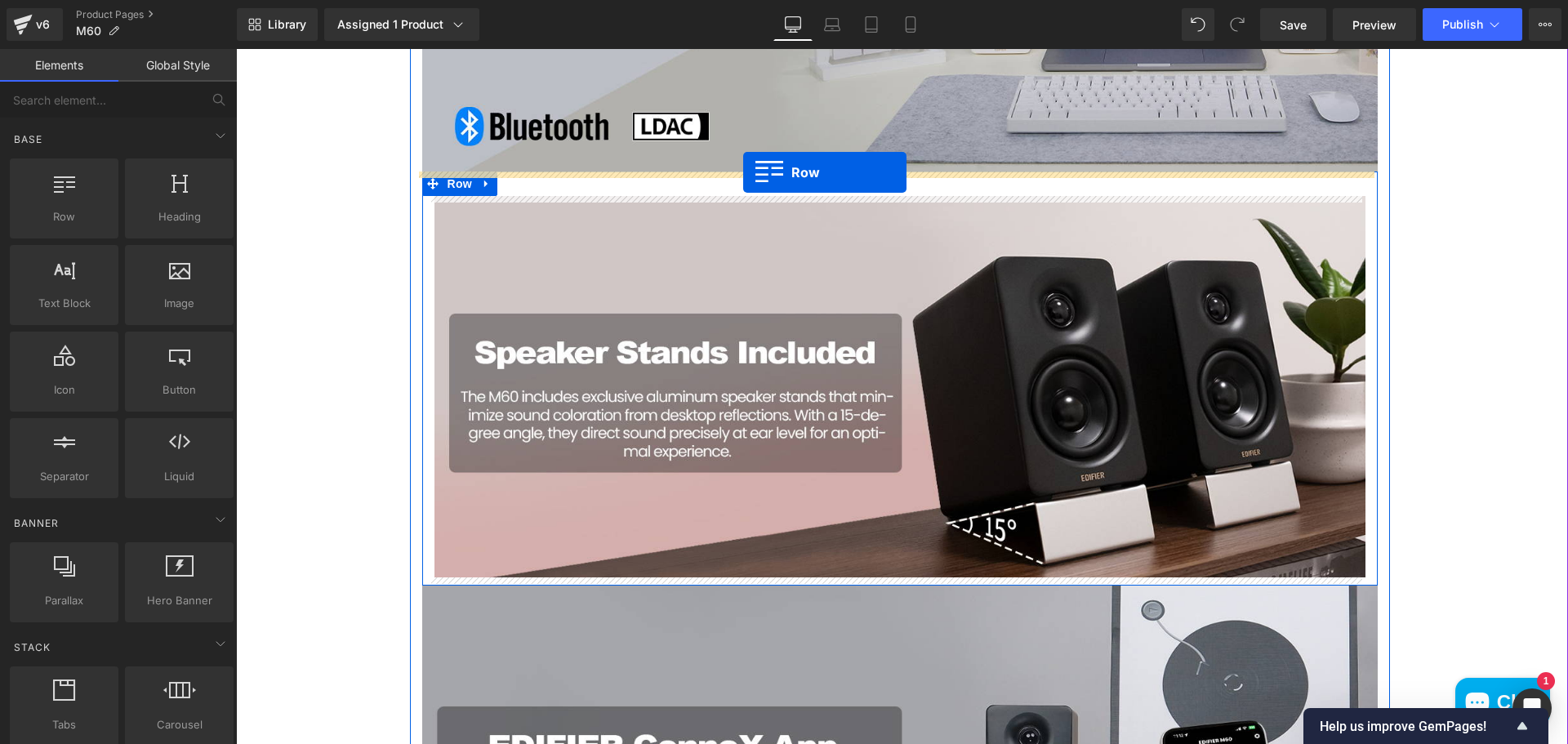
drag, startPoint x: 313, startPoint y: 257, endPoint x: 743, endPoint y: 172, distance: 438.3
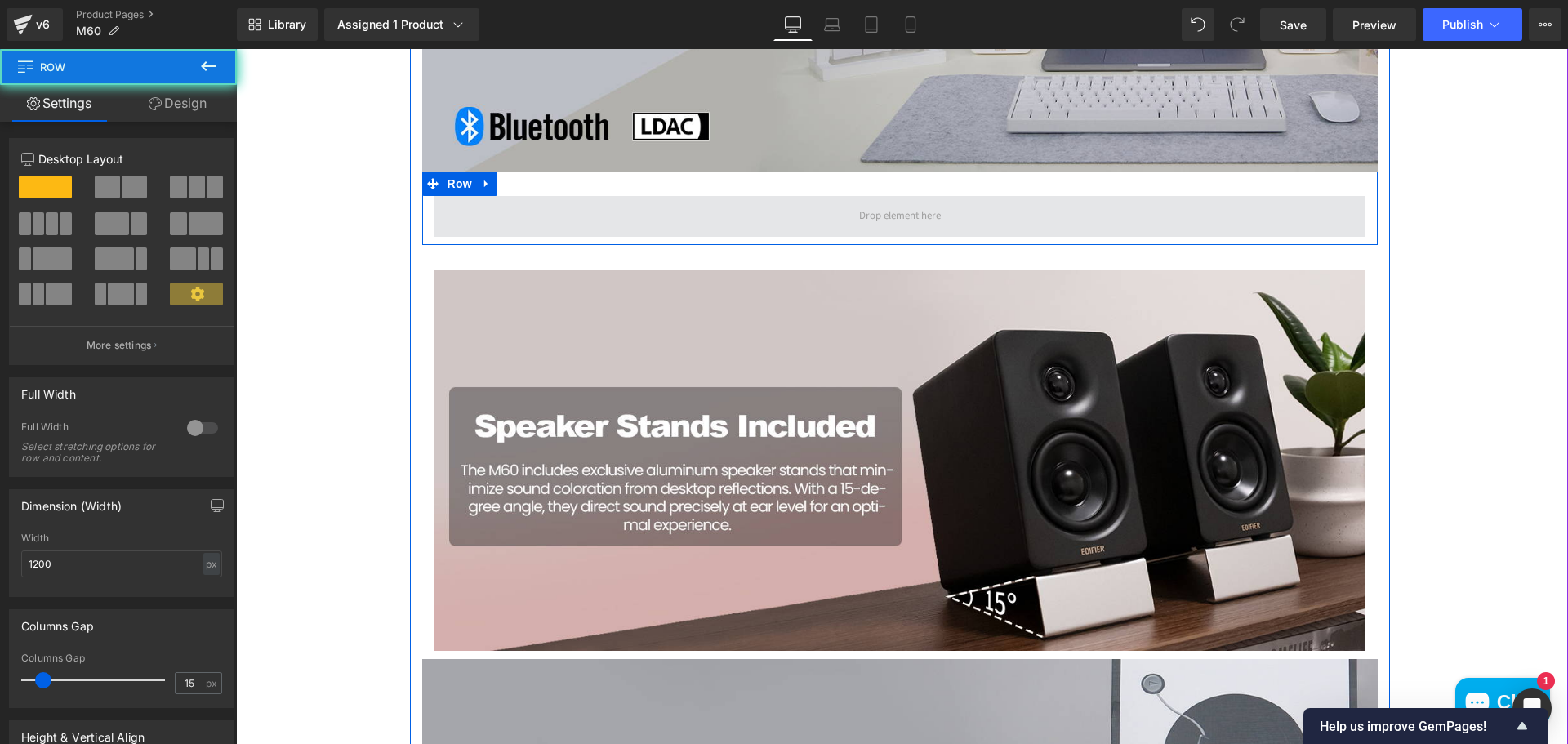
click at [748, 204] on span at bounding box center [900, 216] width 931 height 41
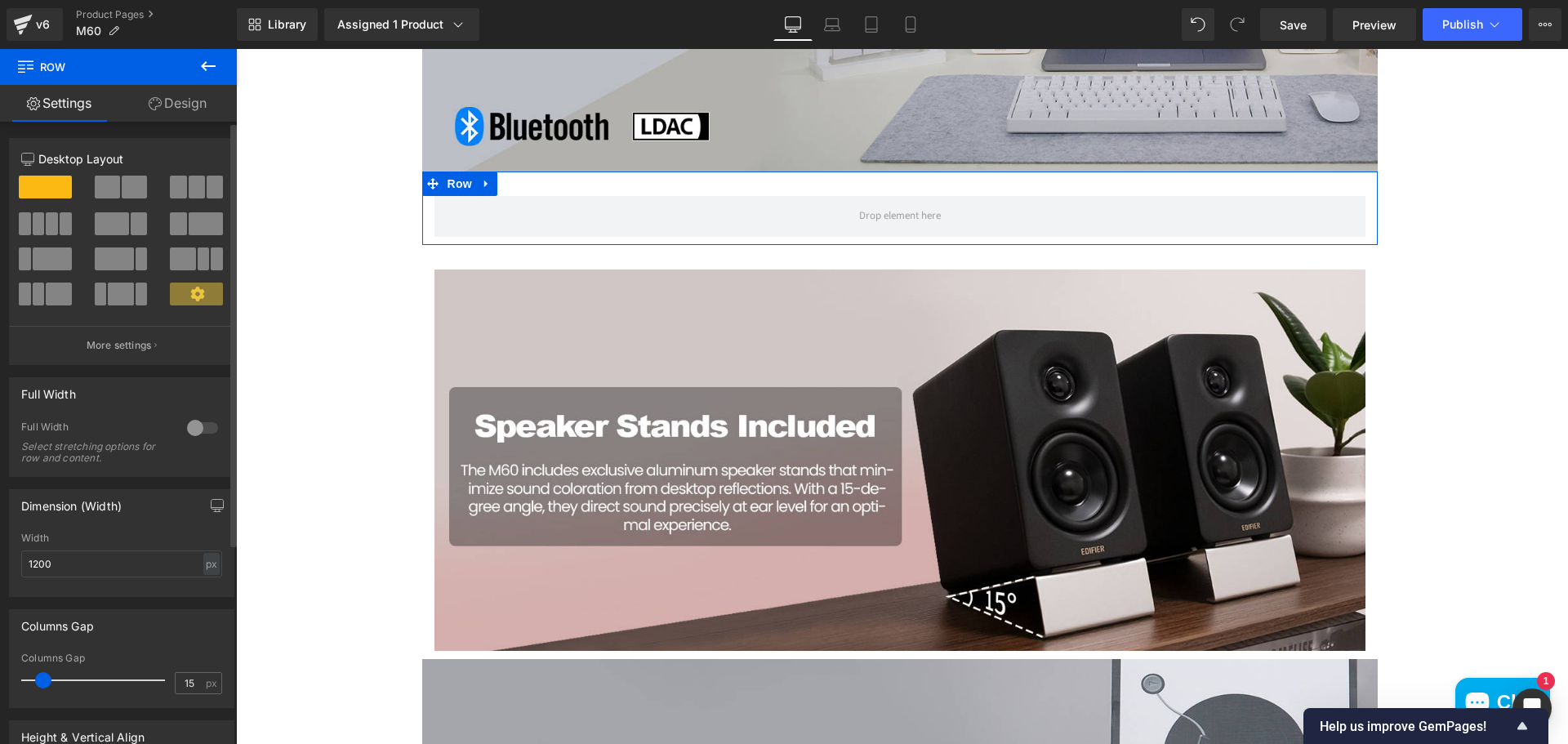
drag, startPoint x: 121, startPoint y: 193, endPoint x: 167, endPoint y: 198, distance: 46.3
click at [121, 194] on span at bounding box center [134, 186] width 26 height 23
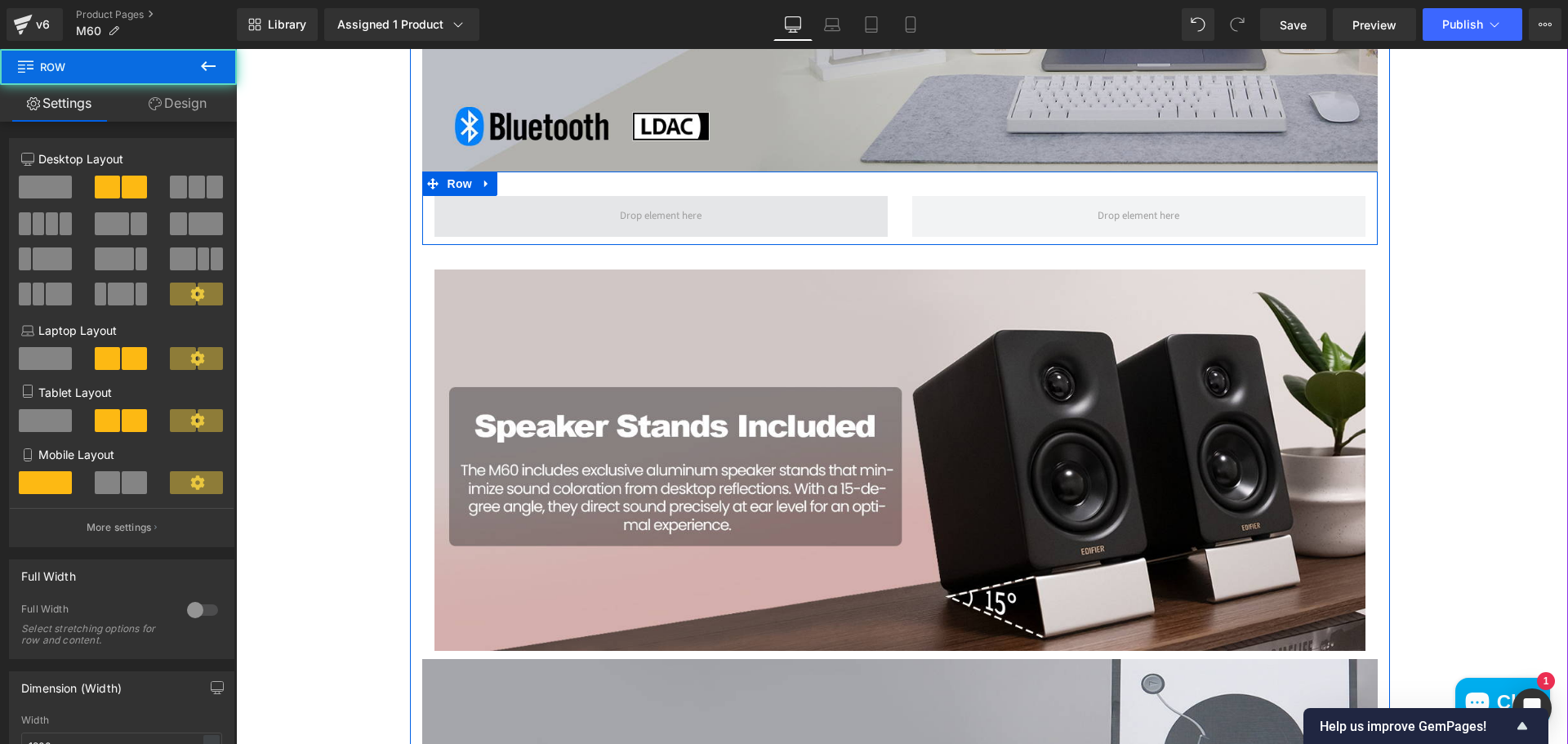
click at [706, 210] on span at bounding box center [661, 216] width 454 height 41
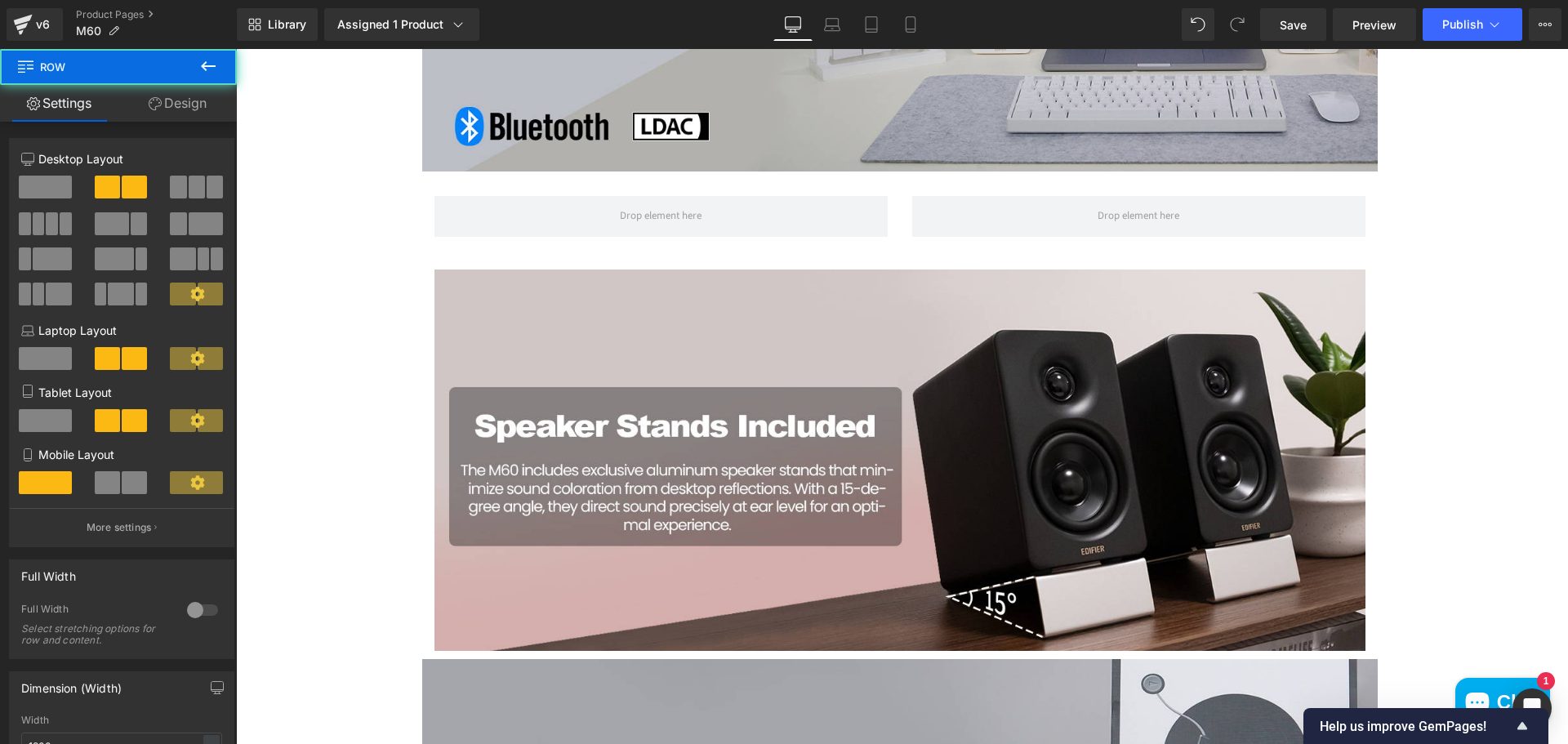
click at [213, 65] on icon at bounding box center [208, 65] width 20 height 20
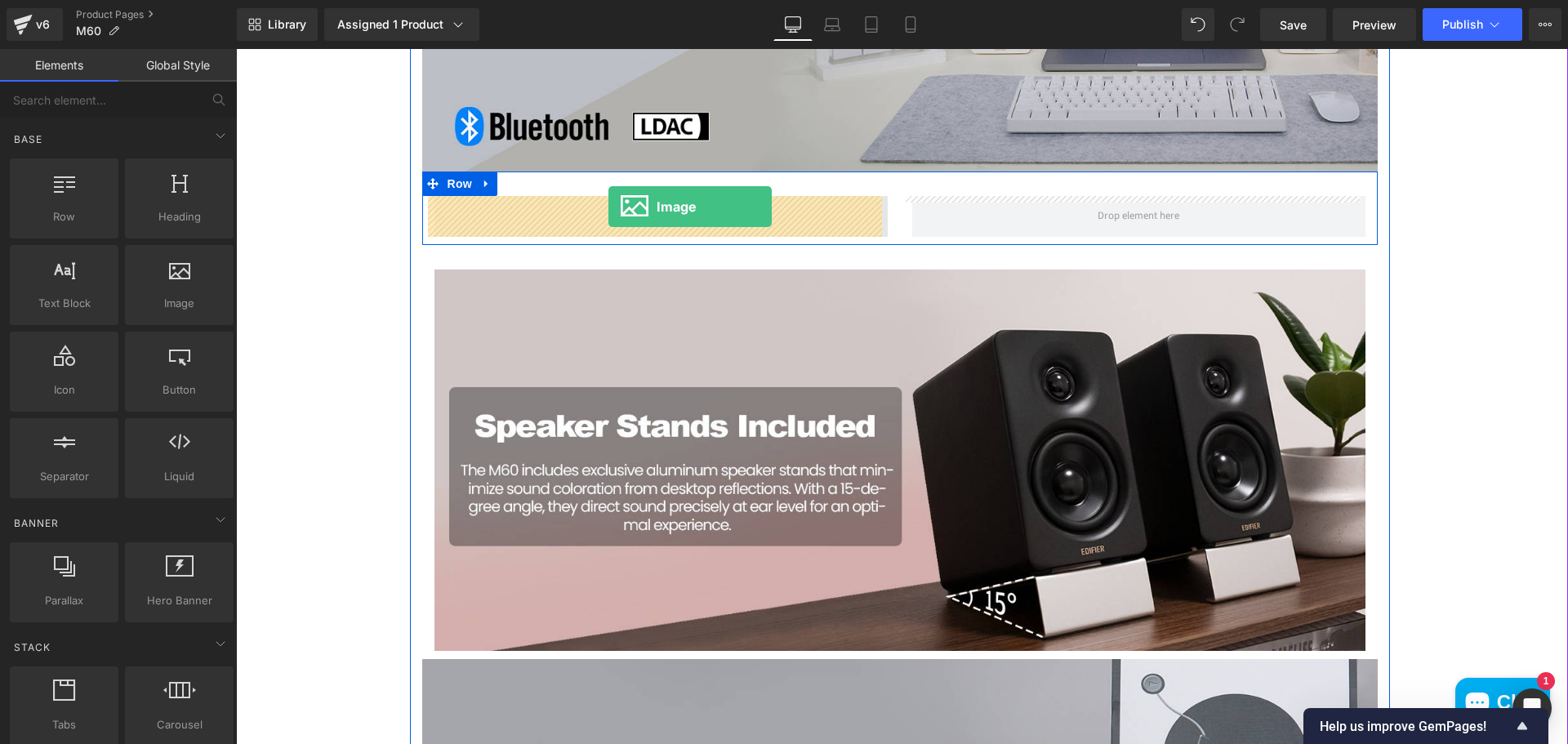
drag, startPoint x: 417, startPoint y: 337, endPoint x: 608, endPoint y: 206, distance: 231.6
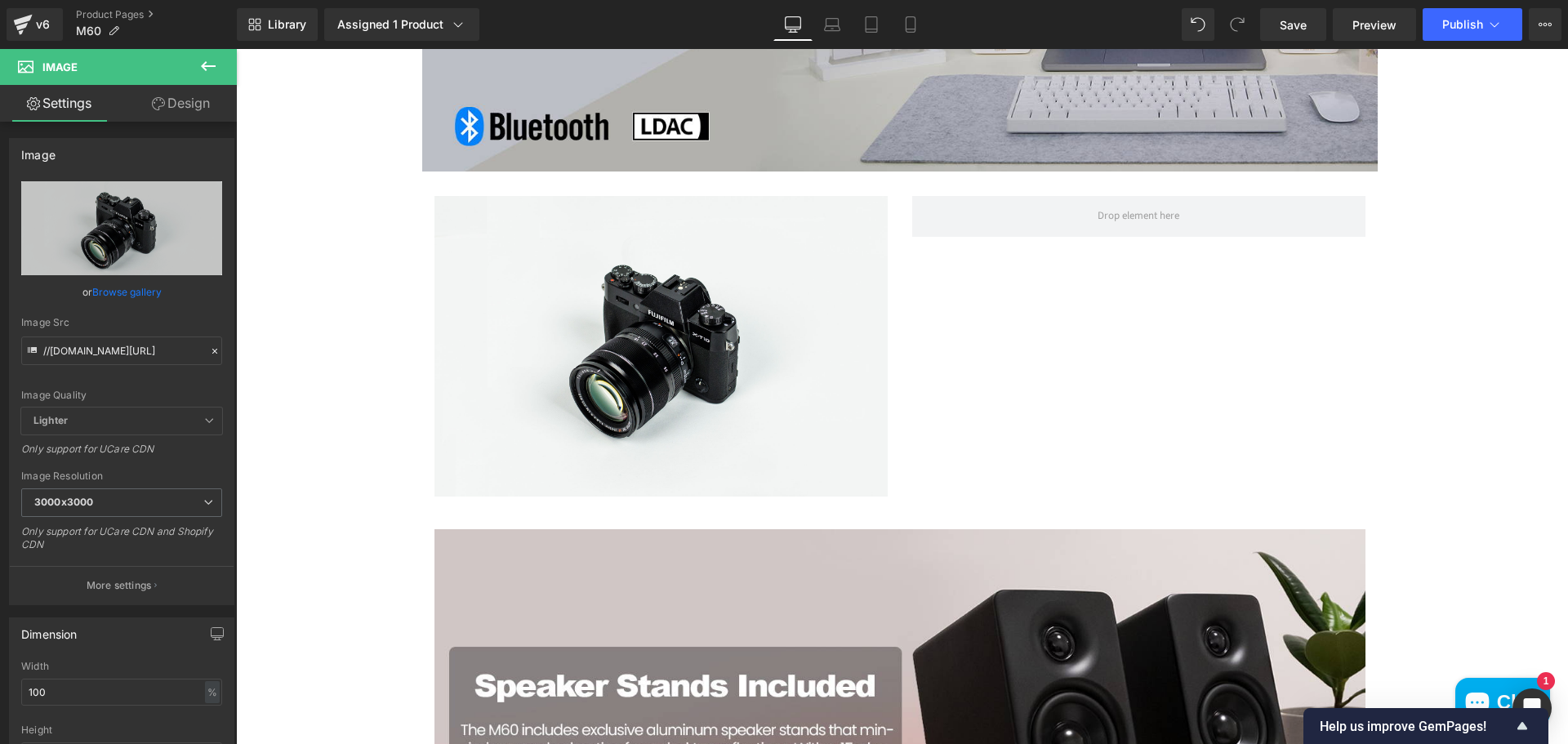
click at [201, 63] on icon at bounding box center [208, 65] width 20 height 20
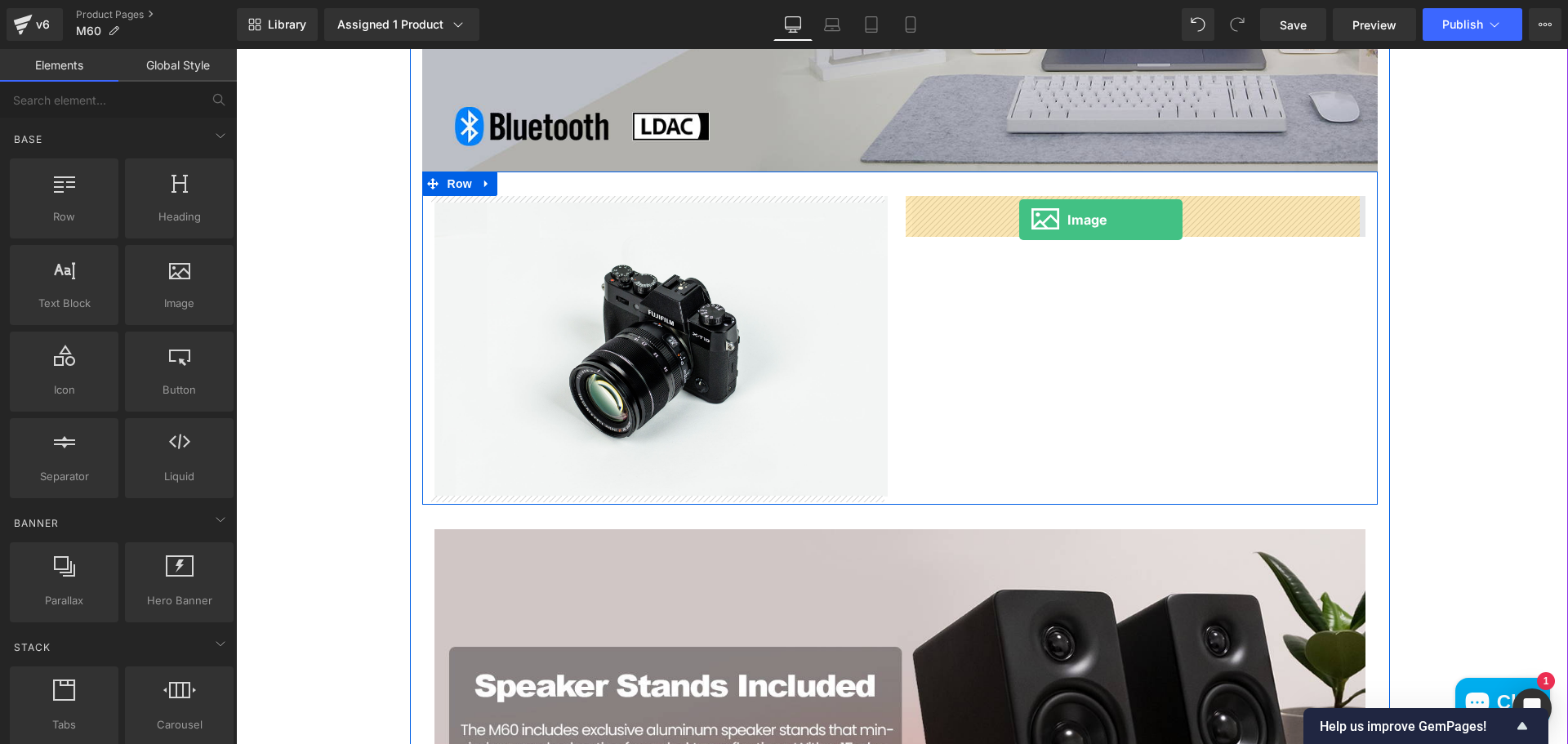
drag, startPoint x: 431, startPoint y: 352, endPoint x: 1019, endPoint y: 220, distance: 602.6
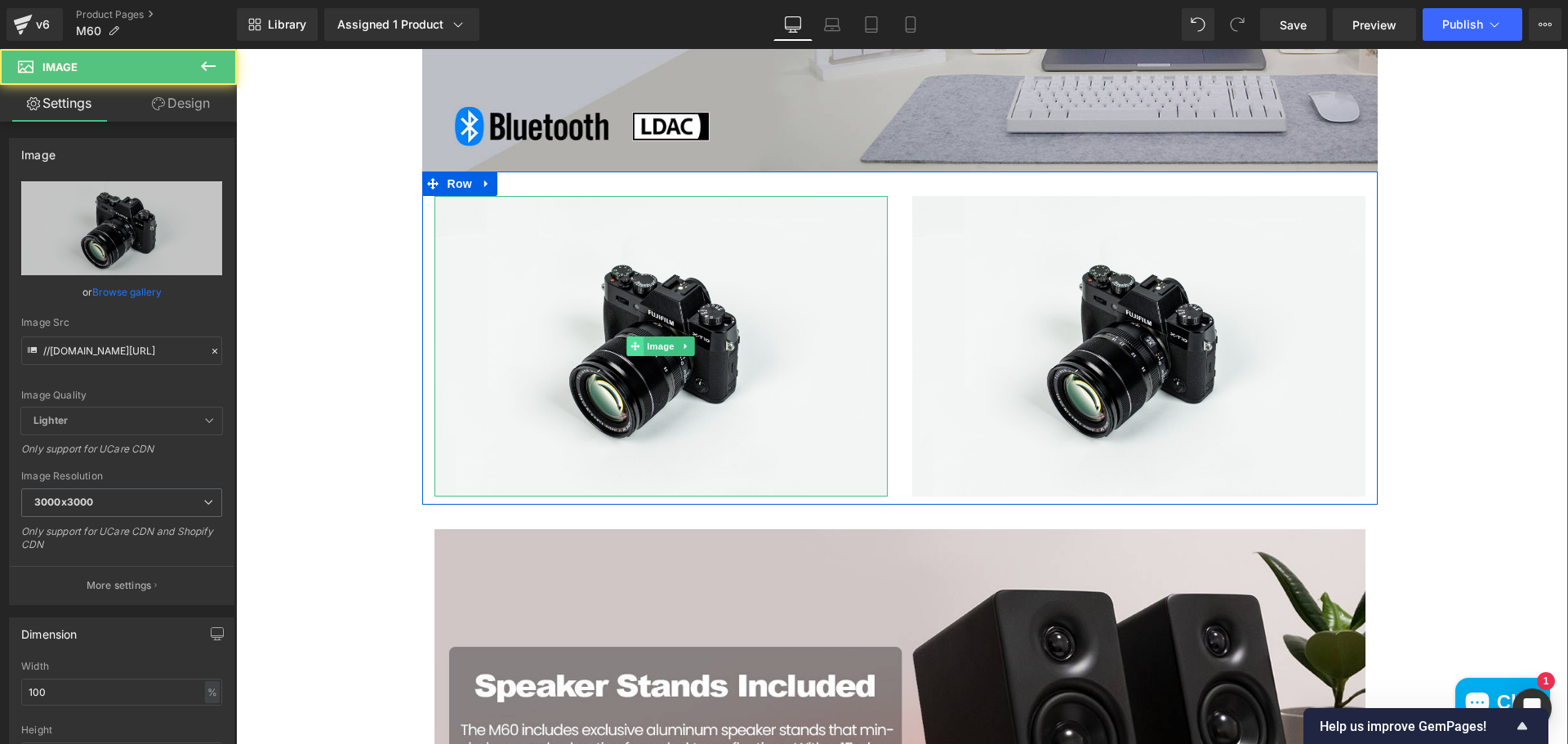
click at [626, 343] on span at bounding box center [634, 345] width 17 height 20
click at [655, 346] on span "Image" at bounding box center [660, 345] width 34 height 20
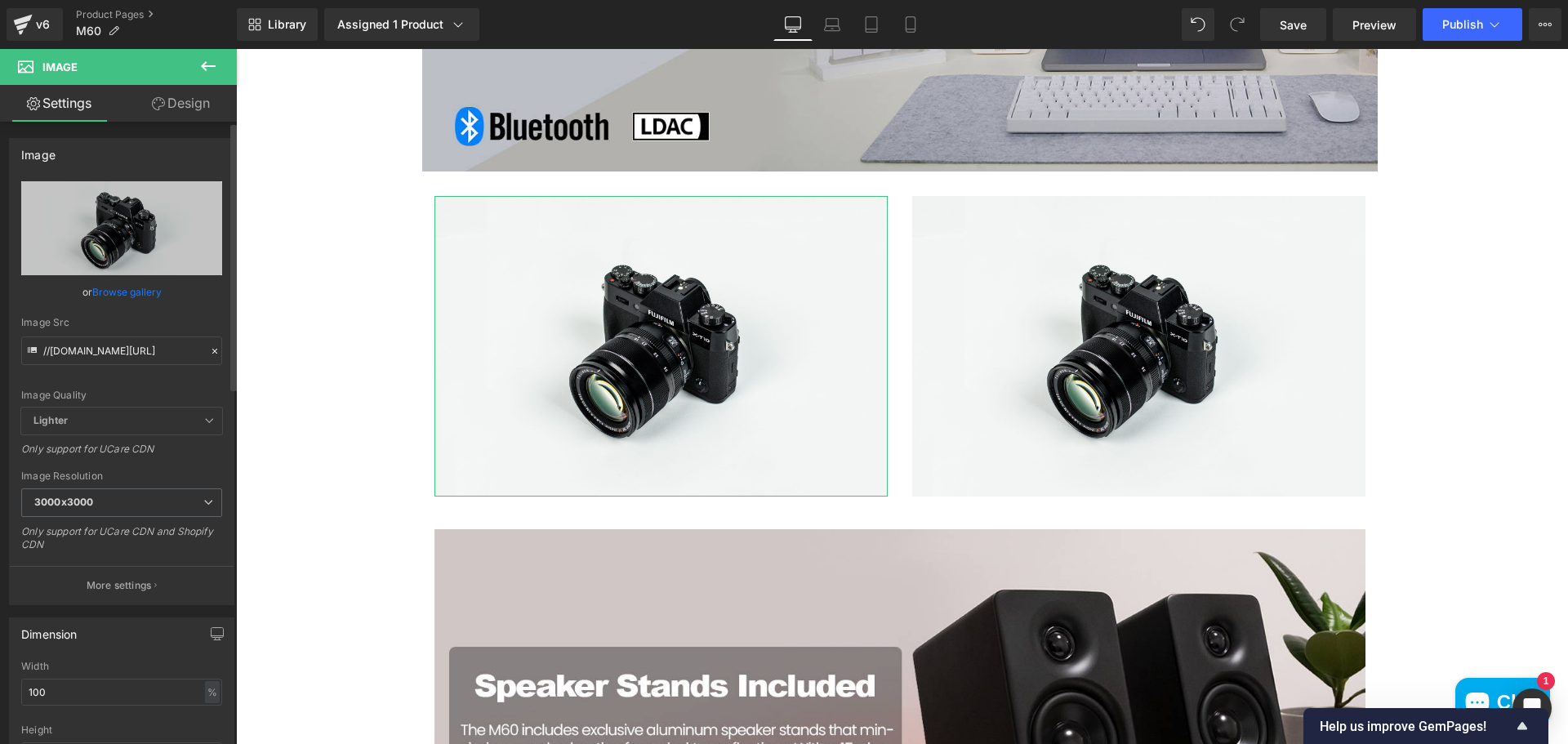
click at [139, 292] on link "Browse gallery" at bounding box center [126, 292] width 69 height 28
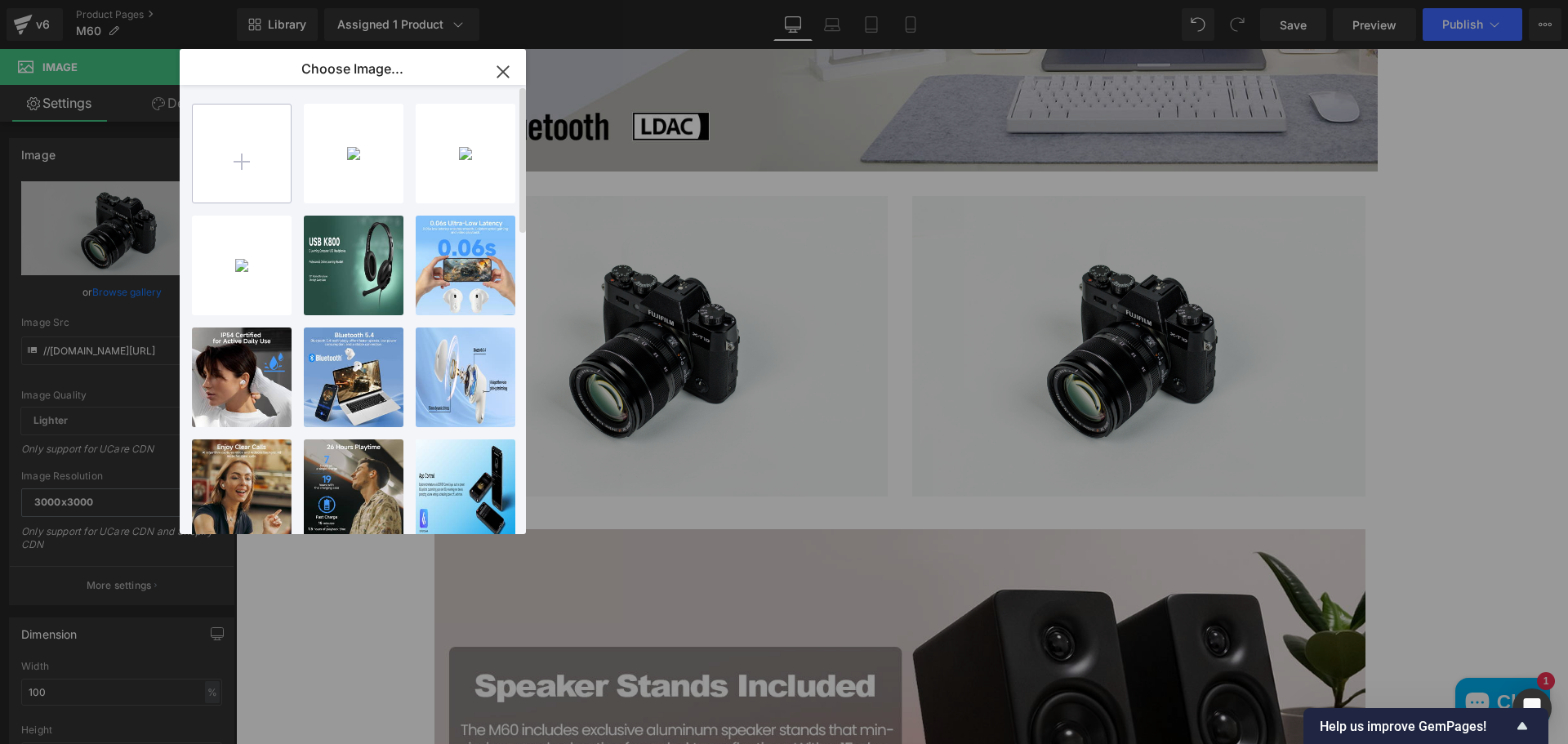
click at [256, 167] on input "file" at bounding box center [241, 152] width 98 height 97
type input "C:\fakepath\71at85Y1z+L._AC_SL1500_.jpg"
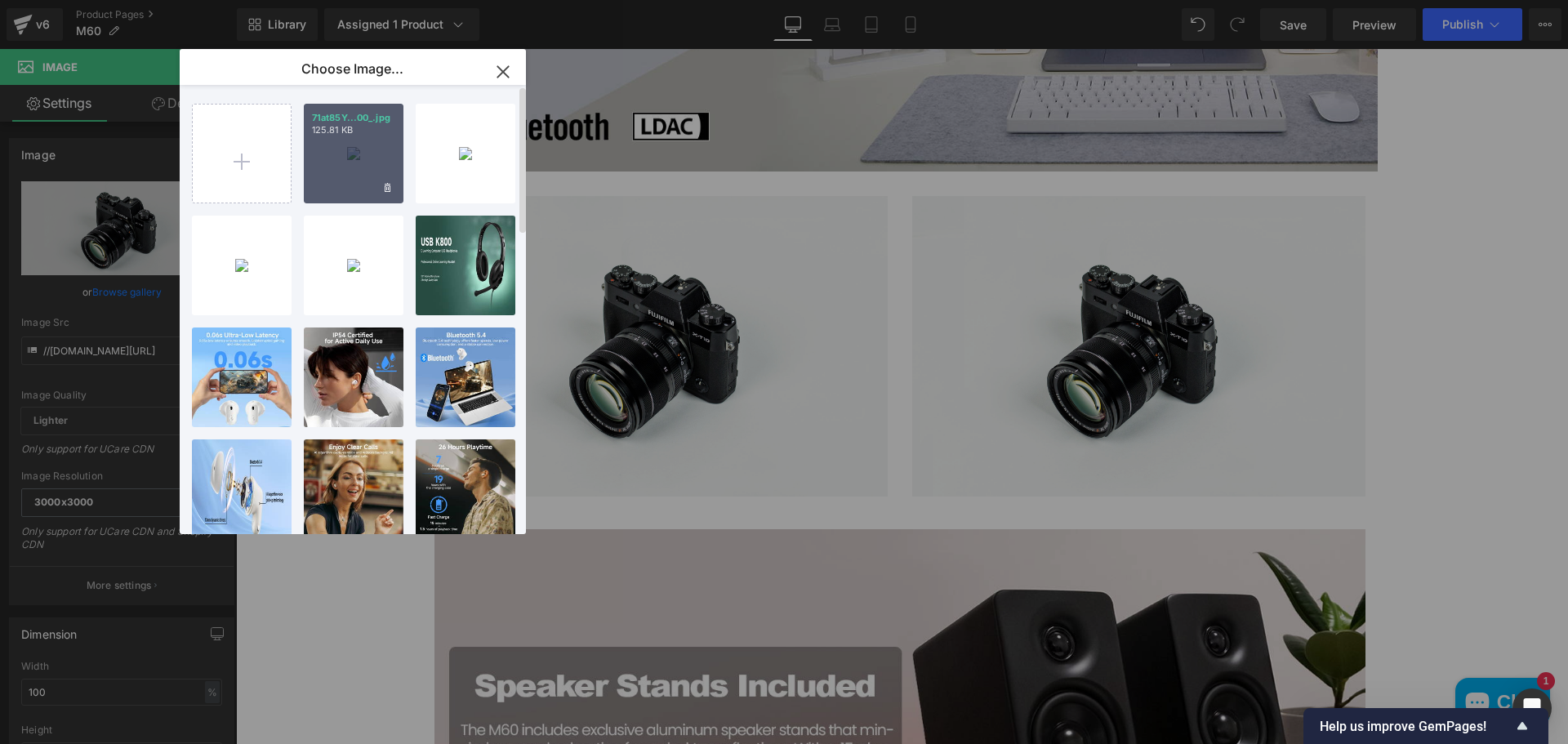
click at [353, 151] on div "71at85Y...00_.jpg 125.81 KB" at bounding box center [353, 153] width 99 height 99
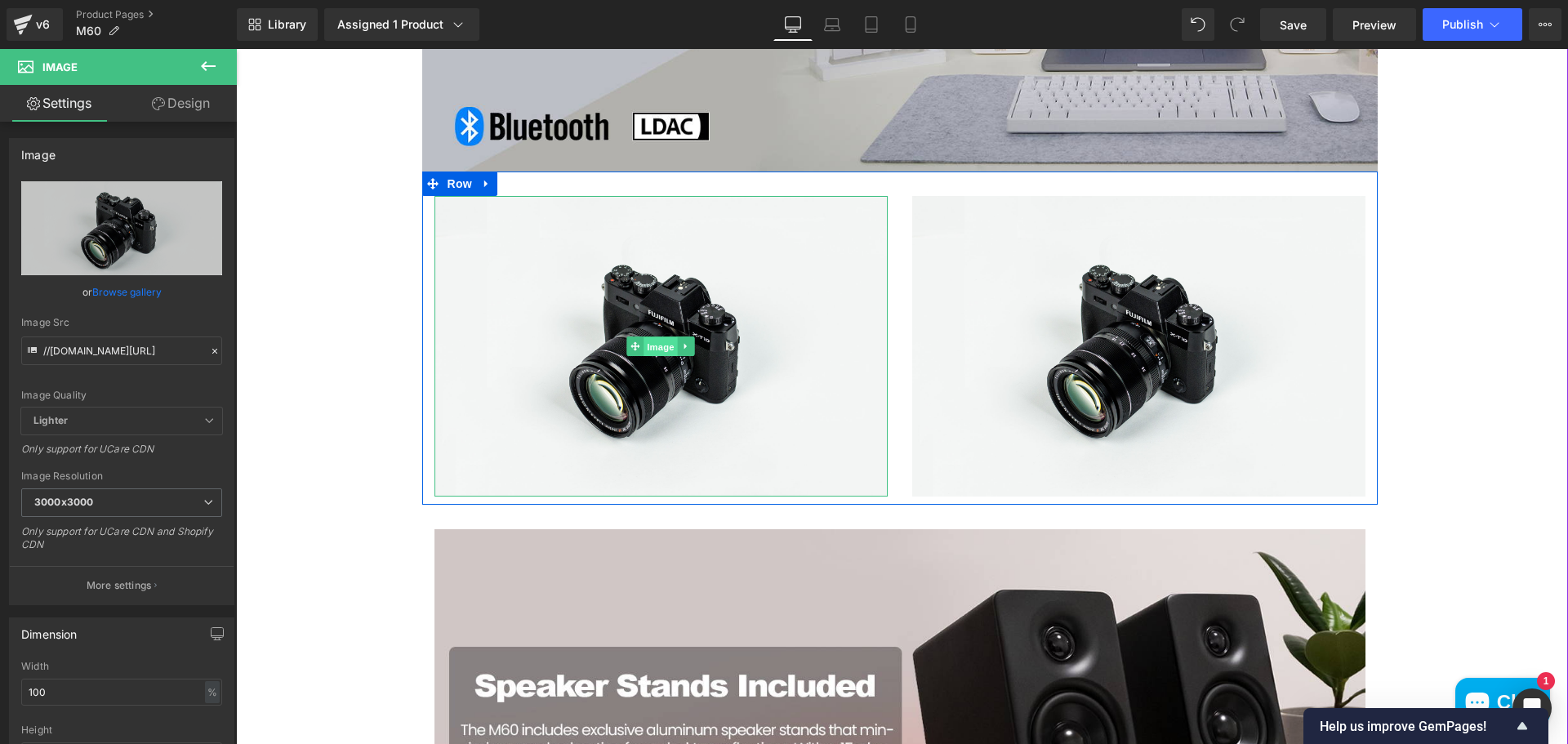
click at [657, 341] on span "Image" at bounding box center [660, 346] width 34 height 20
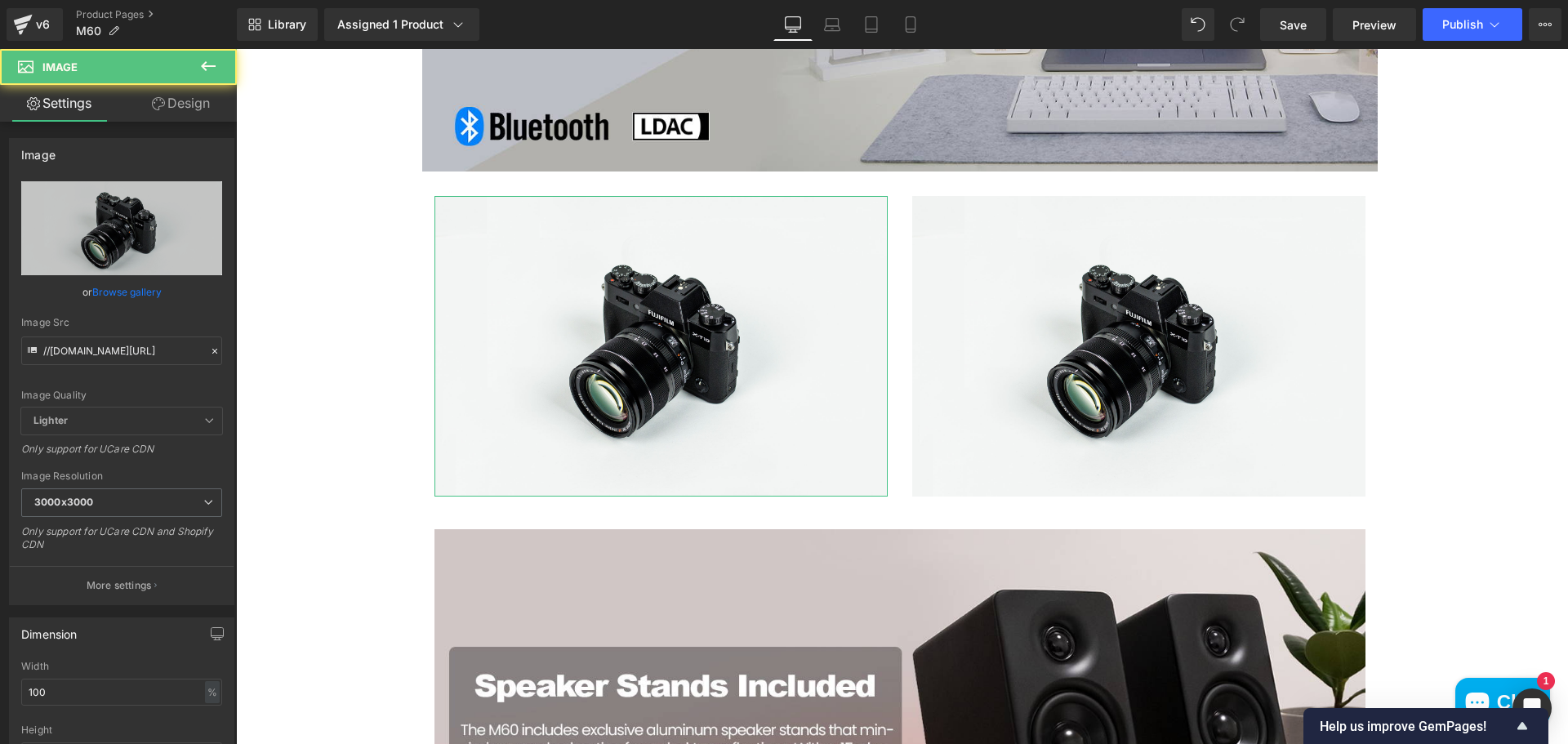
click at [141, 288] on link "Browse gallery" at bounding box center [126, 292] width 69 height 28
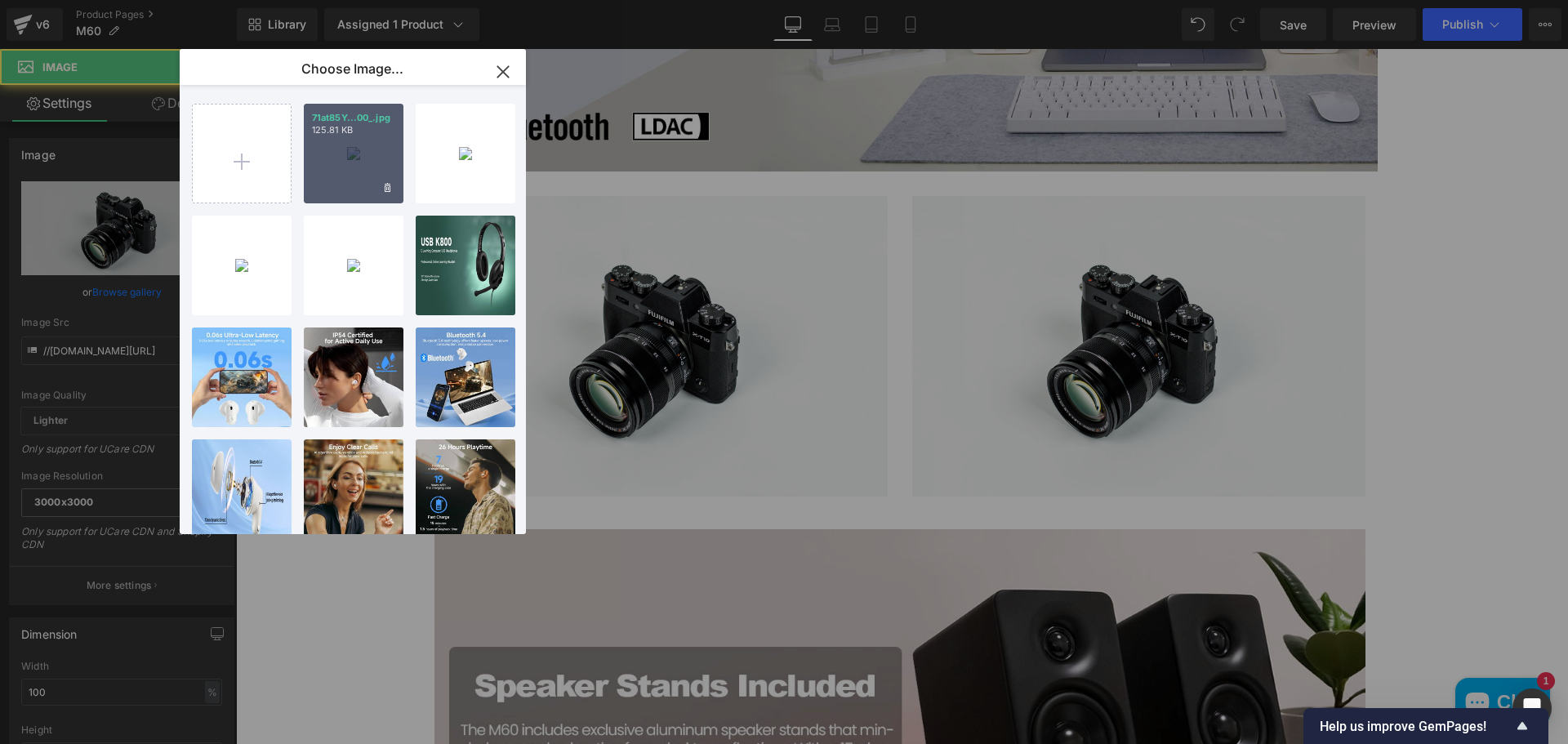
click at [348, 156] on div "71at85Y...00_.jpg 125.81 KB" at bounding box center [353, 153] width 99 height 99
type input "https://ucarecdn.com/7d31d819-b8eb-44e1-8c17-4c49a3945b8a/-/format/auto/-/previ…"
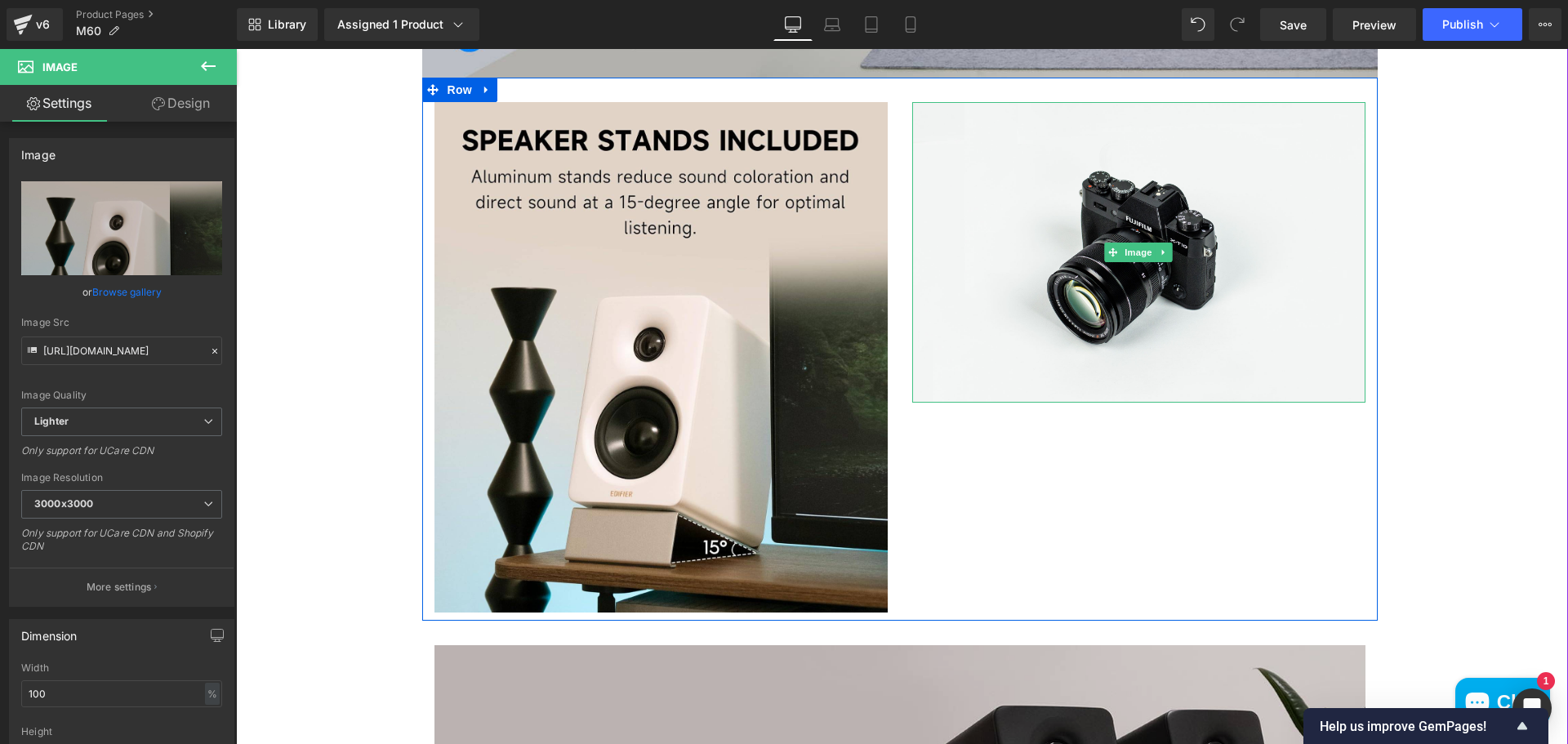
scroll to position [3784, 0]
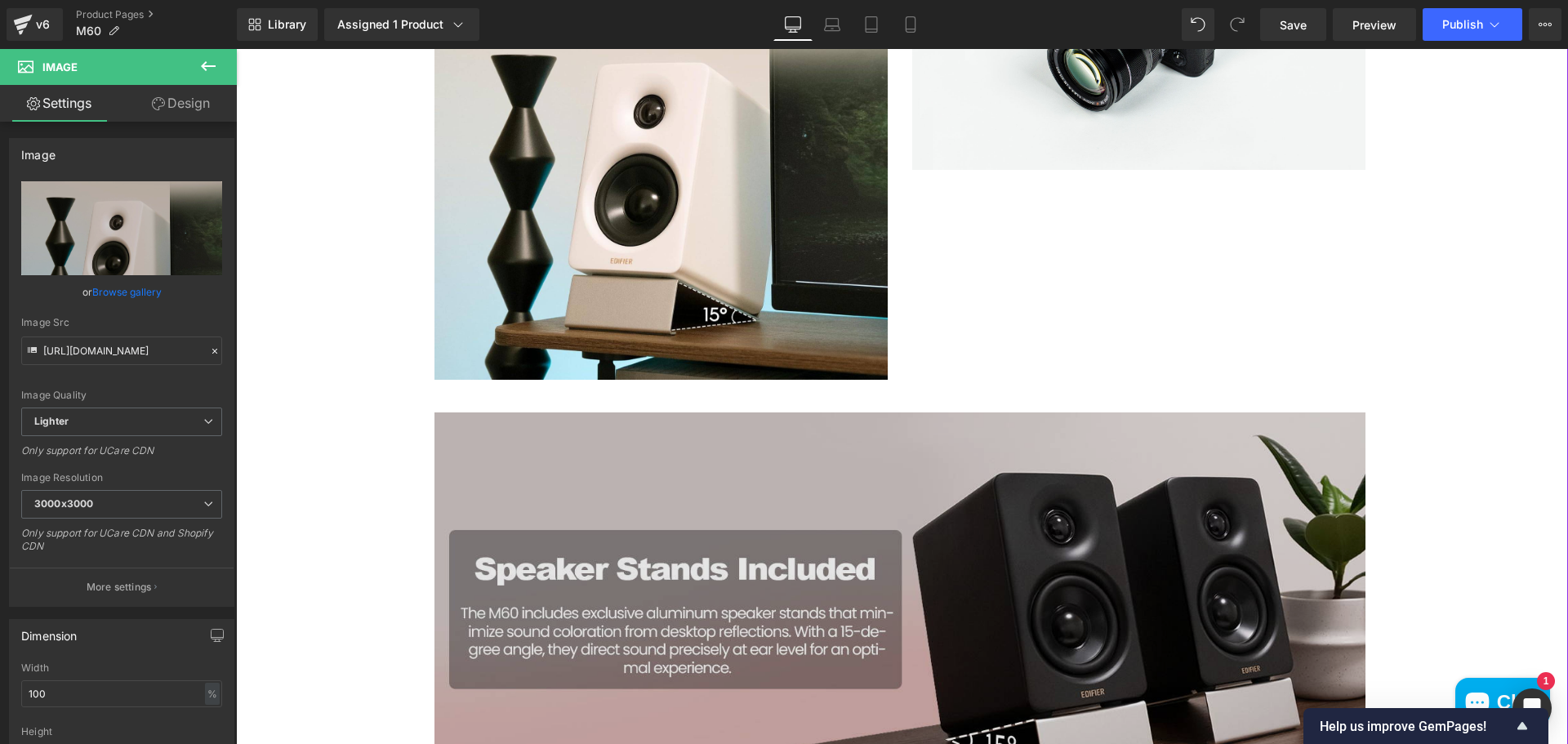
click at [1089, 543] on img at bounding box center [900, 602] width 931 height 381
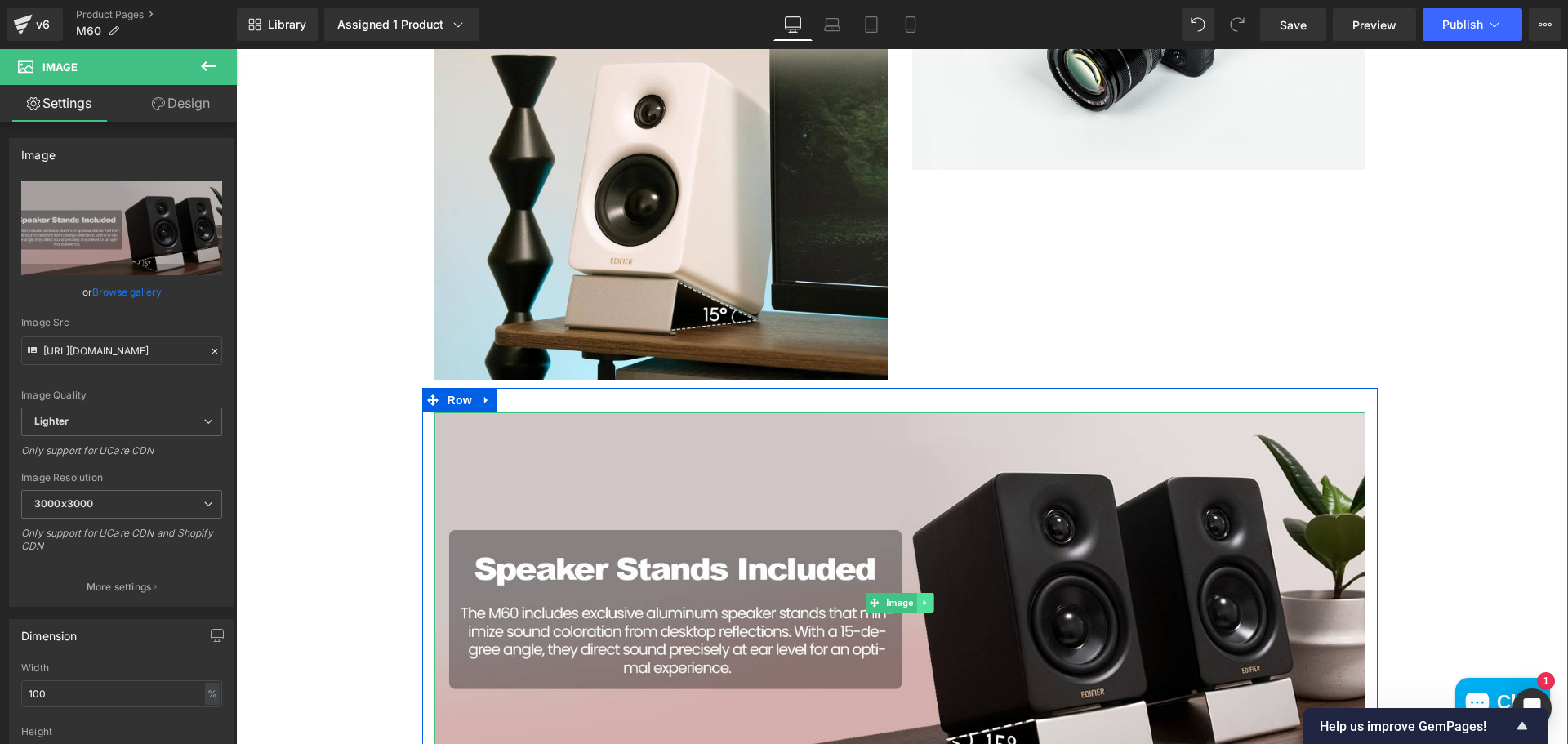
click at [922, 597] on icon at bounding box center [924, 602] width 9 height 9
click at [928, 599] on icon at bounding box center [932, 602] width 9 height 9
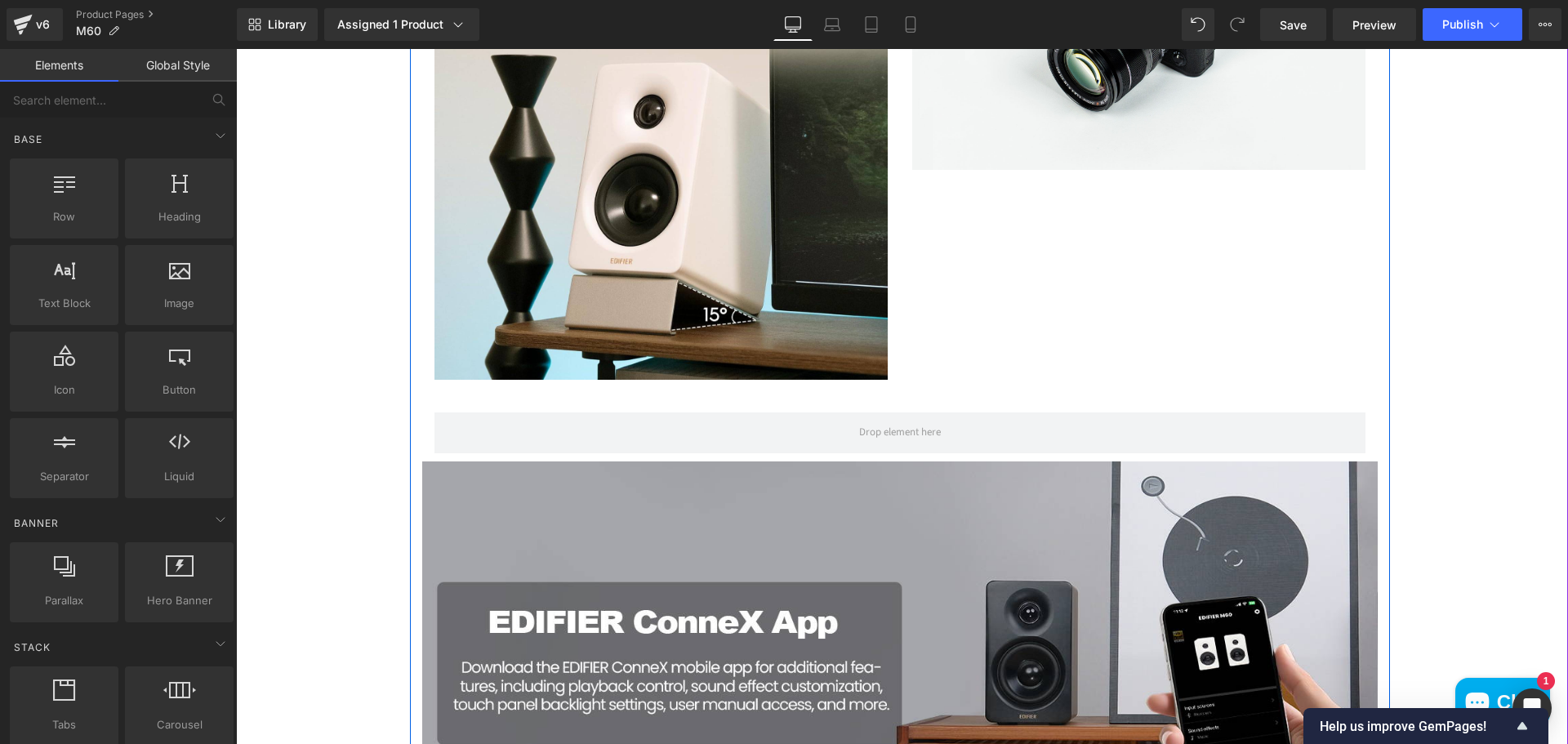
click at [1088, 252] on div "Image Image Row" at bounding box center [900, 115] width 955 height 542
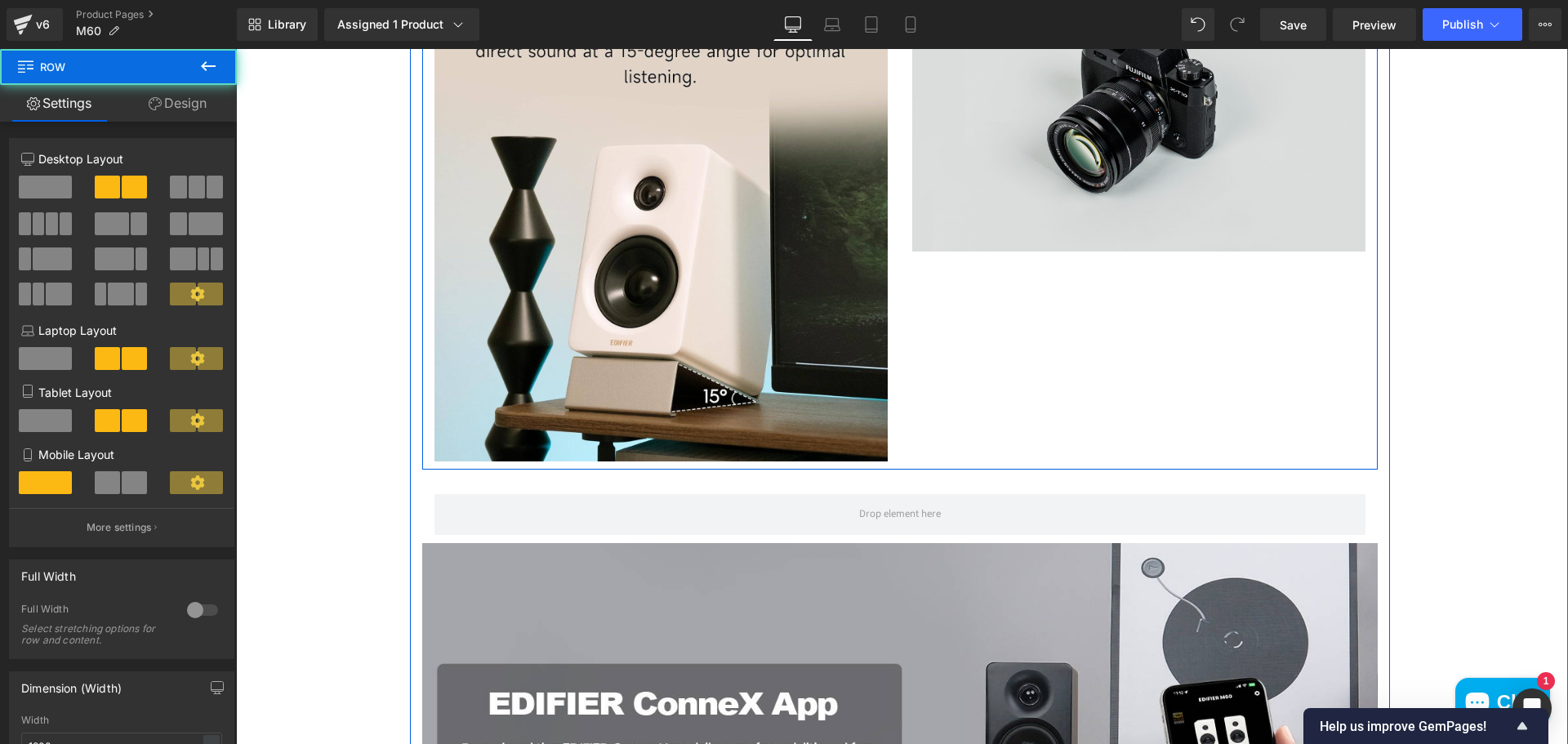
click at [1067, 168] on img at bounding box center [1138, 100] width 454 height 300
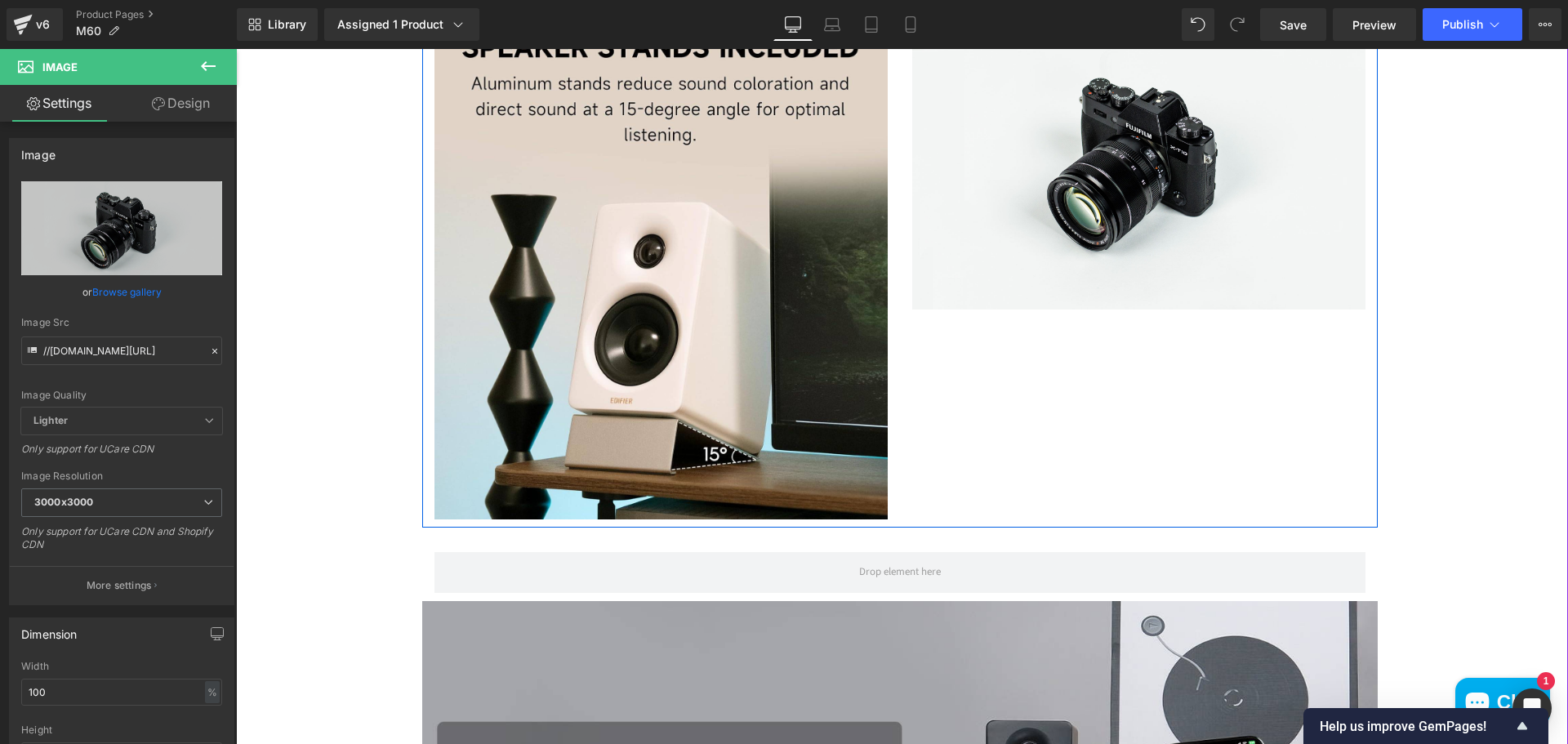
scroll to position [3458, 0]
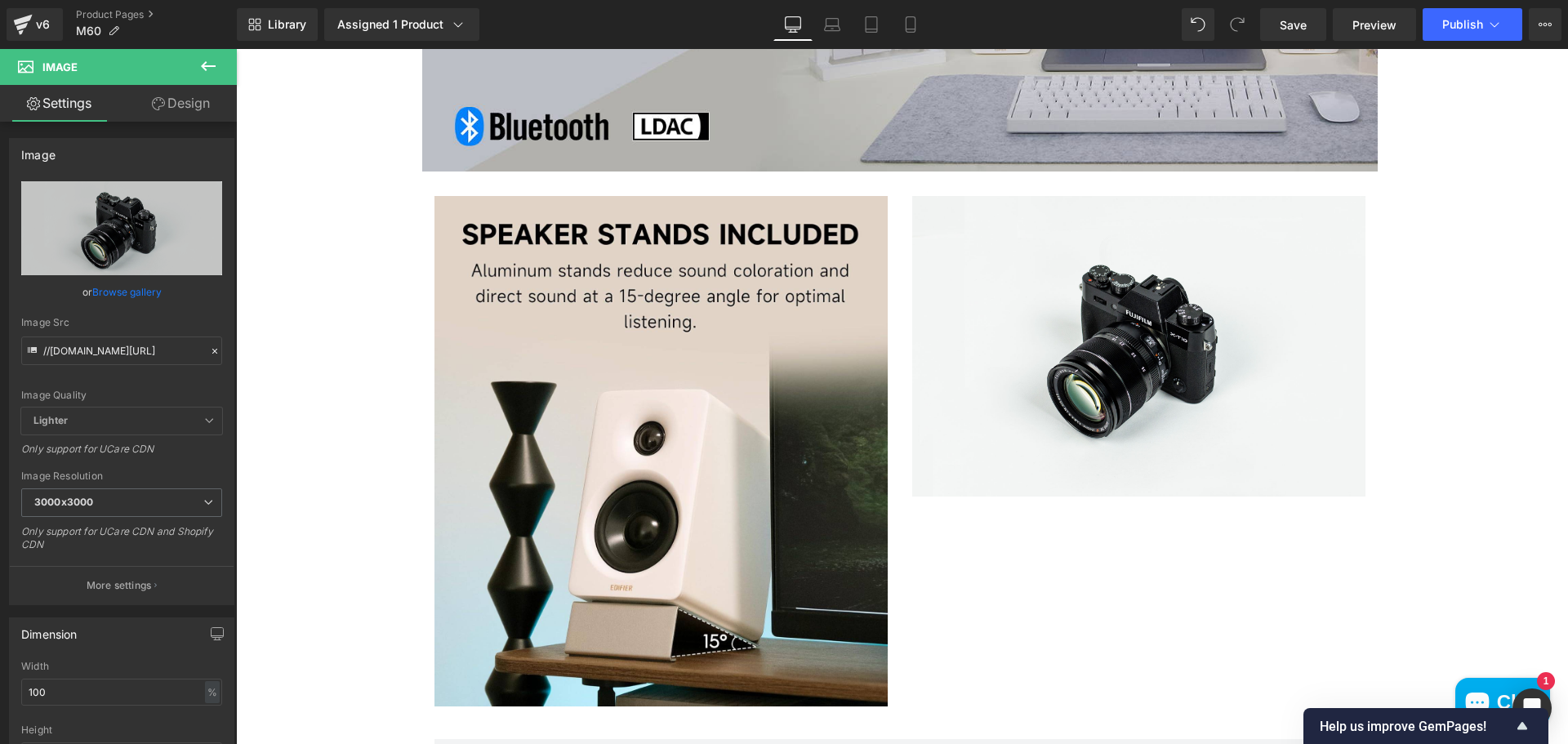
click at [172, 80] on span "Image" at bounding box center [98, 67] width 163 height 36
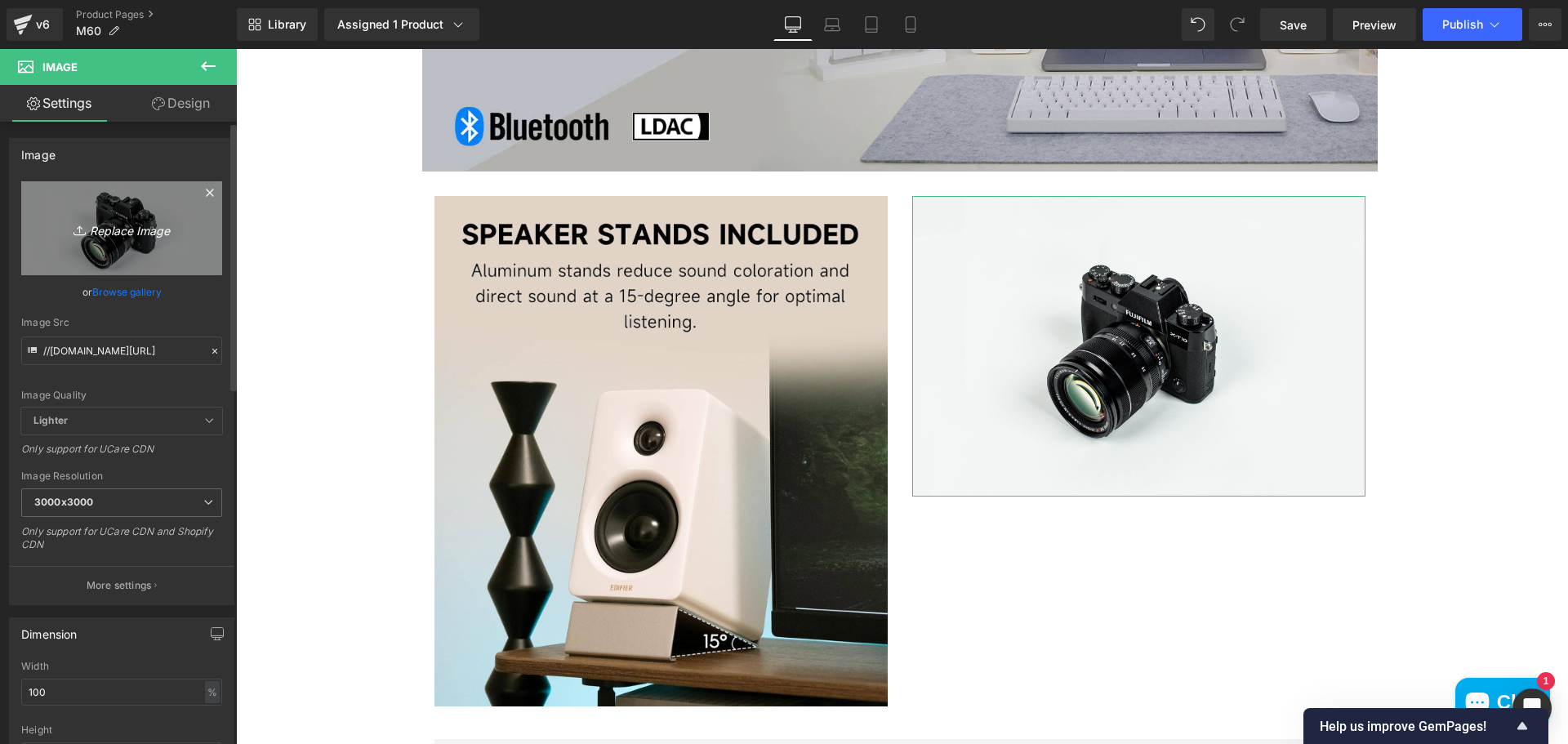
click at [117, 239] on link "Replace Image" at bounding box center [121, 227] width 201 height 94
type input "C:\fakepath\61wQzcJn3zL._AC_SL1500_.jpg"
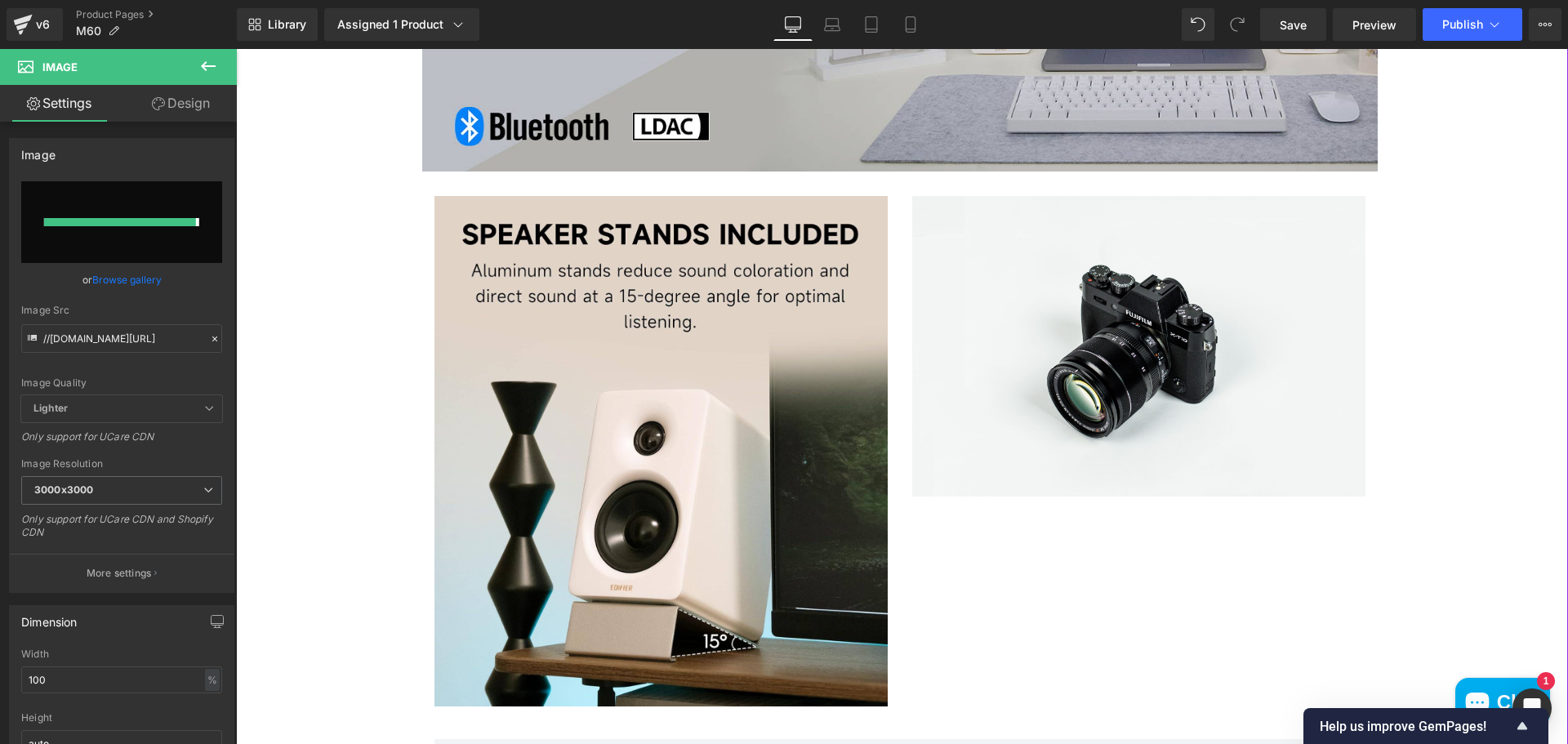
type input "https://ucarecdn.com/7f048fe3-b476-41b9-801a-d08b78820a69/-/format/auto/-/previ…"
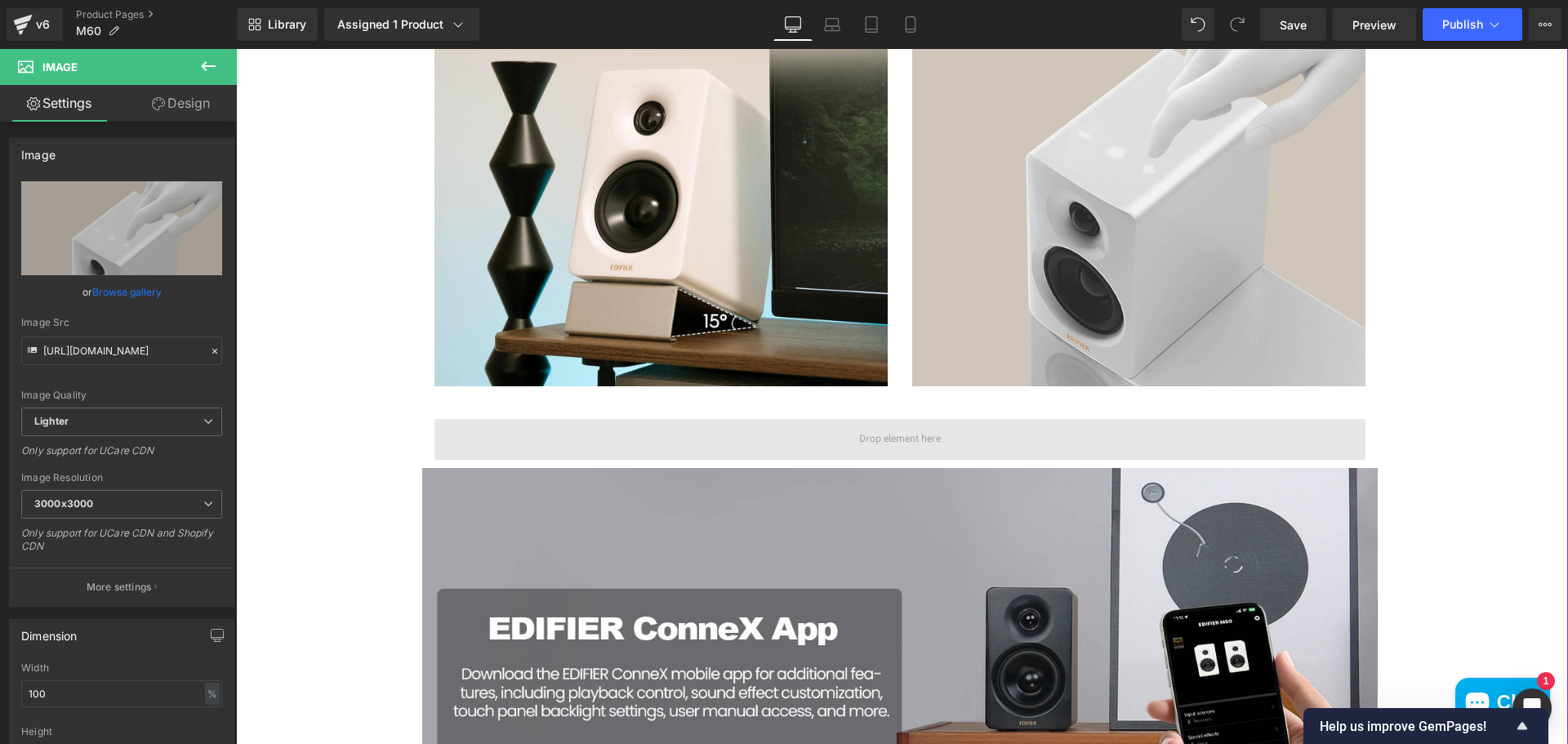
scroll to position [3784, 0]
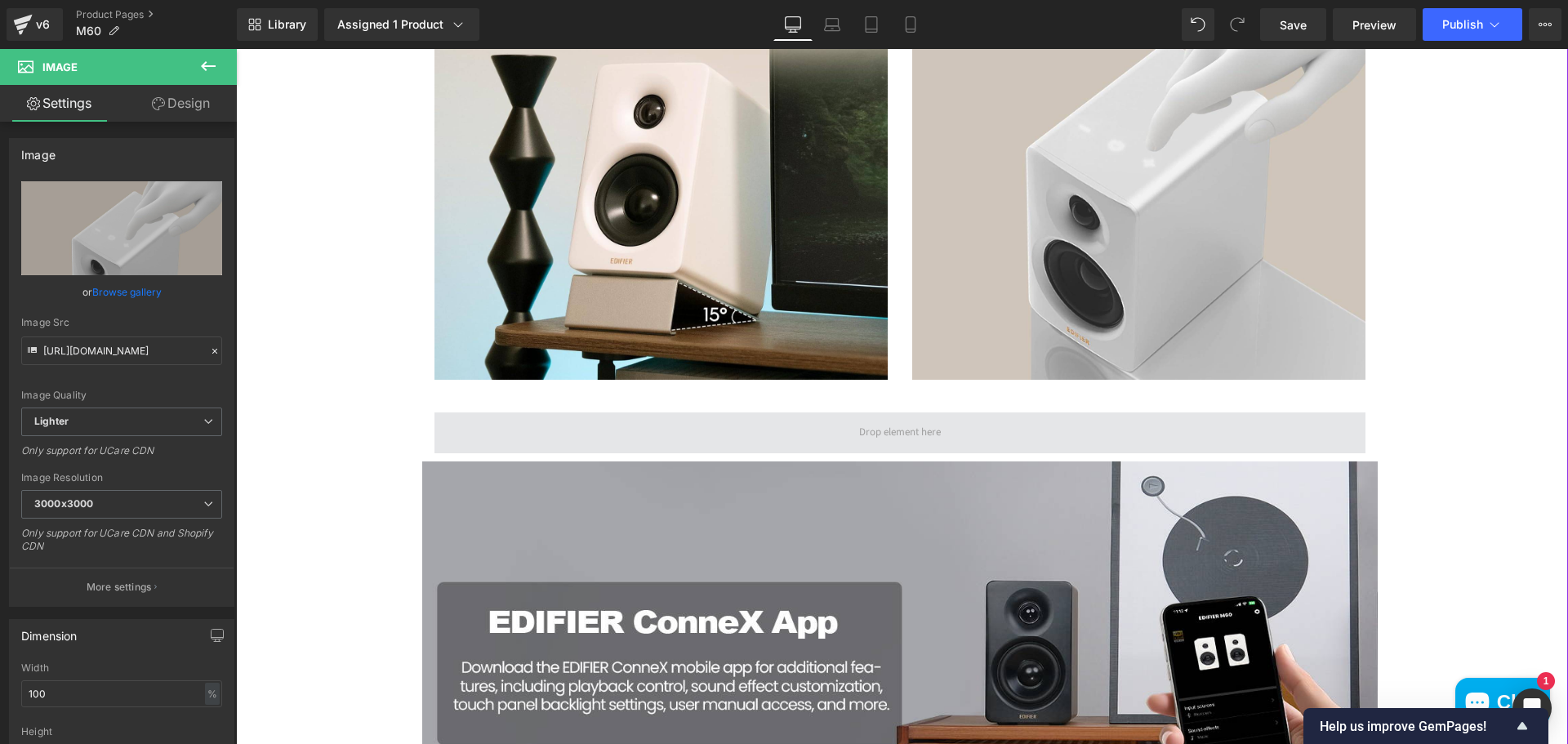
click at [846, 416] on span at bounding box center [900, 432] width 931 height 41
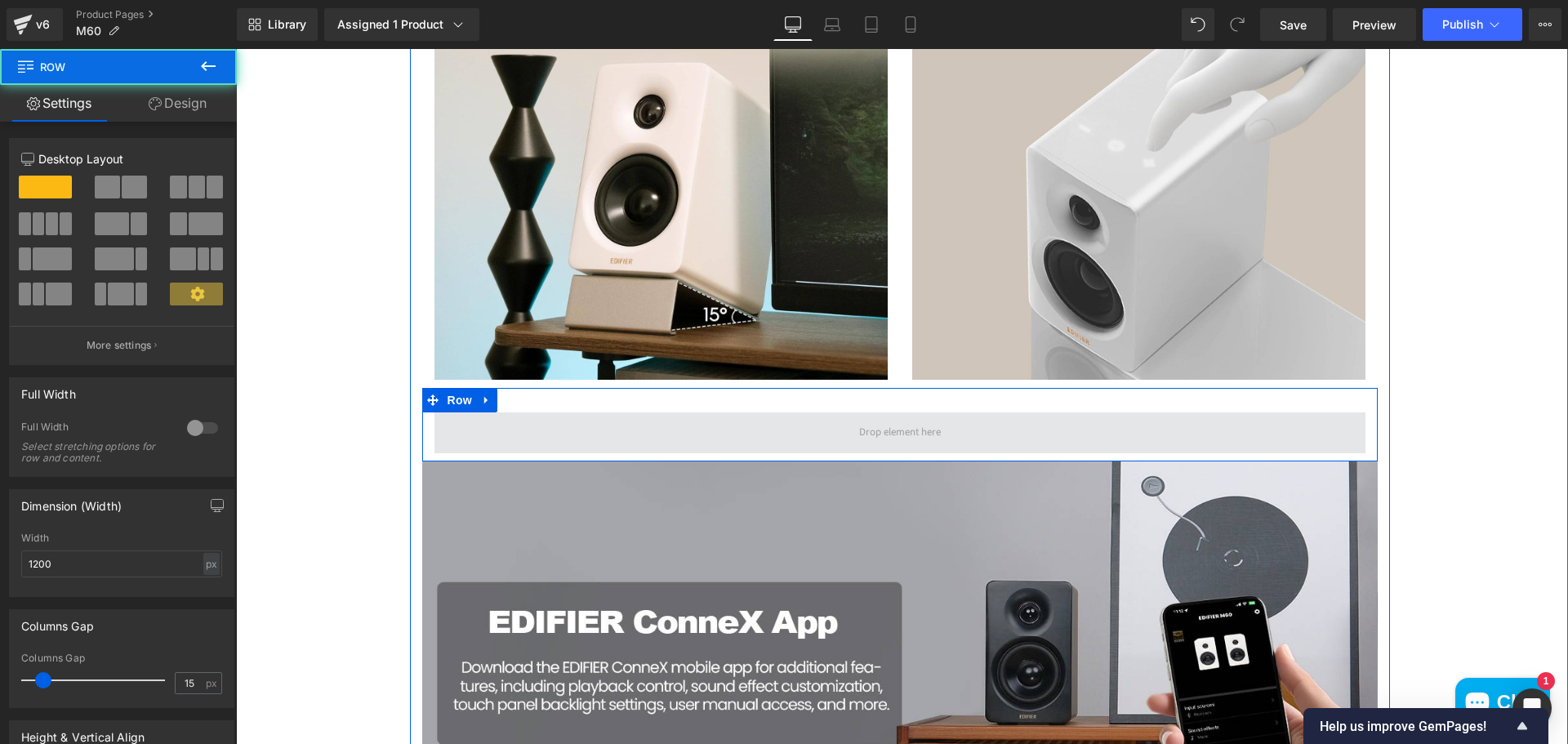
click at [864, 435] on span at bounding box center [900, 433] width 93 height 23
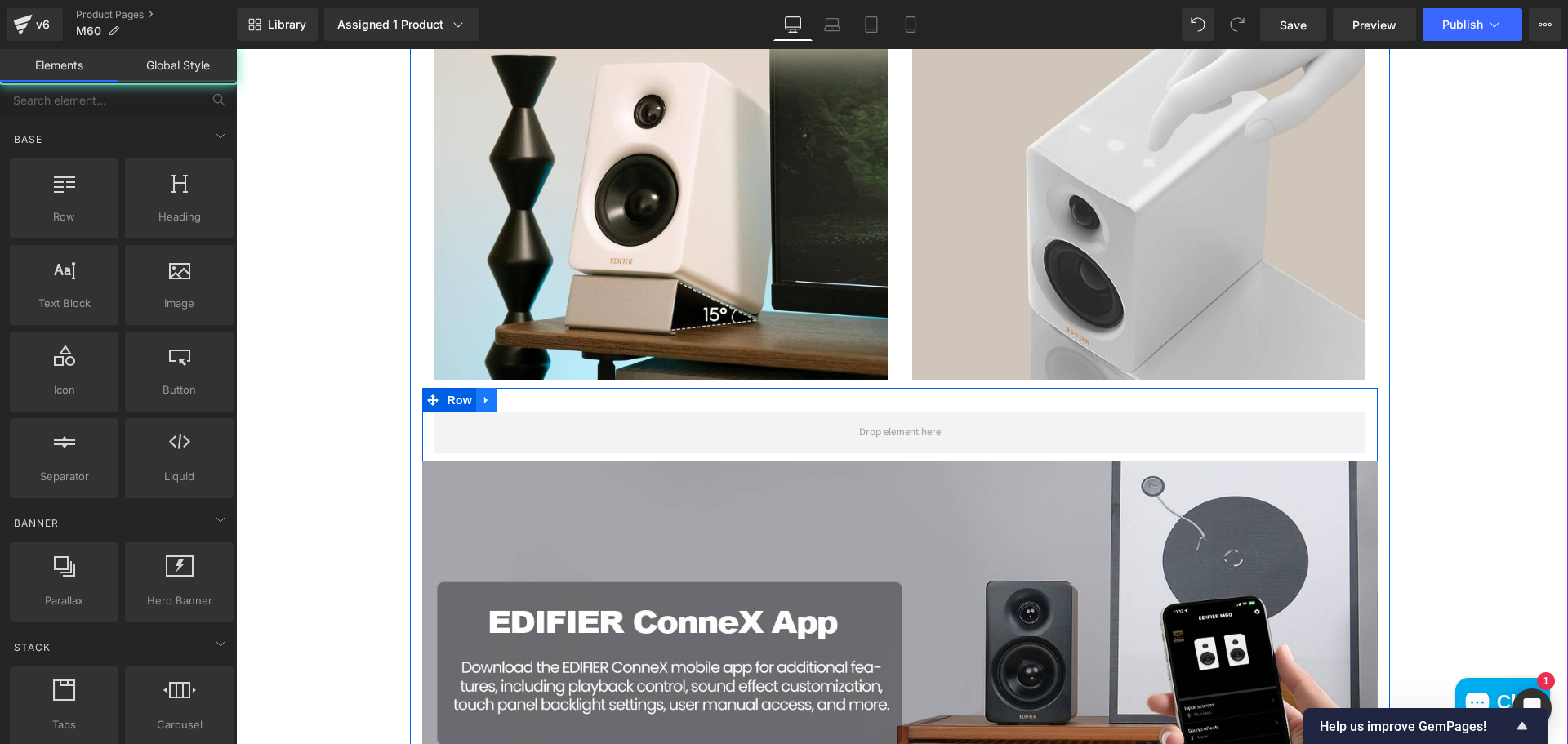
click at [481, 399] on icon at bounding box center [487, 399] width 11 height 12
click at [524, 401] on icon at bounding box center [529, 399] width 11 height 11
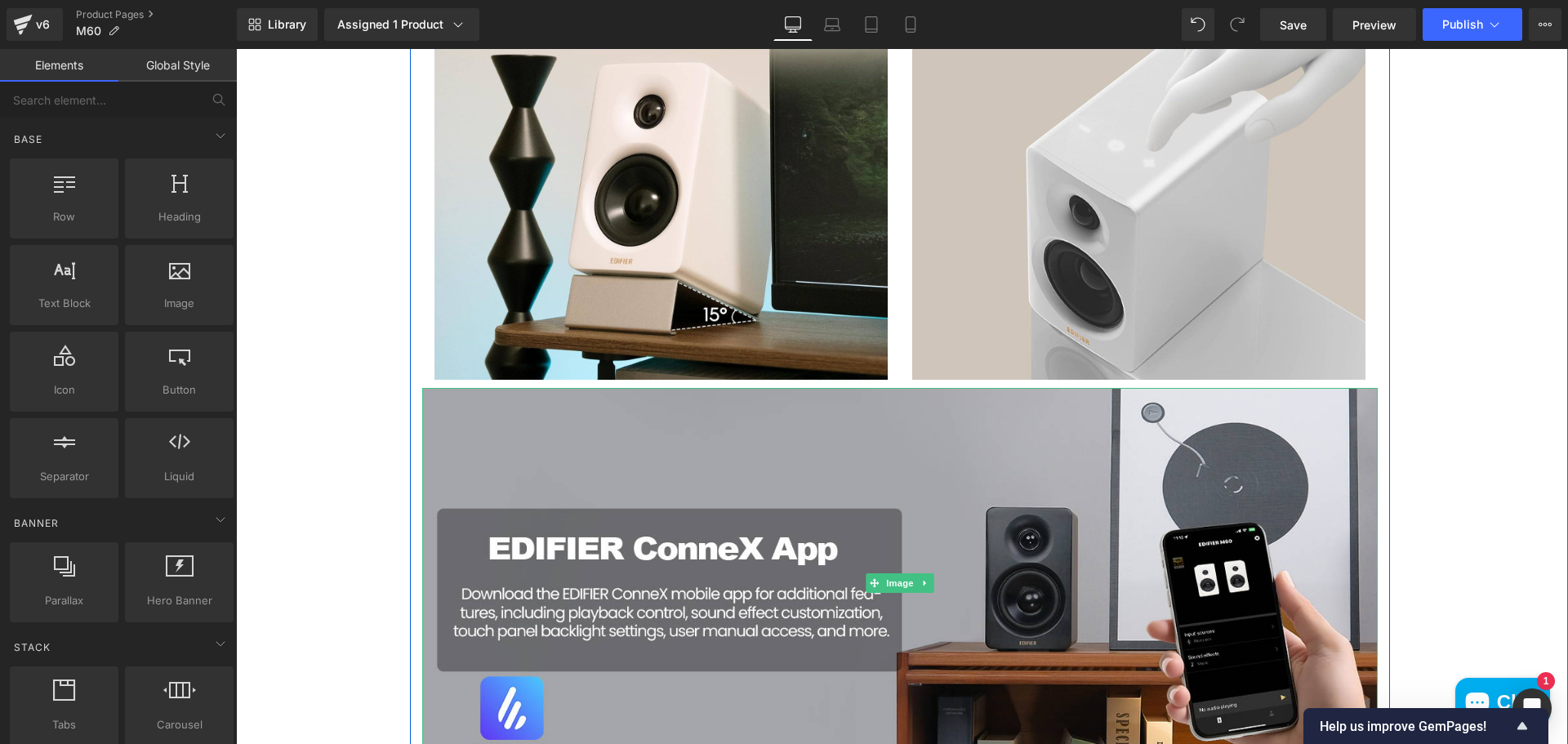
scroll to position [4110, 0]
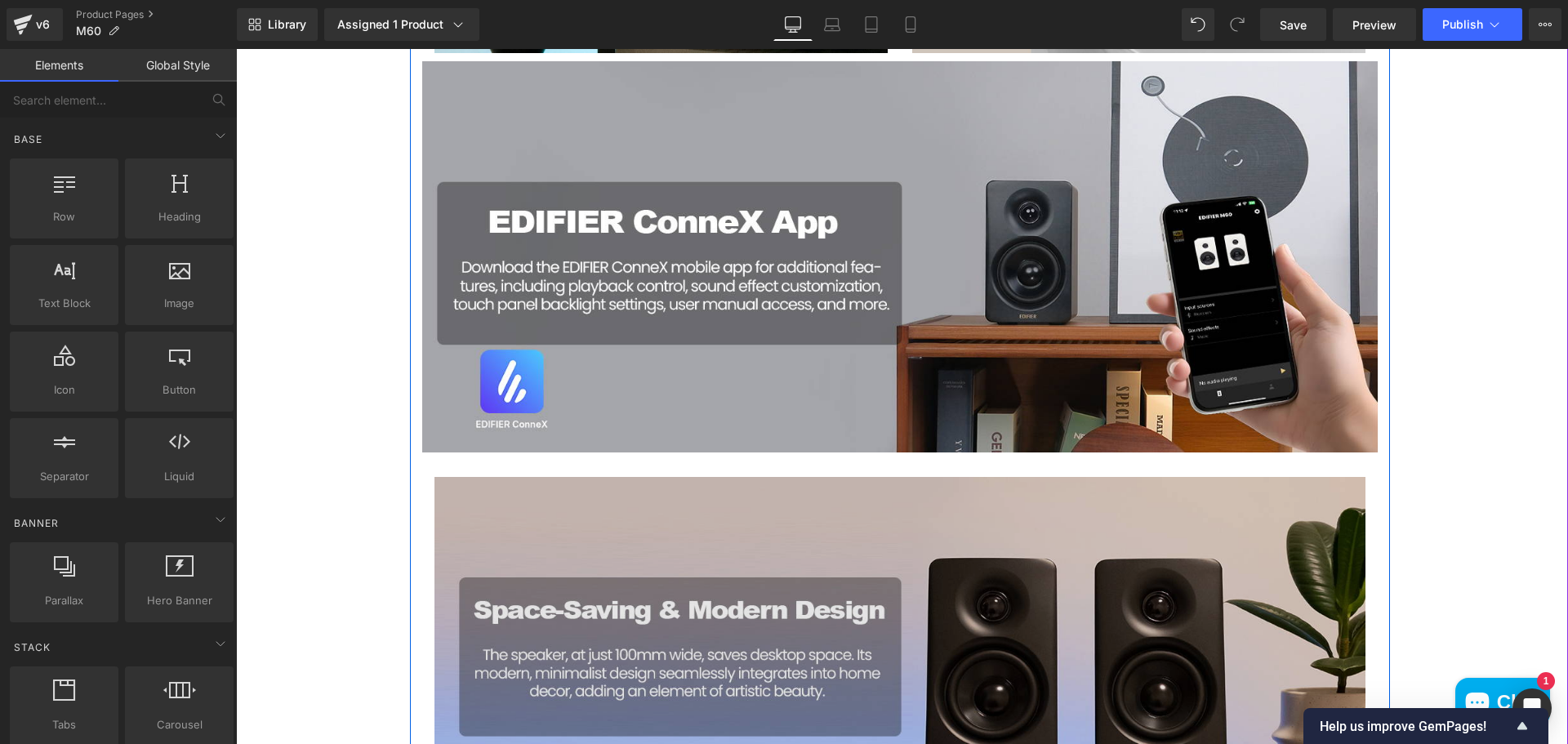
click at [1030, 607] on img at bounding box center [900, 667] width 931 height 381
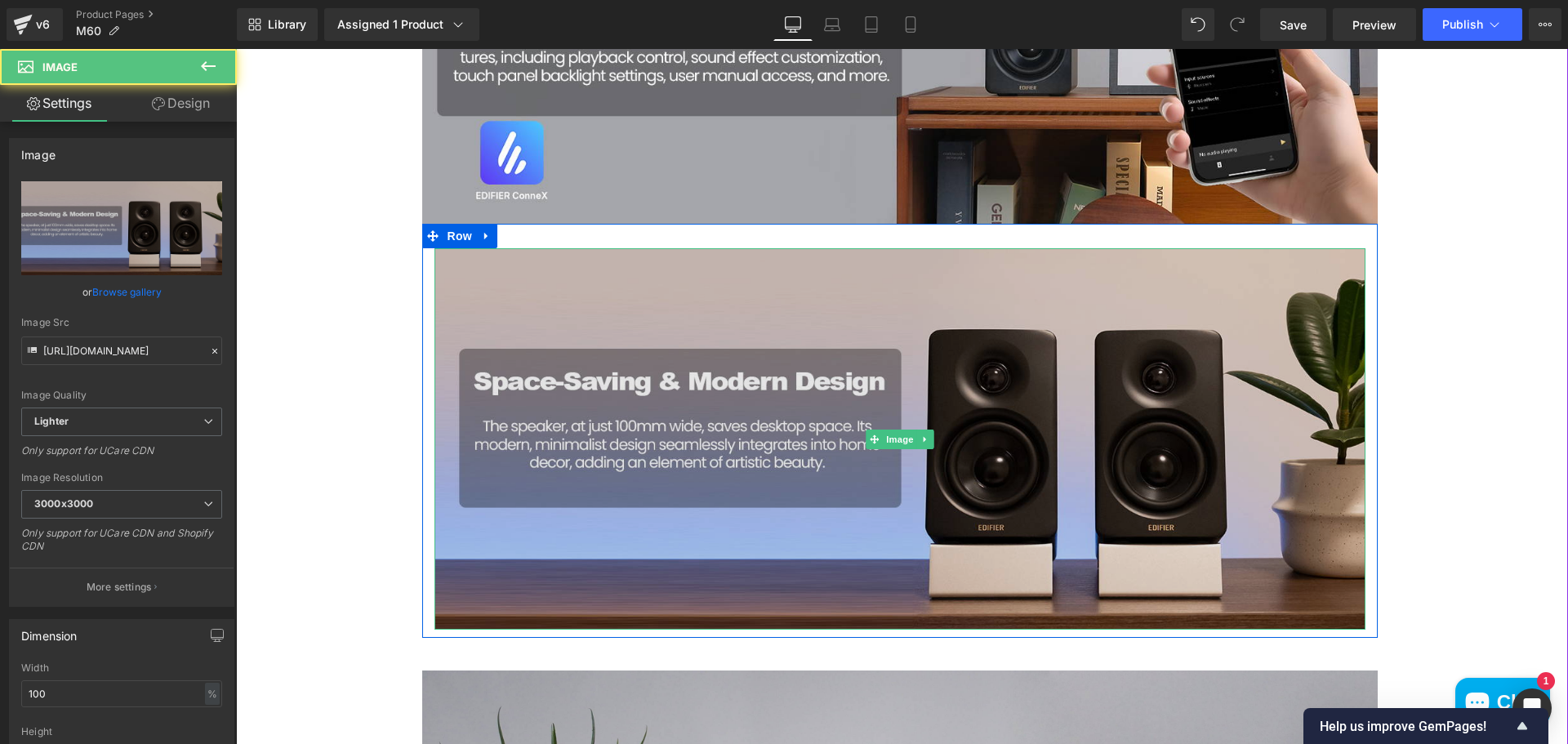
scroll to position [4355, 0]
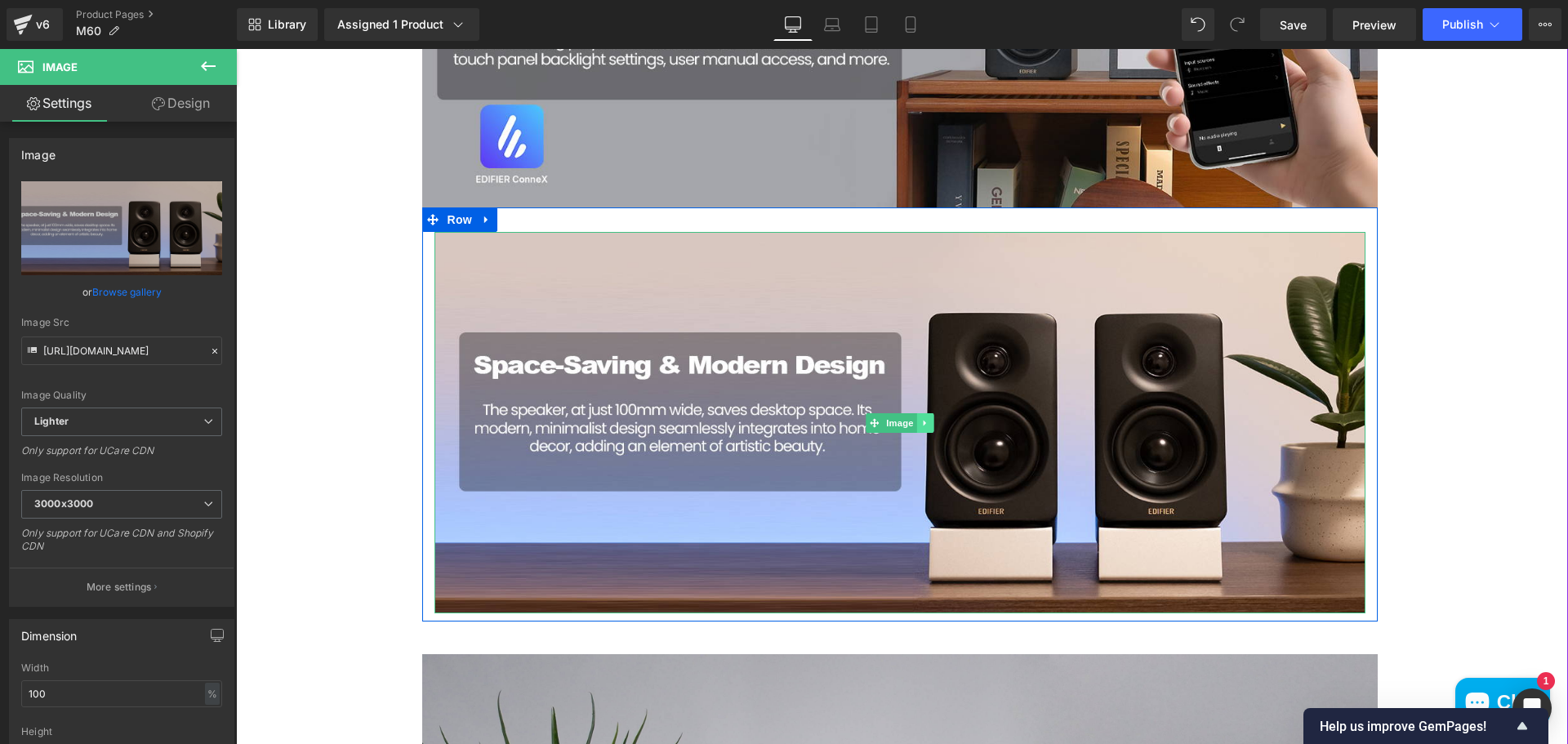
click at [920, 420] on icon at bounding box center [924, 422] width 9 height 9
click at [928, 421] on icon at bounding box center [932, 422] width 9 height 9
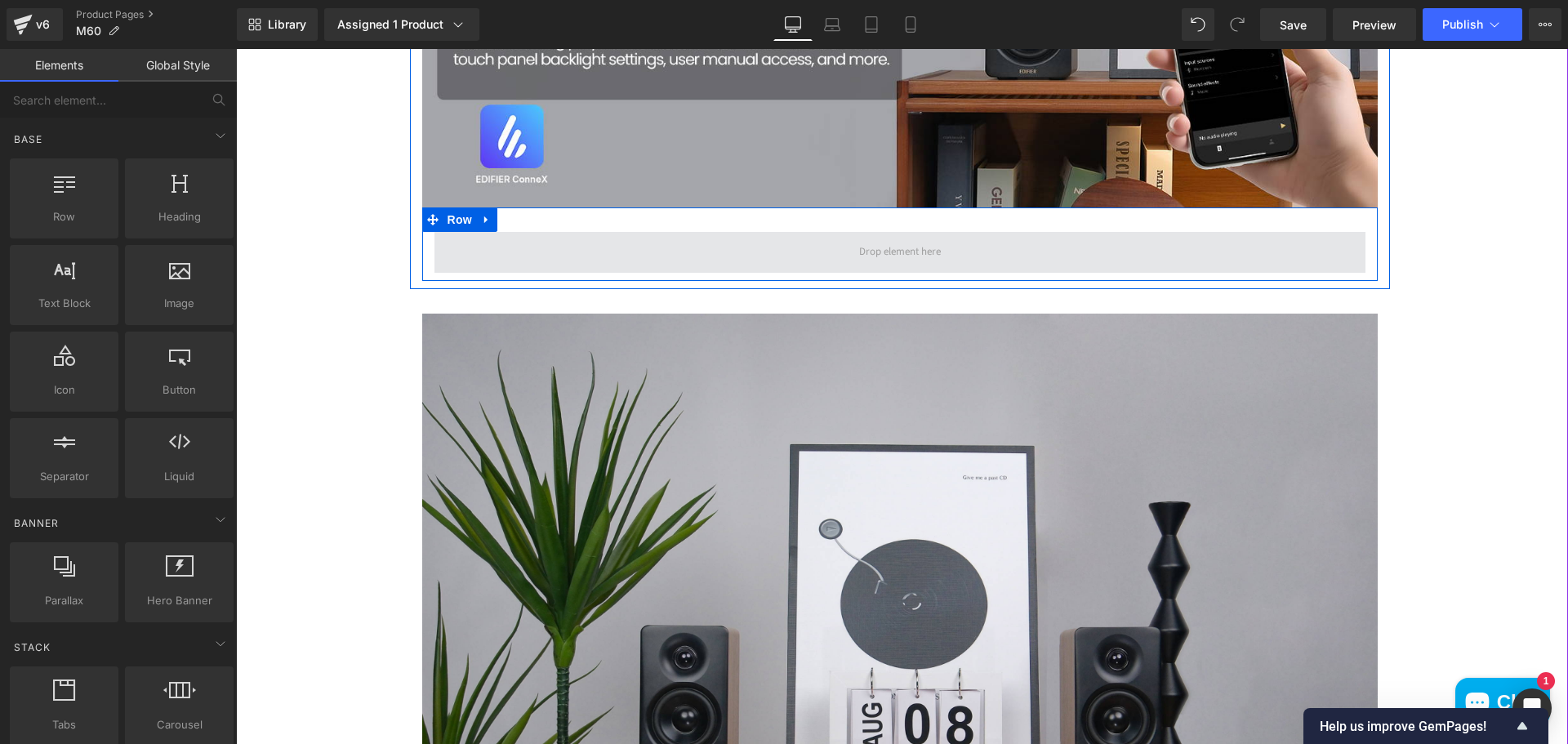
click at [805, 244] on span at bounding box center [900, 252] width 931 height 41
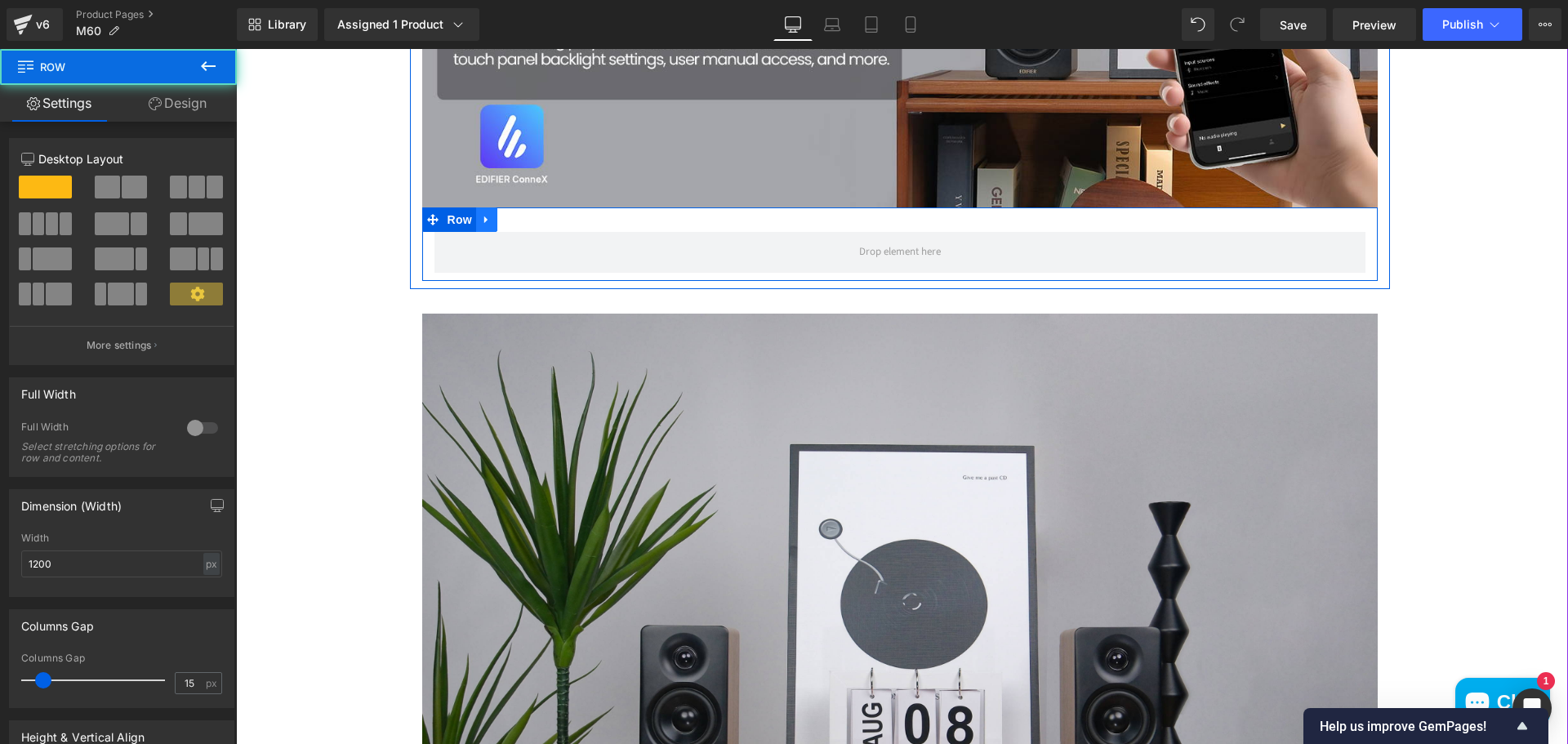
click at [481, 221] on icon at bounding box center [487, 220] width 11 height 12
click at [524, 223] on icon at bounding box center [529, 220] width 11 height 11
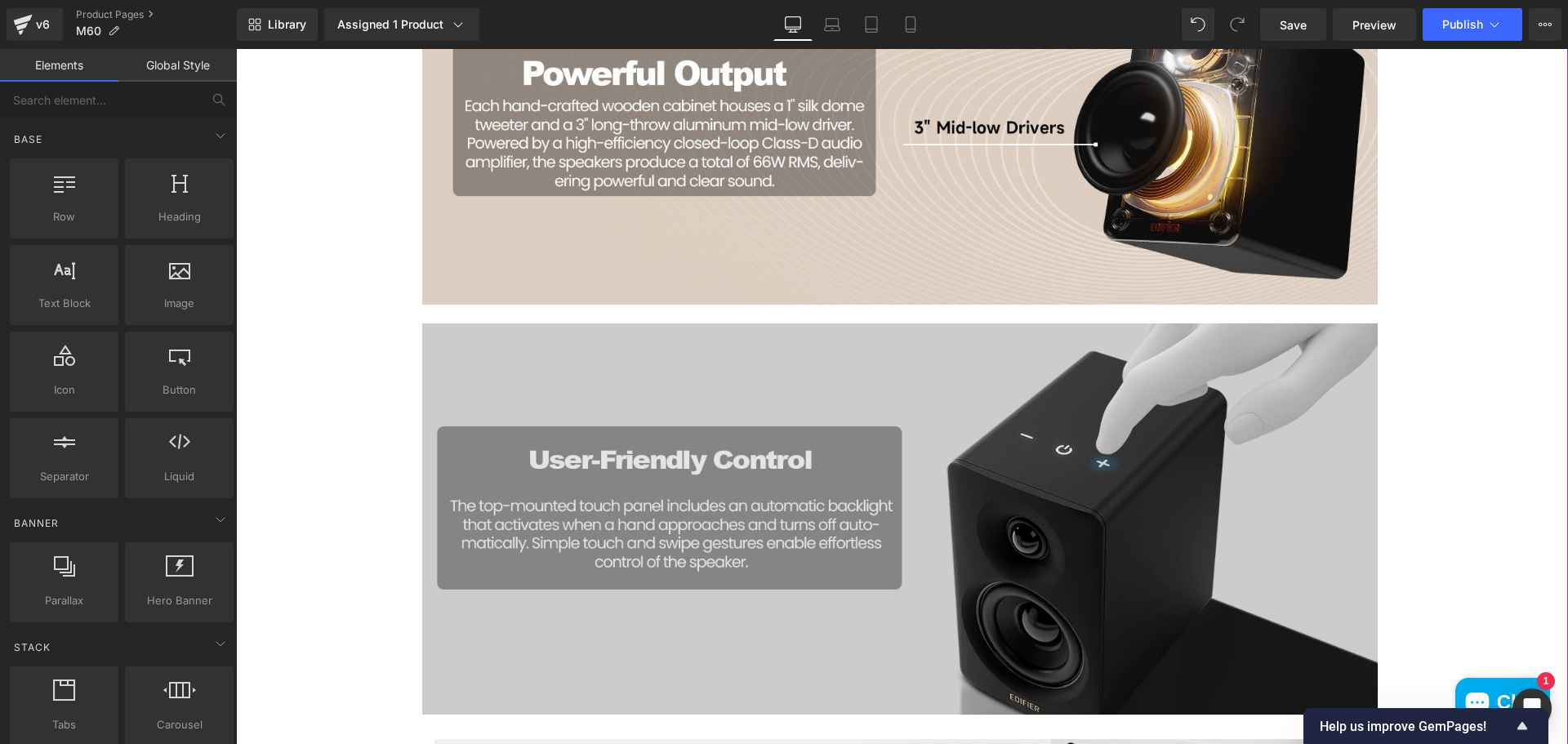
scroll to position [2070, 0]
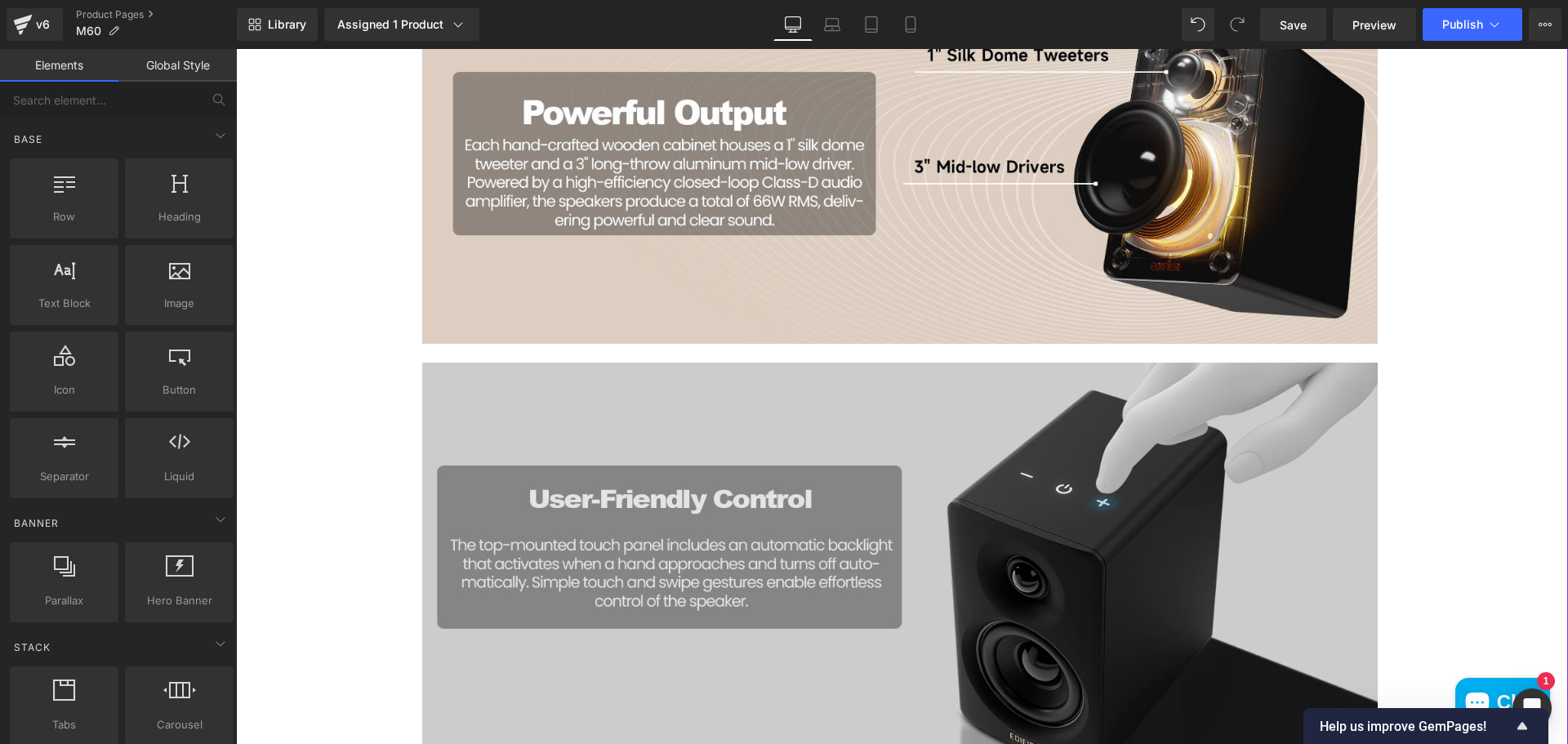
click at [918, 471] on img at bounding box center [900, 549] width 955 height 411
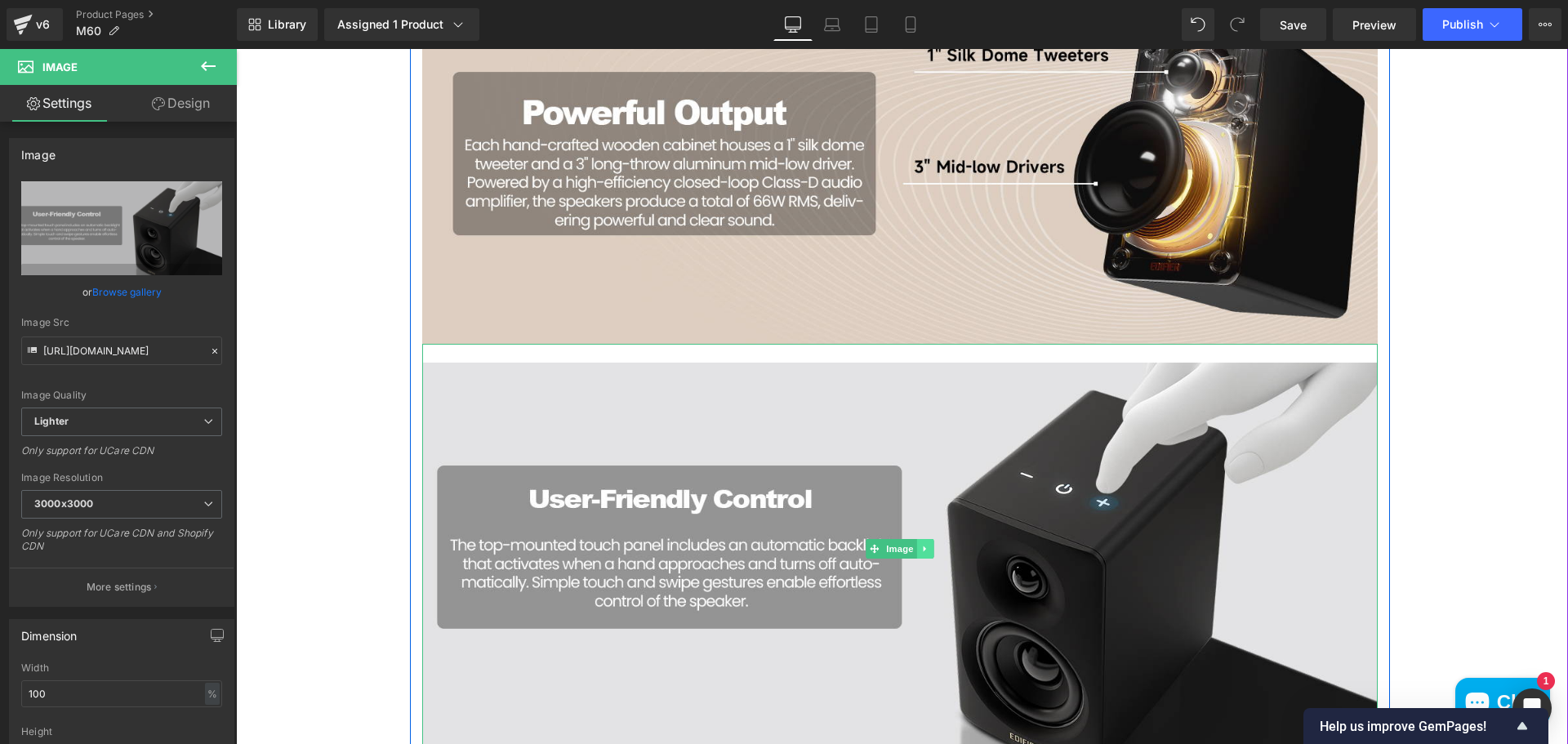
click at [920, 546] on icon at bounding box center [924, 548] width 9 height 9
click at [928, 548] on icon at bounding box center [932, 548] width 9 height 9
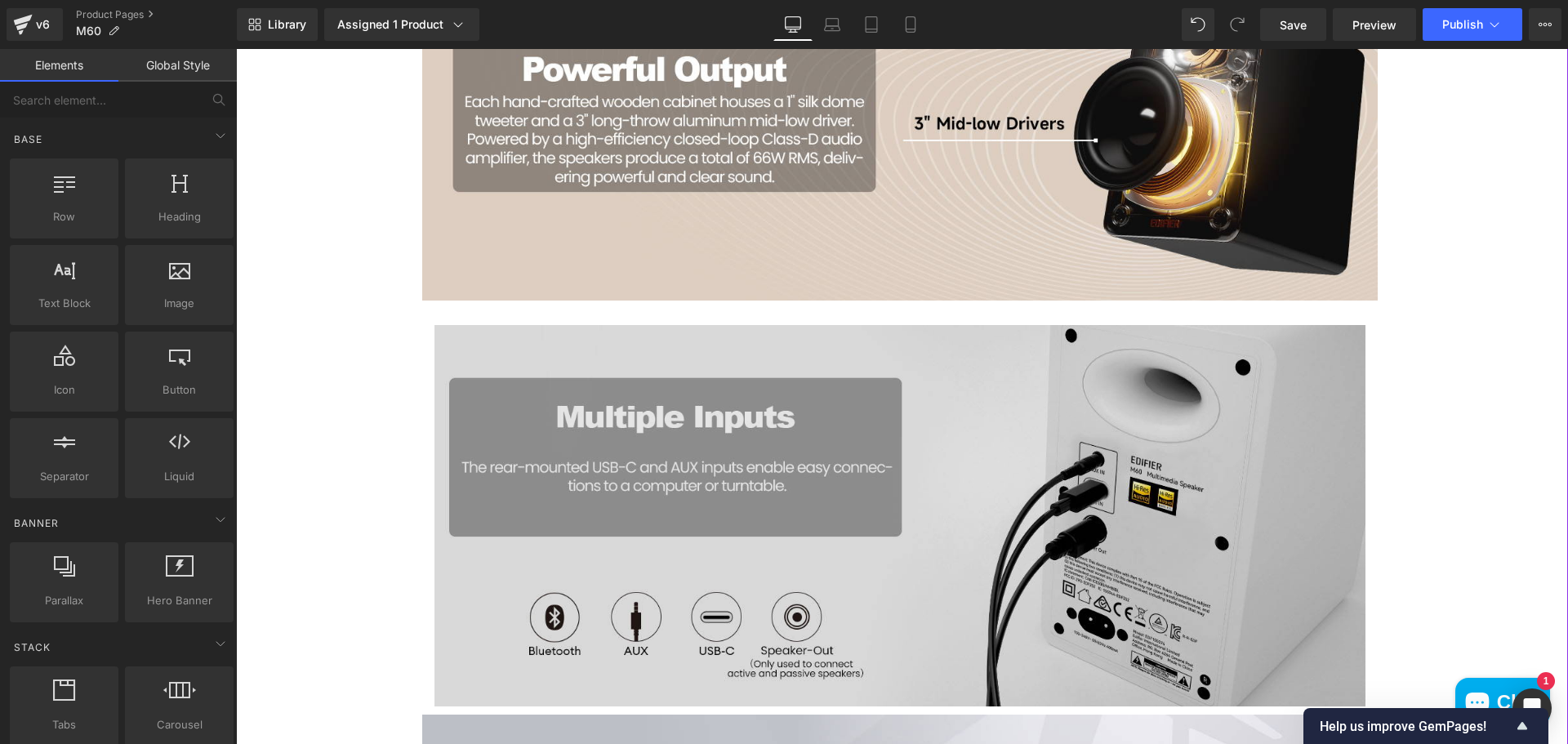
scroll to position [2397, 0]
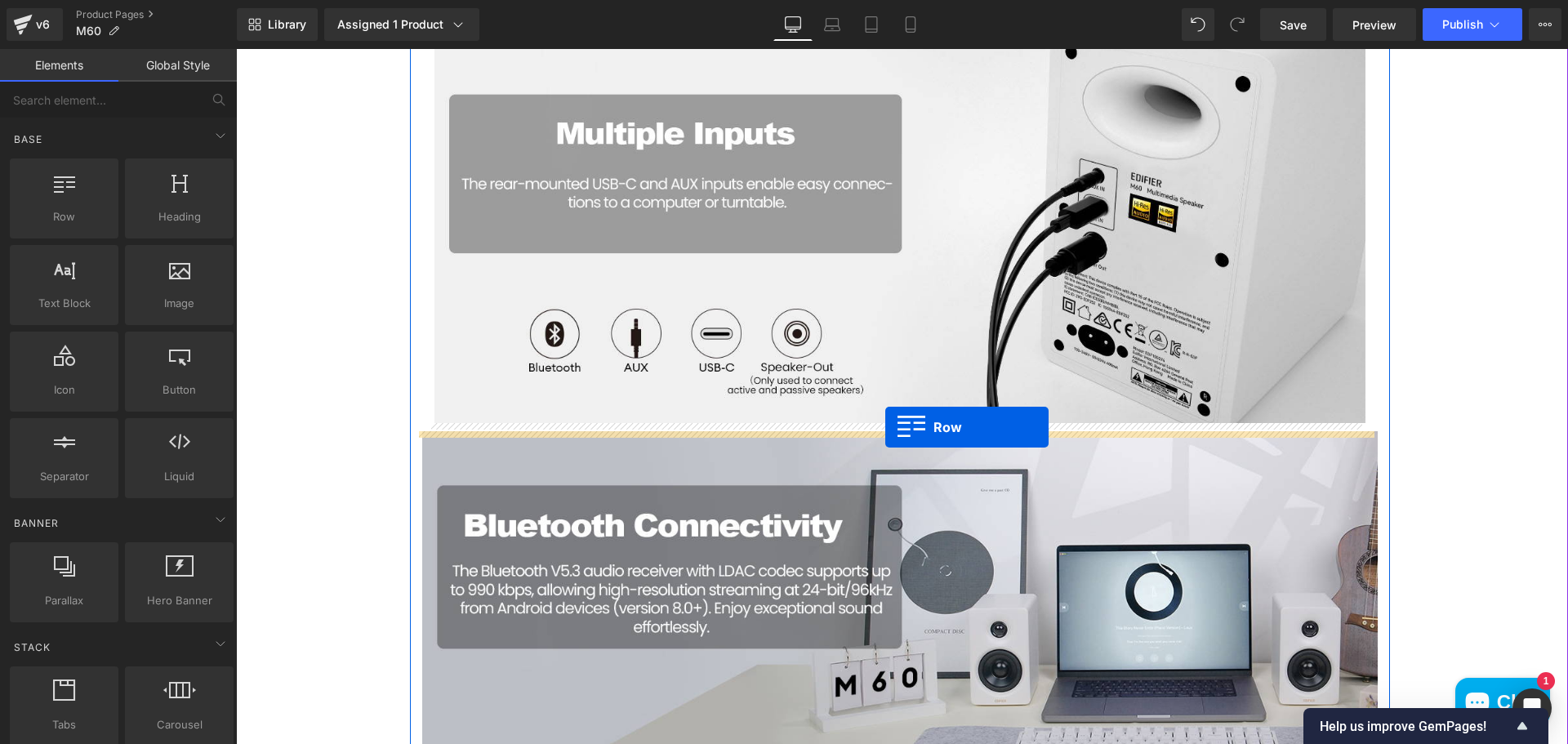
drag, startPoint x: 459, startPoint y: 306, endPoint x: 885, endPoint y: 427, distance: 442.9
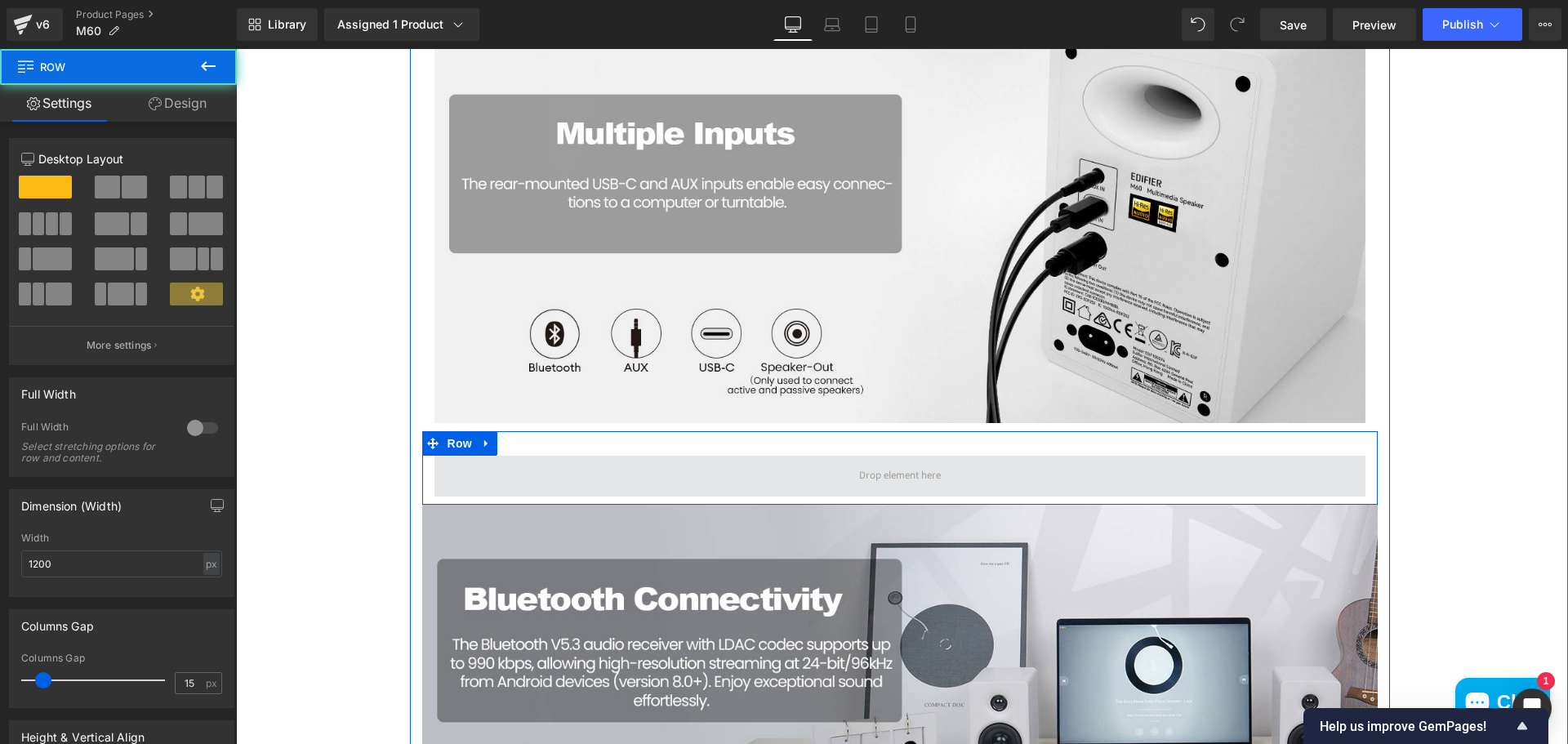
click at [890, 460] on span at bounding box center [900, 475] width 931 height 41
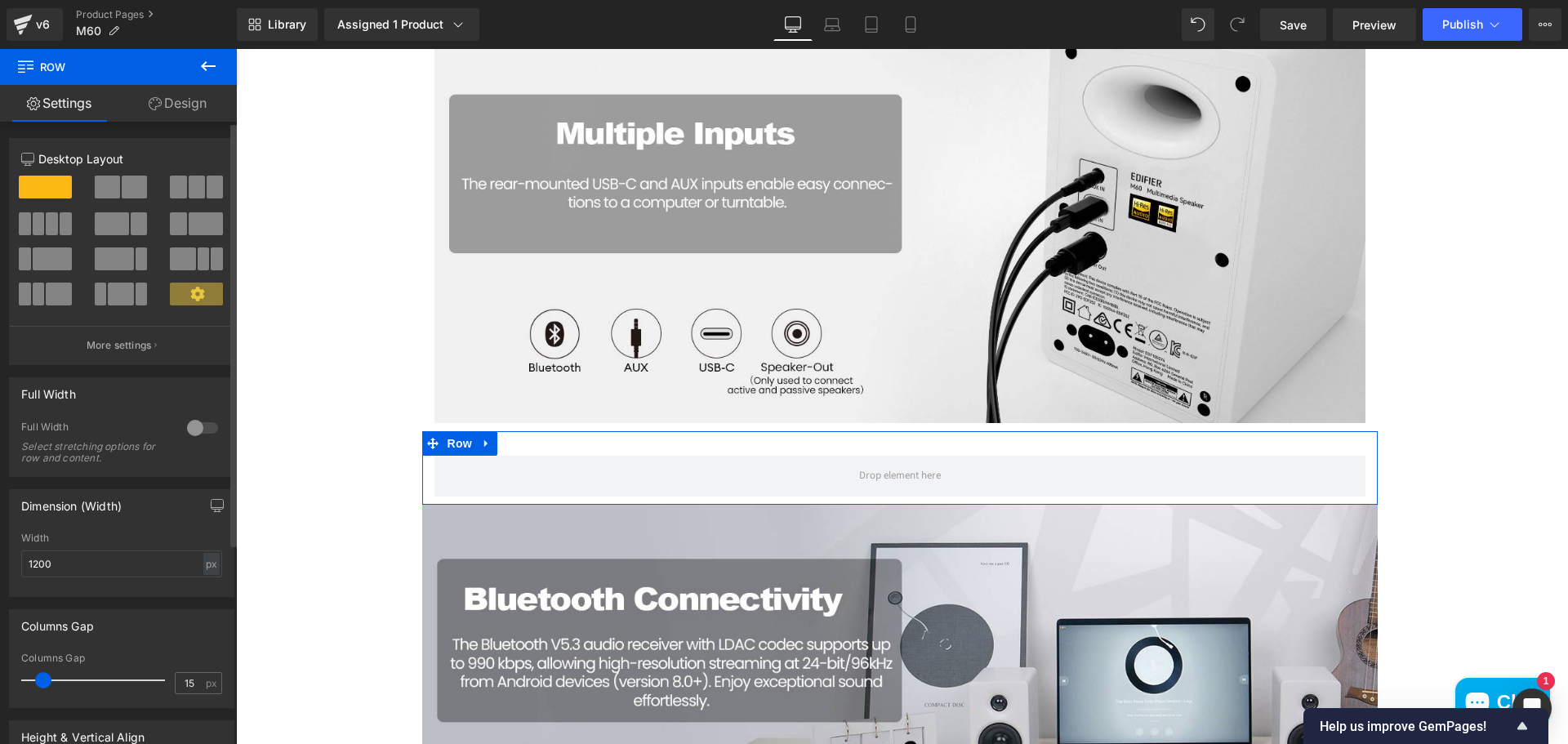
click at [104, 186] on span at bounding box center [107, 186] width 26 height 23
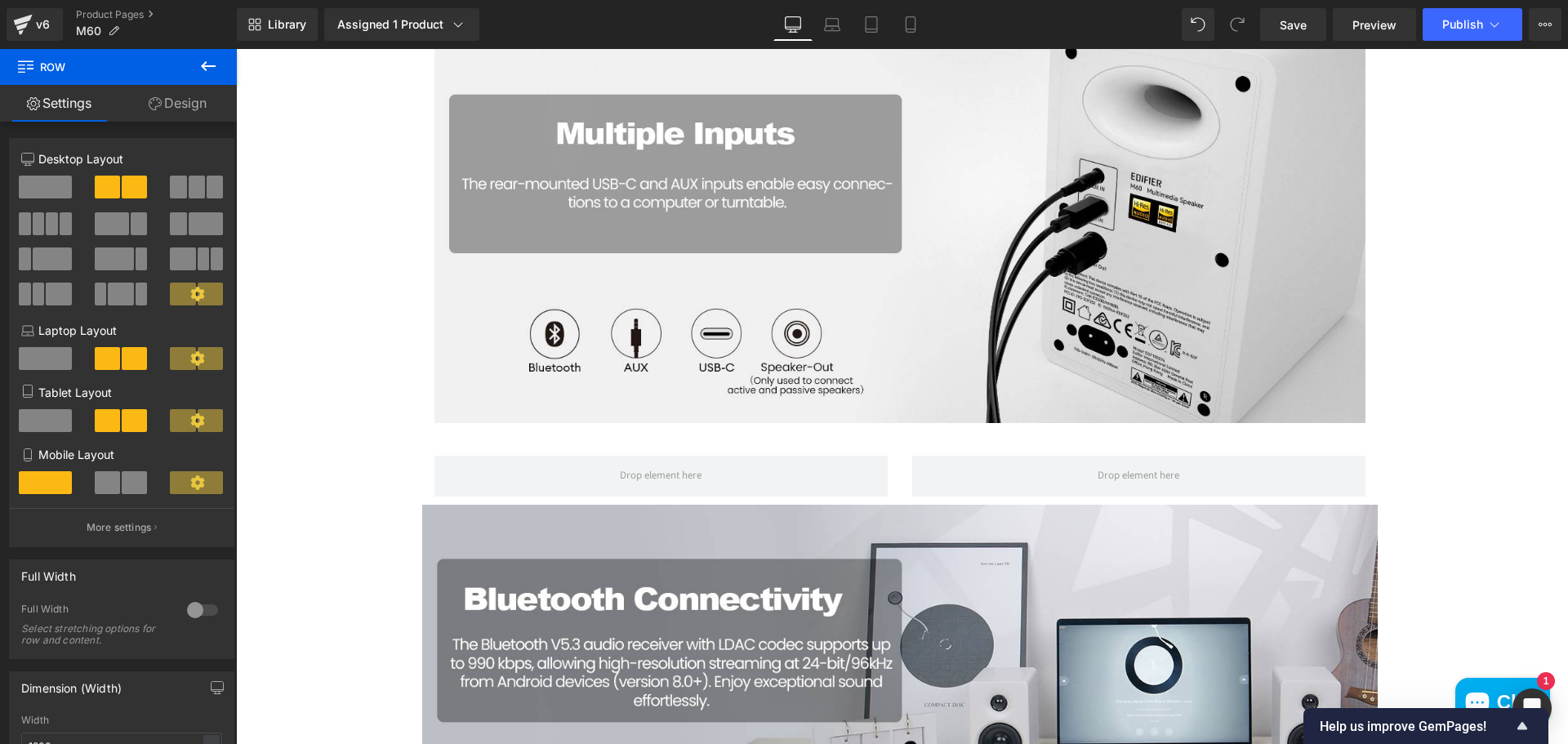
click at [200, 60] on icon at bounding box center [208, 65] width 20 height 20
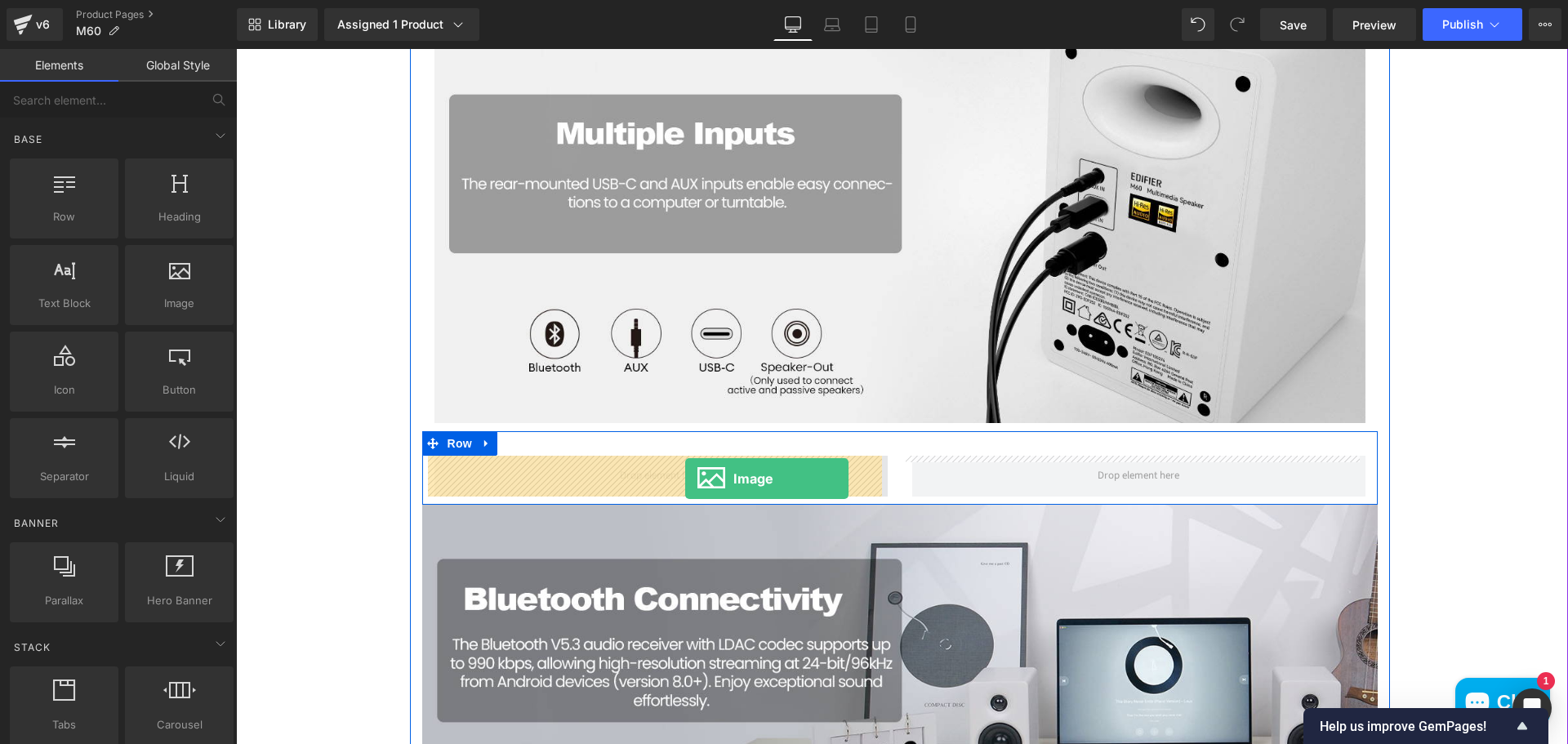
drag, startPoint x: 441, startPoint y: 377, endPoint x: 685, endPoint y: 478, distance: 264.1
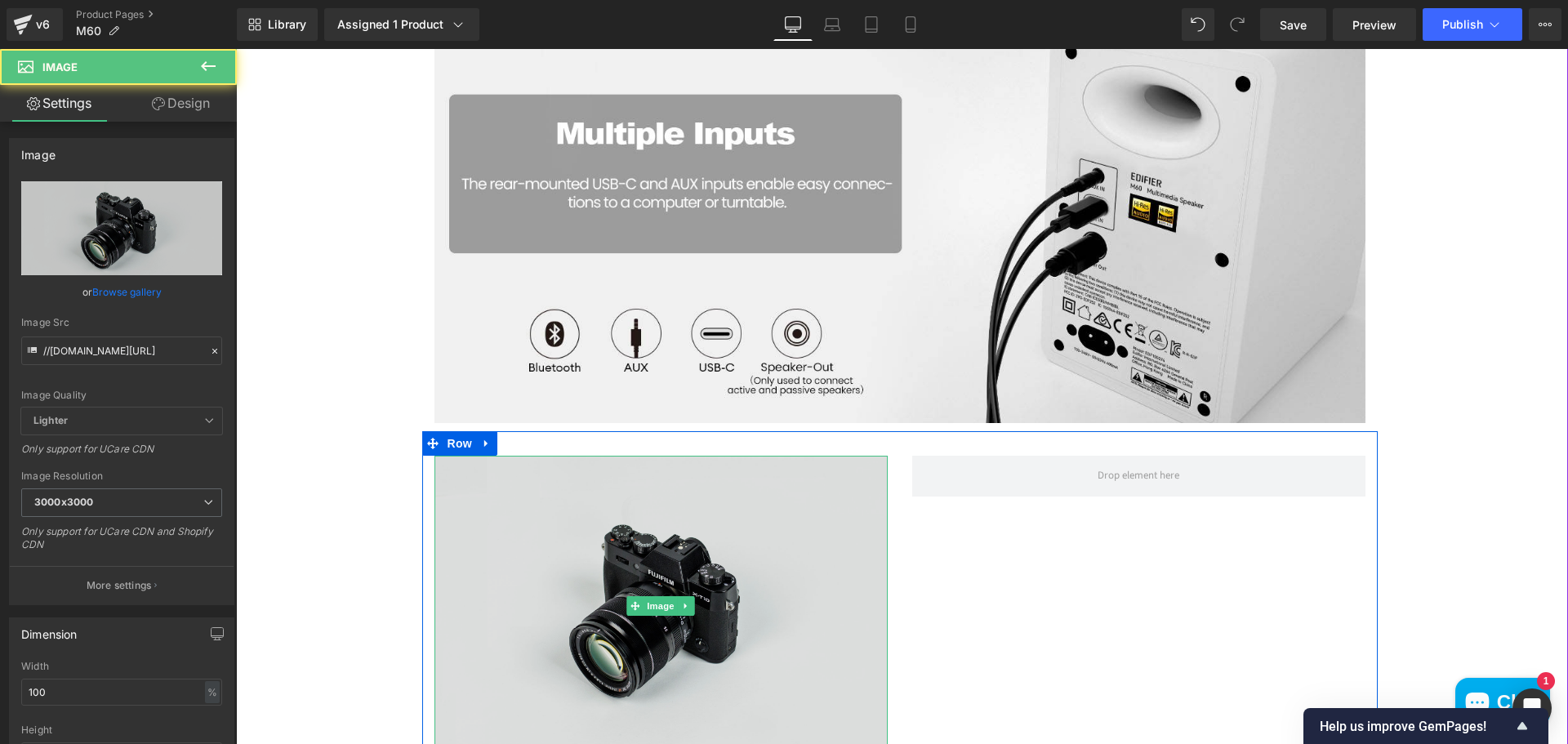
click at [652, 617] on img at bounding box center [661, 605] width 454 height 300
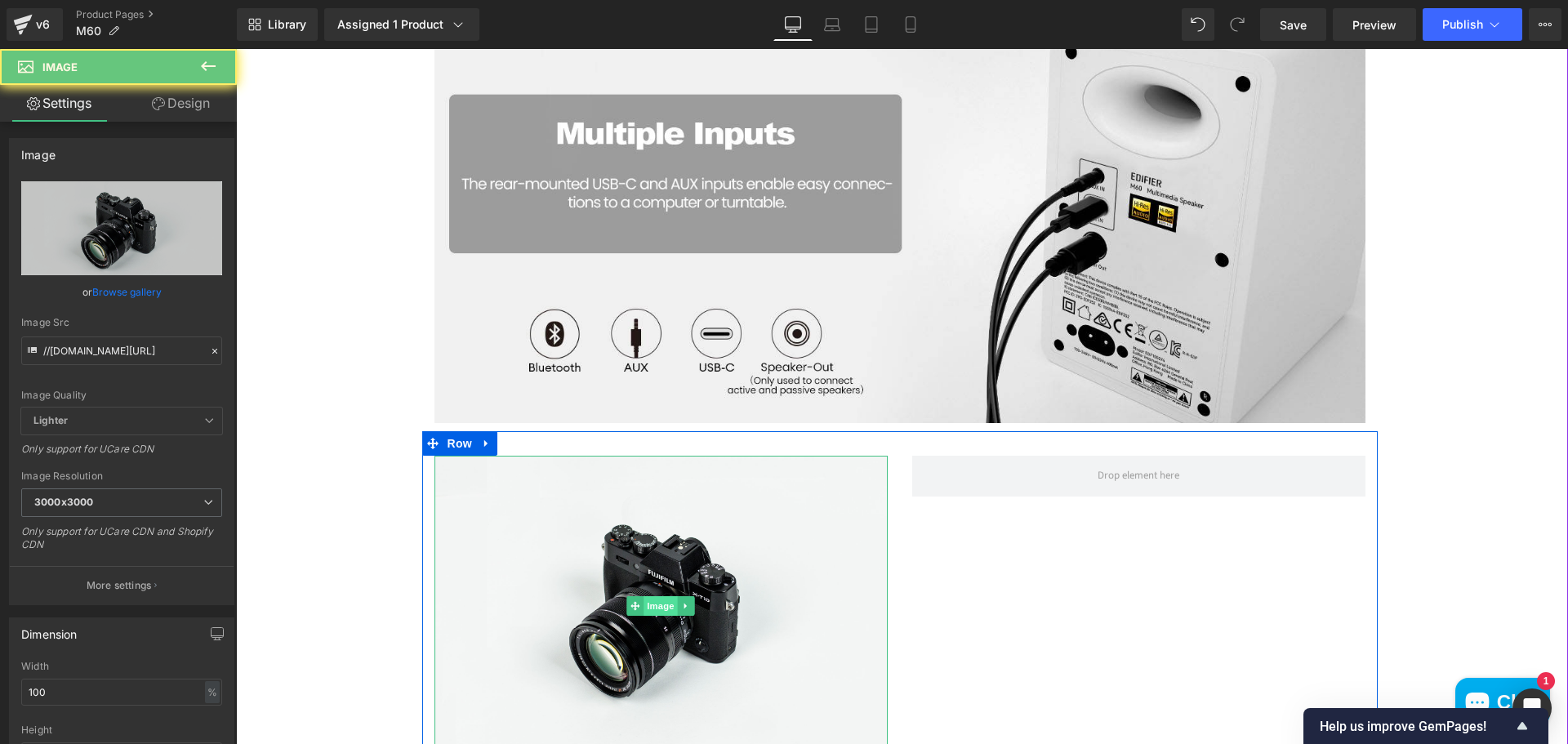
click at [653, 605] on span "Image" at bounding box center [660, 605] width 34 height 20
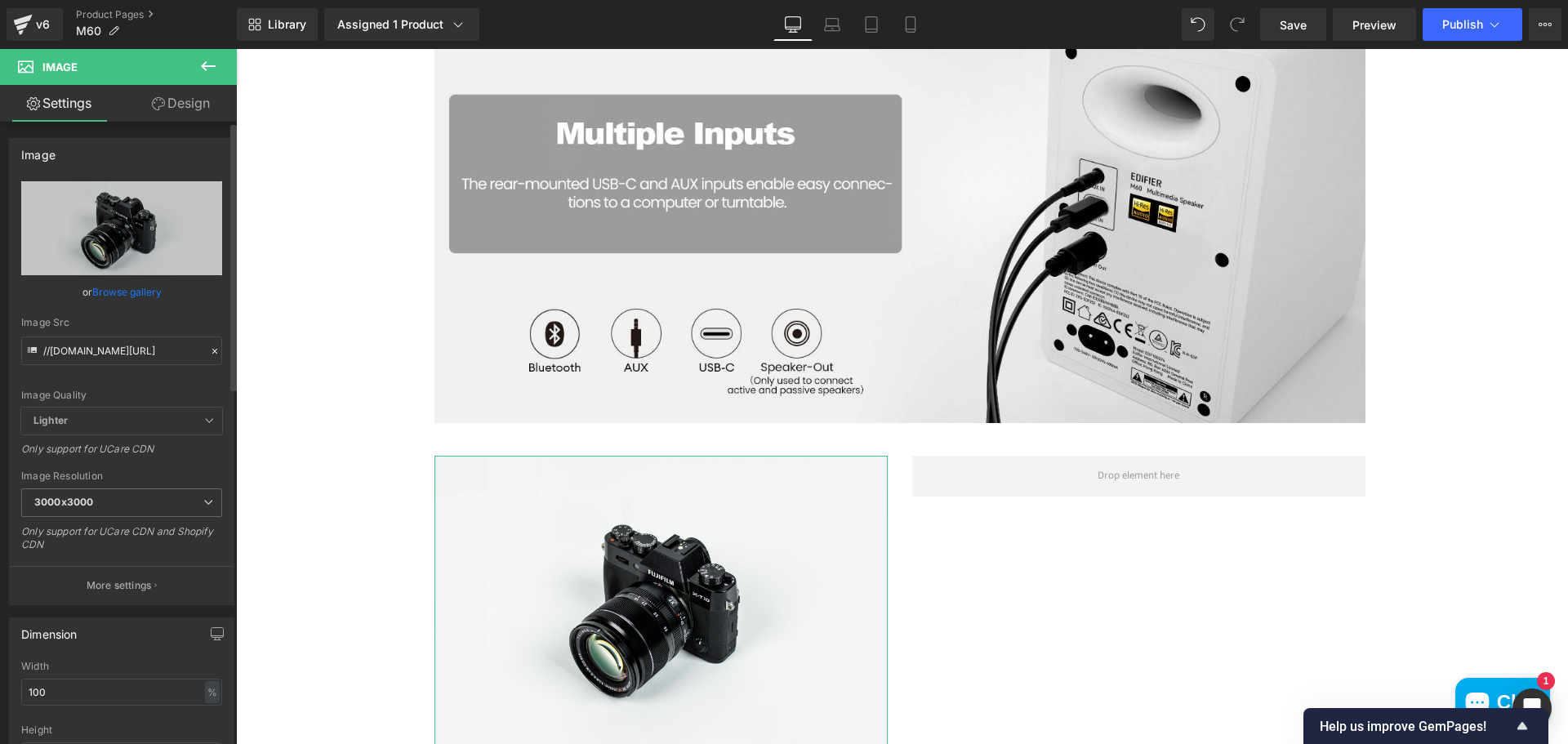
click at [134, 299] on link "Browse gallery" at bounding box center [126, 292] width 69 height 28
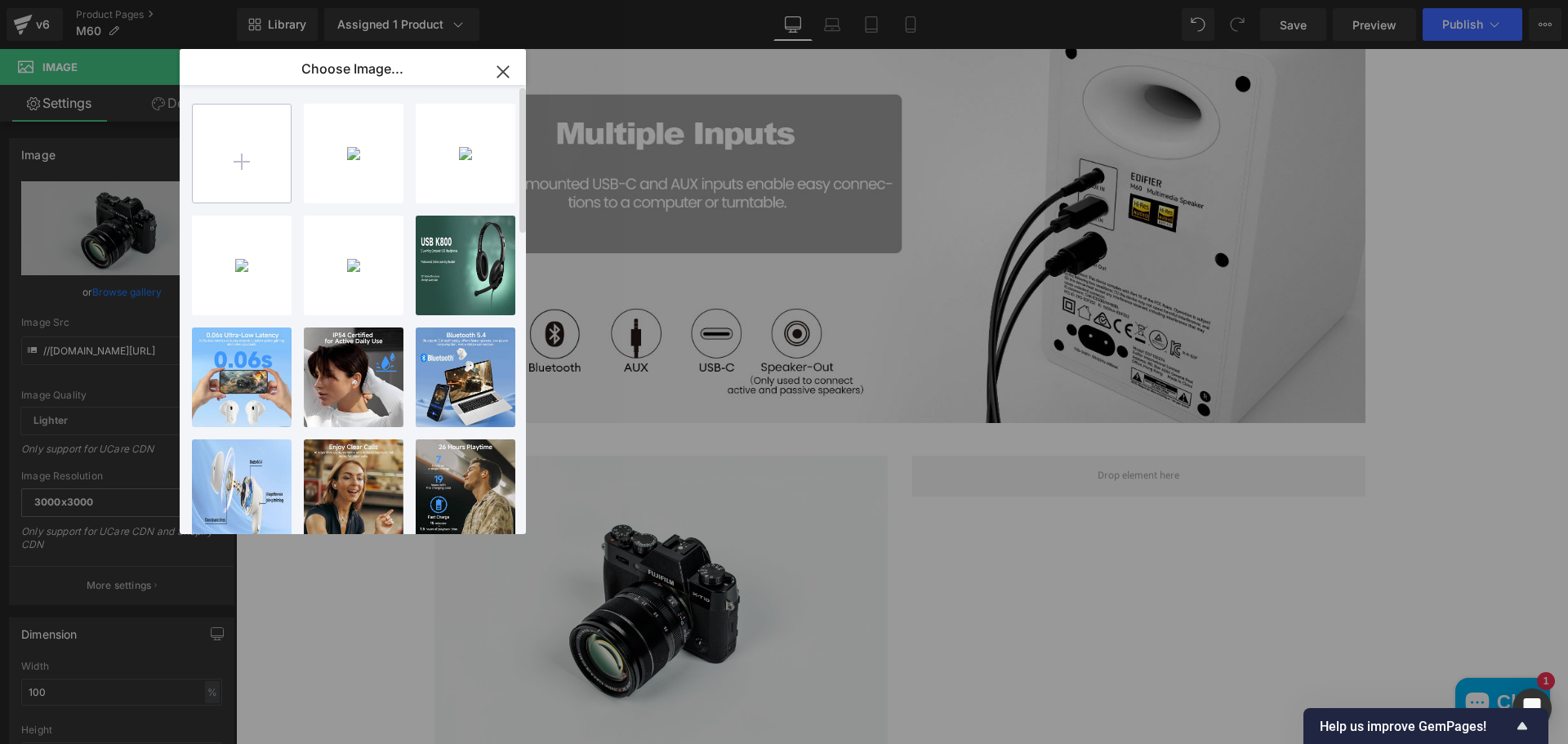
click at [231, 165] on input "file" at bounding box center [241, 152] width 98 height 97
type input "C:\fakepath\71mKfHfIycL._AC_SL1500_.jpg"
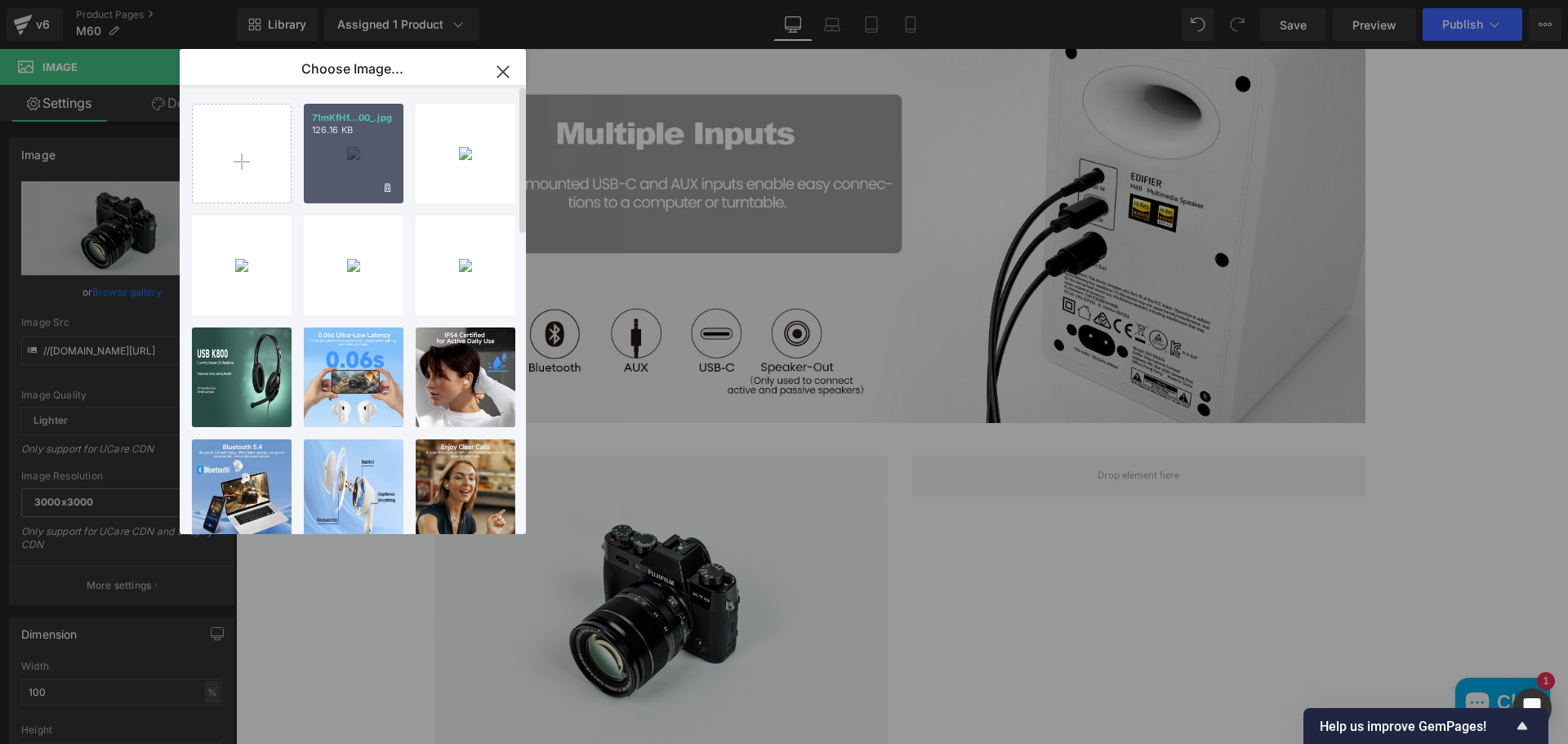
click at [335, 147] on div "71mKfHf...00_.jpg 126.16 KB" at bounding box center [353, 153] width 99 height 99
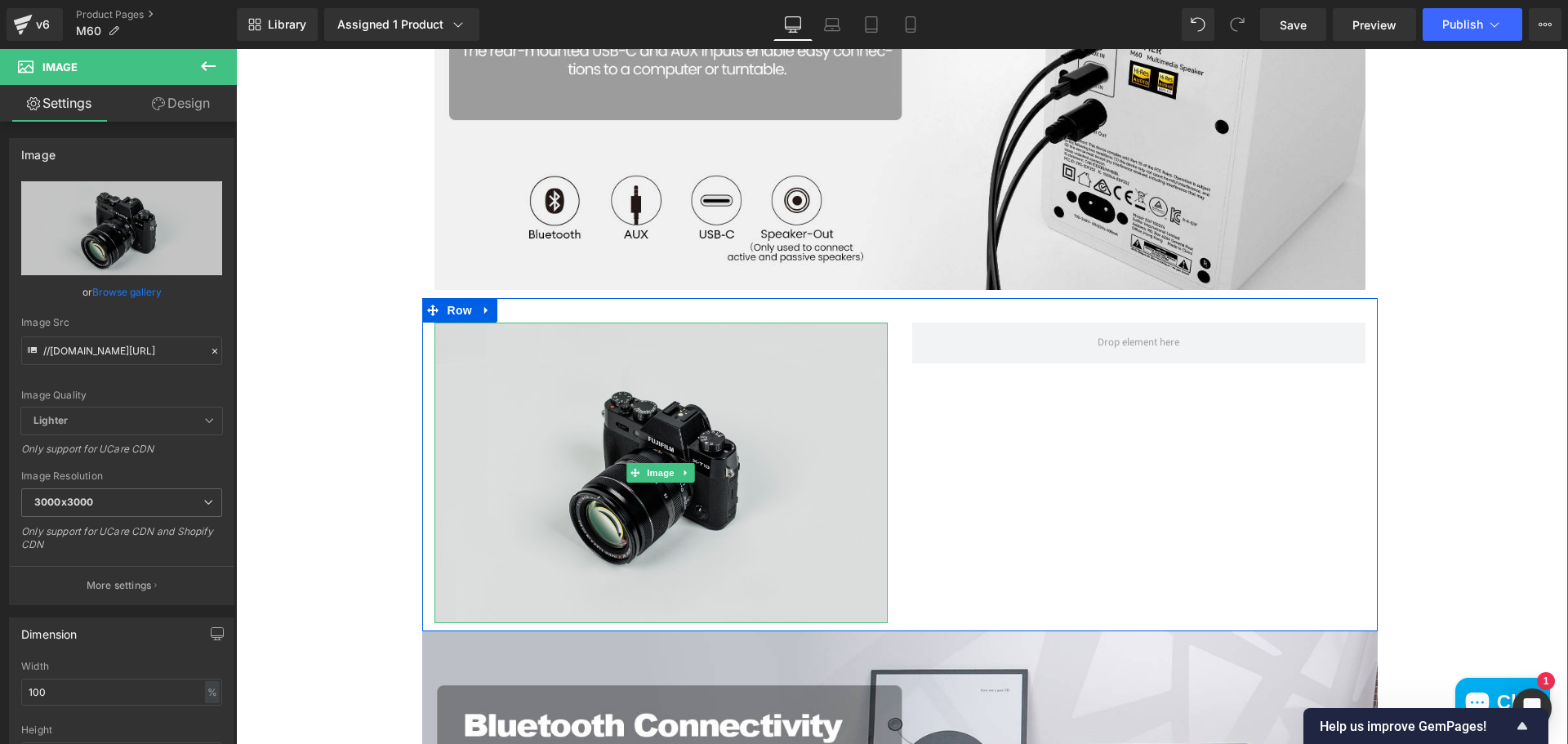
scroll to position [2560, 0]
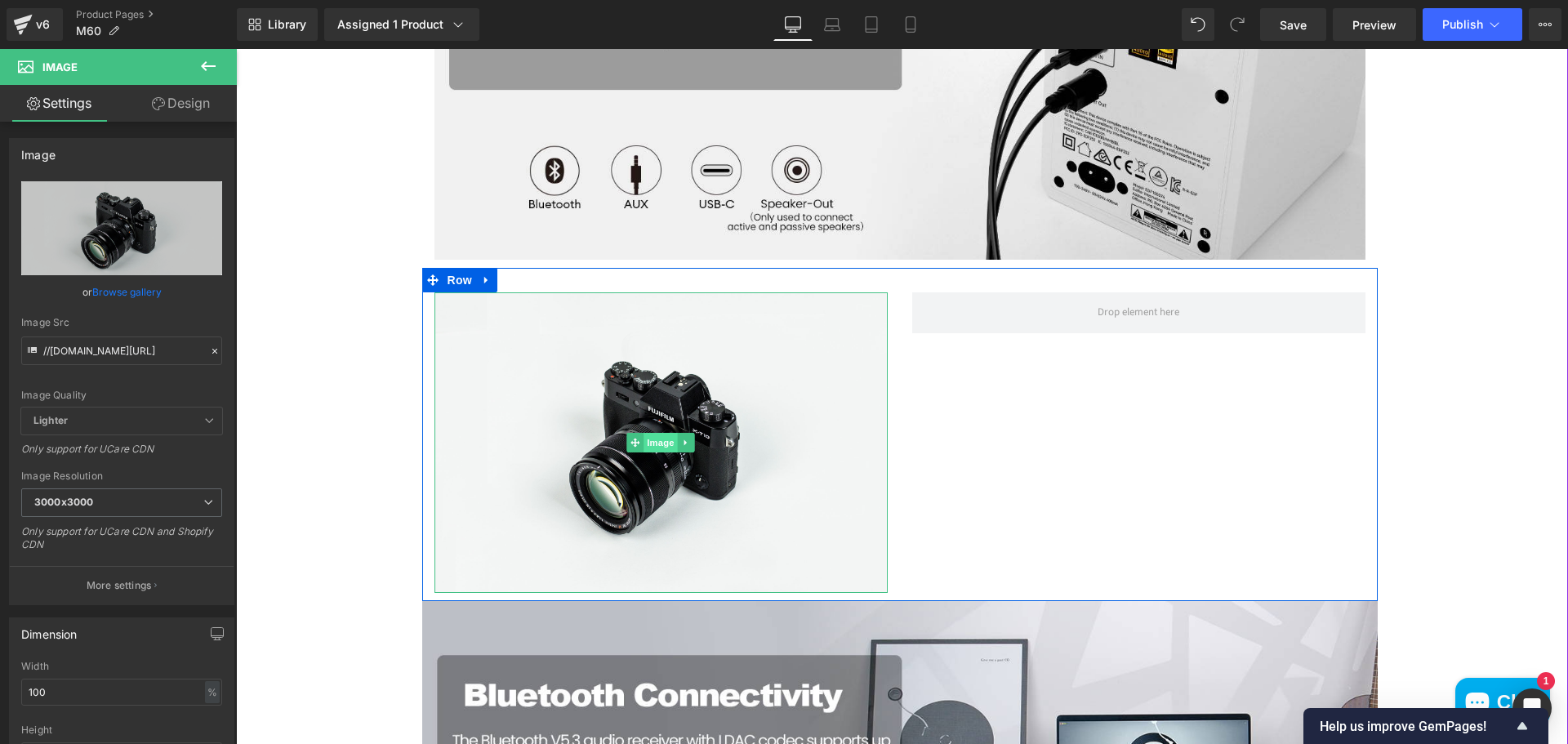
click at [661, 445] on span "Image" at bounding box center [660, 442] width 34 height 20
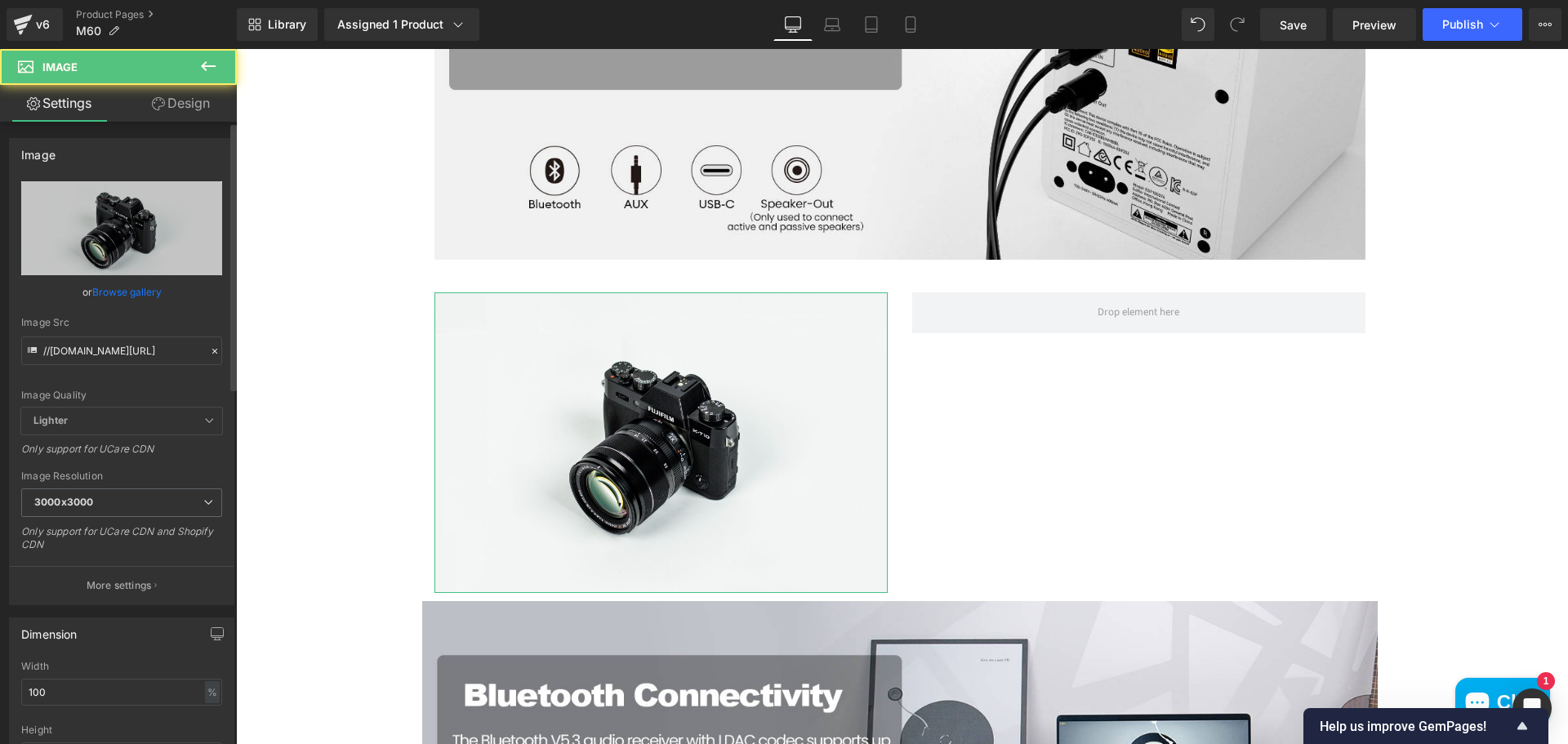
click at [154, 291] on link "Browse gallery" at bounding box center [126, 292] width 69 height 28
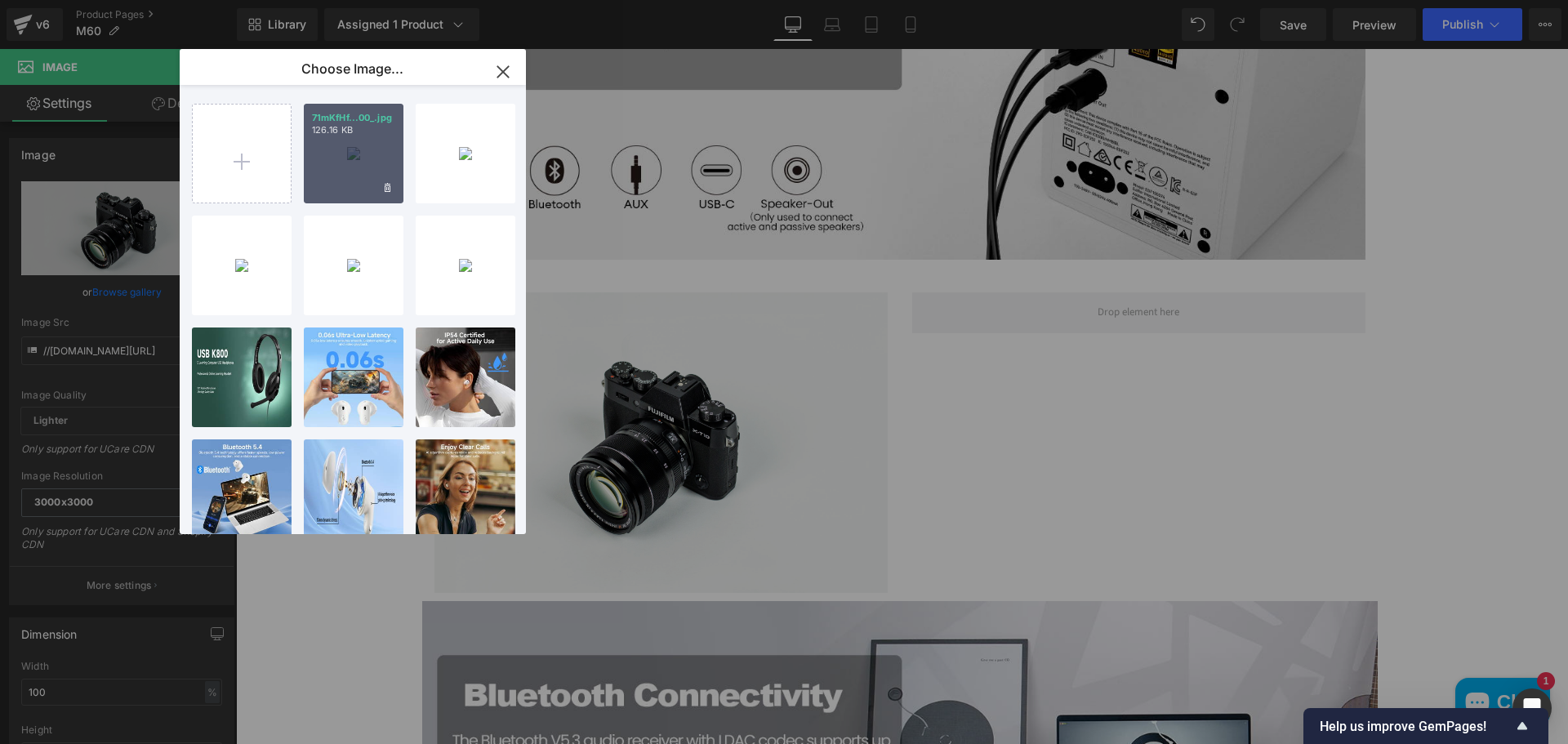
click at [360, 186] on div "71mKfHf...00_.jpg 126.16 KB" at bounding box center [353, 153] width 99 height 99
type input "https://ucarecdn.com/ac2e9409-e28e-4621-85af-8880ab0a4ec7/-/format/auto/-/previ…"
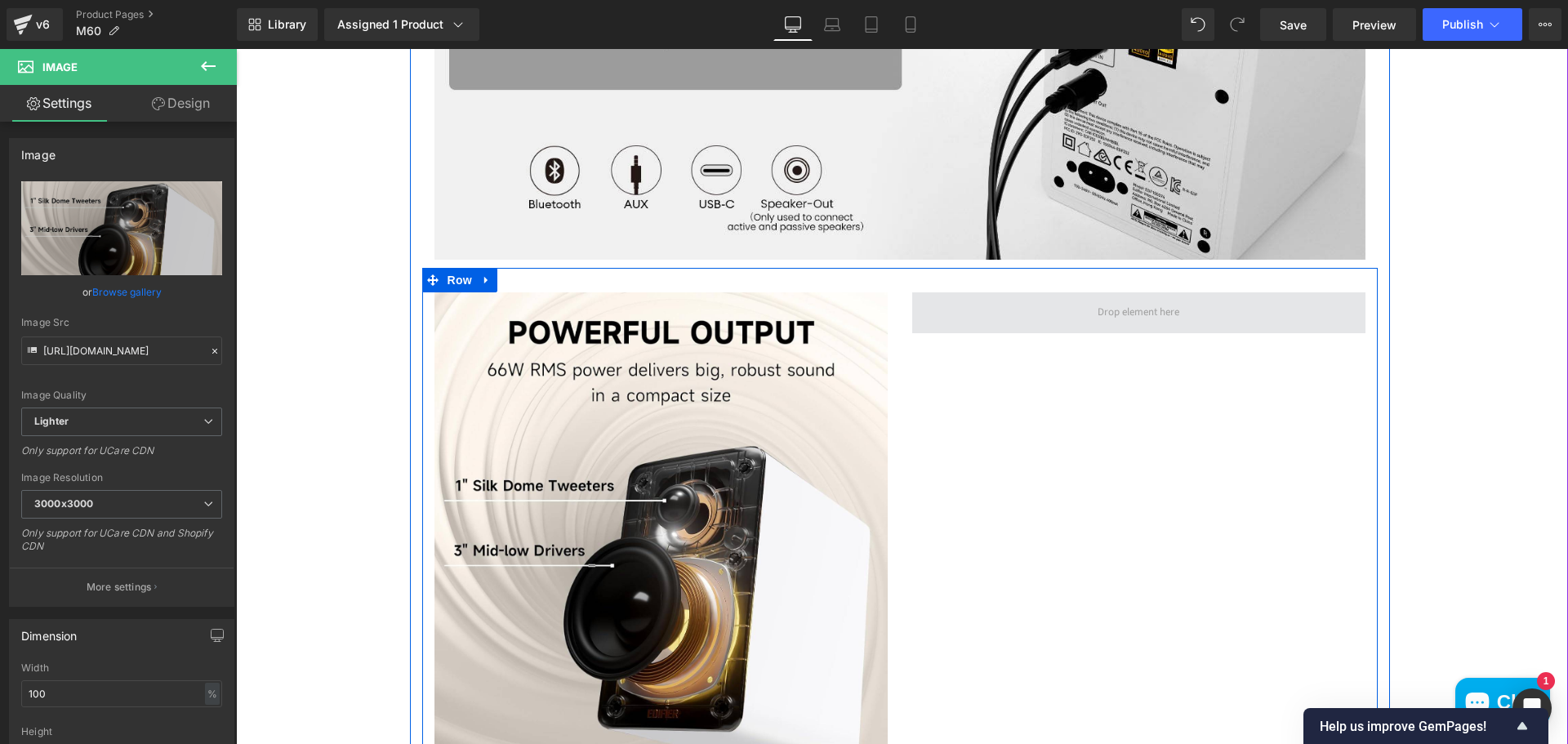
click at [1003, 321] on span at bounding box center [1138, 312] width 454 height 41
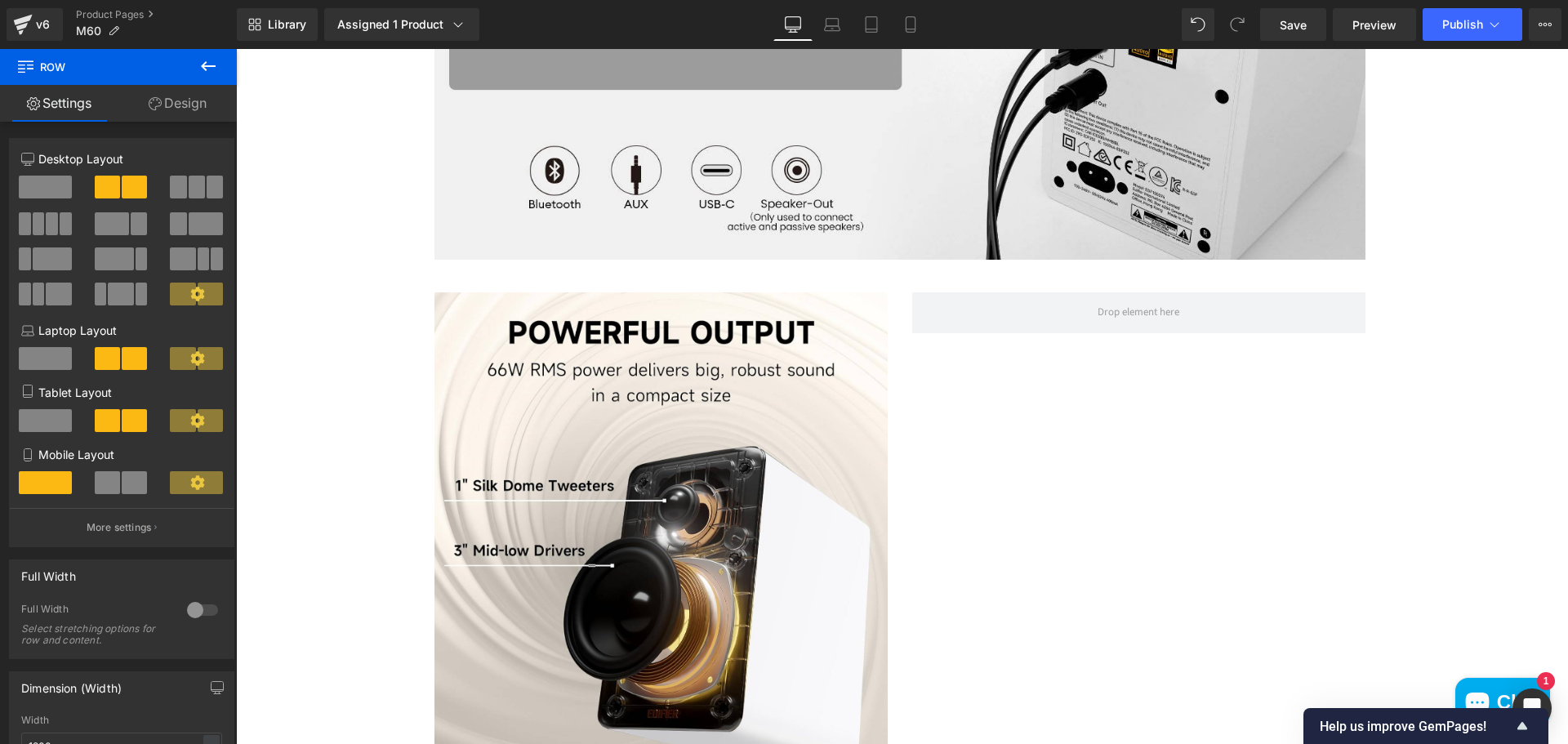
click at [205, 64] on icon at bounding box center [208, 65] width 20 height 20
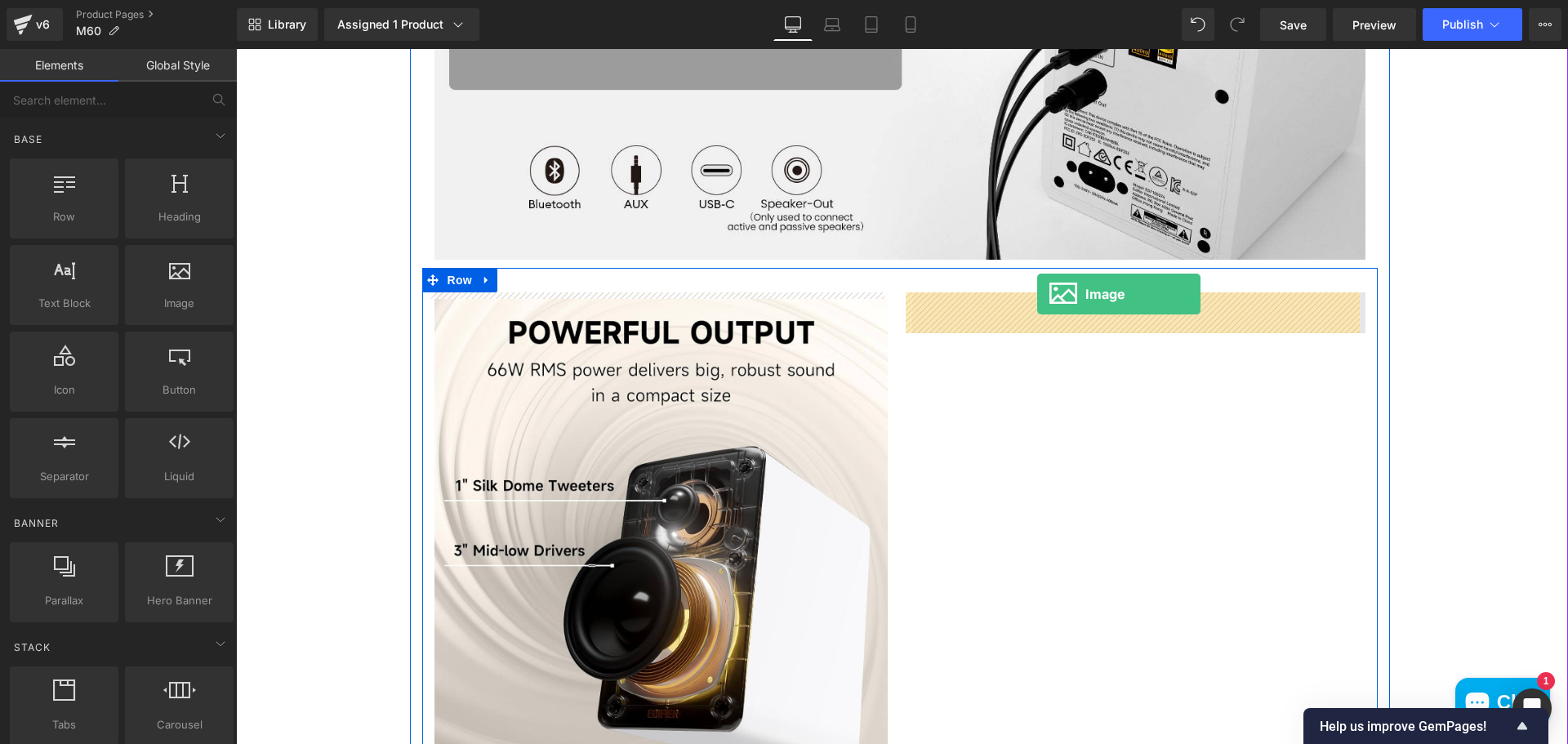
drag, startPoint x: 442, startPoint y: 345, endPoint x: 1037, endPoint y: 293, distance: 597.3
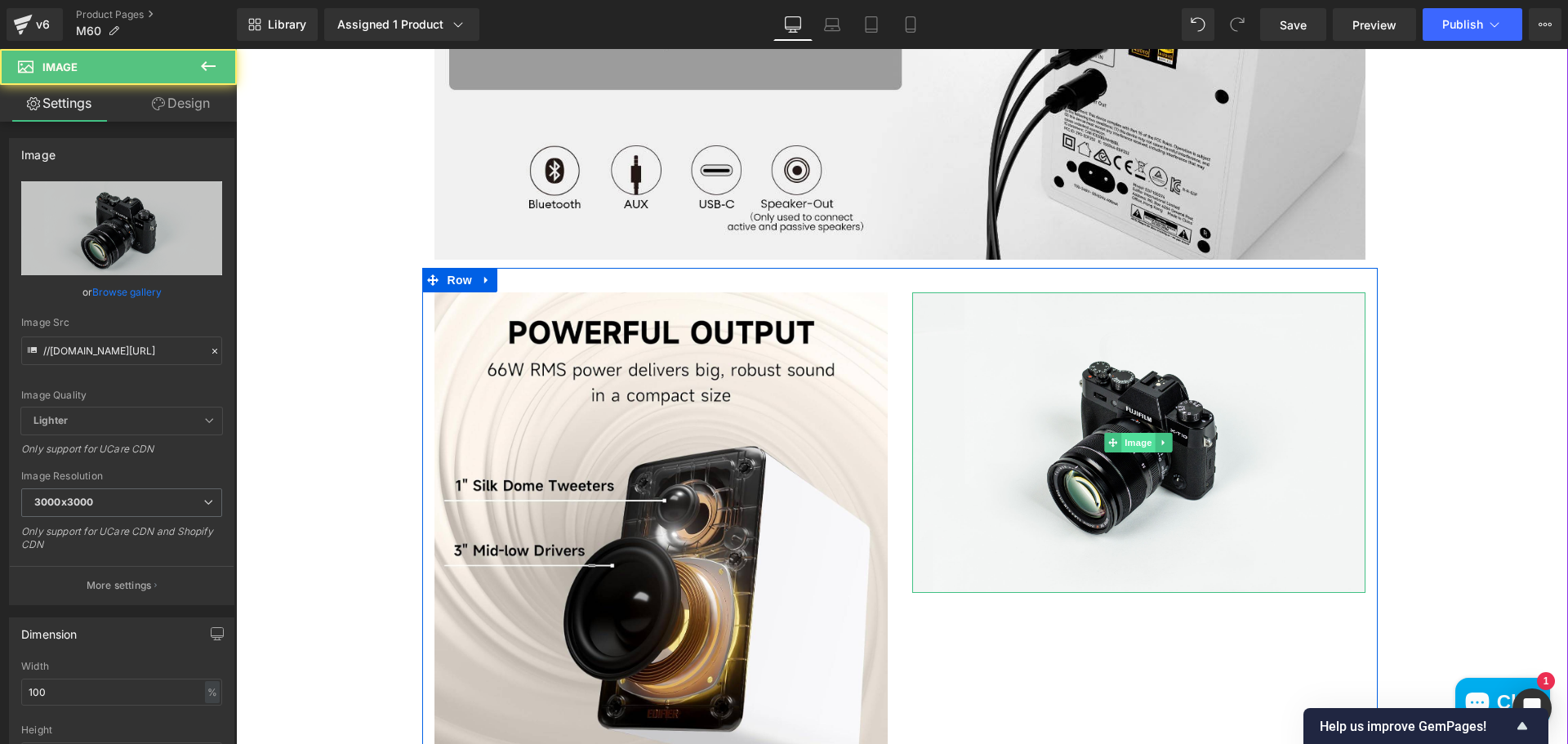
click at [1134, 435] on span "Image" at bounding box center [1138, 442] width 34 height 20
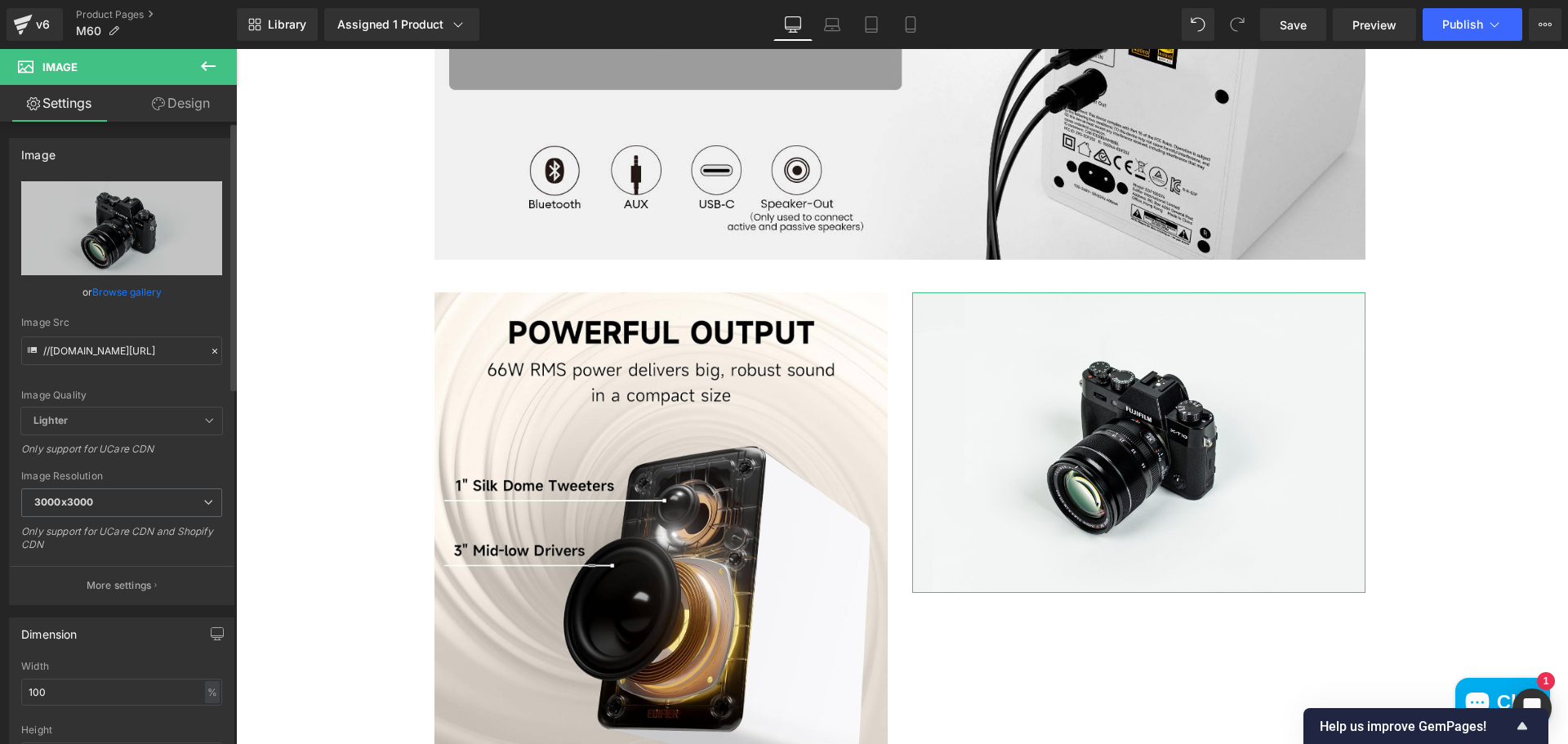
click at [136, 293] on link "Browse gallery" at bounding box center [126, 292] width 69 height 28
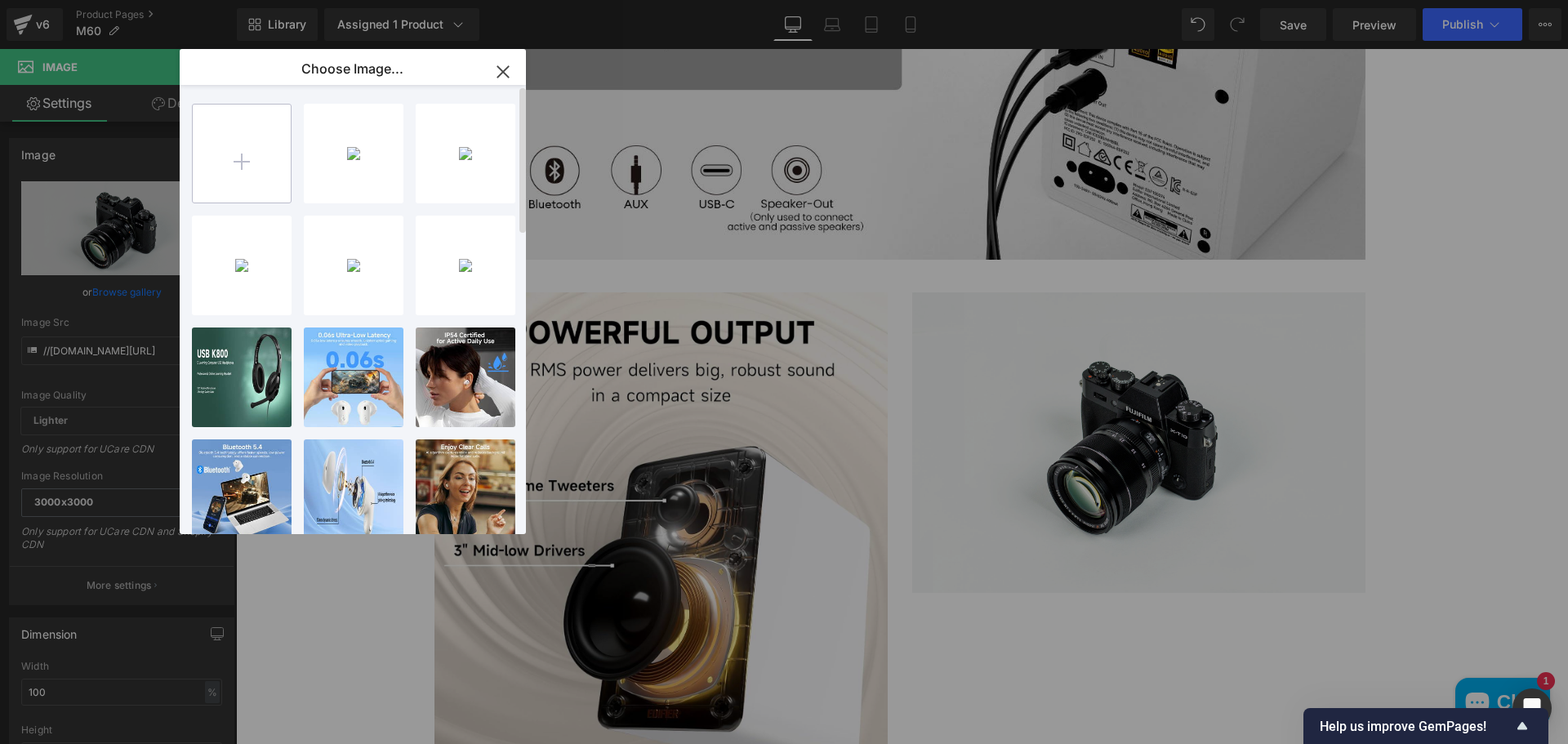
click at [222, 160] on input "file" at bounding box center [241, 152] width 98 height 97
type input "C:\fakepath\71uYTw+Y11L._AC_SL1500_.jpg"
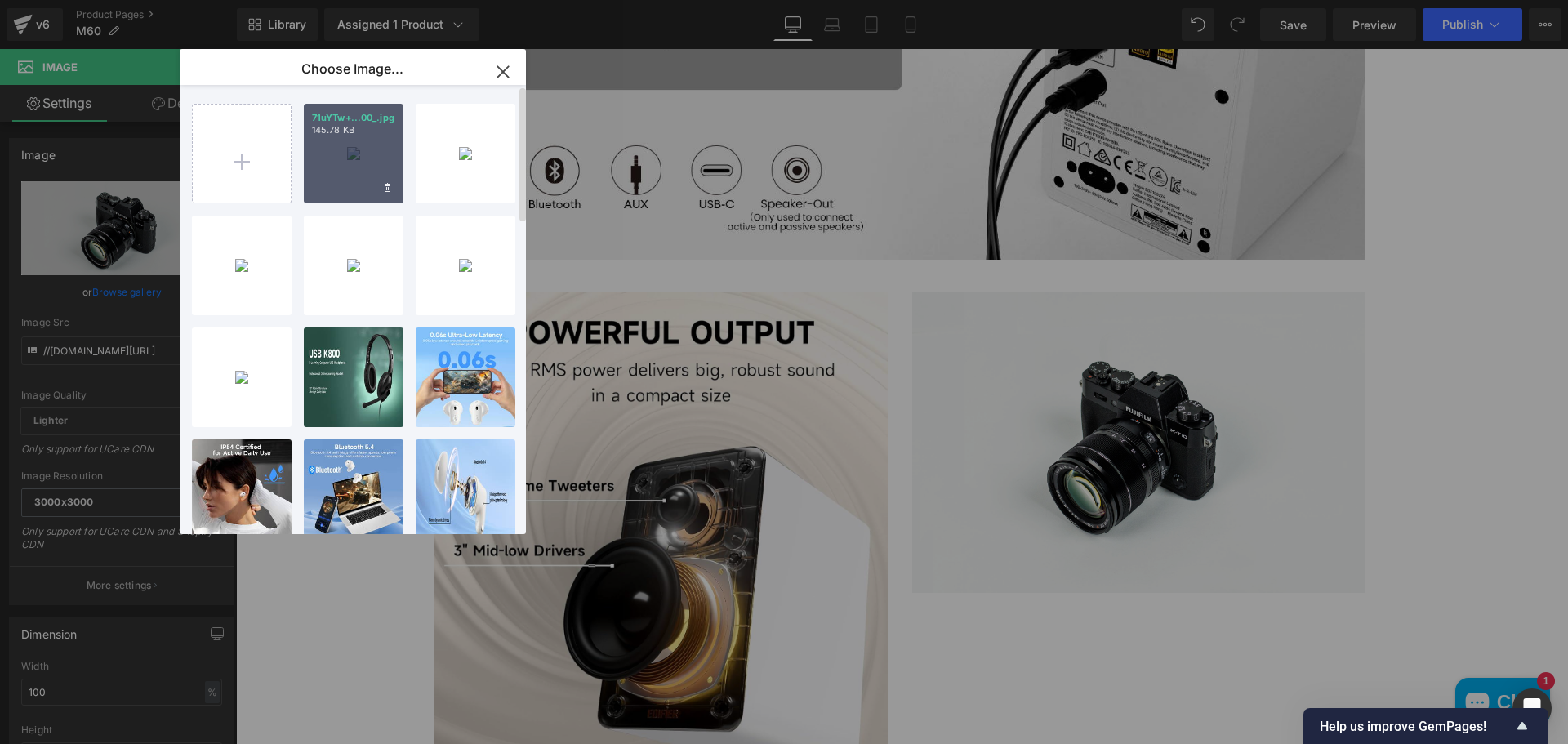
click at [349, 188] on div "71uYTw+...00_.jpg 145.78 KB" at bounding box center [353, 153] width 99 height 99
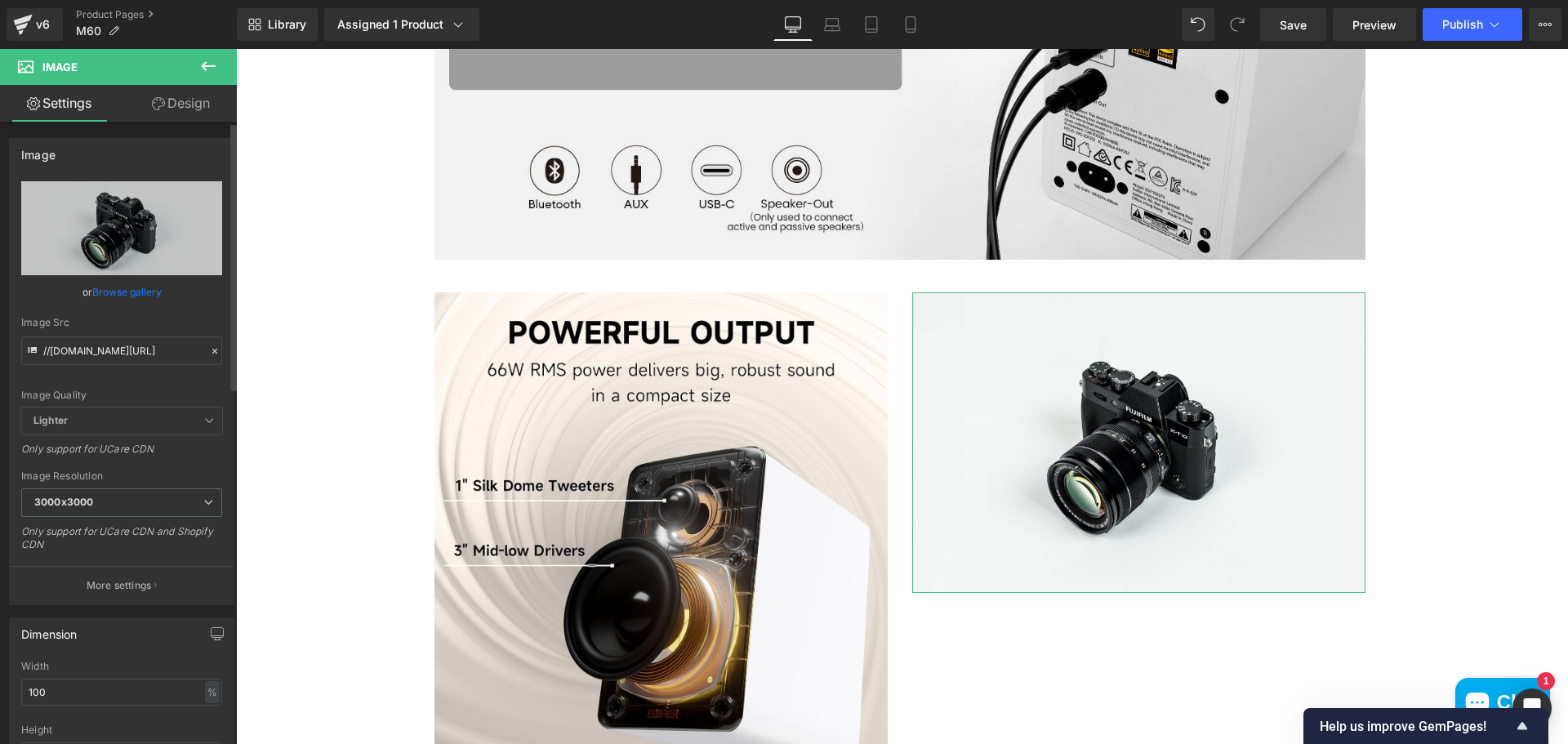
click at [121, 291] on link "Browse gallery" at bounding box center [126, 292] width 69 height 28
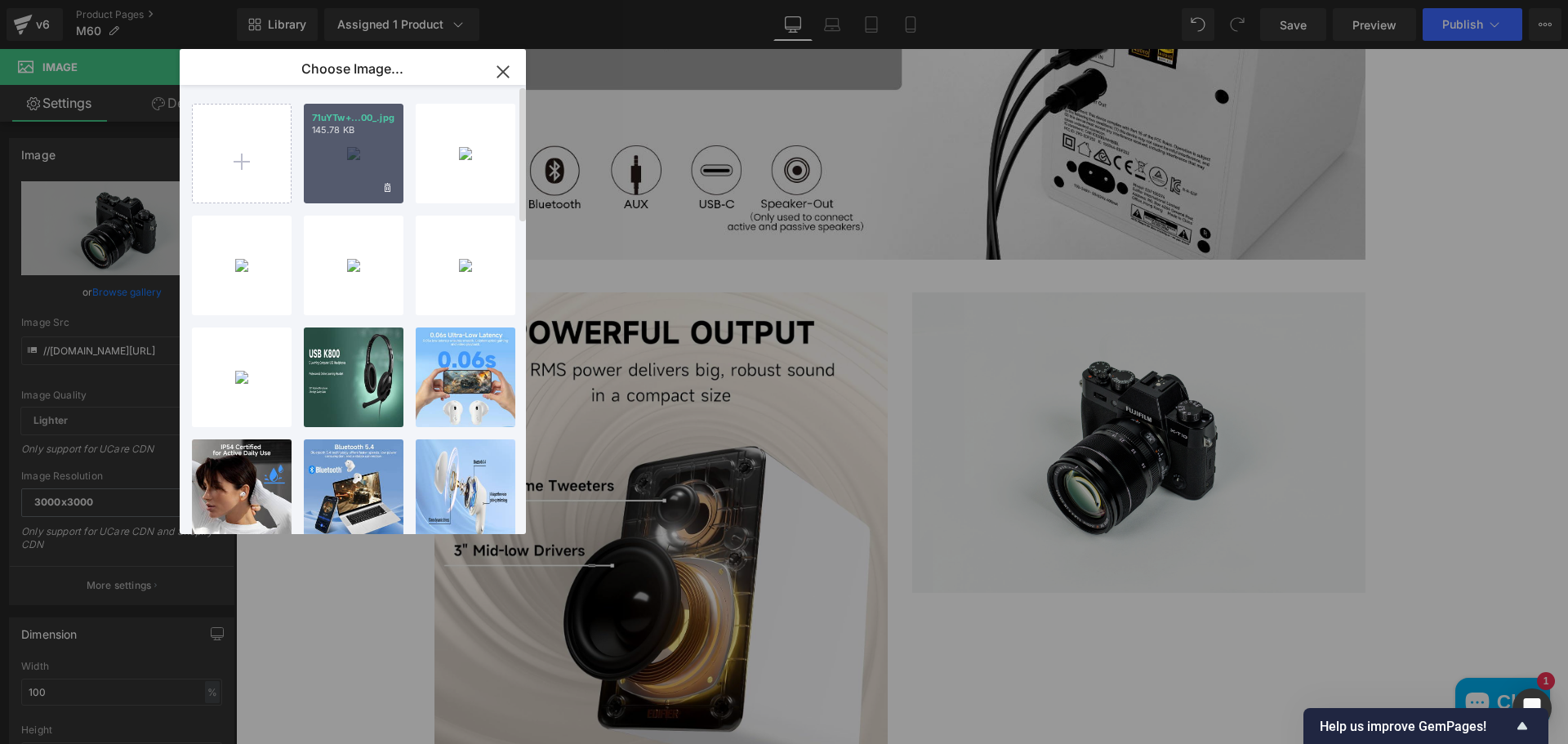
click at [379, 144] on div "71uYTw+...00_.jpg 145.78 KB" at bounding box center [353, 153] width 99 height 99
type input "https://ucarecdn.com/63e4b91d-dbac-4896-a6da-71dbe50cb360/-/format/auto/-/previ…"
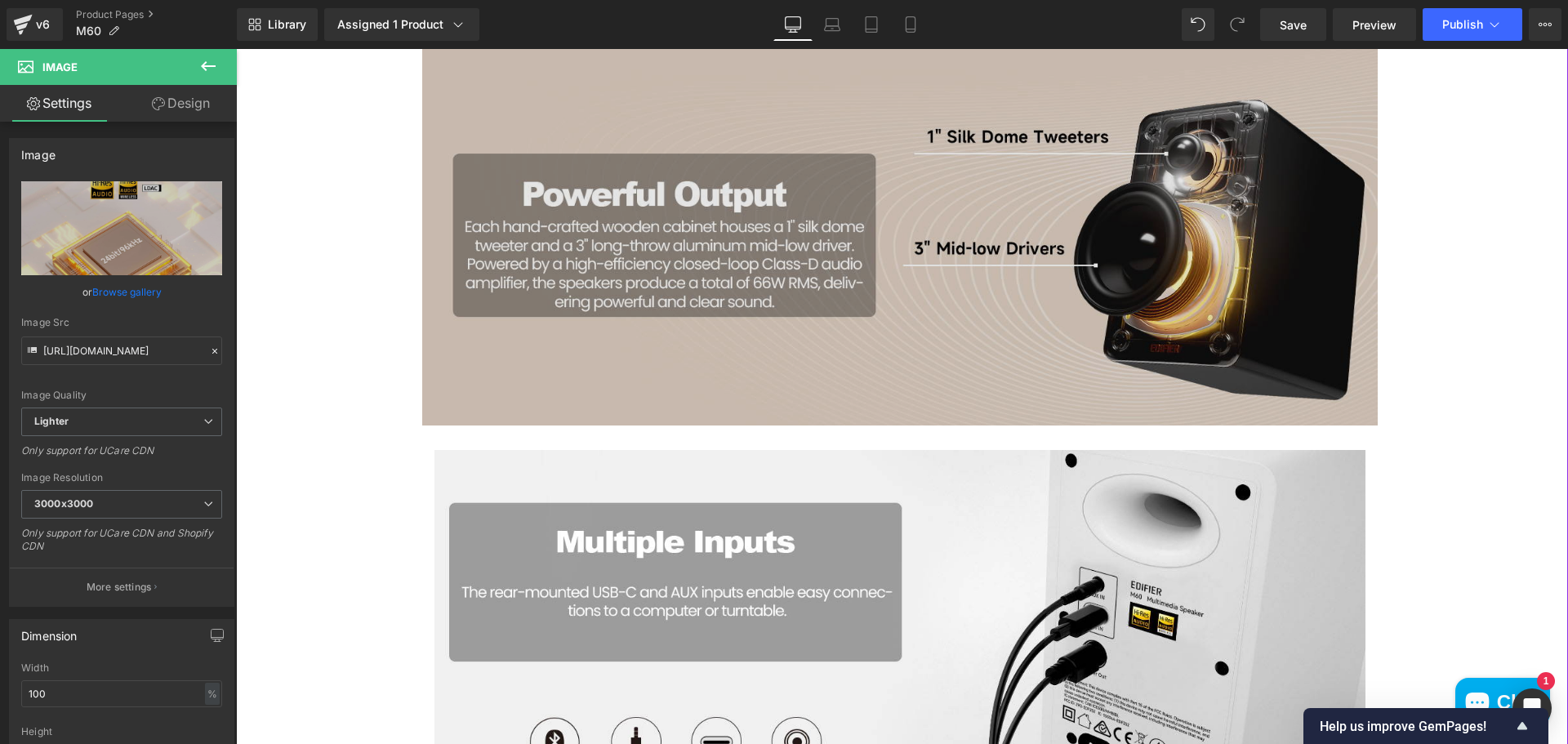
click at [905, 225] on div "Image" at bounding box center [900, 229] width 955 height 392
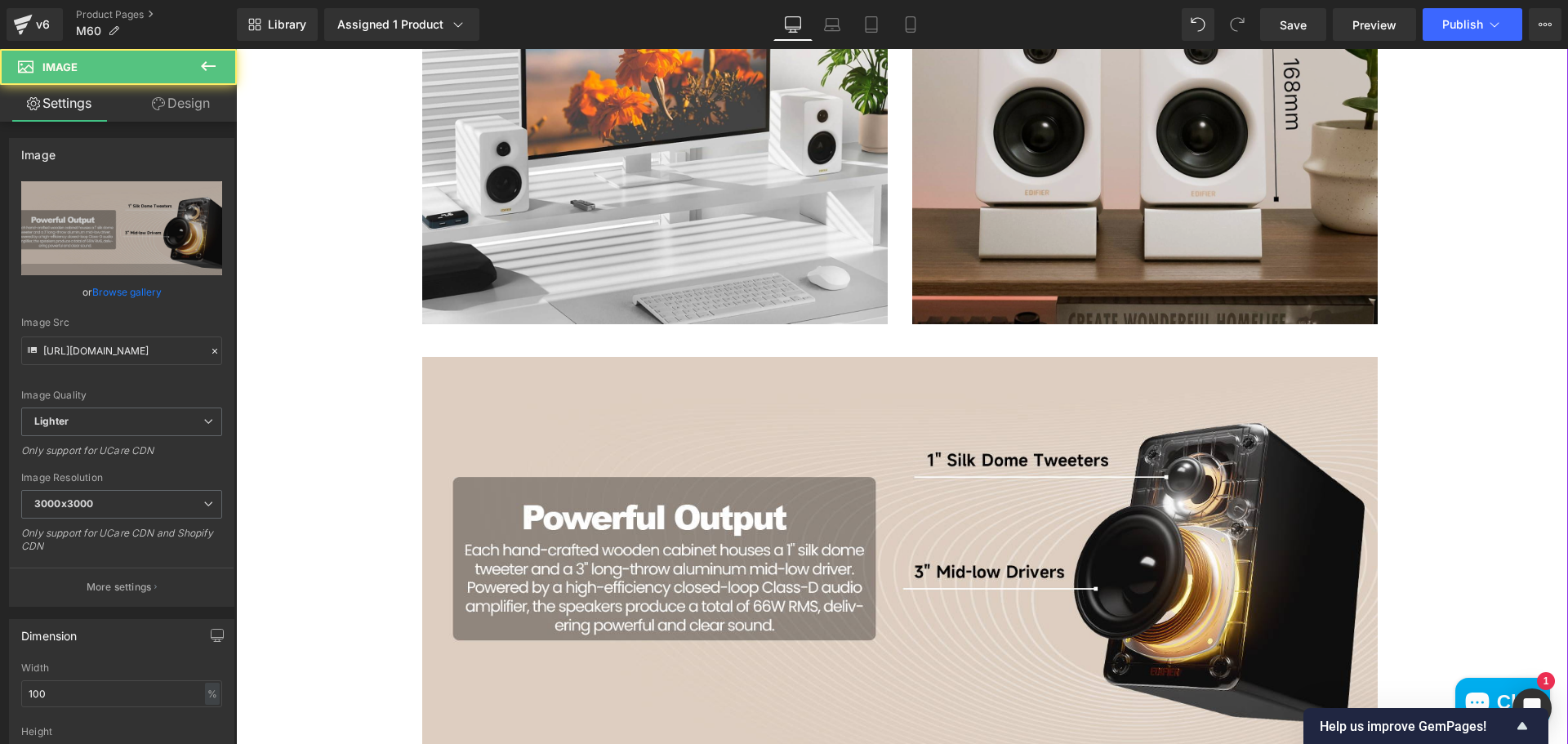
scroll to position [1662, 0]
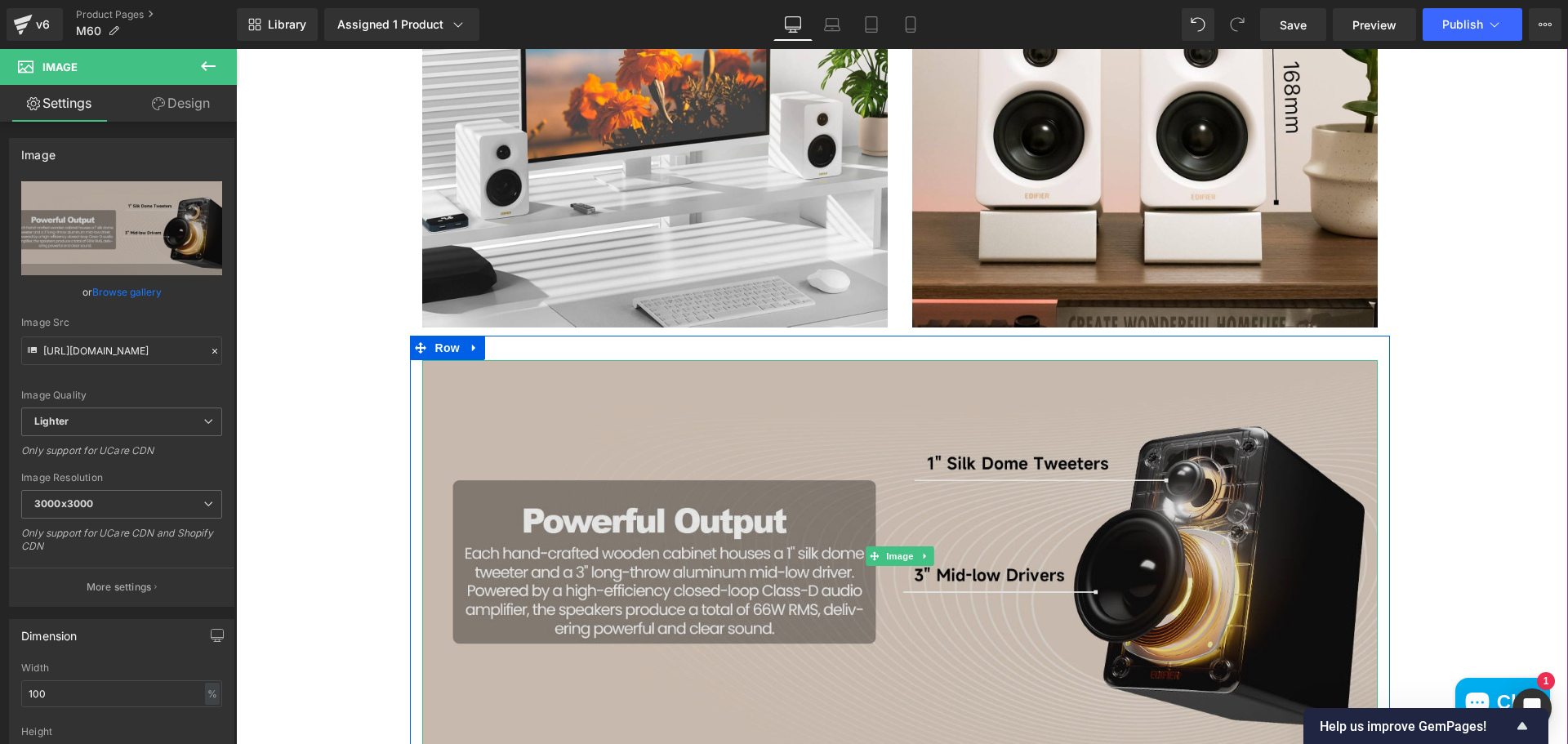
click at [1304, 379] on img at bounding box center [900, 556] width 955 height 392
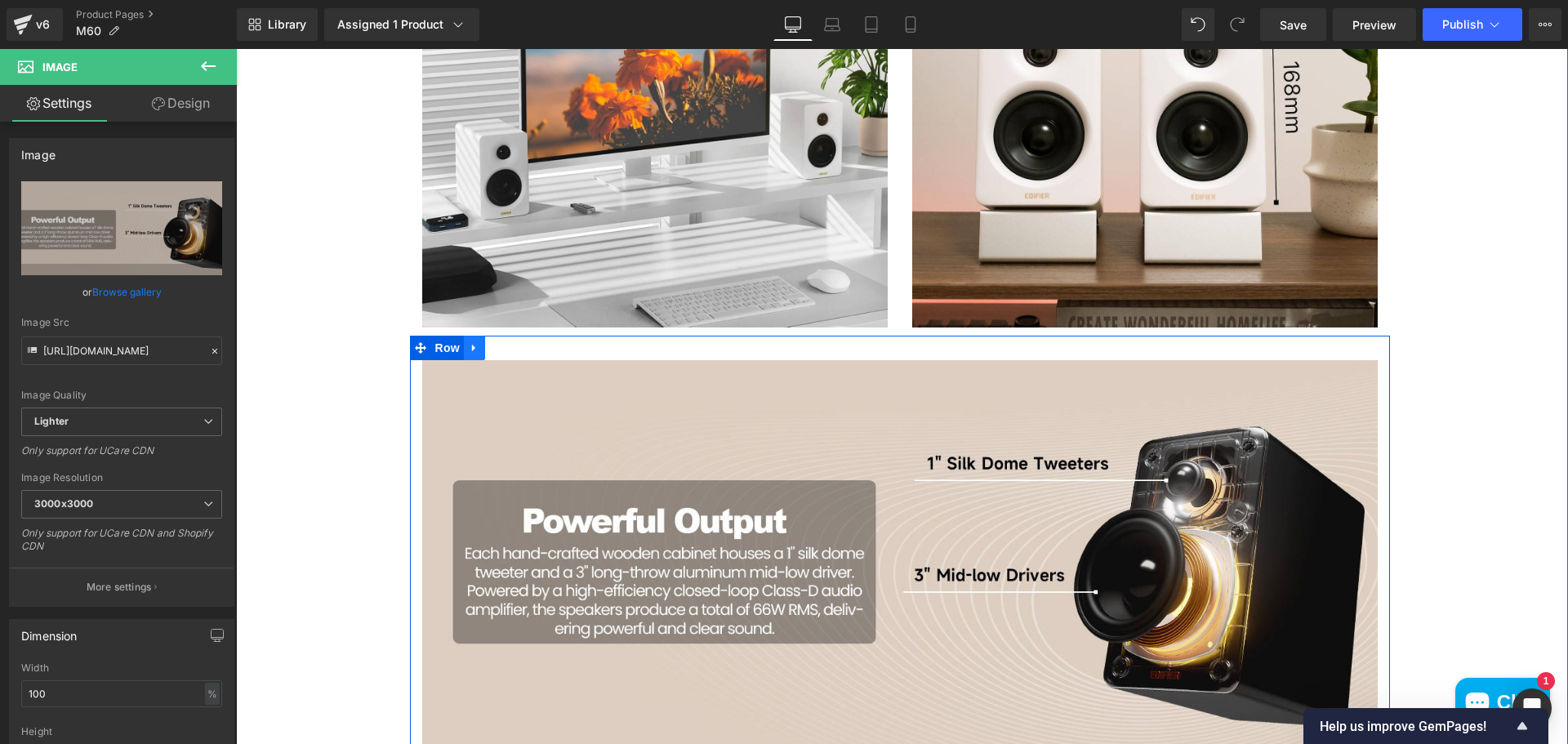
click at [471, 351] on icon at bounding box center [474, 347] width 11 height 12
click at [513, 349] on icon at bounding box center [517, 347] width 11 height 11
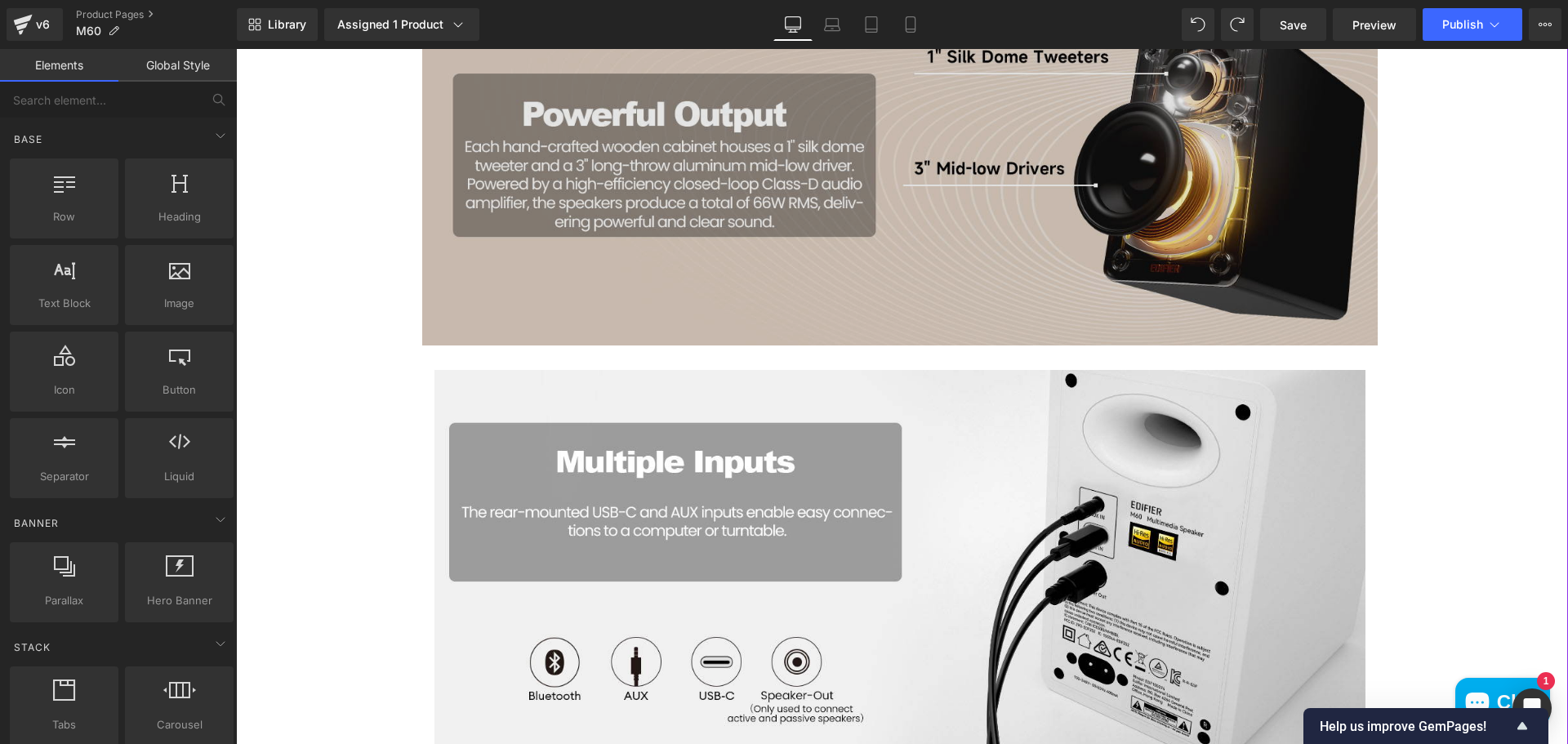
scroll to position [2070, 0]
click at [959, 269] on img at bounding box center [900, 148] width 955 height 392
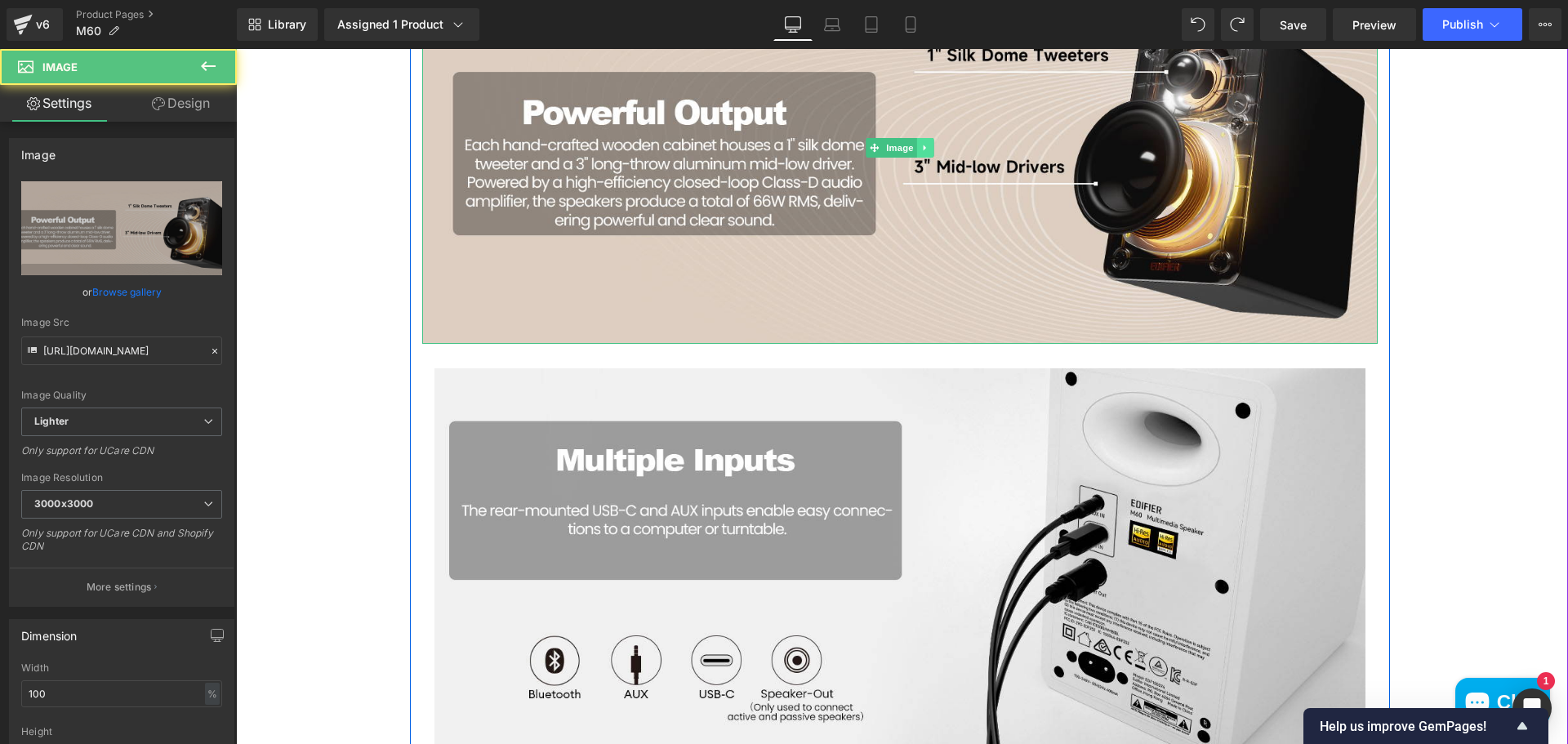
click at [920, 145] on icon at bounding box center [924, 148] width 9 height 9
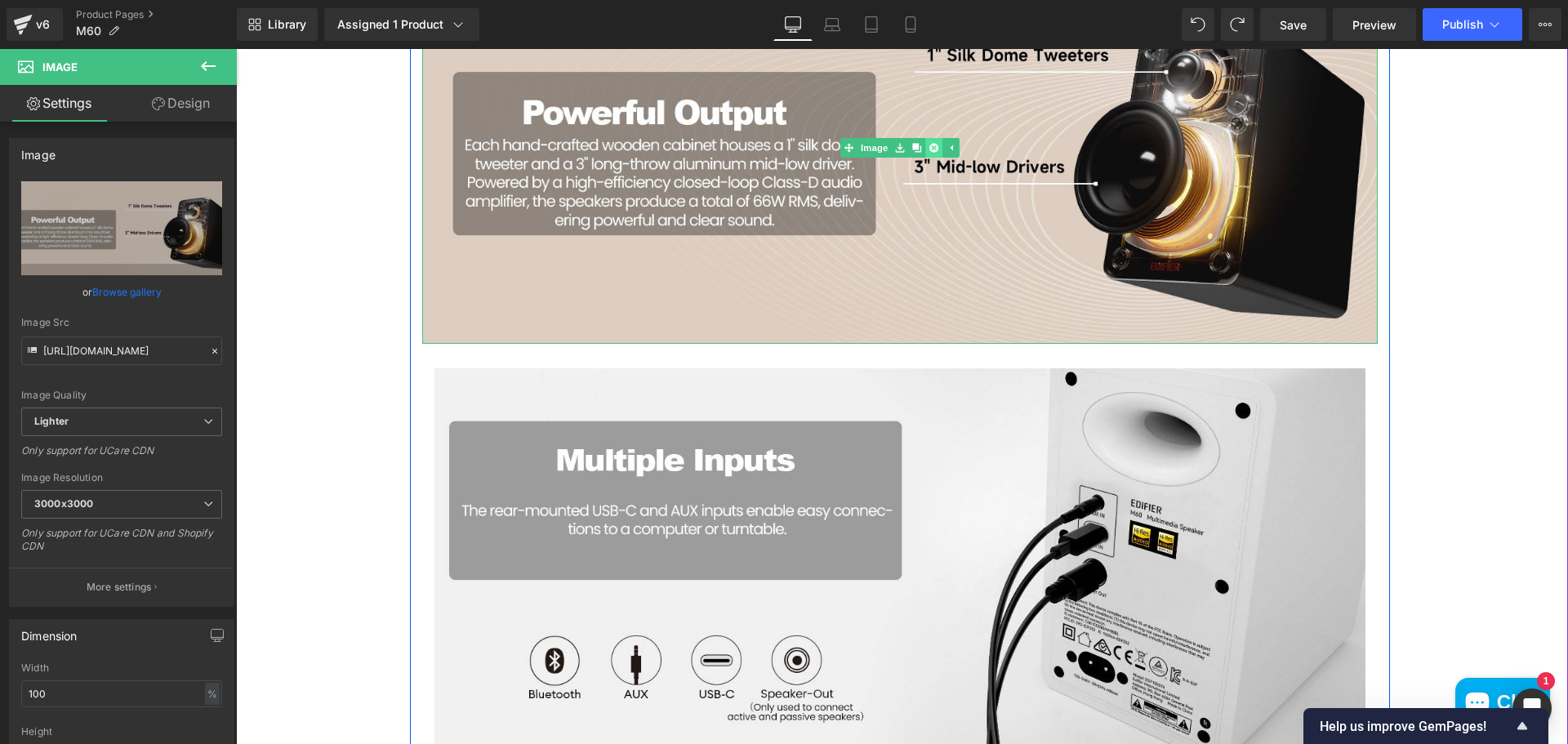
click at [928, 147] on icon at bounding box center [932, 148] width 9 height 9
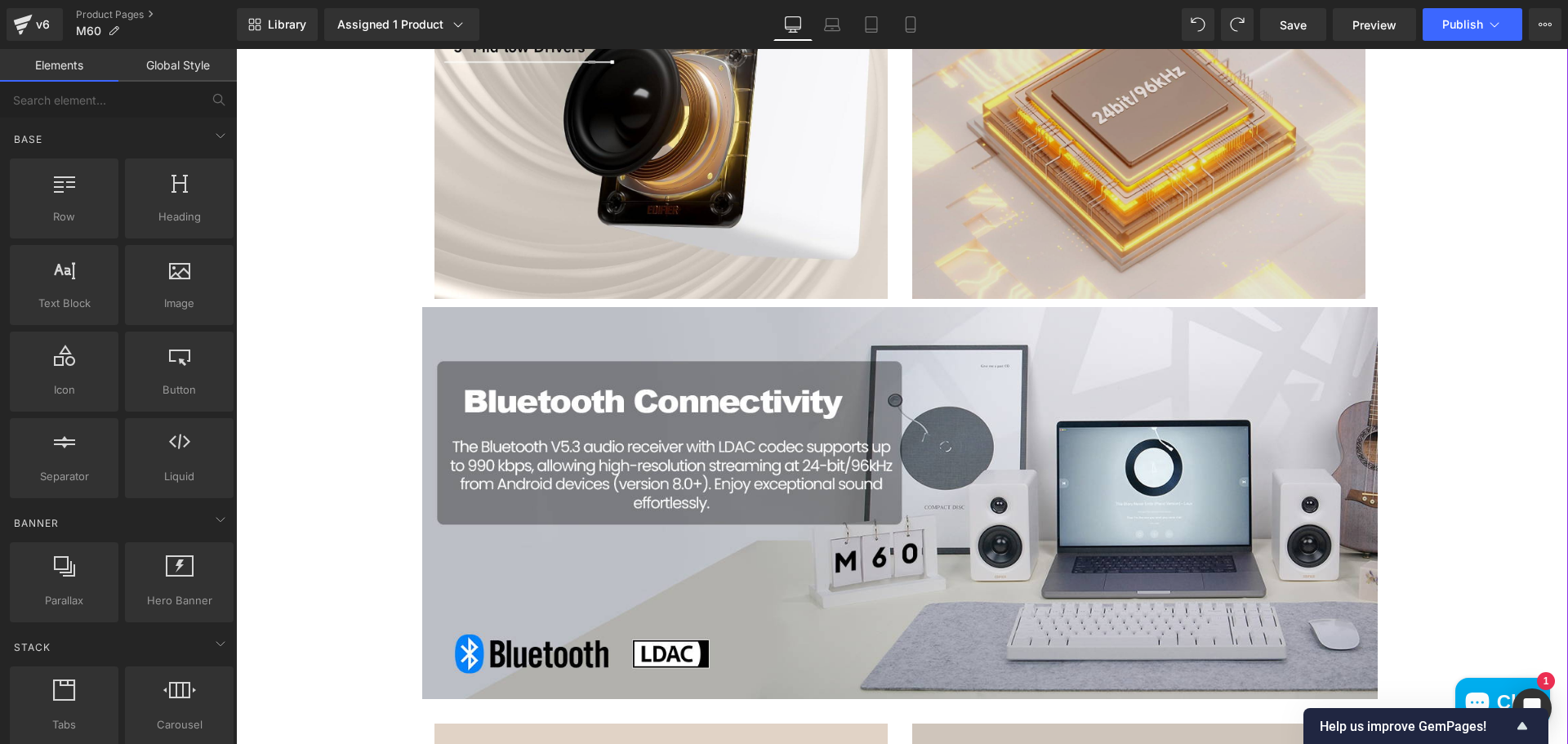
scroll to position [2886, 0]
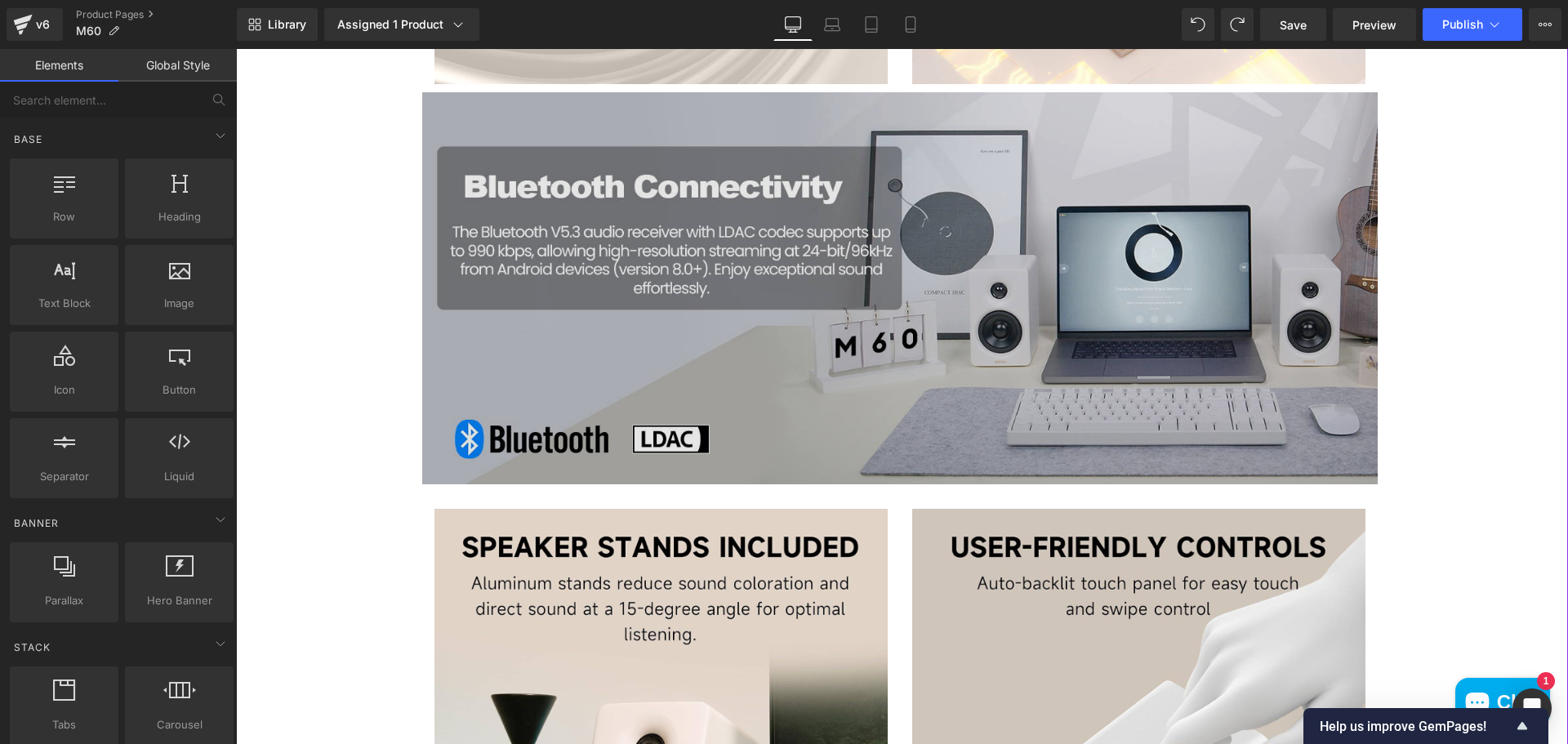
click at [867, 310] on img at bounding box center [900, 288] width 955 height 392
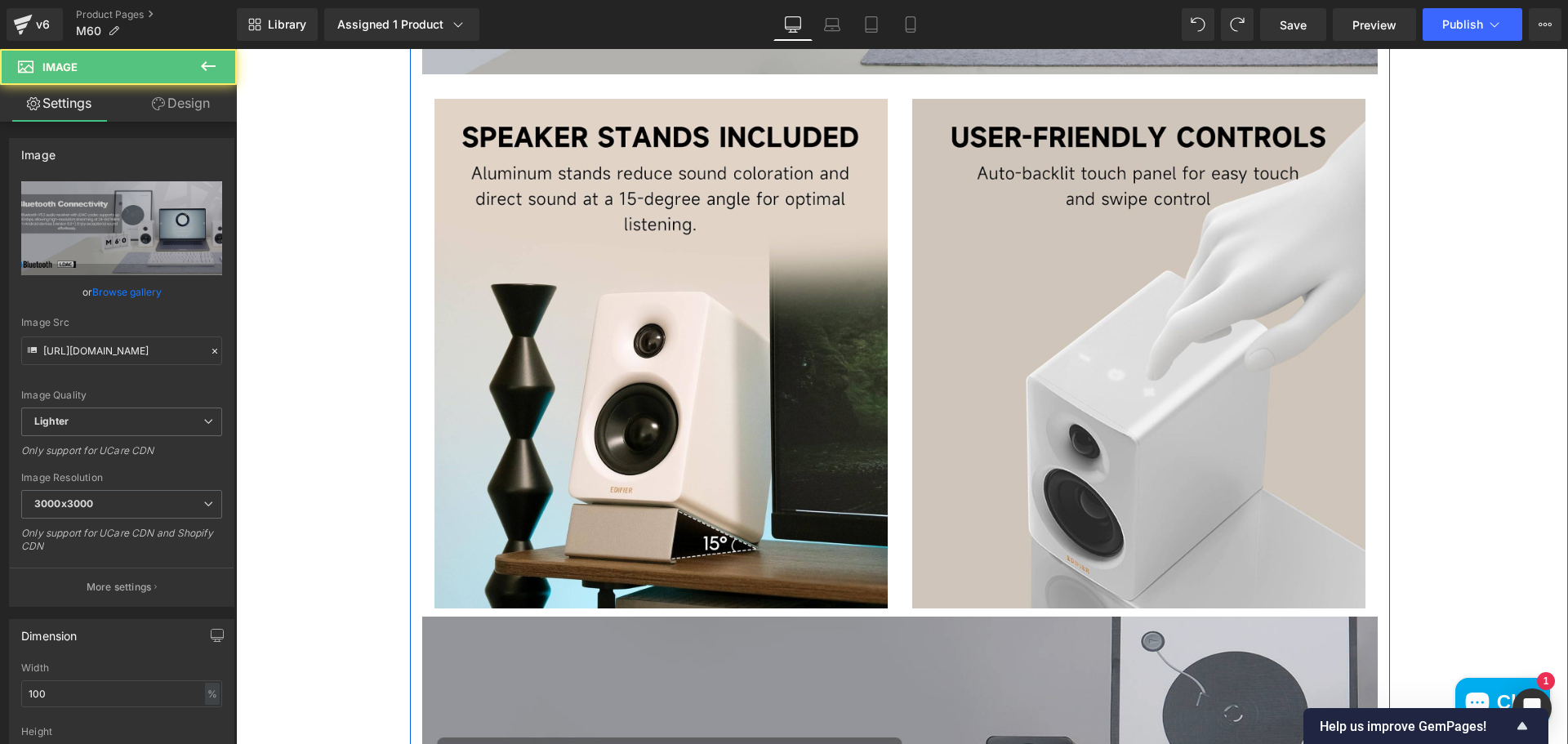
scroll to position [3702, 0]
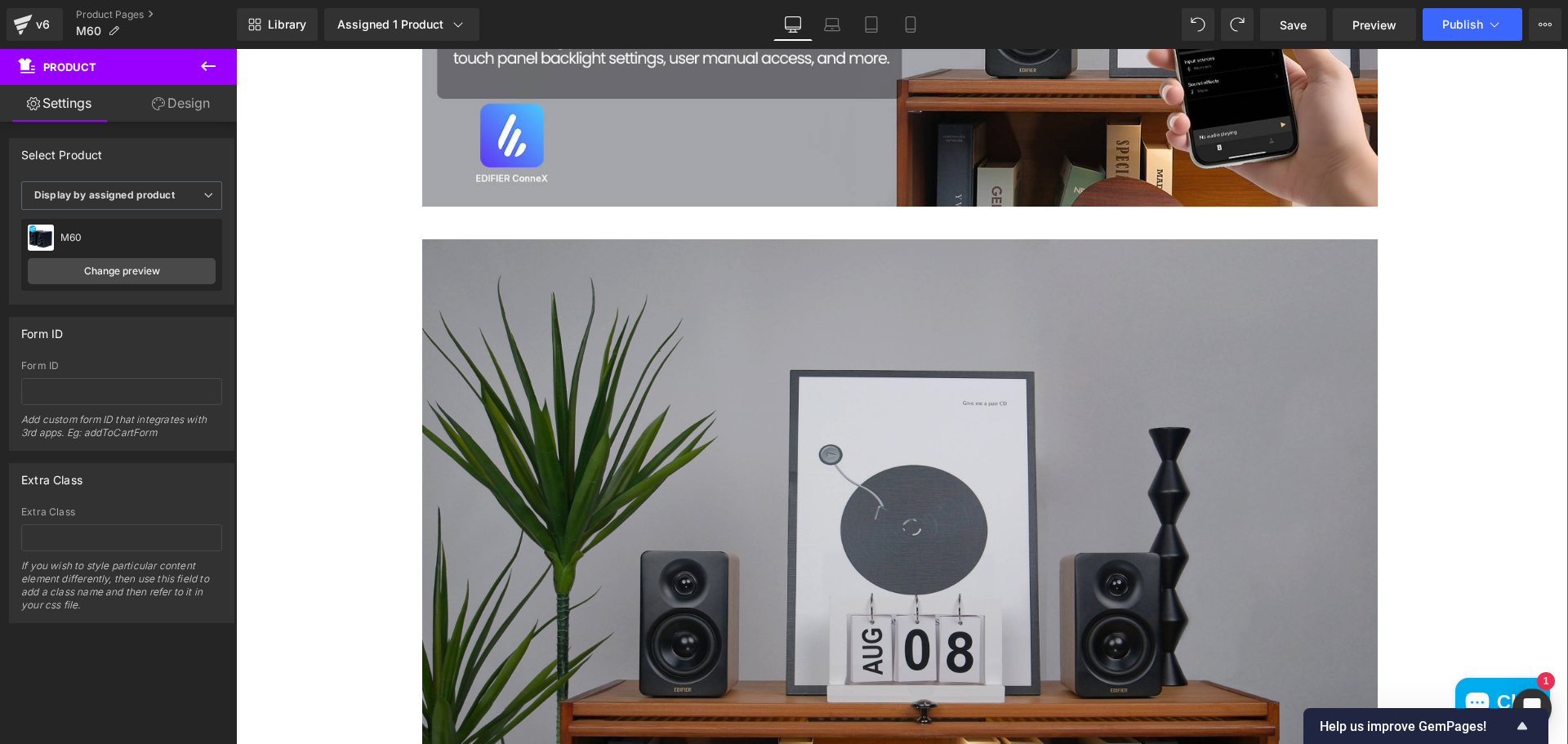
scroll to position [4355, 0]
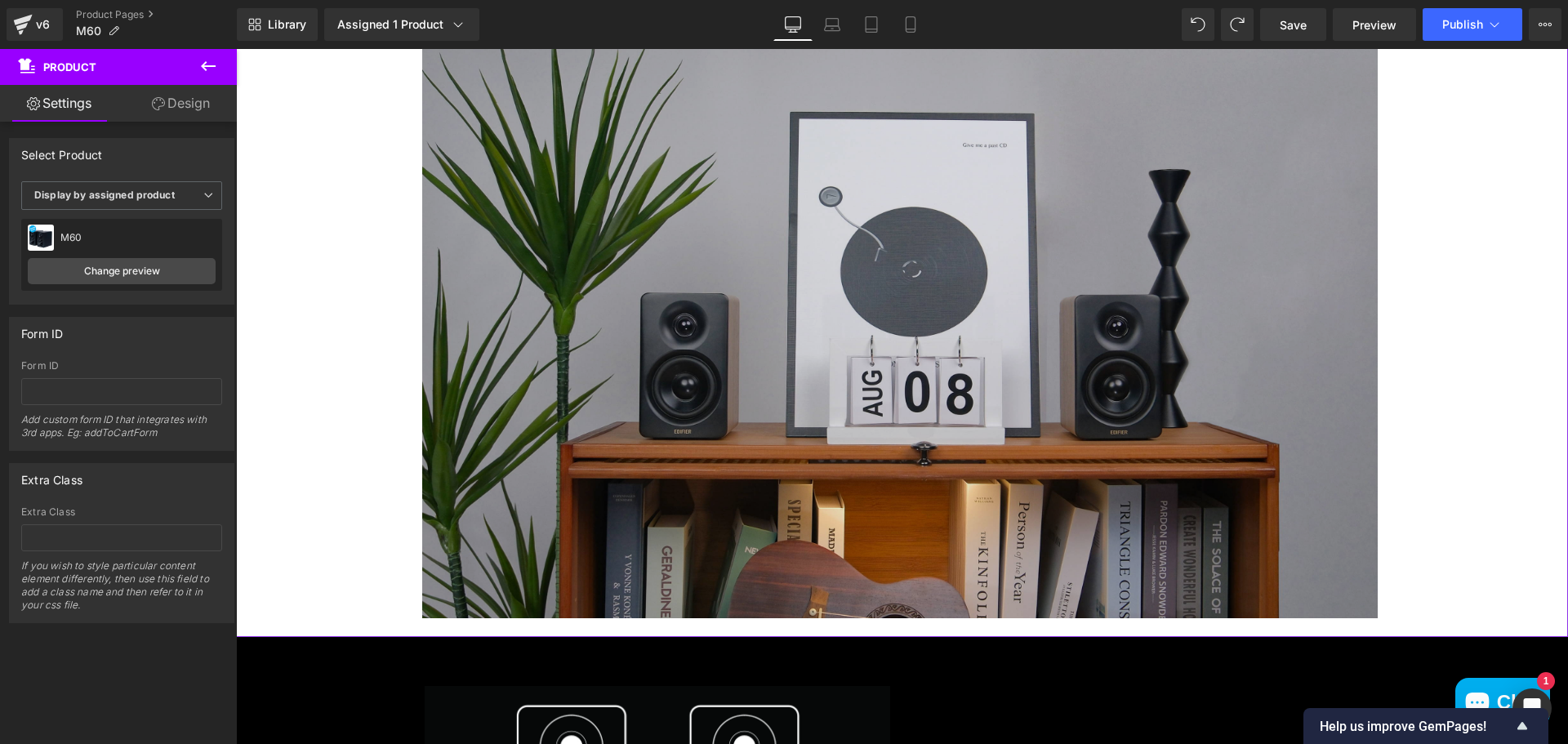
click at [938, 363] on img at bounding box center [900, 299] width 955 height 637
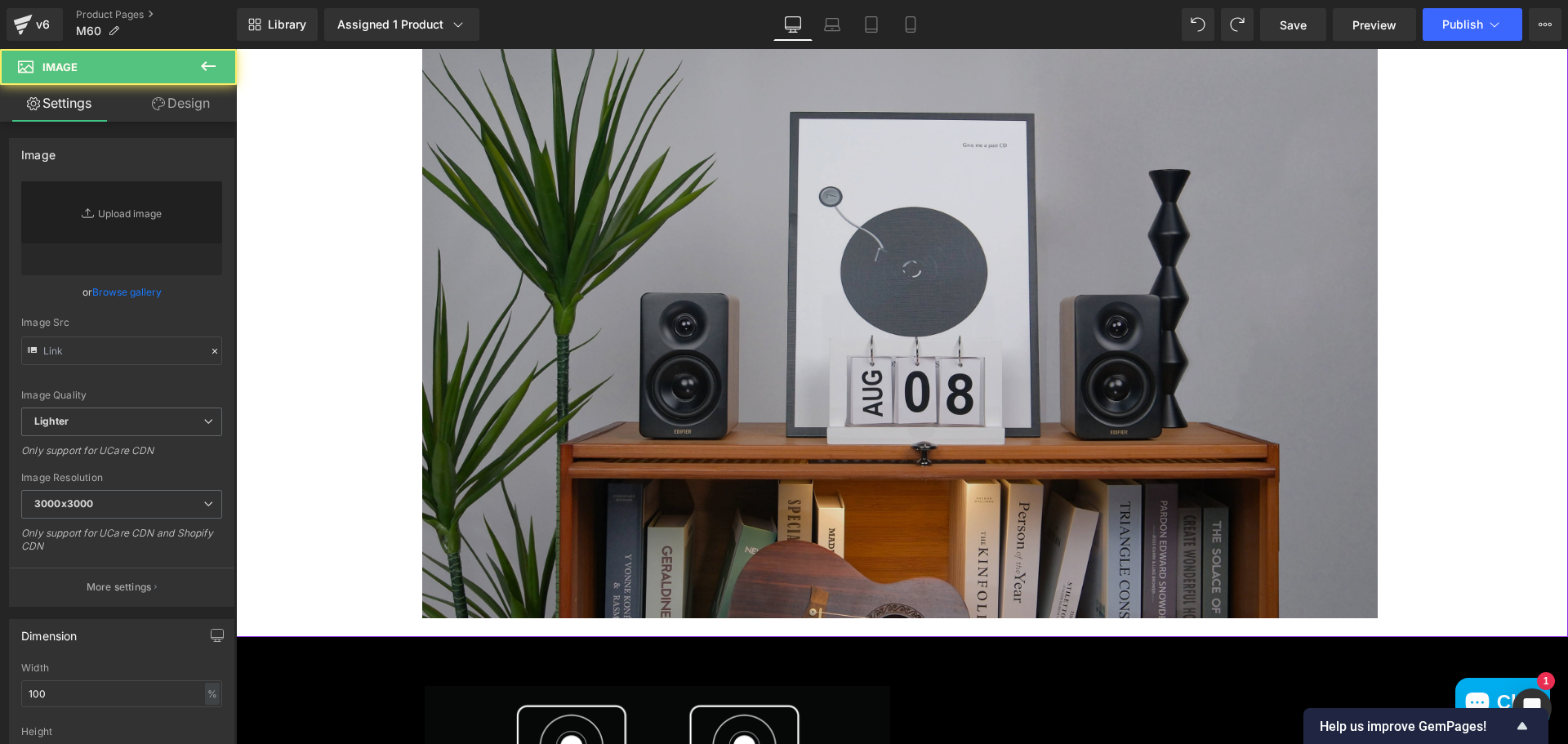
type input "[URL][DOMAIN_NAME]"
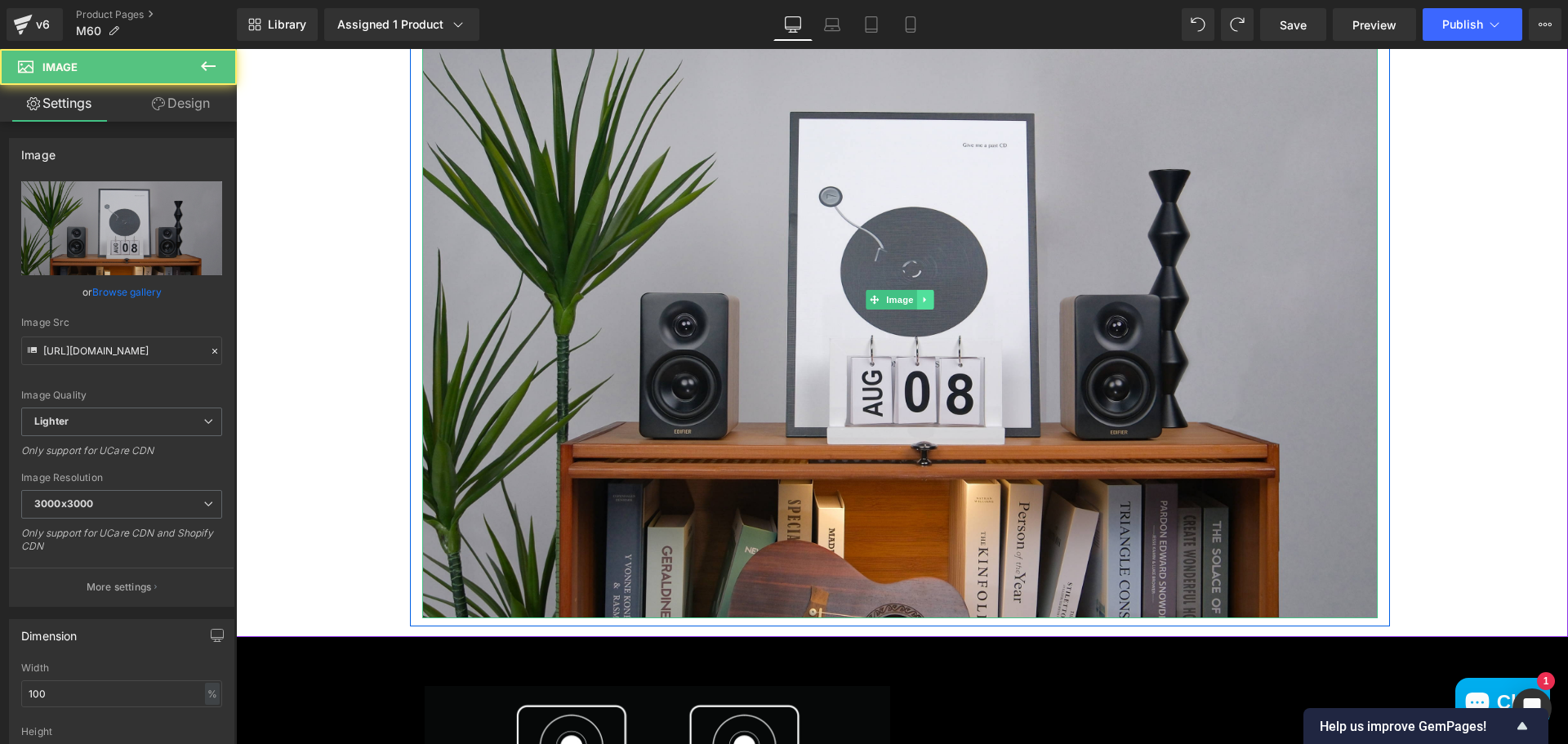
click at [922, 300] on icon at bounding box center [923, 299] width 3 height 6
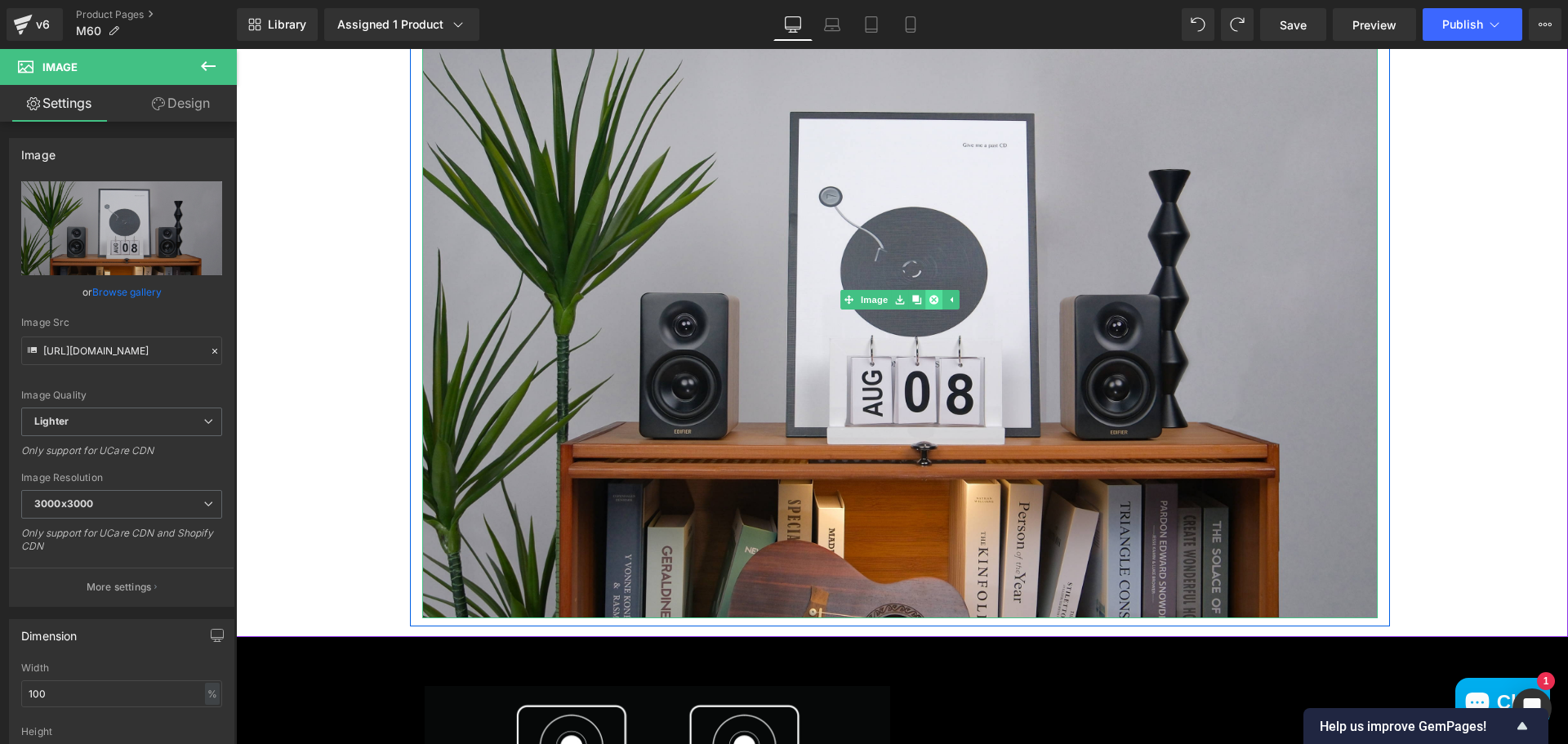
click at [928, 301] on icon at bounding box center [932, 298] width 9 height 9
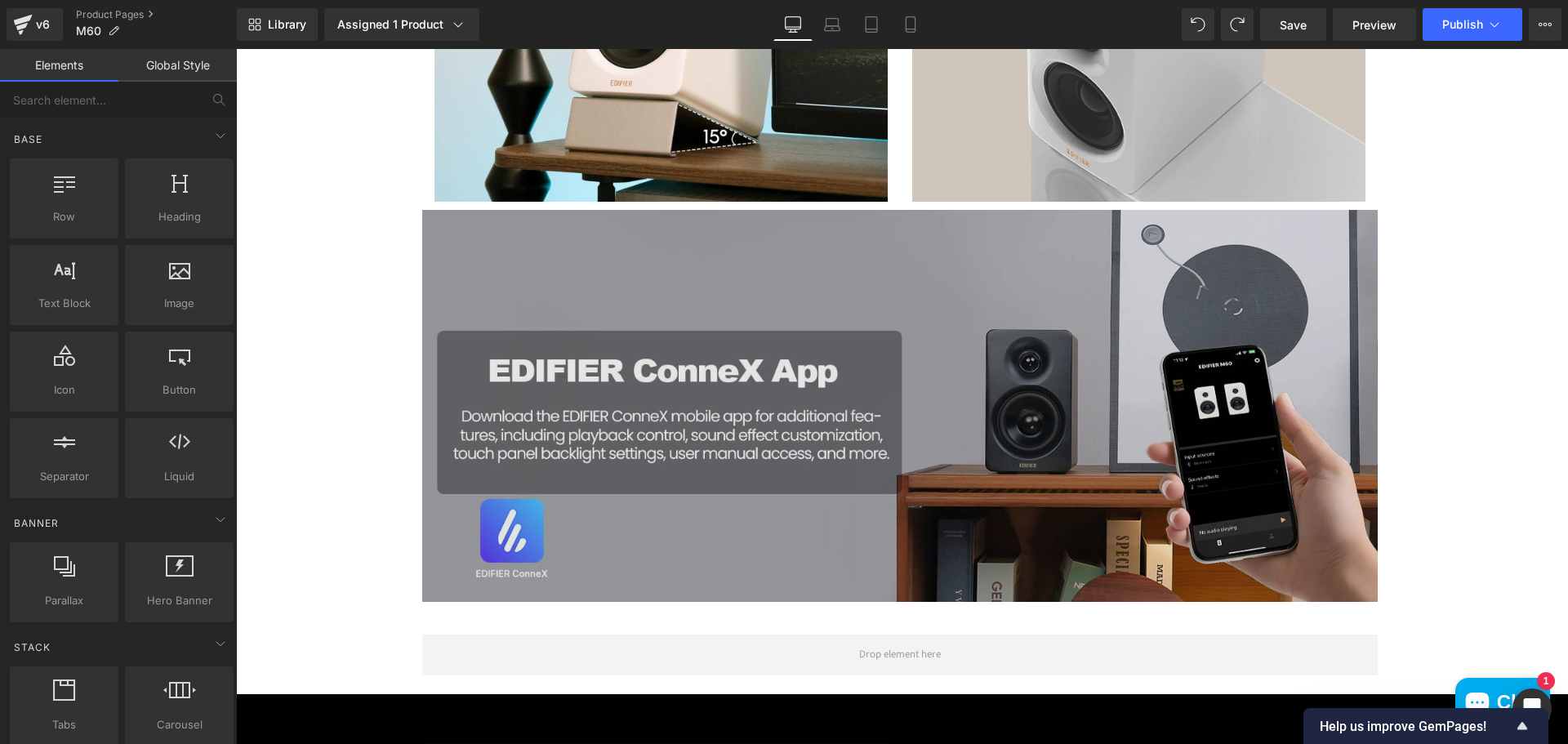
scroll to position [4029, 0]
